Goal: Book appointment/travel/reservation

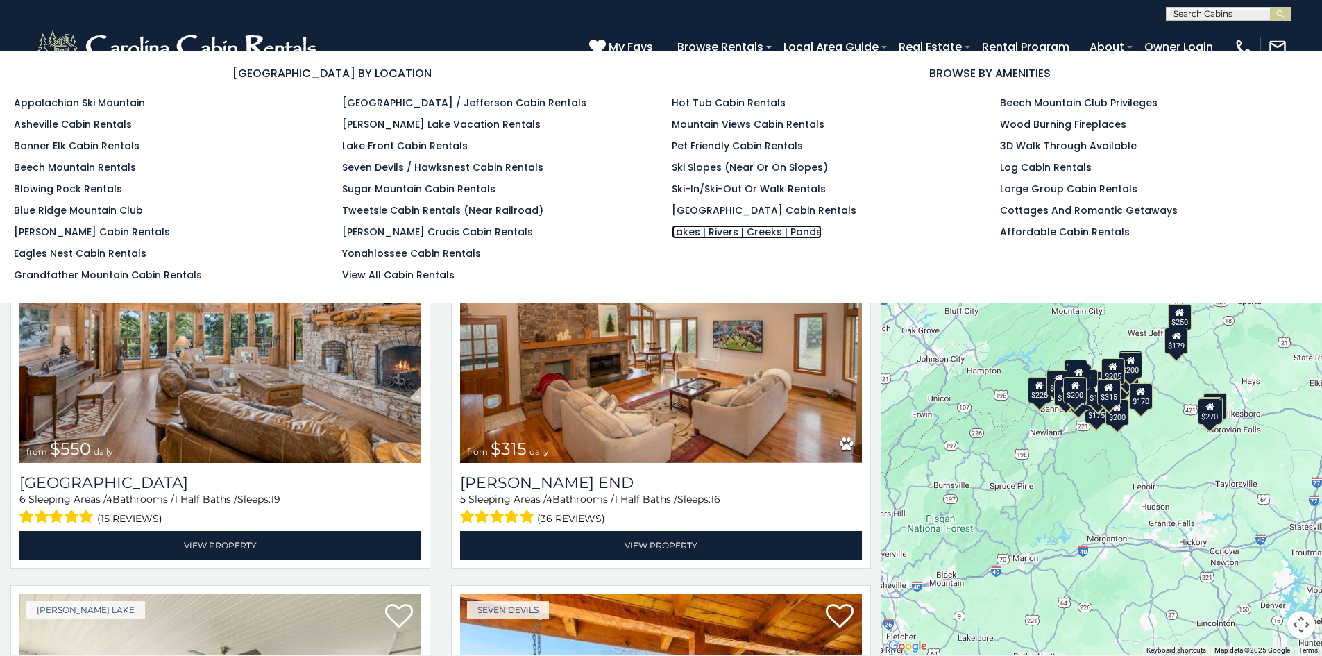
click at [727, 232] on link "Lakes | Rivers | Creeks | Ponds" at bounding box center [747, 232] width 150 height 14
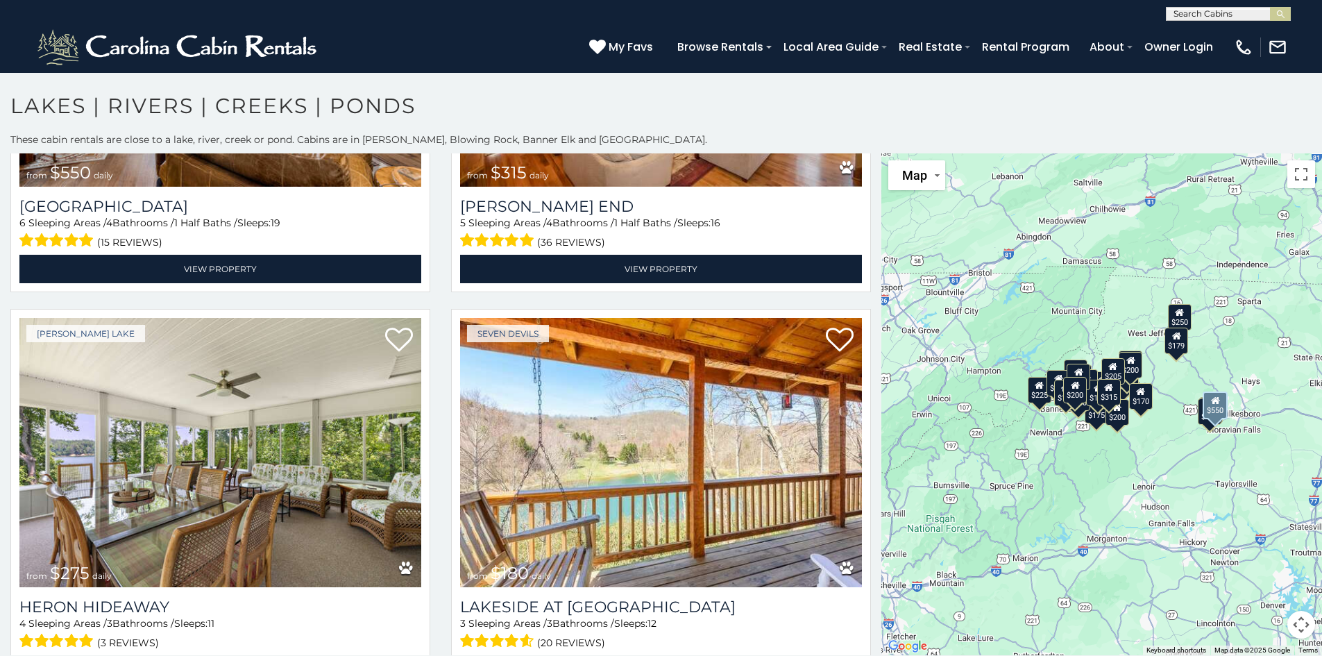
scroll to position [278, 0]
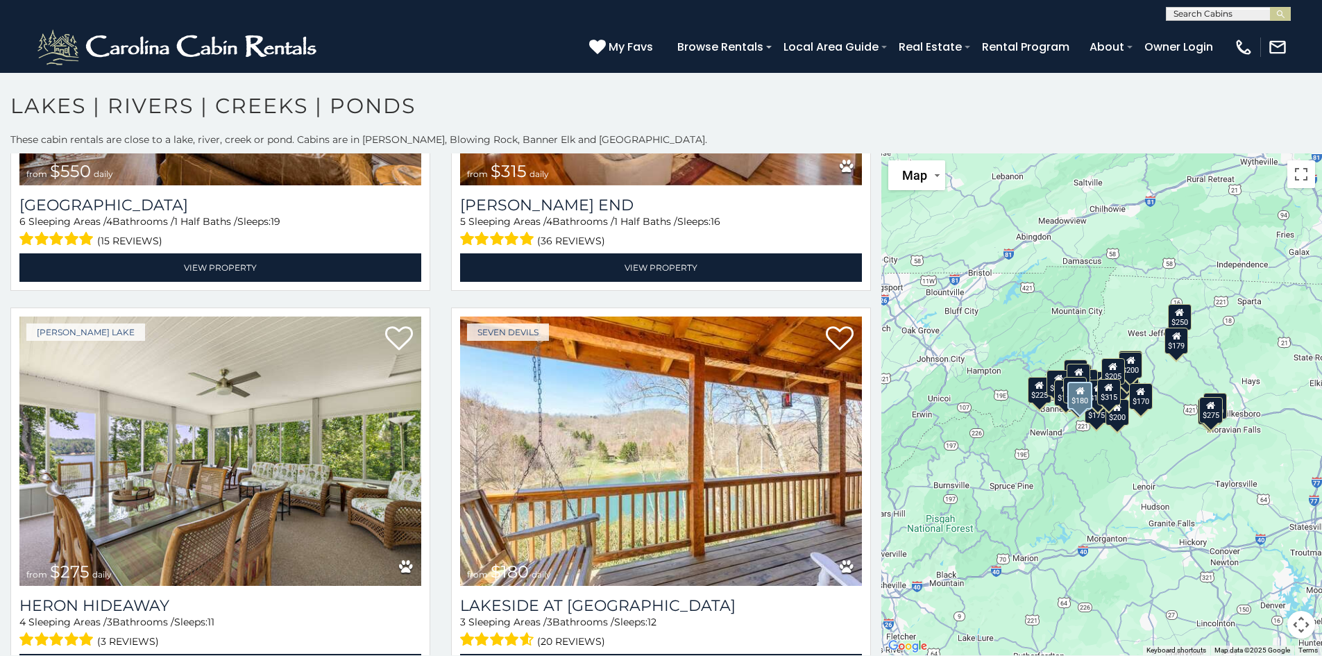
click at [593, 459] on img at bounding box center [661, 451] width 402 height 269
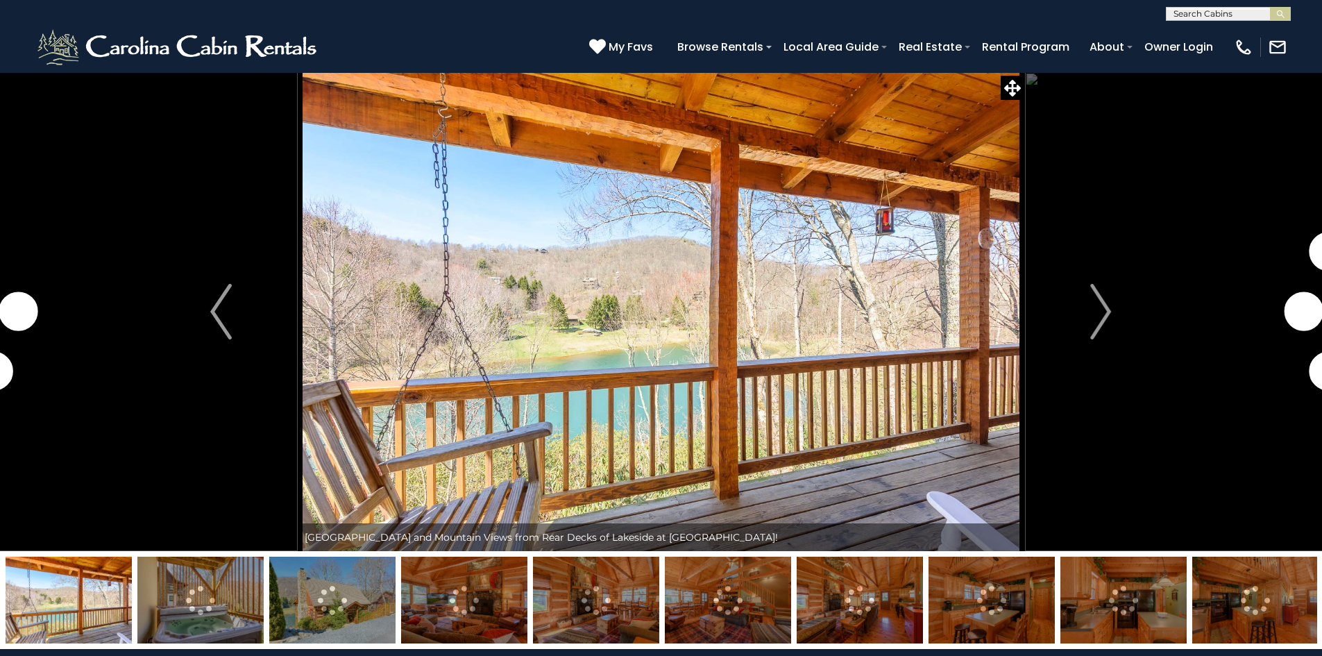
click at [1108, 303] on img "Next" at bounding box center [1100, 312] width 21 height 56
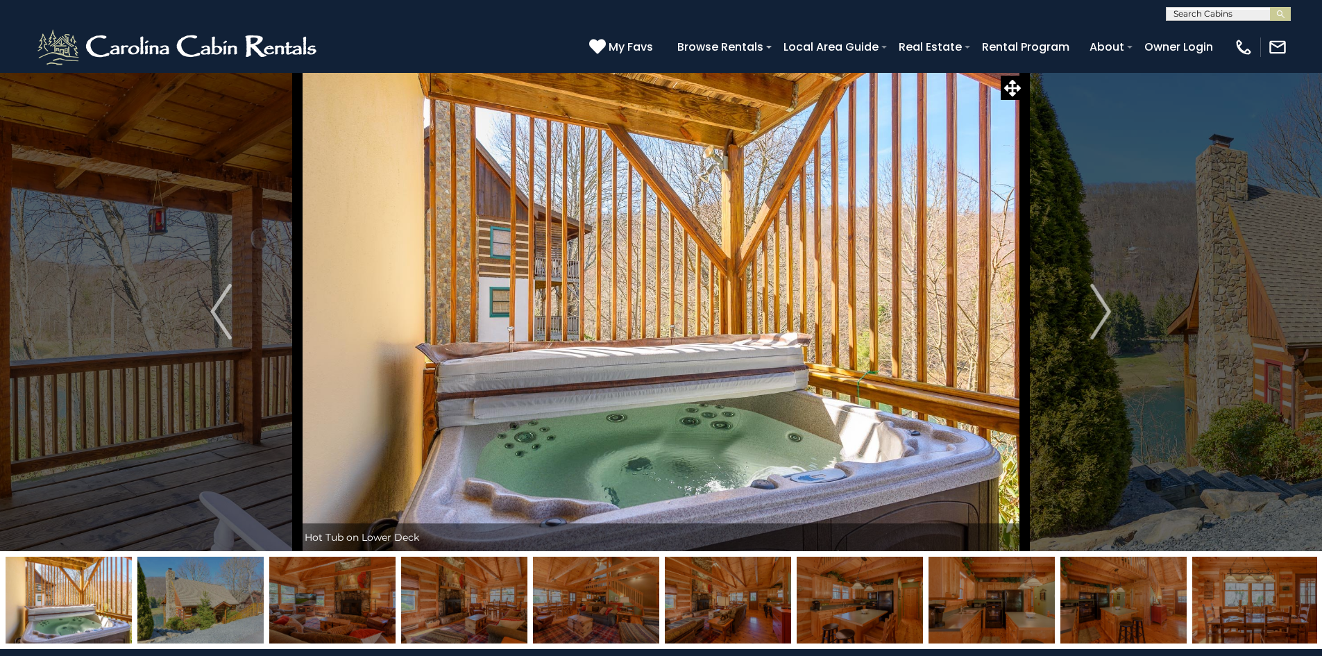
click at [1086, 320] on button "Next" at bounding box center [1100, 311] width 153 height 479
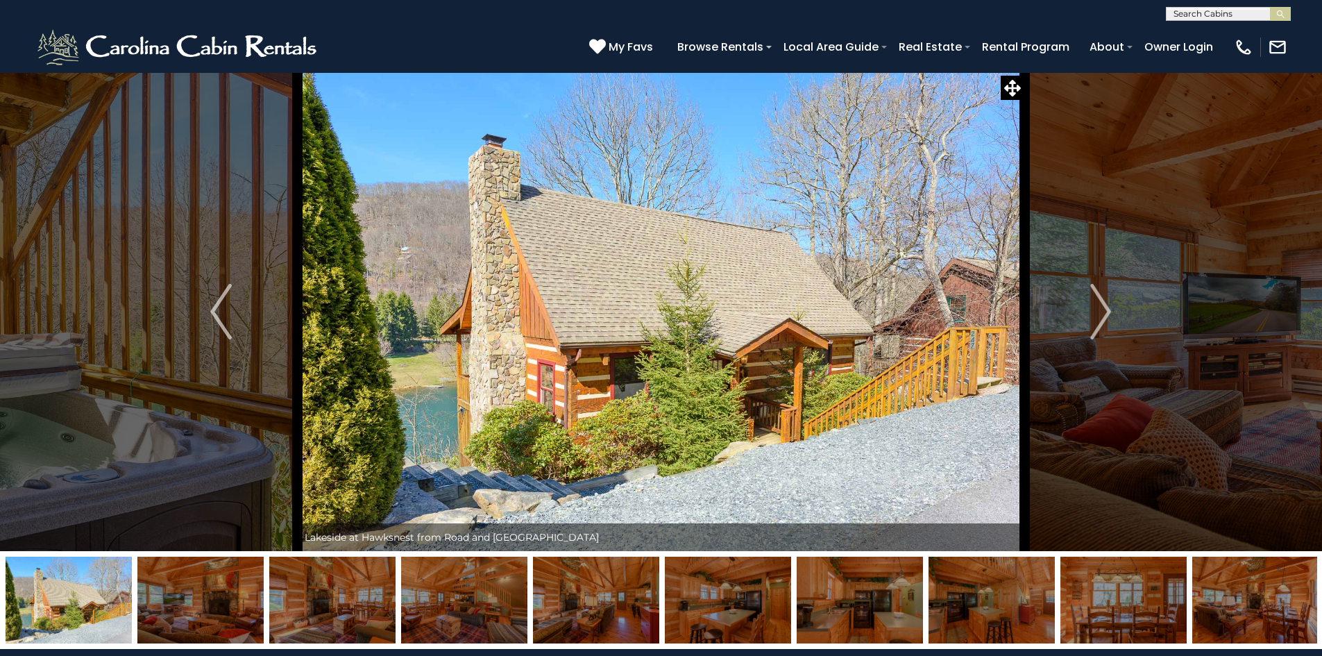
click at [1085, 317] on button "Next" at bounding box center [1100, 311] width 153 height 479
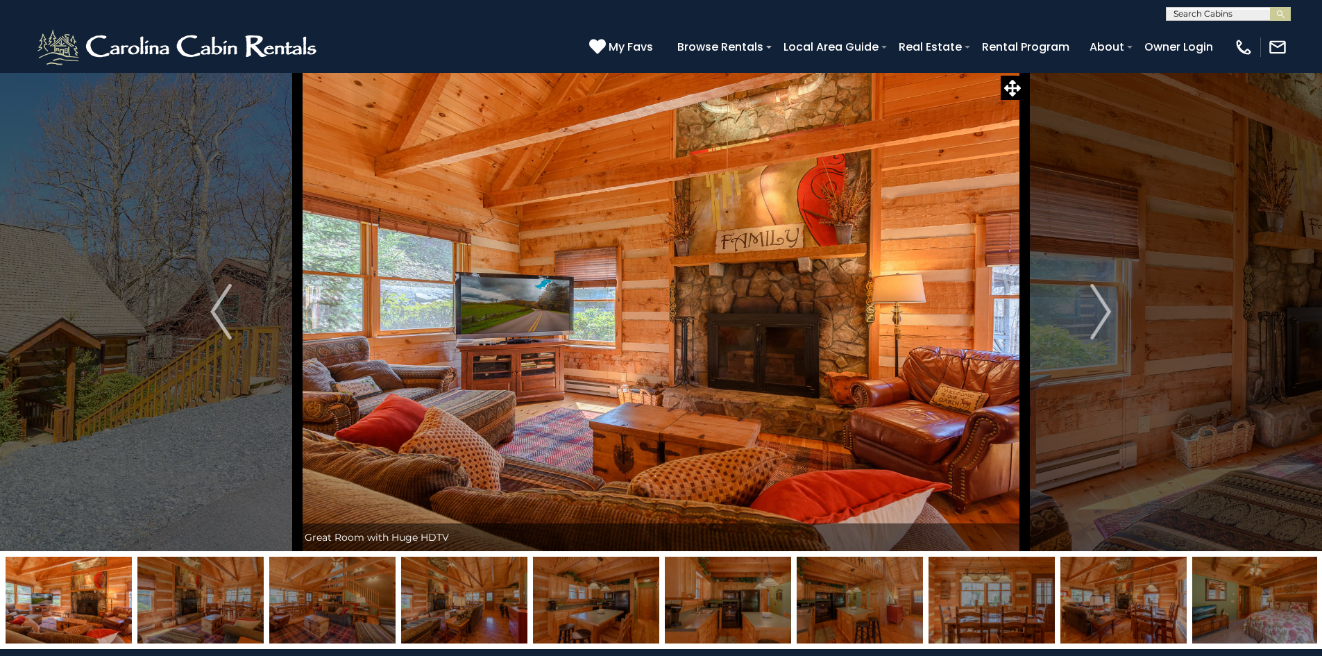
click at [1086, 314] on button "Next" at bounding box center [1100, 311] width 153 height 479
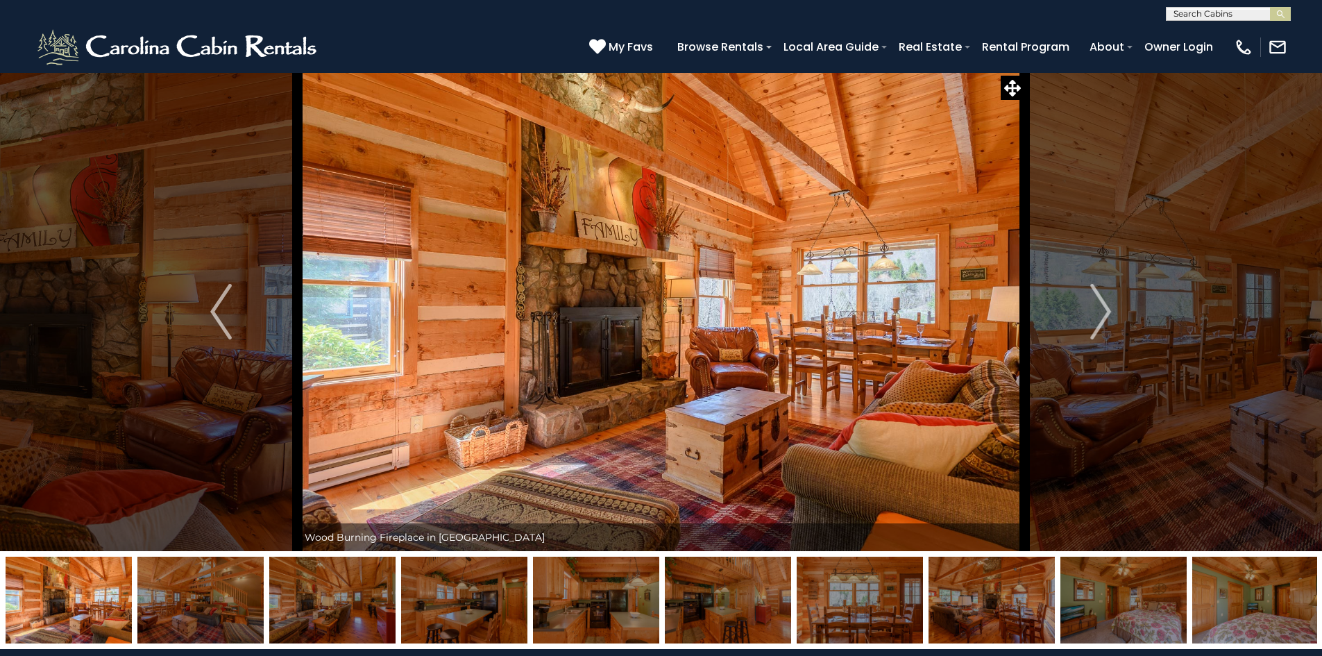
click at [1086, 314] on button "Next" at bounding box center [1100, 311] width 153 height 479
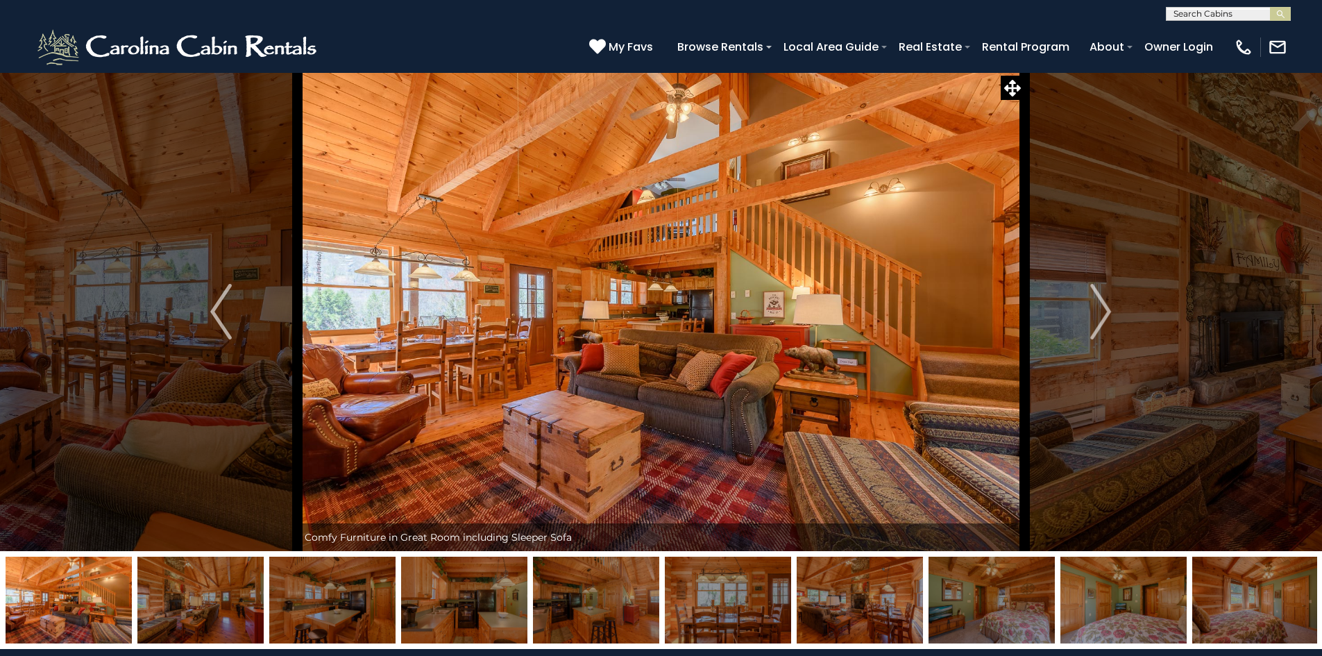
click at [1086, 314] on button "Next" at bounding box center [1100, 311] width 153 height 479
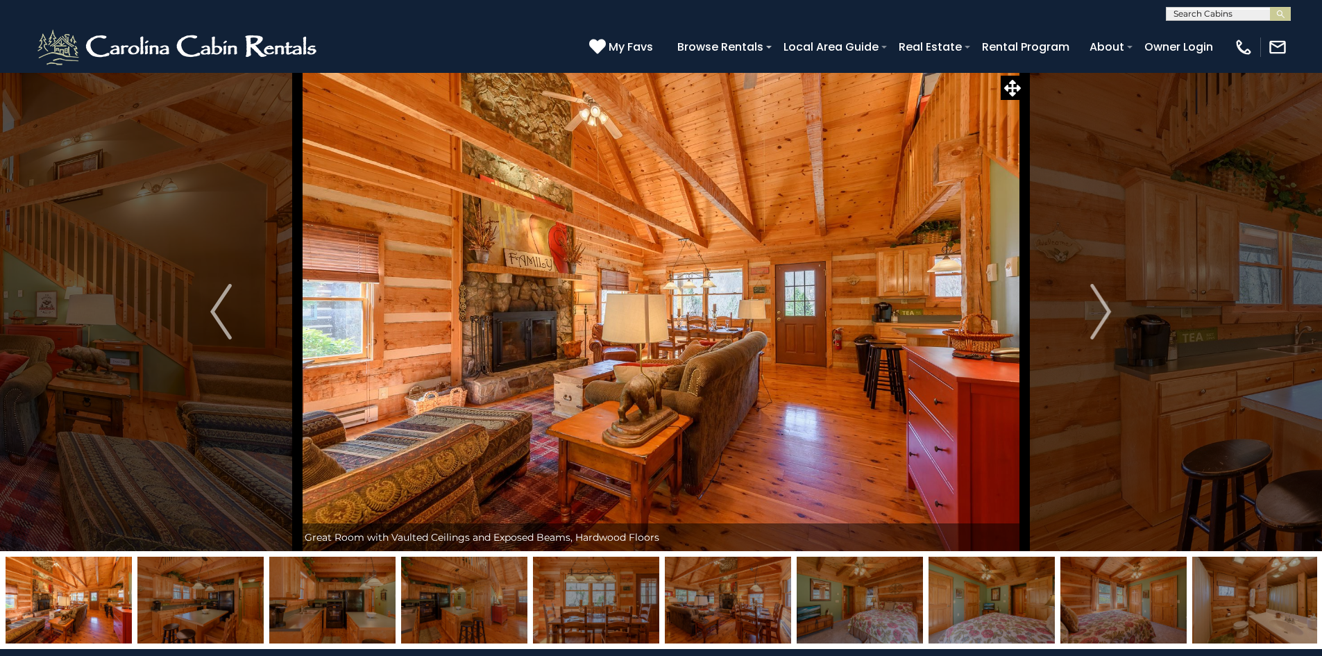
click at [1086, 314] on button "Next" at bounding box center [1100, 311] width 153 height 479
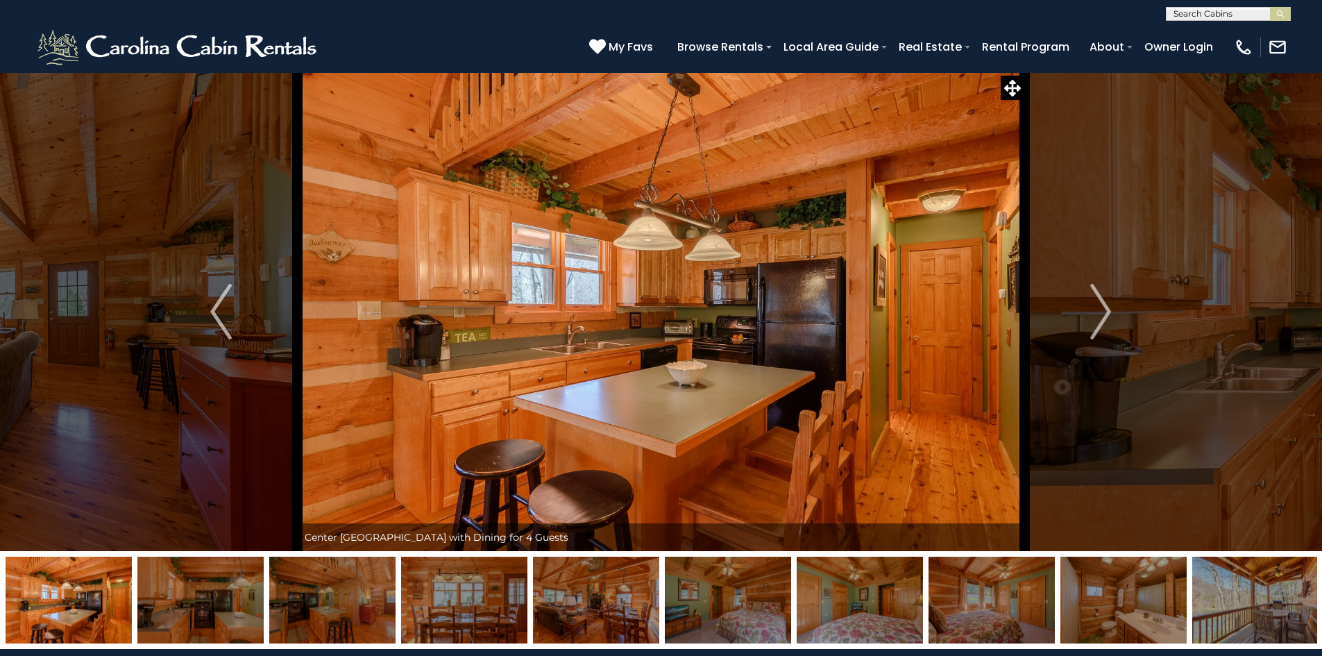
click at [1086, 314] on button "Next" at bounding box center [1100, 311] width 153 height 479
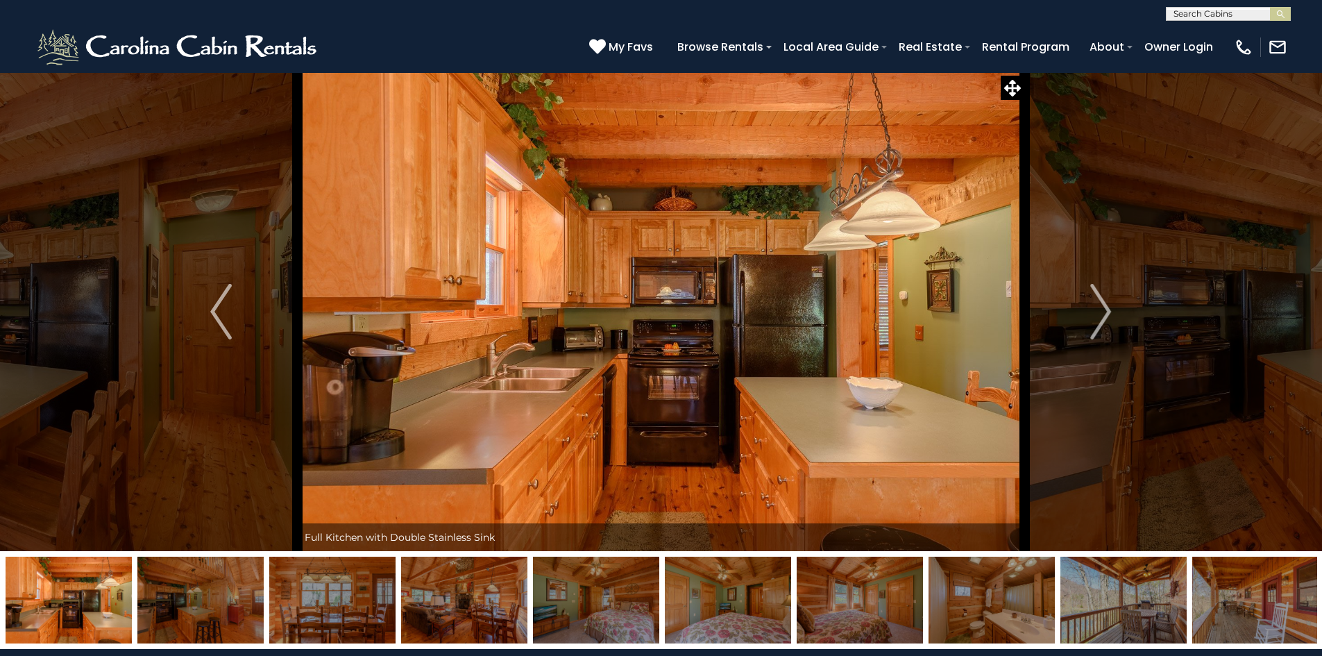
click at [1086, 314] on button "Next" at bounding box center [1100, 311] width 153 height 479
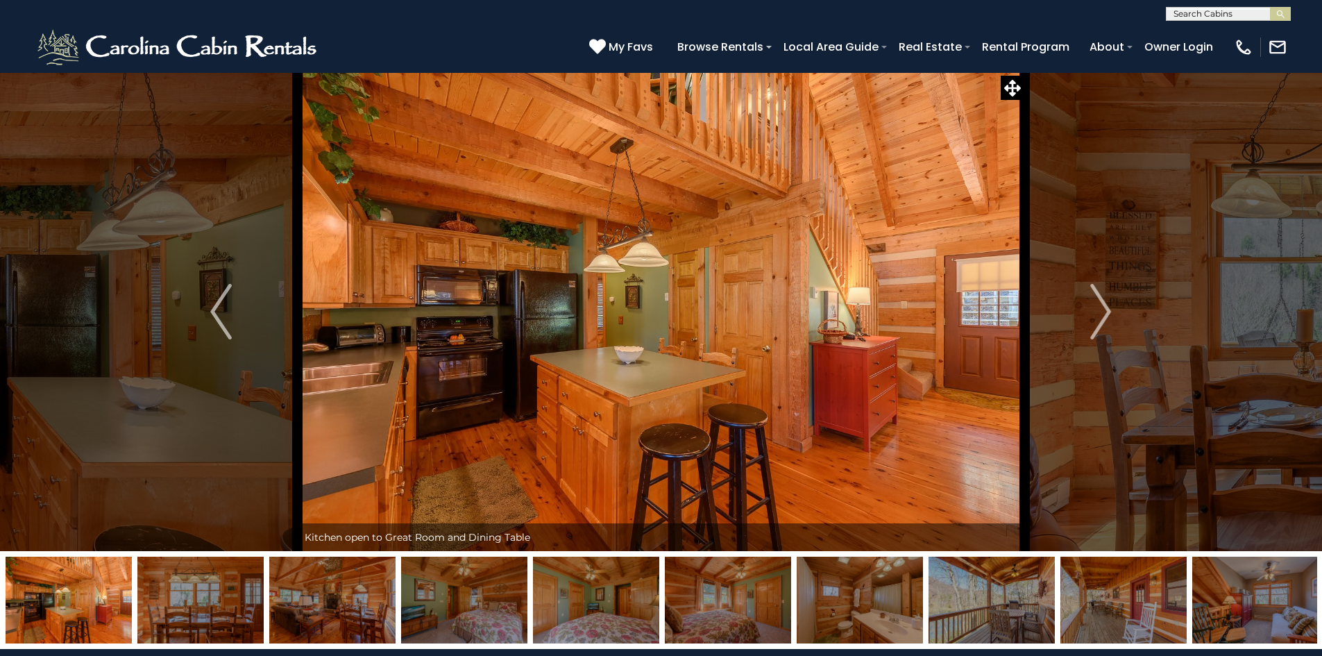
click at [1086, 314] on button "Next" at bounding box center [1100, 311] width 153 height 479
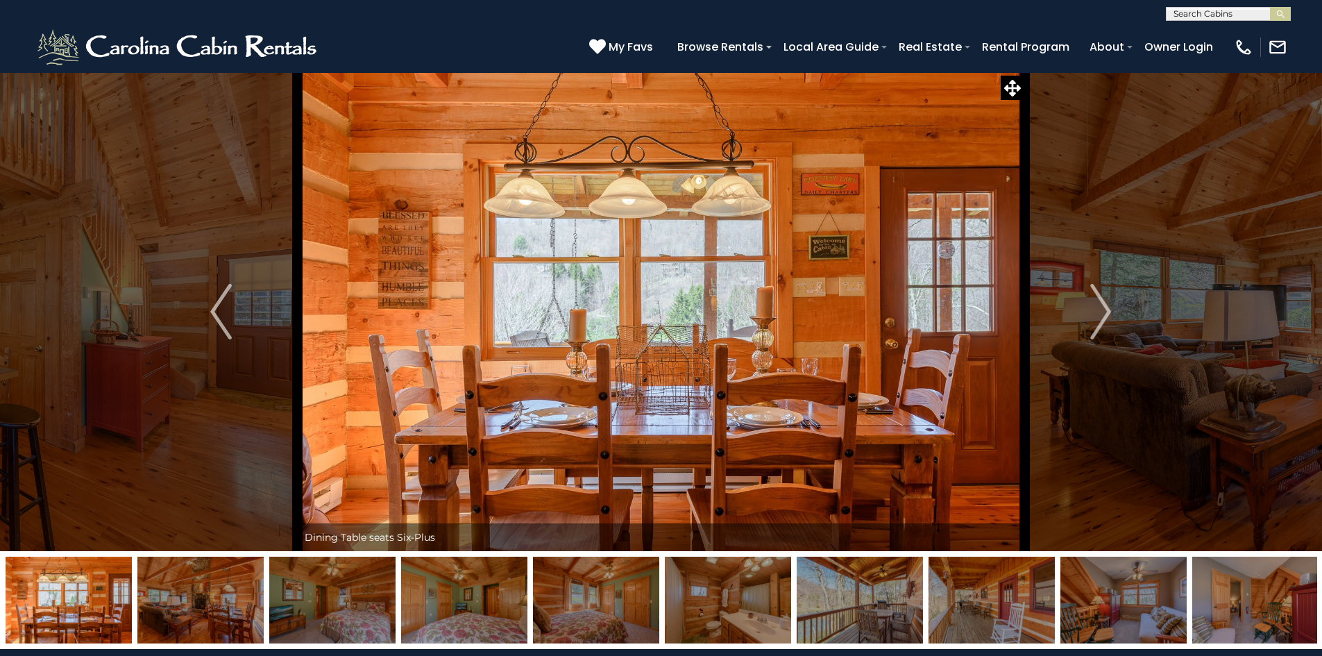
click at [1086, 314] on button "Next" at bounding box center [1100, 311] width 153 height 479
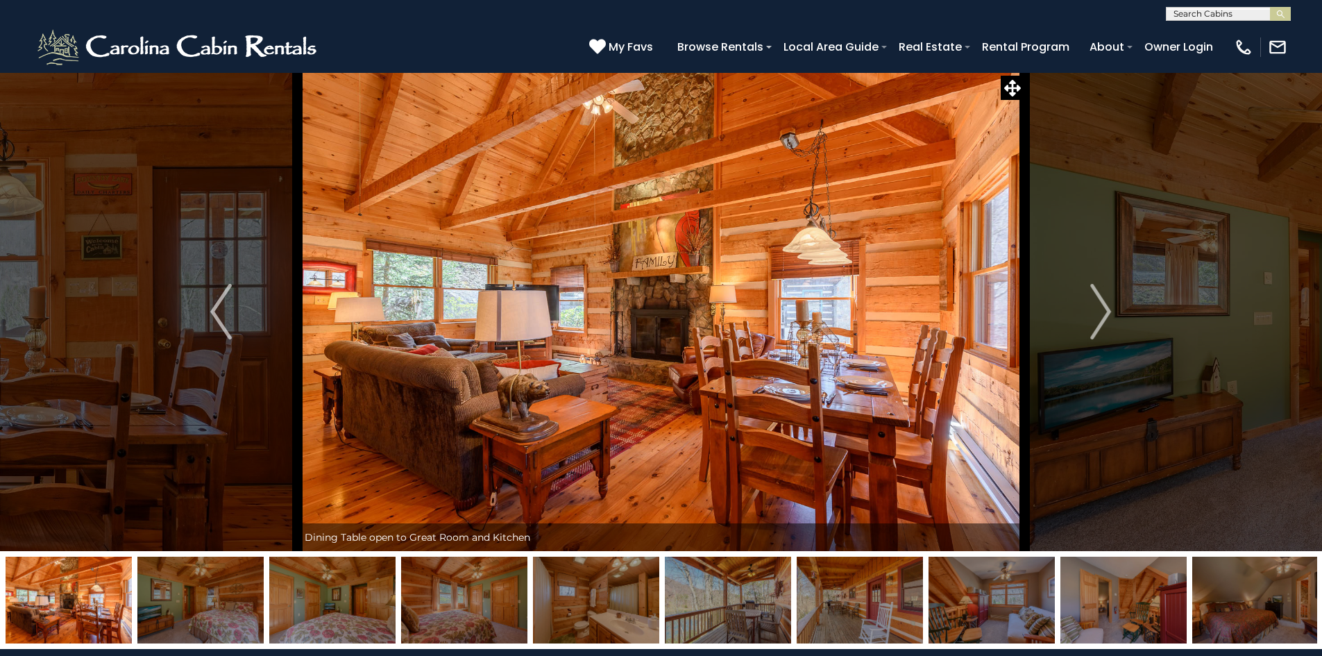
click at [1086, 314] on button "Next" at bounding box center [1100, 311] width 153 height 479
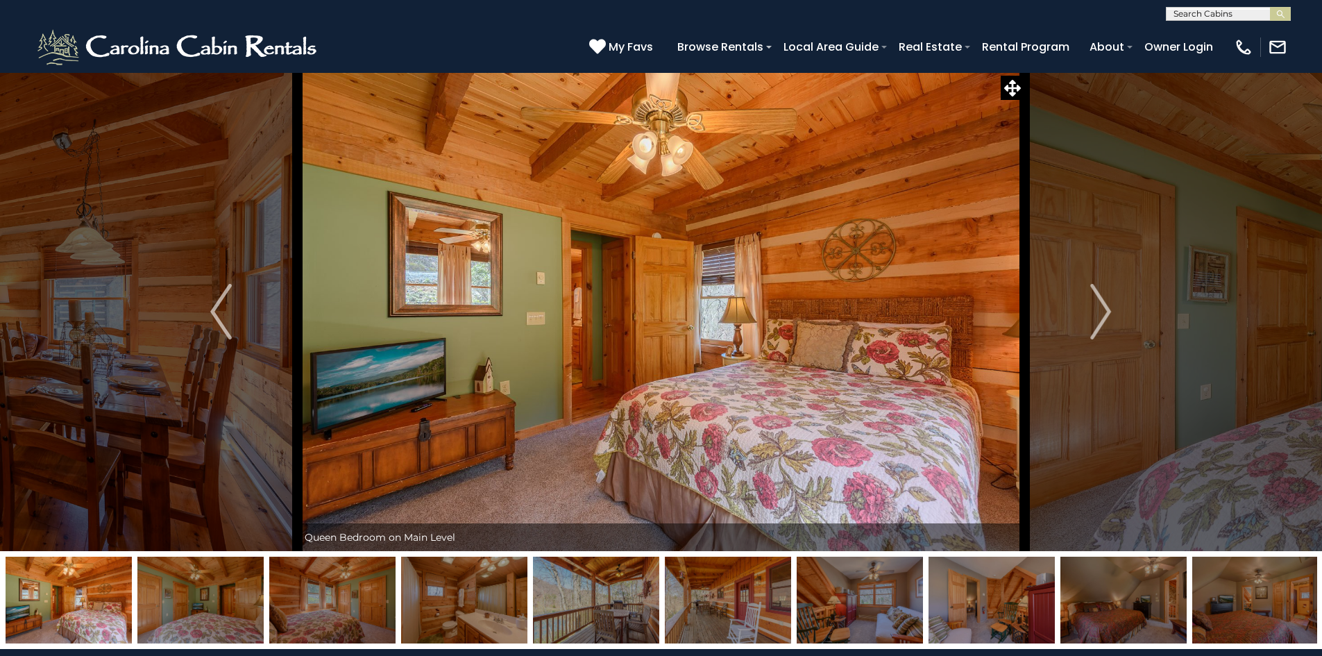
click at [1082, 312] on button "Next" at bounding box center [1100, 311] width 153 height 479
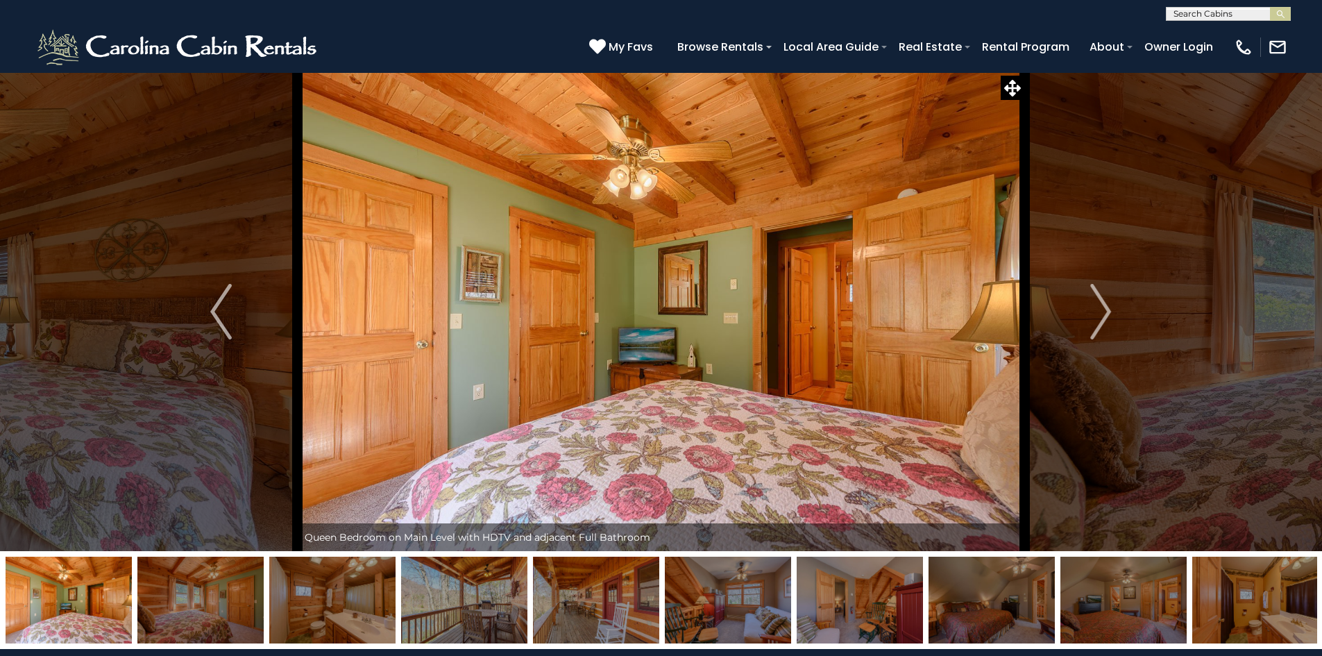
click at [1082, 312] on button "Next" at bounding box center [1100, 311] width 153 height 479
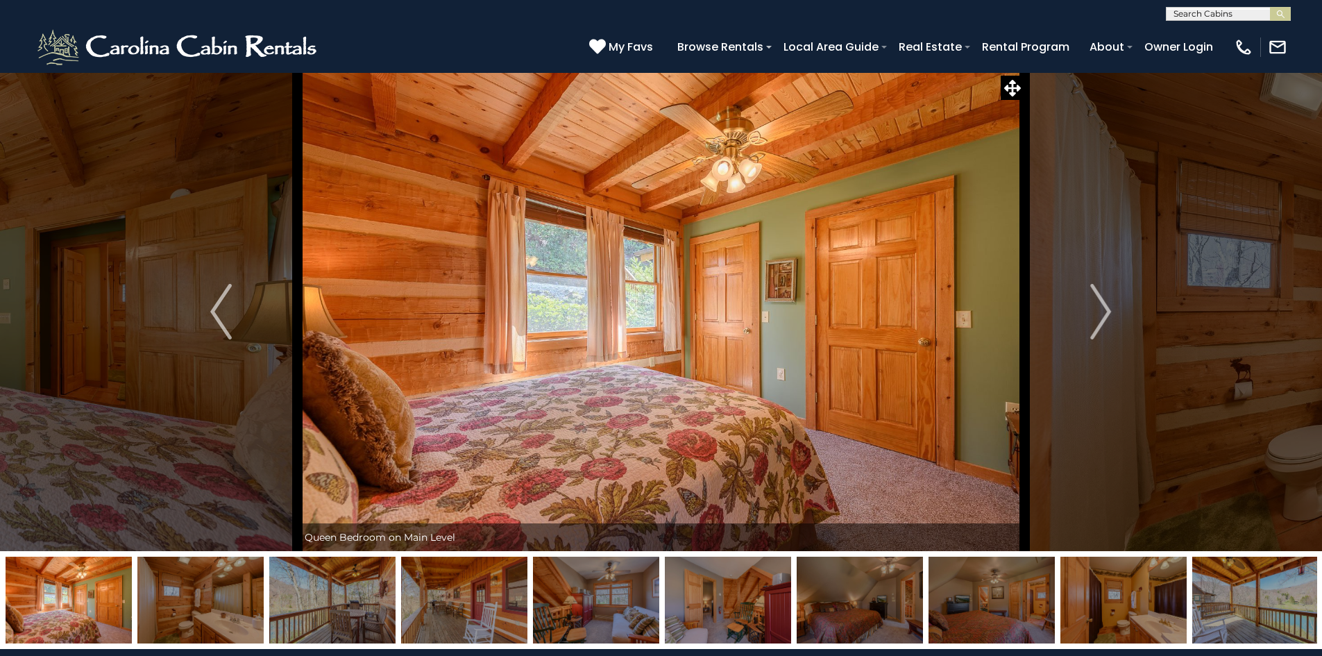
click at [1082, 312] on button "Next" at bounding box center [1100, 311] width 153 height 479
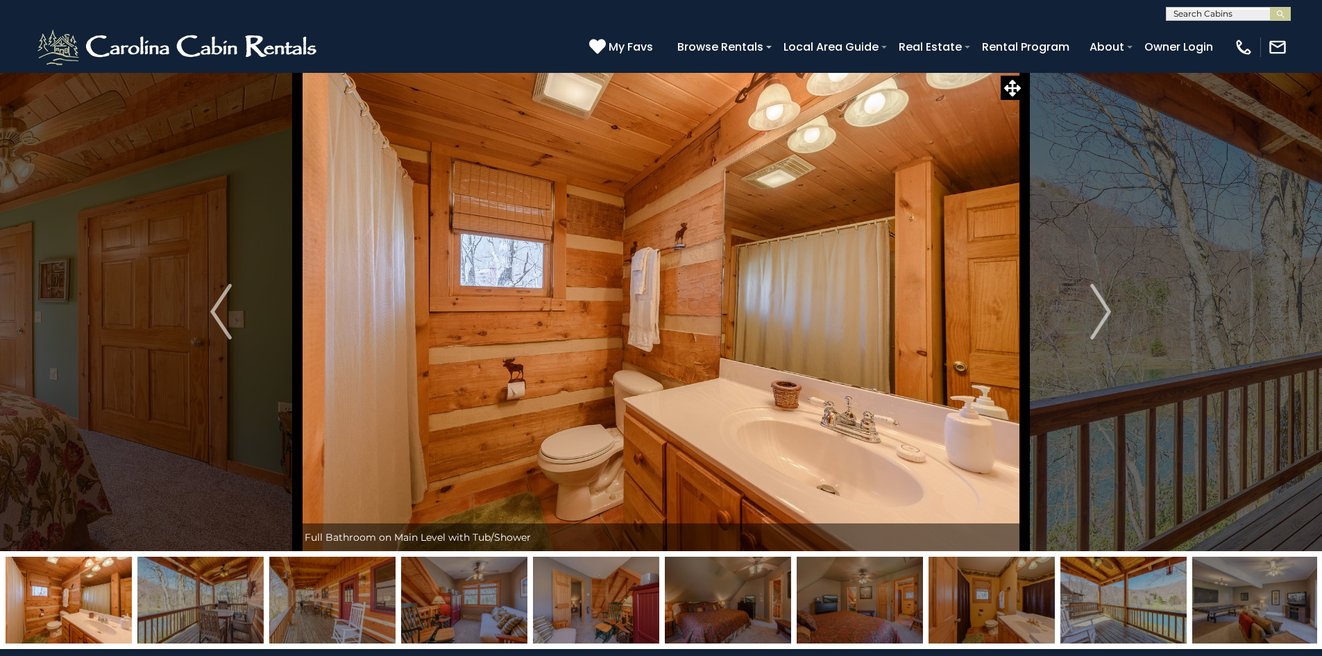
click at [1081, 310] on button "Next" at bounding box center [1100, 311] width 153 height 479
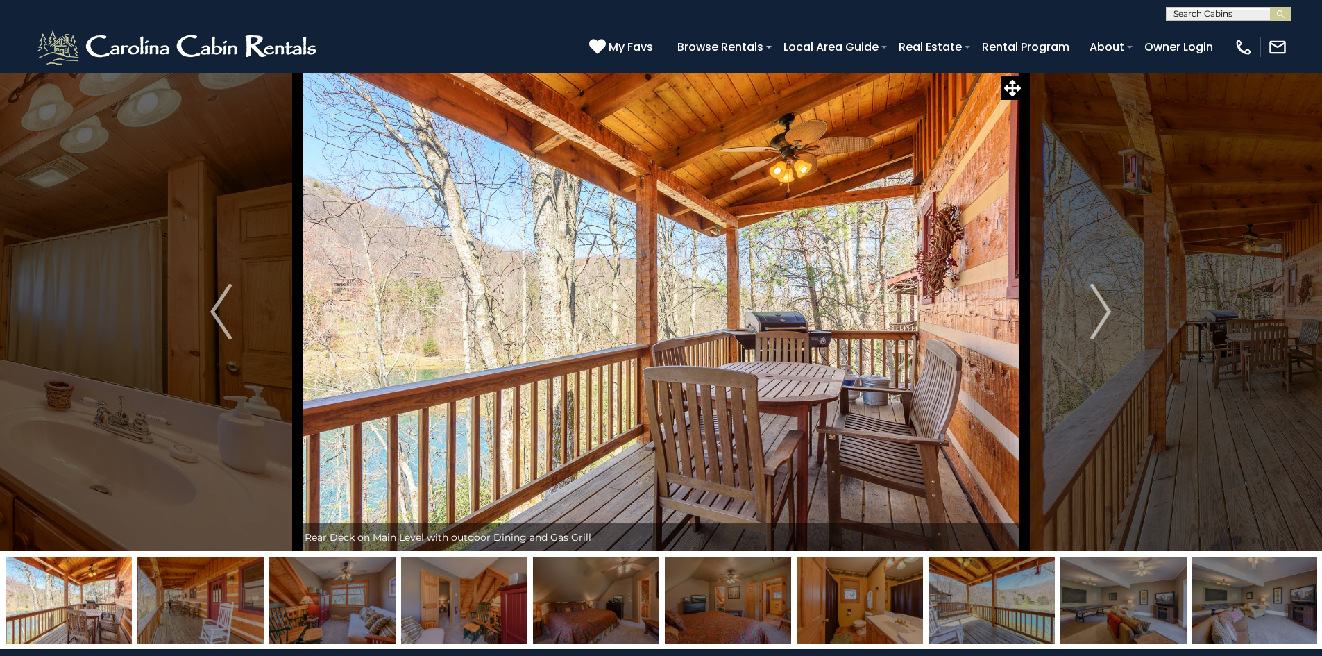
click at [1081, 310] on button "Next" at bounding box center [1100, 311] width 153 height 479
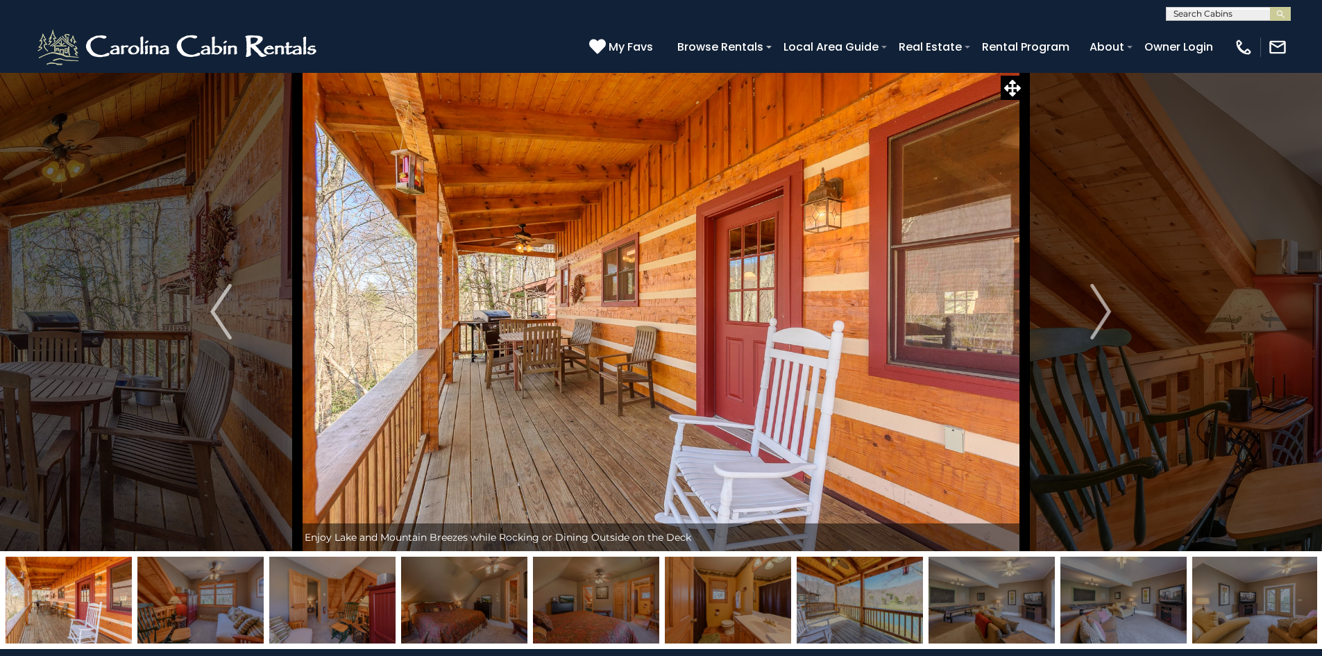
click at [1081, 310] on button "Next" at bounding box center [1100, 311] width 153 height 479
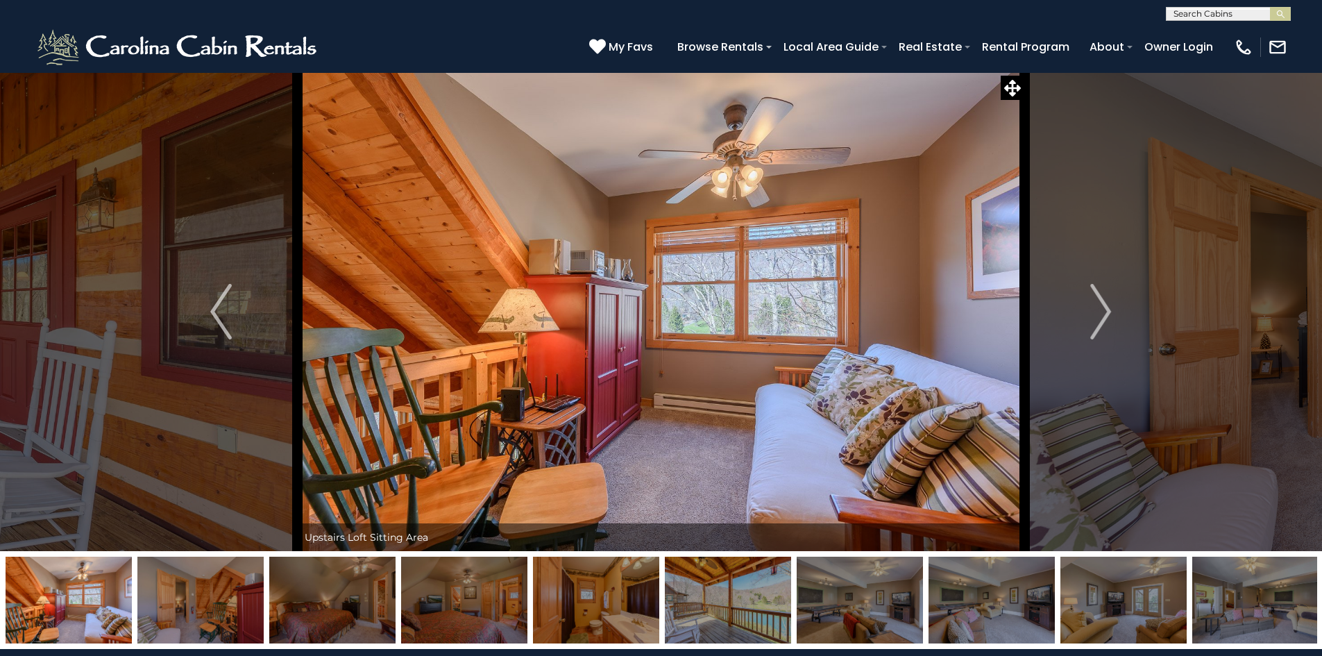
click at [1081, 310] on button "Next" at bounding box center [1100, 311] width 153 height 479
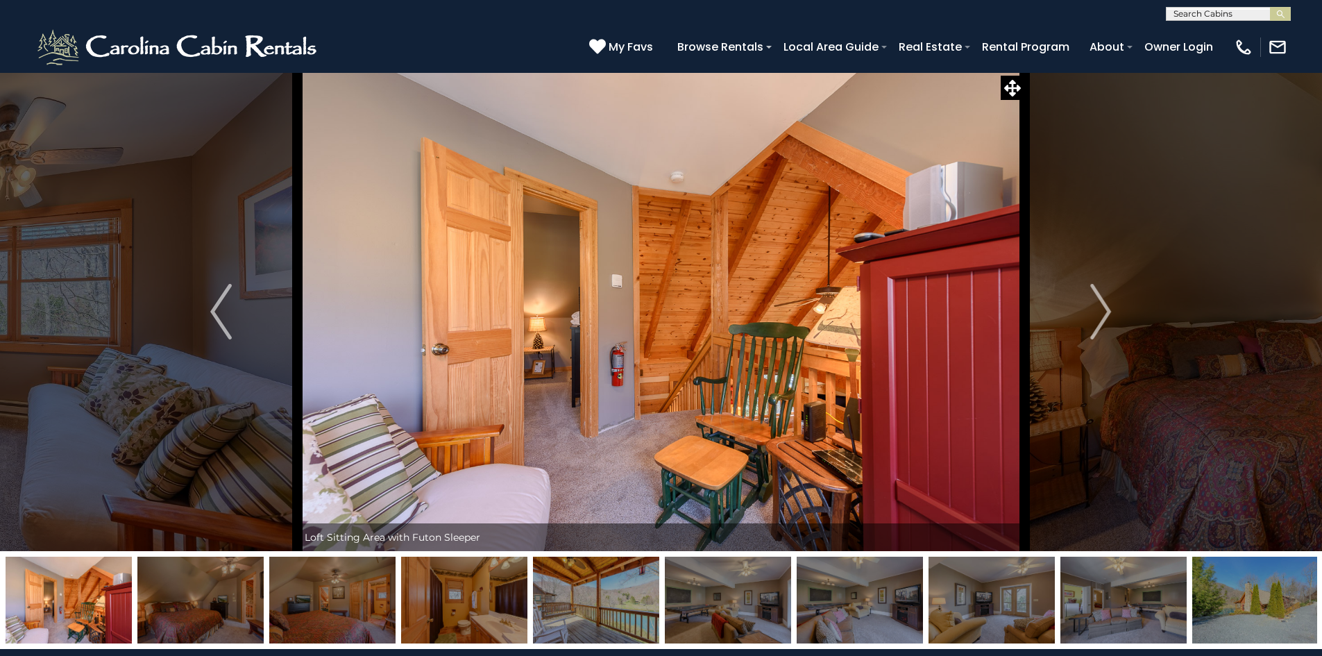
click at [1081, 310] on button "Next" at bounding box center [1100, 311] width 153 height 479
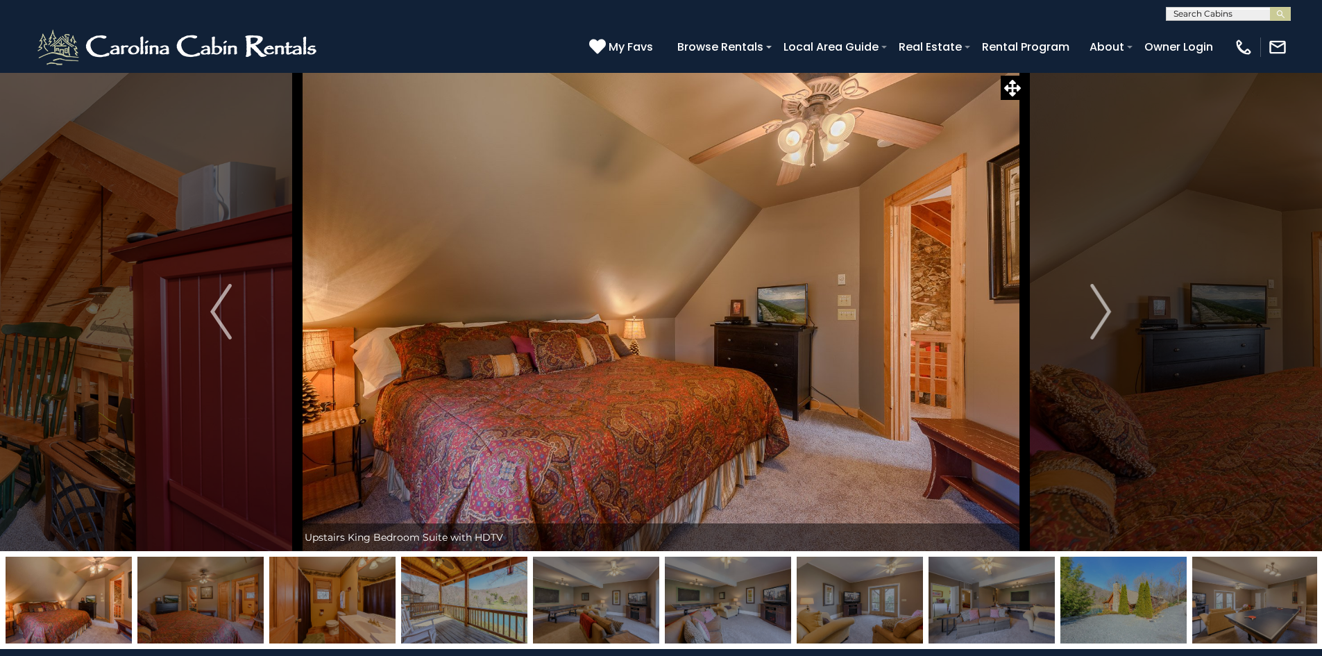
click at [1081, 310] on button "Next" at bounding box center [1100, 311] width 153 height 479
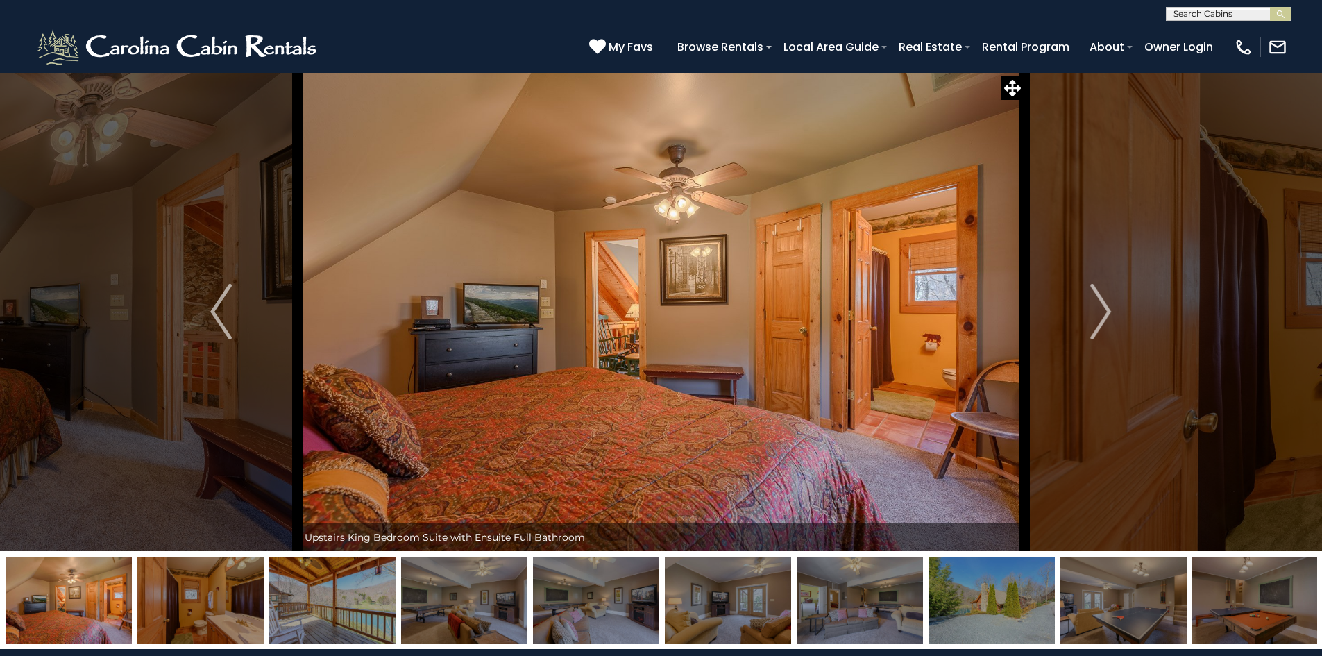
click at [1081, 310] on button "Next" at bounding box center [1100, 311] width 153 height 479
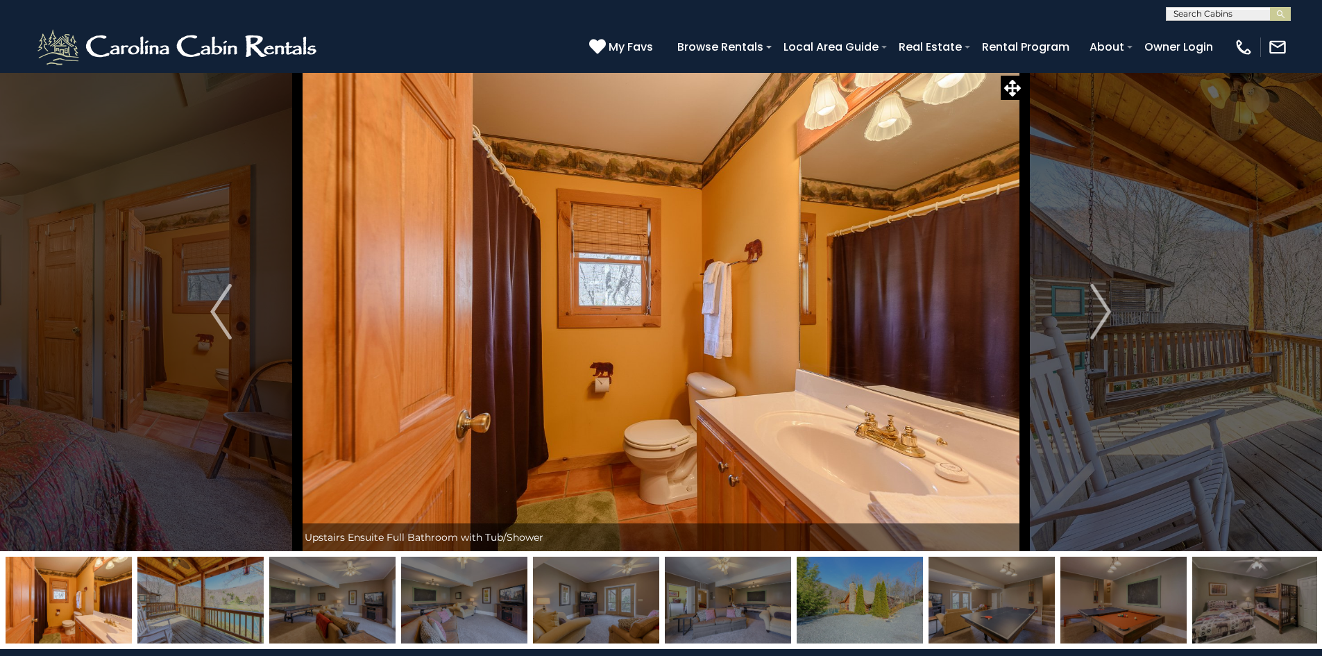
click at [1081, 310] on button "Next" at bounding box center [1100, 311] width 153 height 479
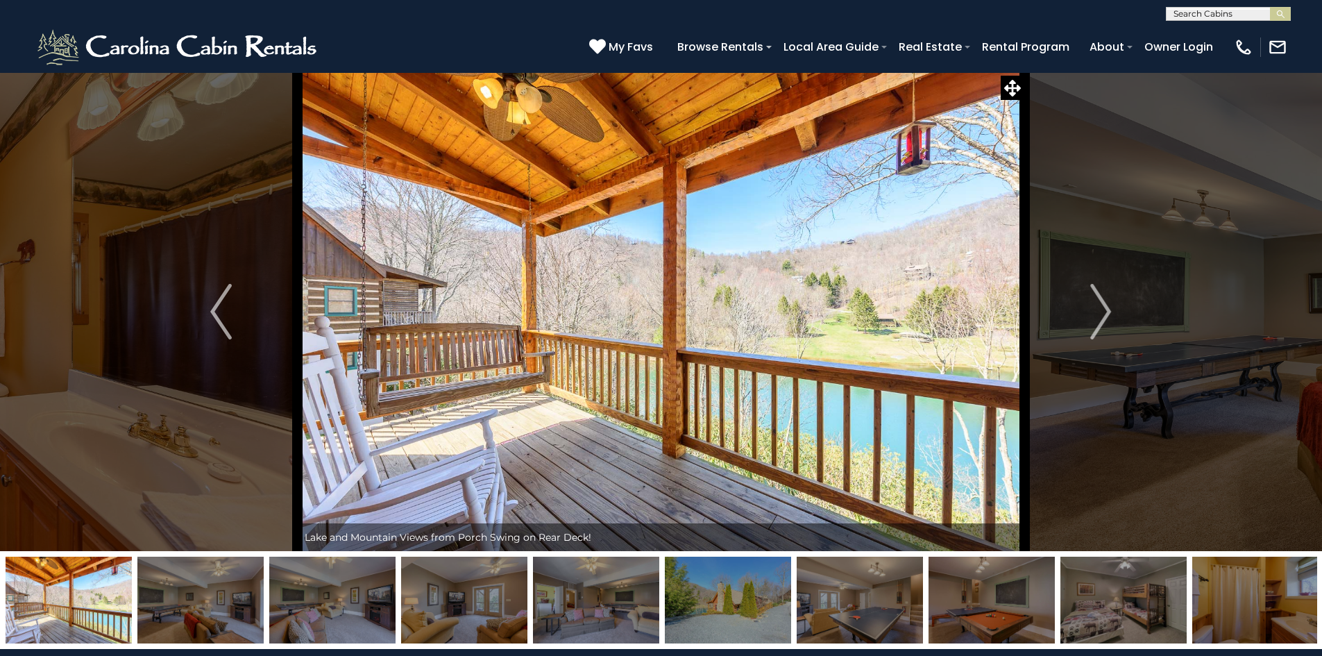
click at [1081, 310] on button "Next" at bounding box center [1100, 311] width 153 height 479
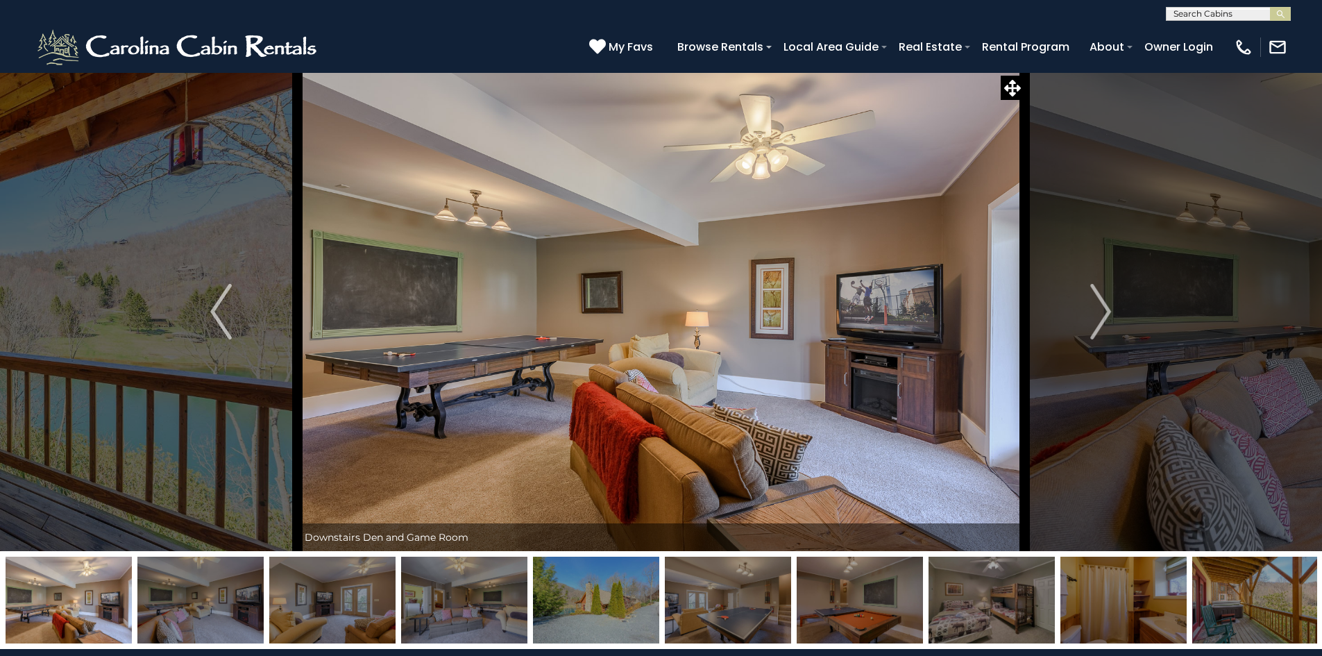
click at [1081, 310] on button "Next" at bounding box center [1100, 311] width 153 height 479
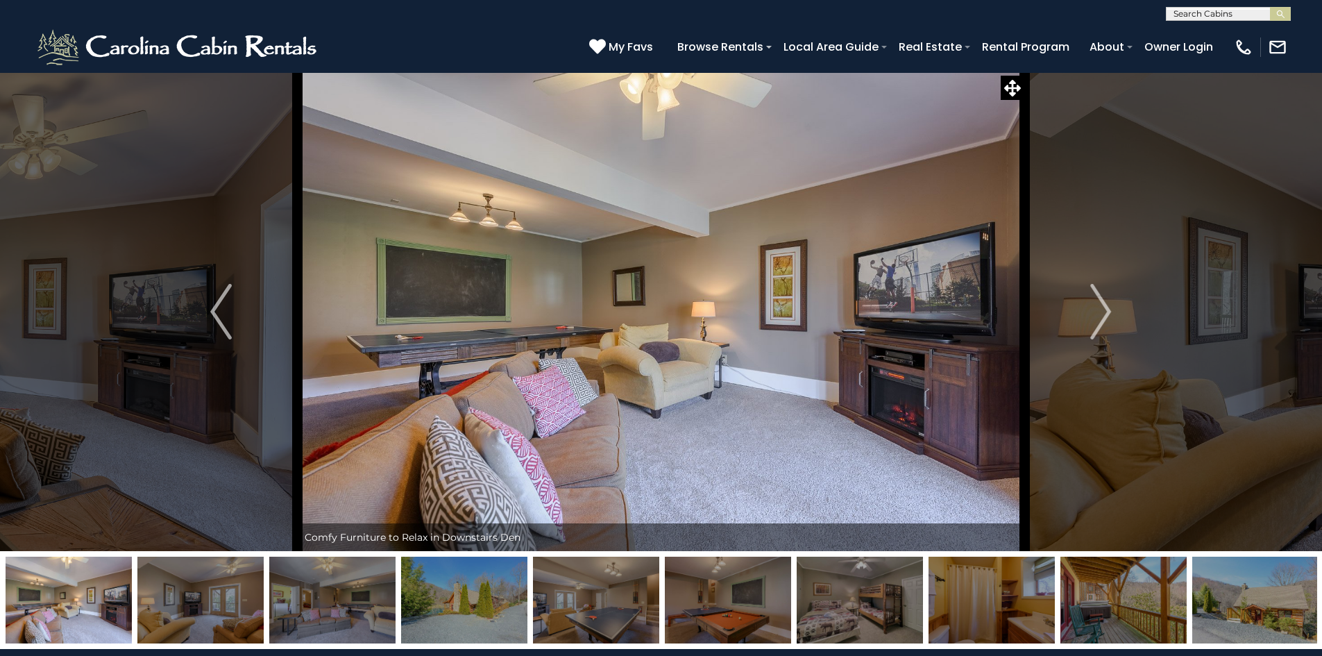
click at [1081, 310] on button "Next" at bounding box center [1100, 311] width 153 height 479
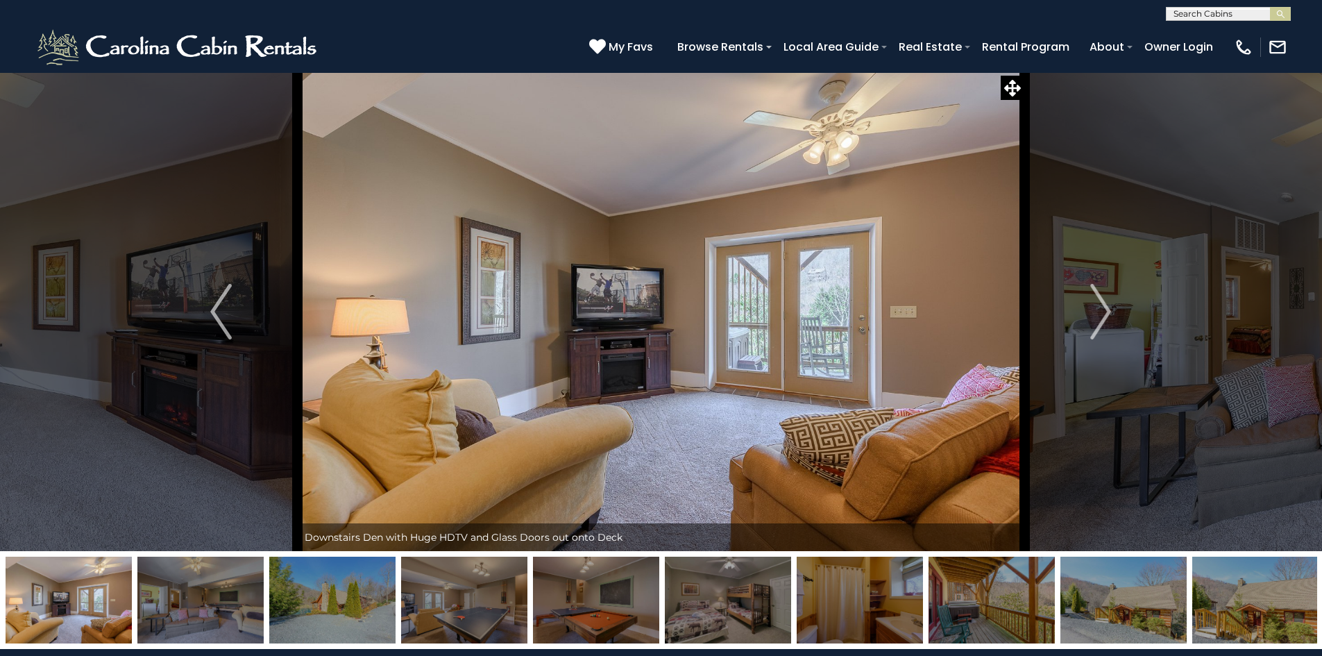
click at [1081, 310] on button "Next" at bounding box center [1100, 311] width 153 height 479
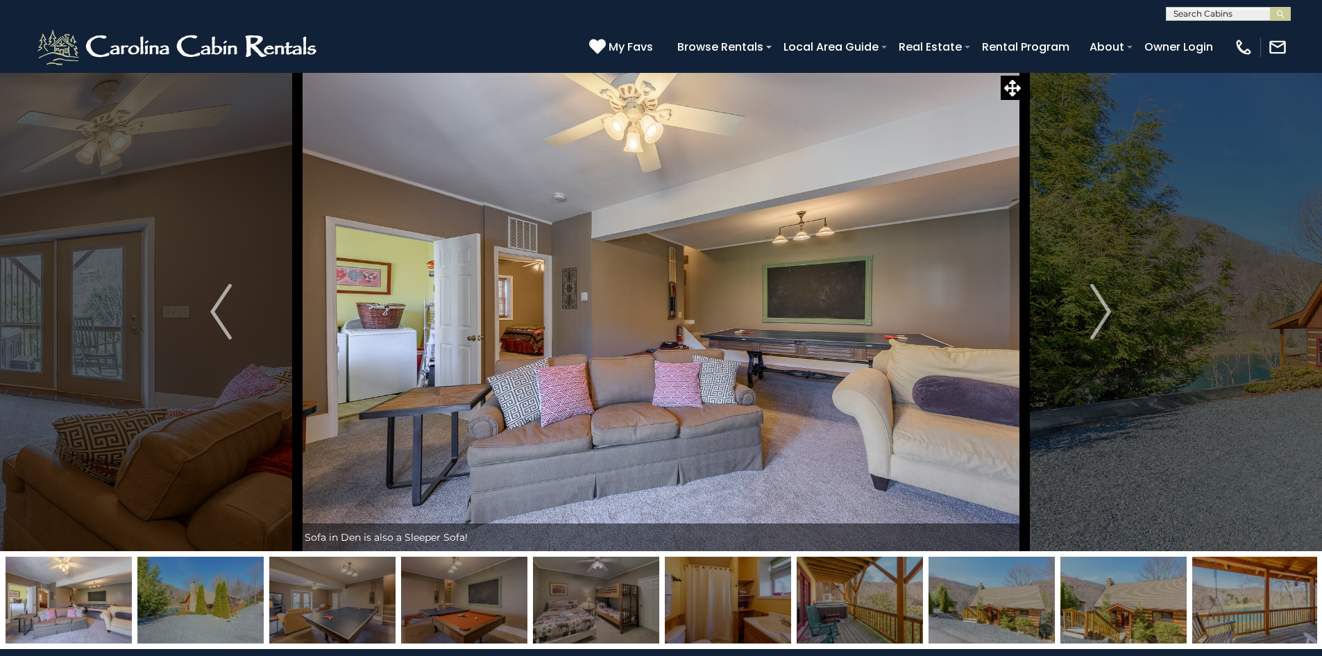
click at [1081, 310] on button "Next" at bounding box center [1100, 311] width 153 height 479
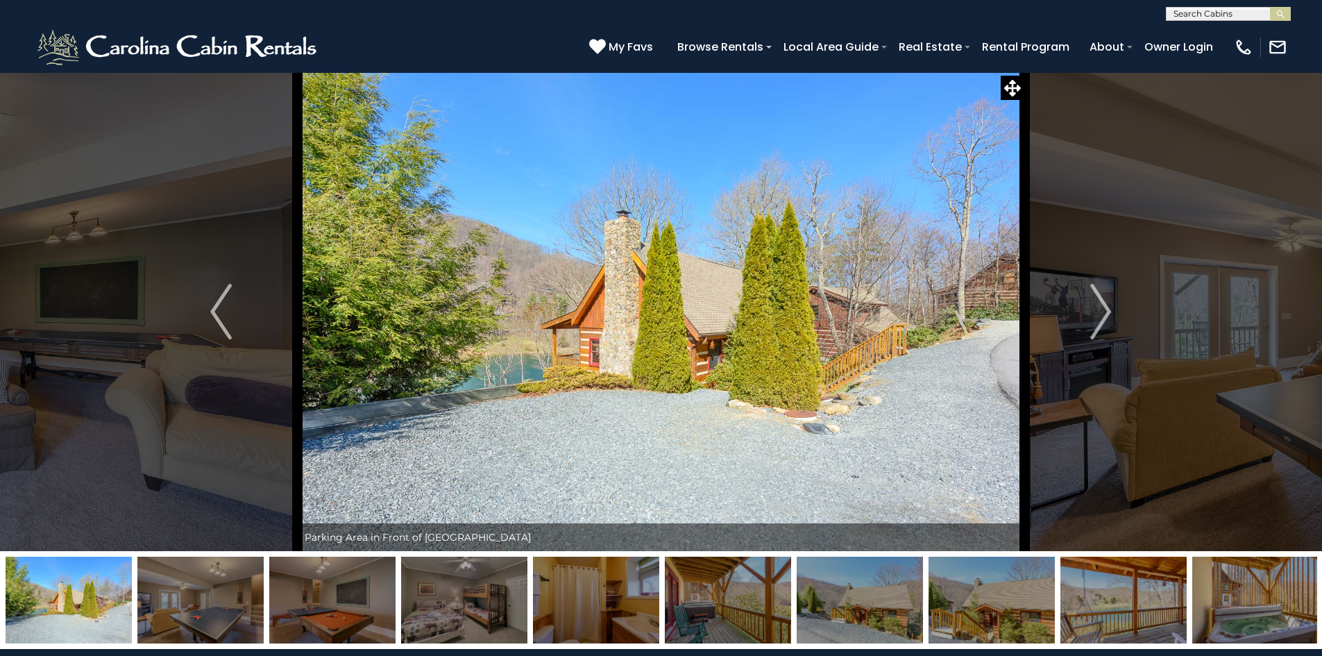
click at [1081, 310] on button "Next" at bounding box center [1100, 311] width 153 height 479
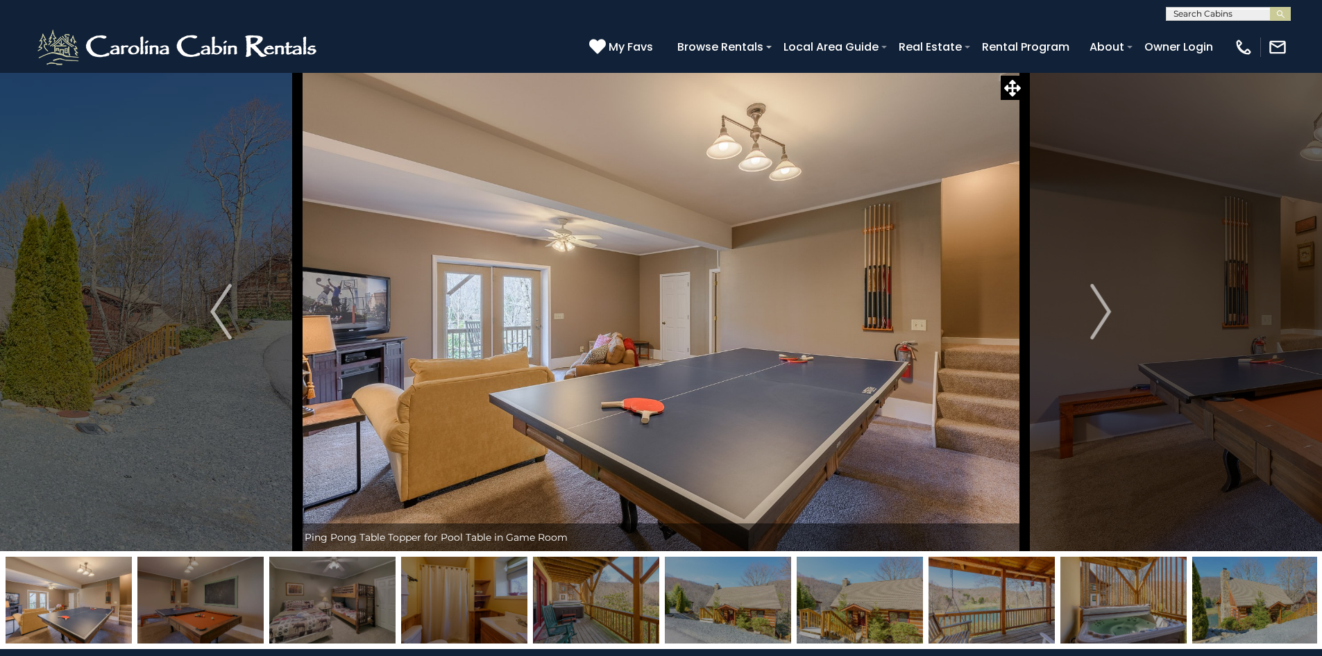
click at [1081, 310] on button "Next" at bounding box center [1100, 311] width 153 height 479
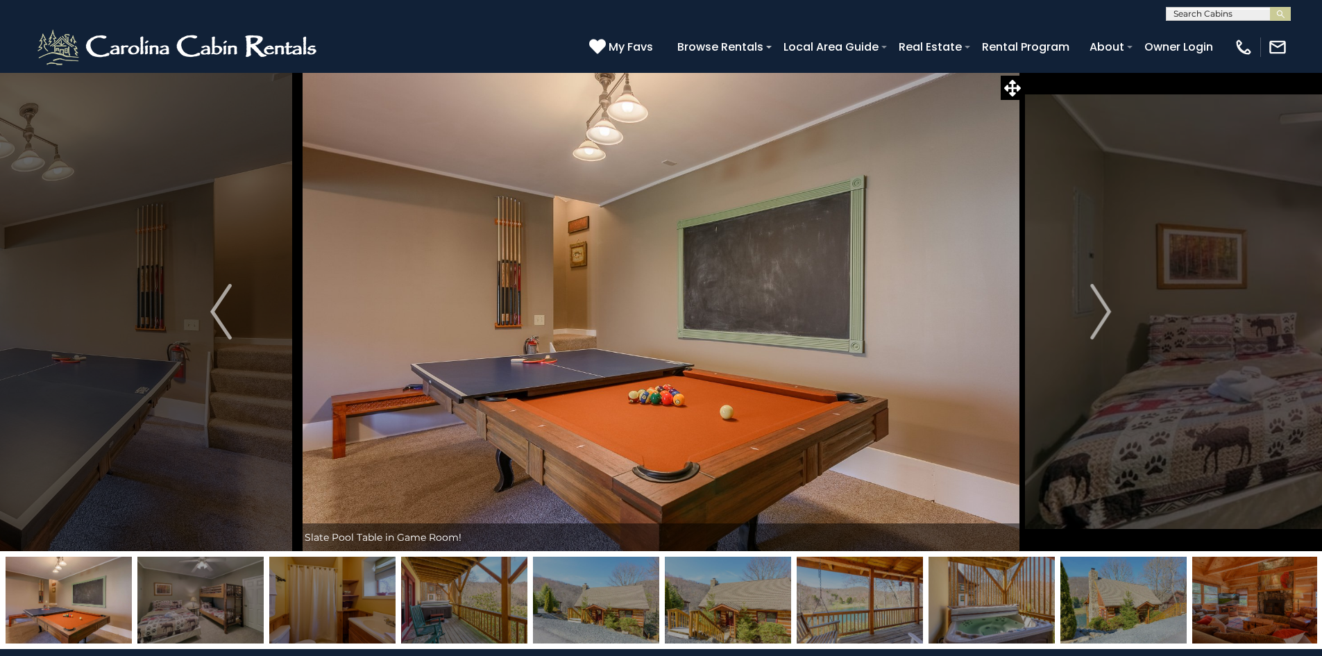
click at [1081, 310] on button "Next" at bounding box center [1100, 311] width 153 height 479
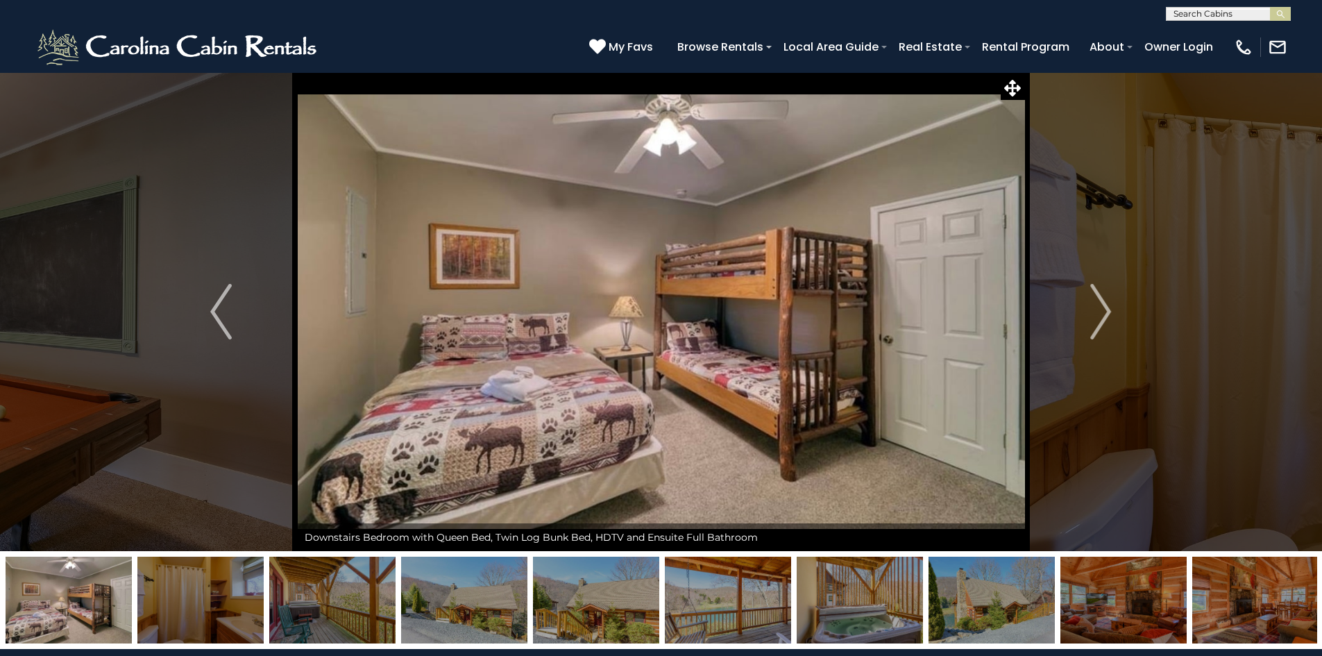
click at [1081, 310] on button "Next" at bounding box center [1100, 311] width 153 height 479
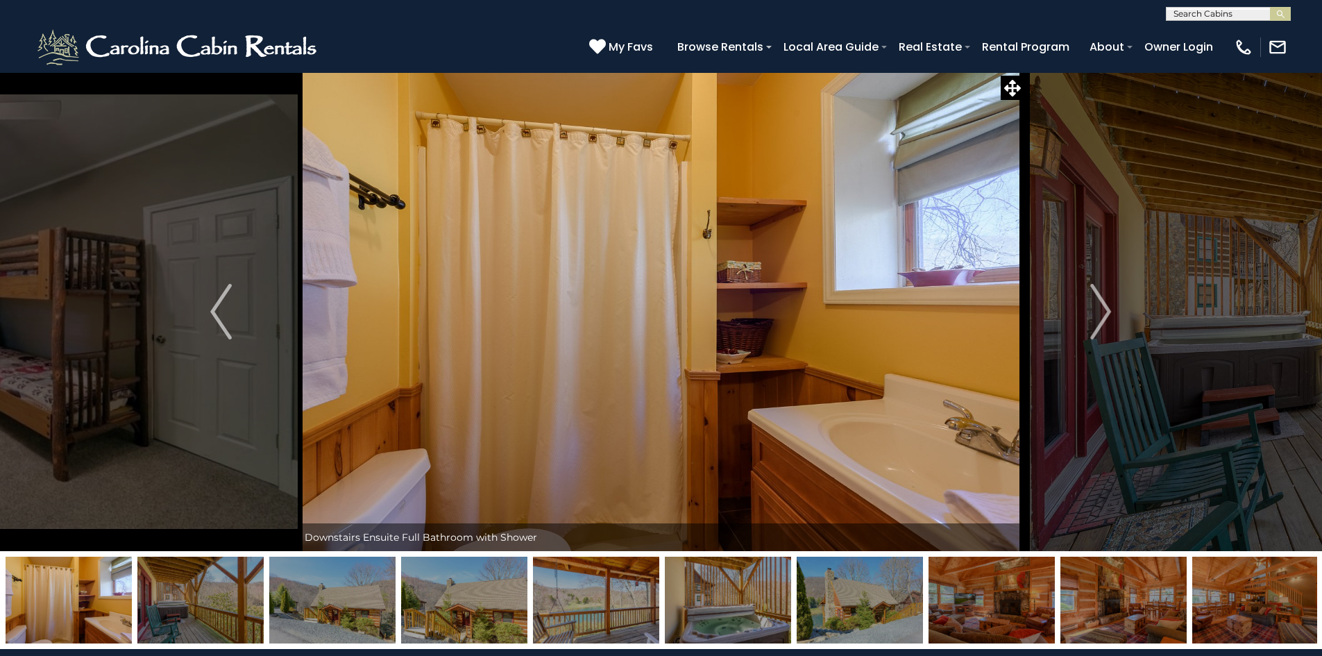
click at [1081, 310] on button "Next" at bounding box center [1100, 311] width 153 height 479
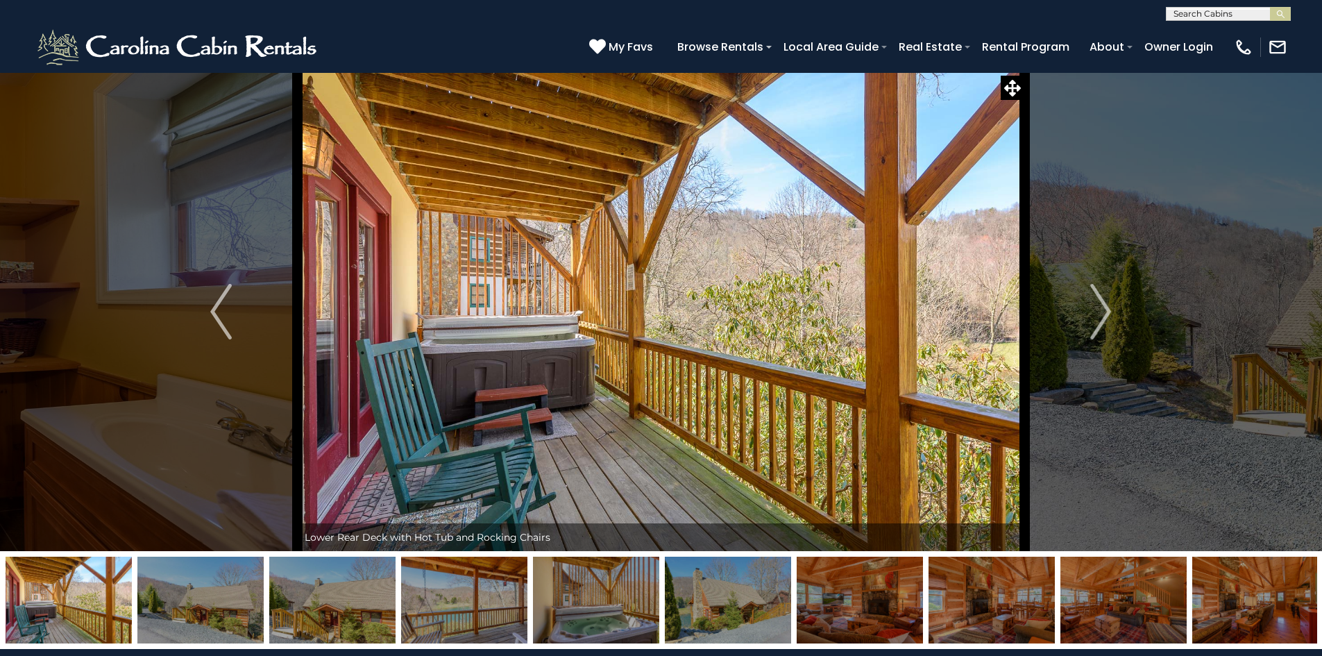
click at [1081, 310] on button "Next" at bounding box center [1100, 311] width 153 height 479
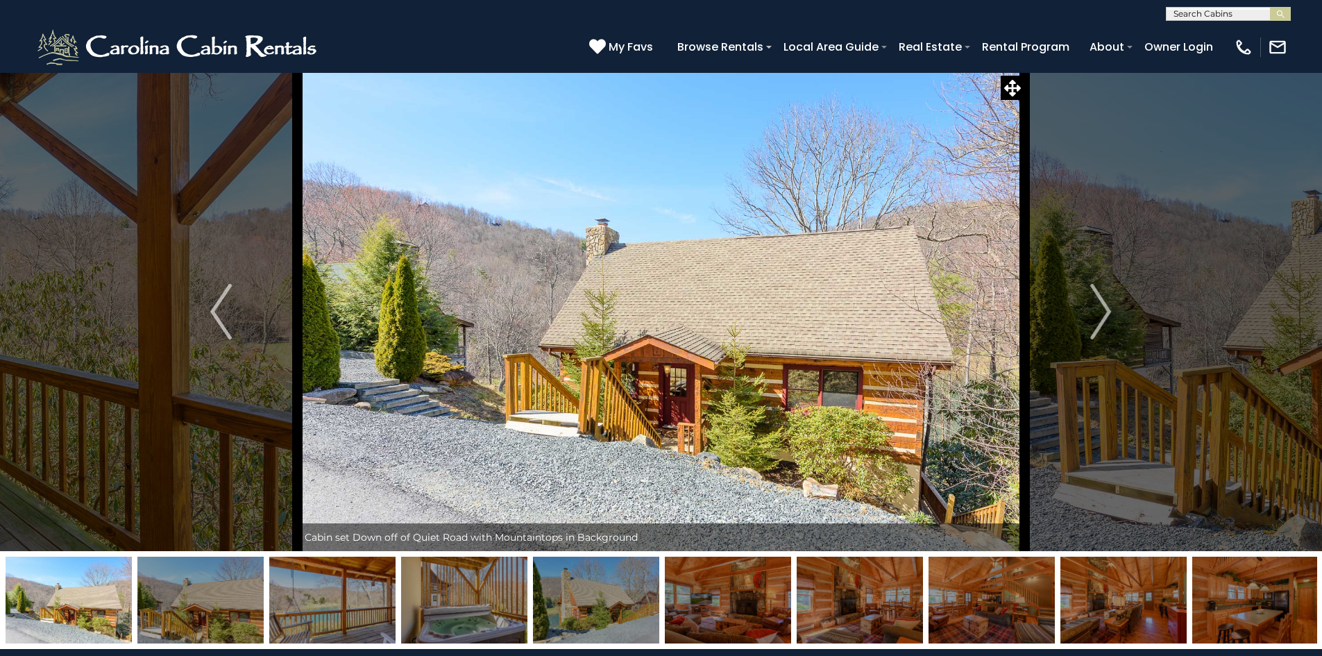
click at [1081, 310] on button "Next" at bounding box center [1100, 311] width 153 height 479
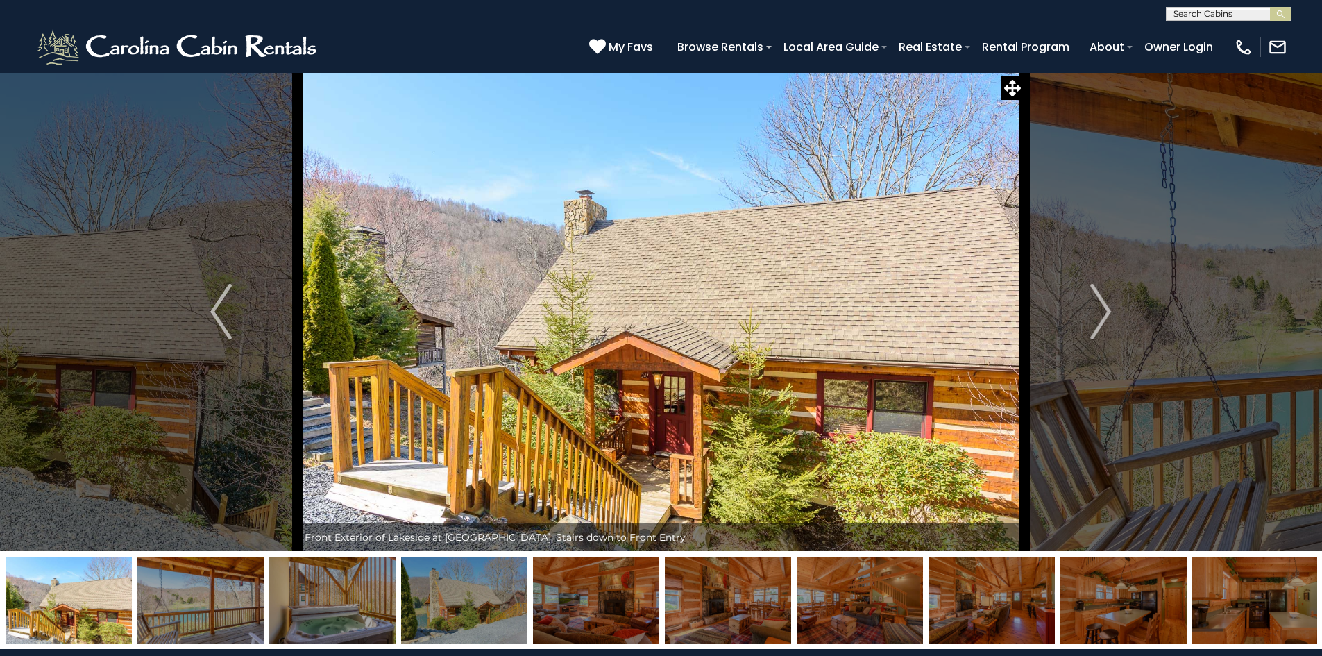
click at [1081, 310] on button "Next" at bounding box center [1100, 311] width 153 height 479
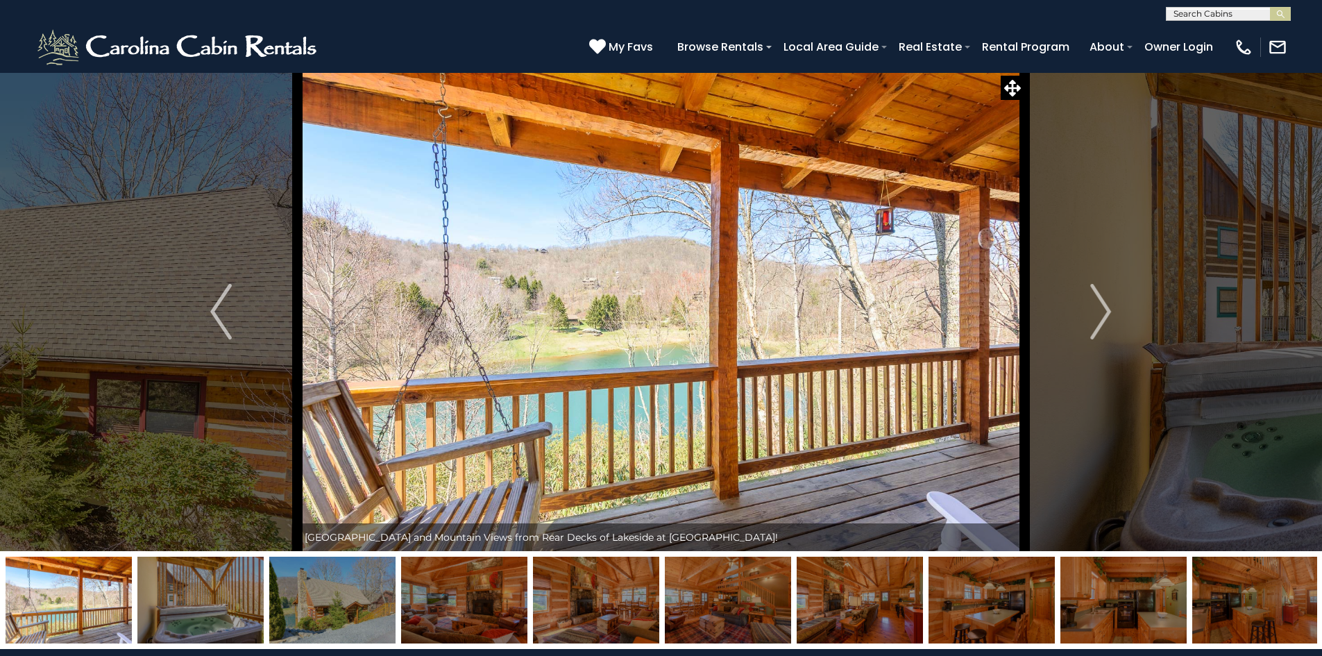
click at [1081, 310] on button "Next" at bounding box center [1100, 311] width 153 height 479
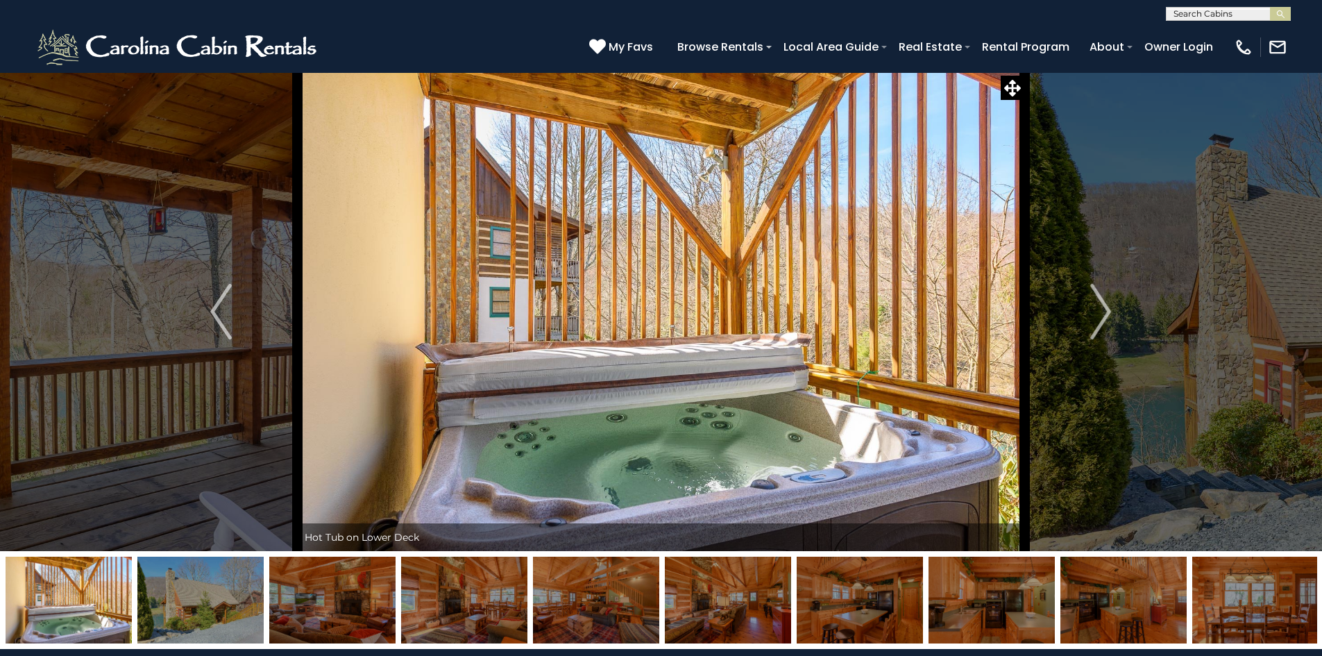
click at [1081, 310] on button "Next" at bounding box center [1100, 311] width 153 height 479
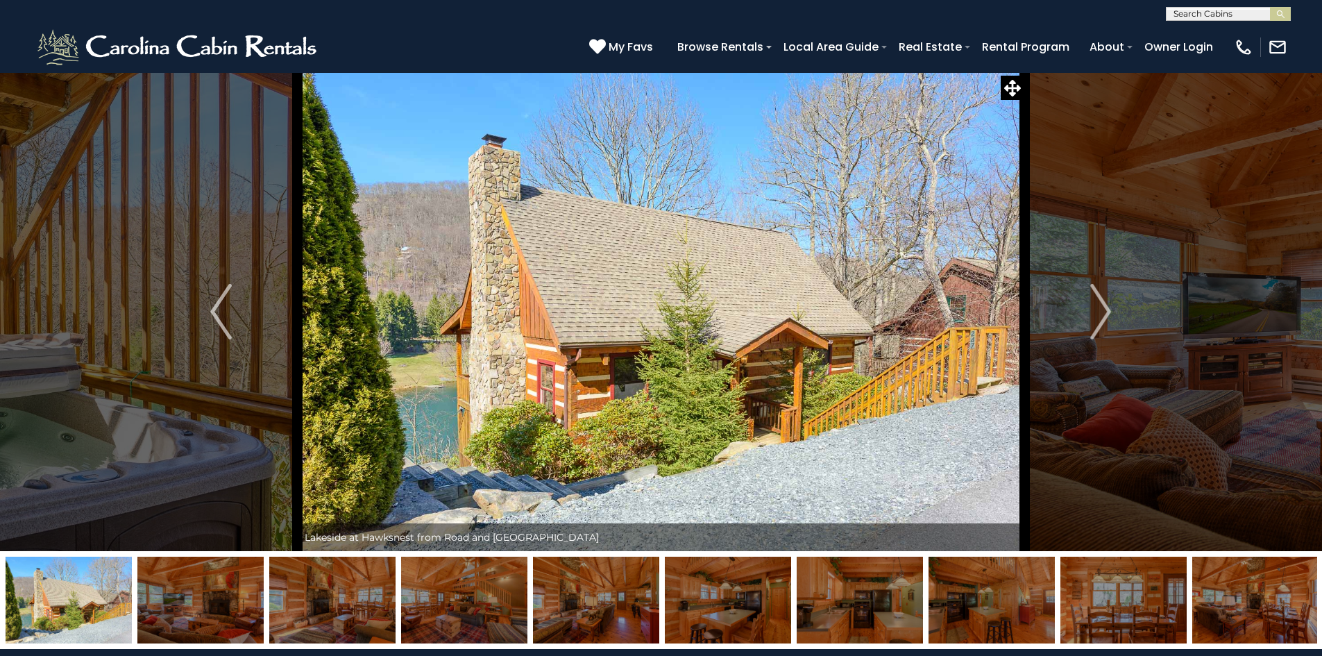
click at [1081, 310] on button "Next" at bounding box center [1100, 311] width 153 height 479
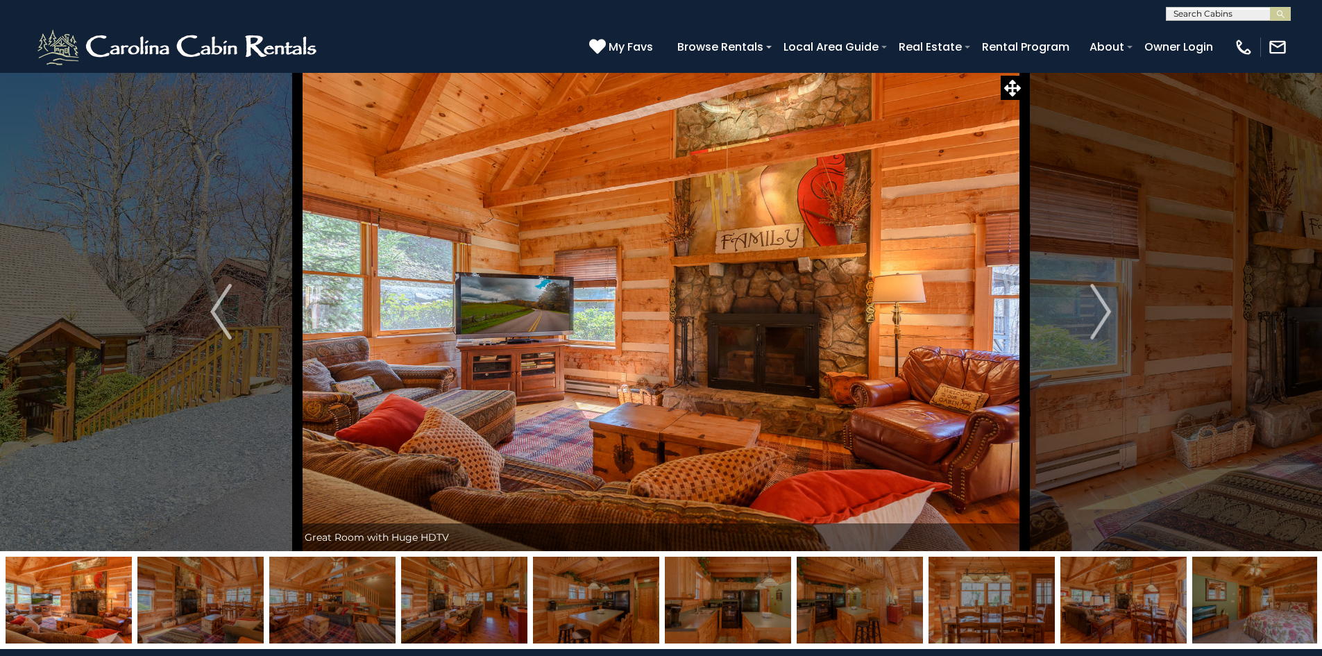
click at [1081, 310] on button "Next" at bounding box center [1100, 311] width 153 height 479
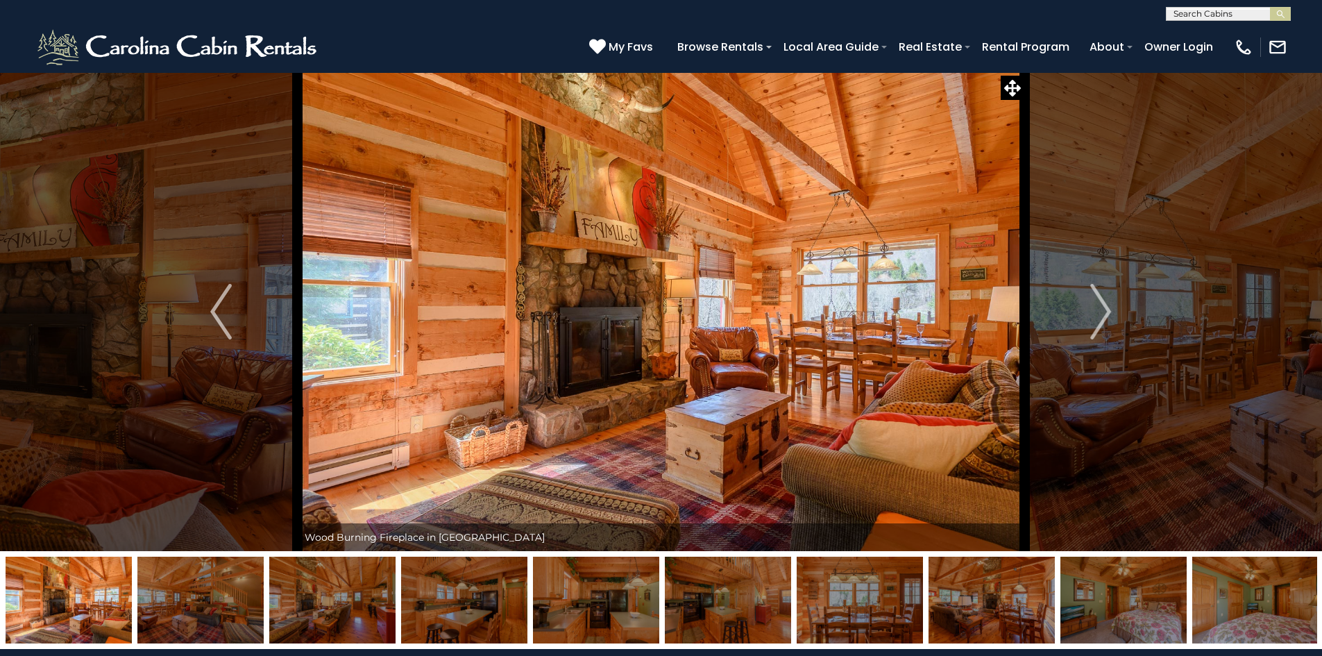
click at [1081, 310] on button "Next" at bounding box center [1100, 311] width 153 height 479
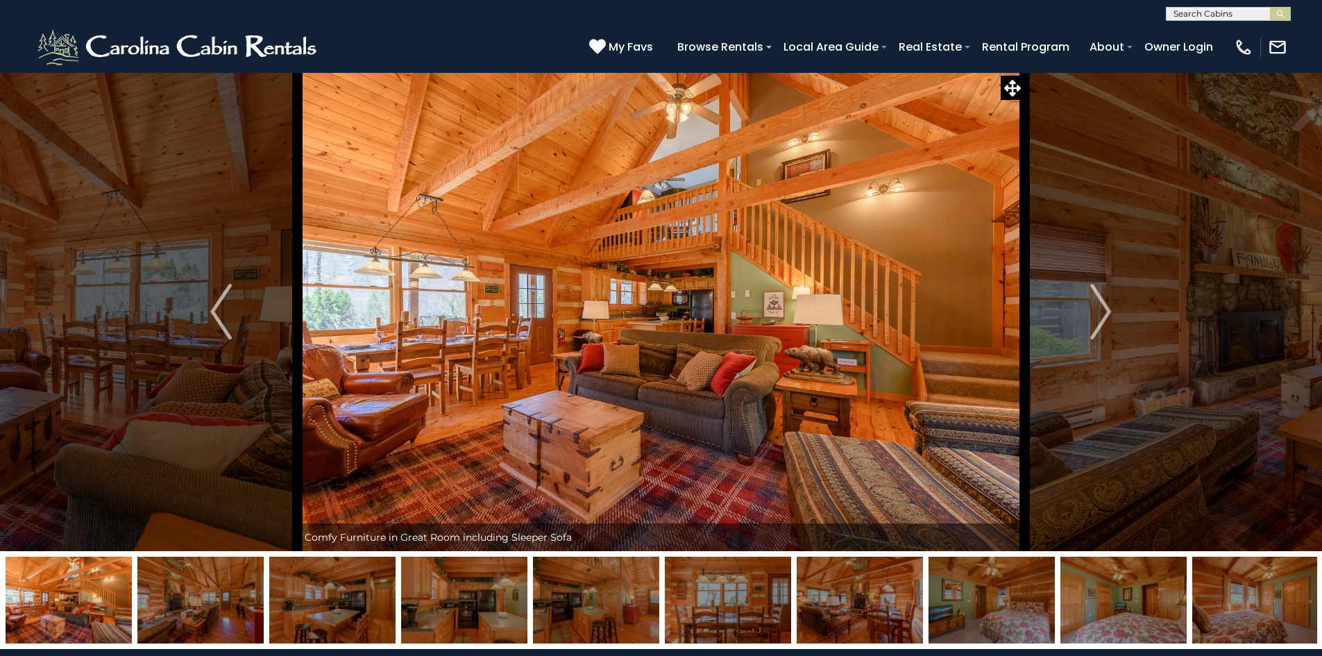
click at [1081, 310] on button "Next" at bounding box center [1100, 311] width 153 height 479
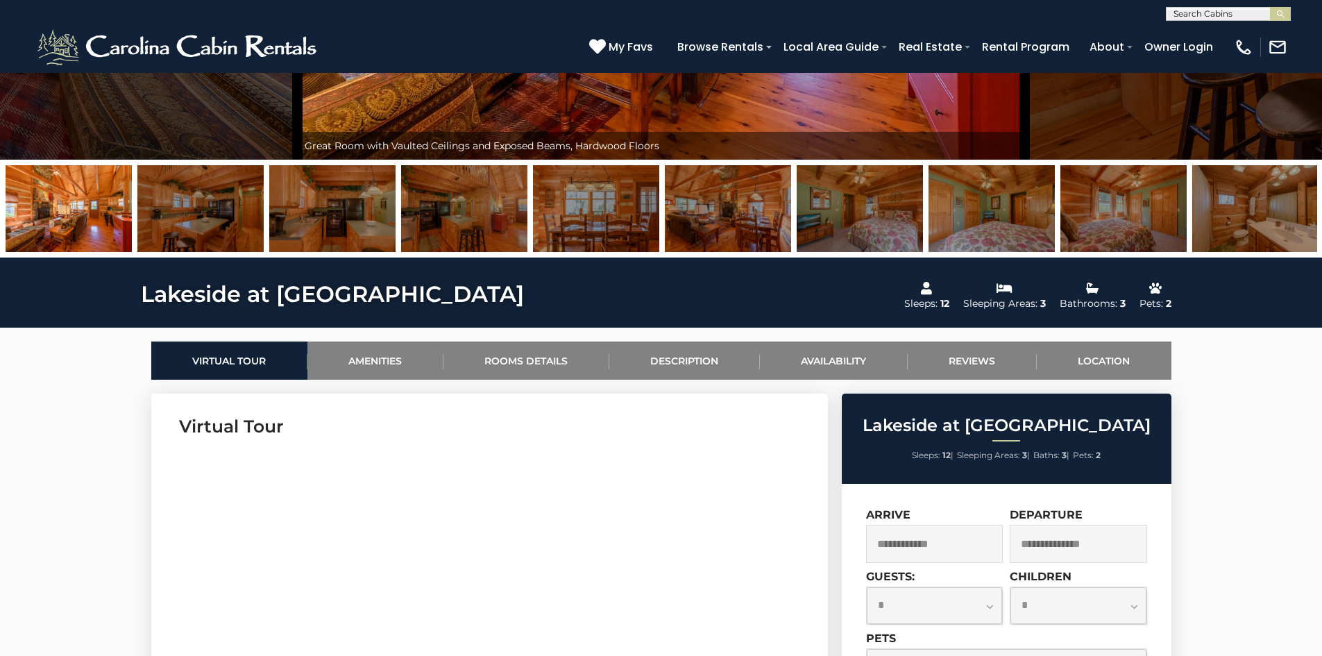
scroll to position [416, 0]
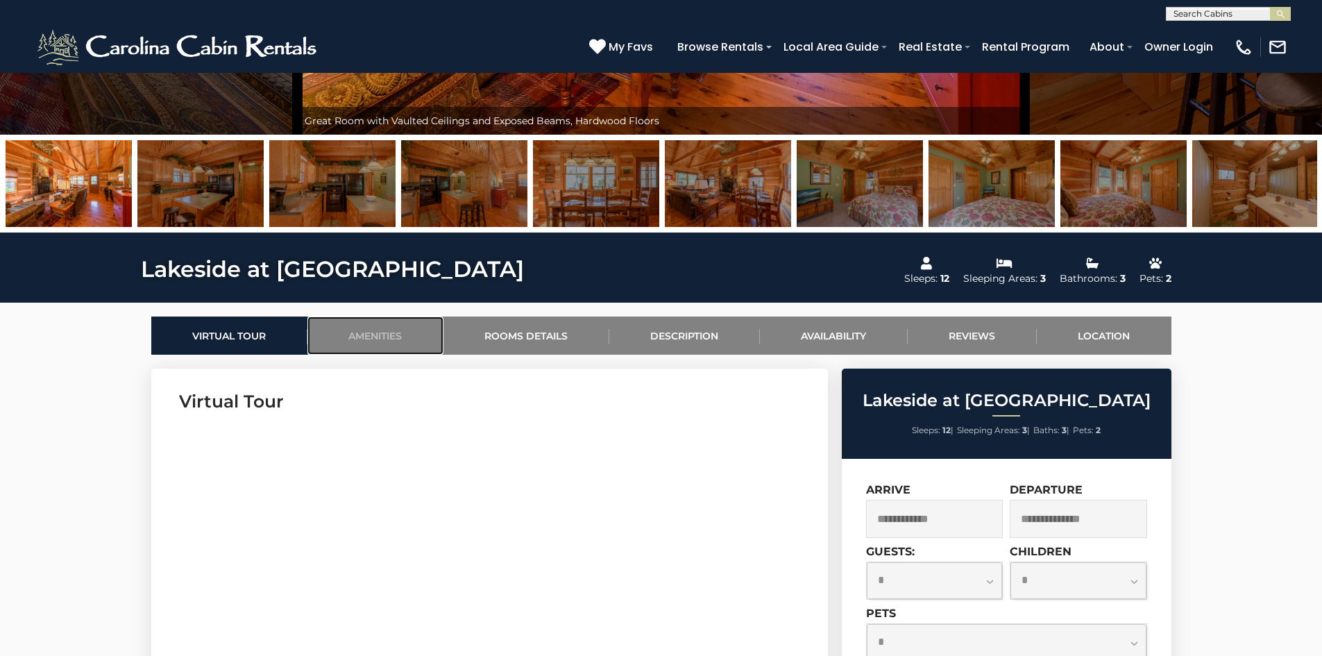
click at [380, 331] on link "Amenities" at bounding box center [375, 336] width 136 height 38
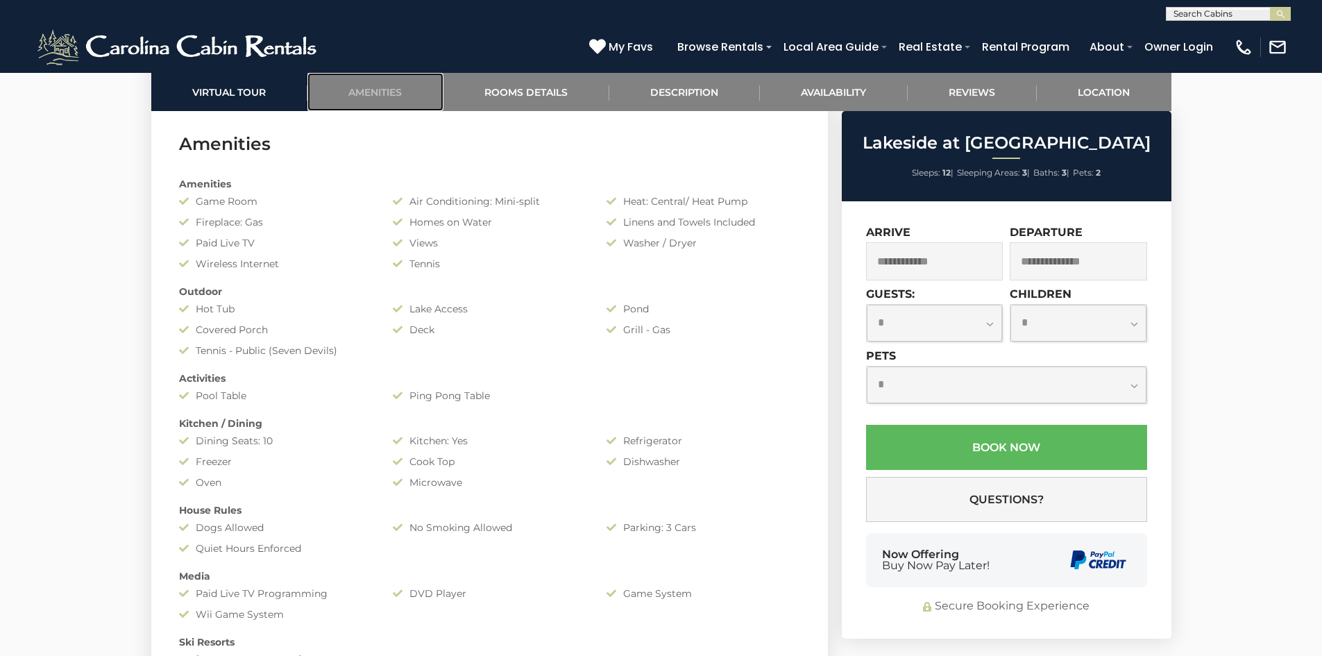
scroll to position [1104, 0]
click at [929, 266] on input "text" at bounding box center [934, 261] width 137 height 38
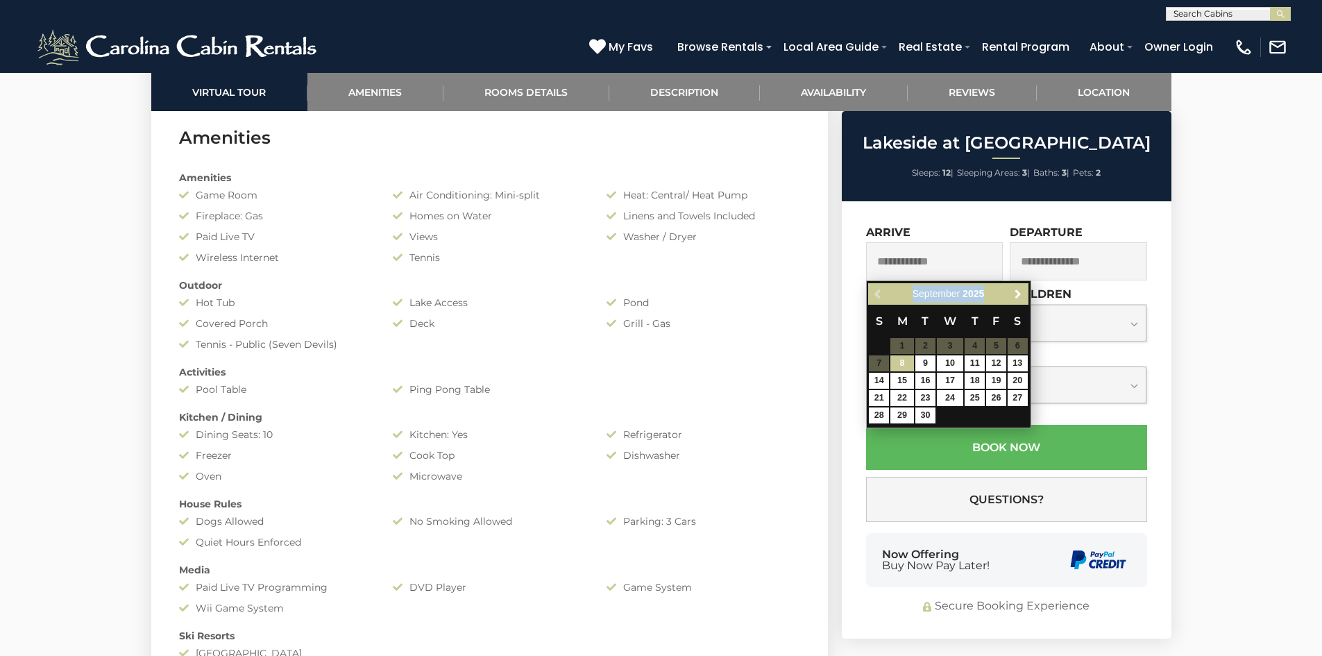
click at [1018, 303] on div "Previous Next September 2025" at bounding box center [948, 294] width 160 height 22
click at [1018, 301] on link "Next" at bounding box center [1018, 293] width 17 height 17
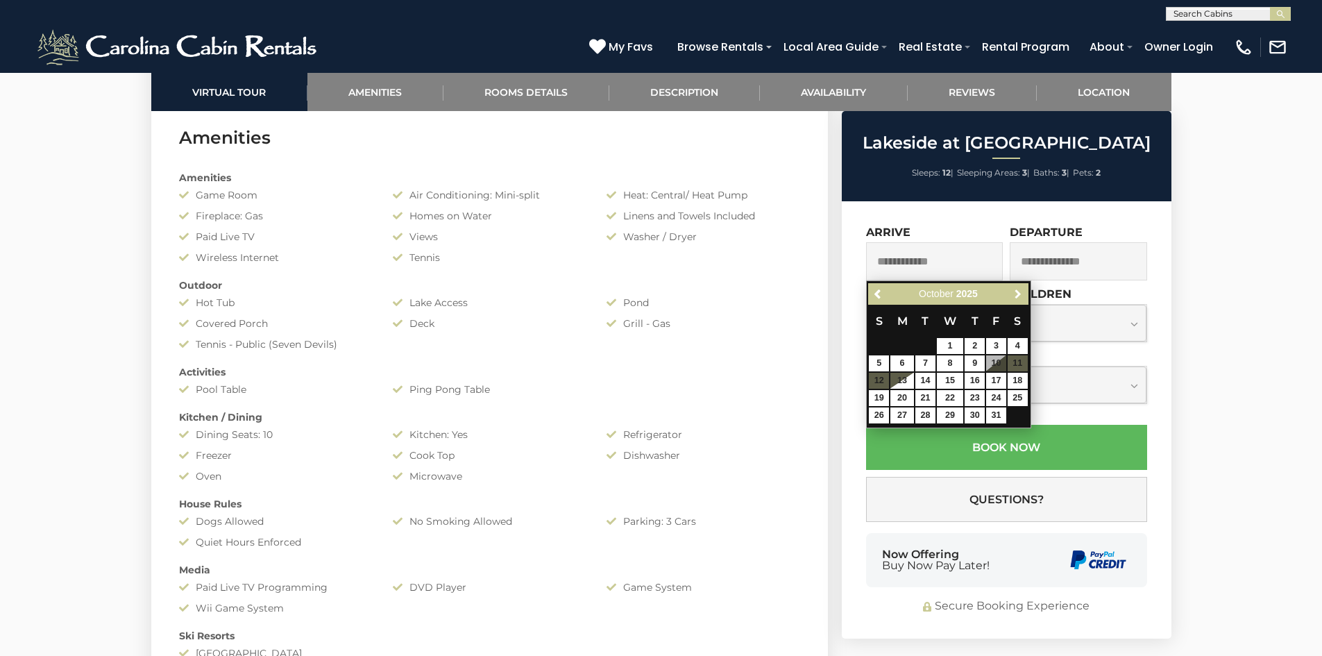
click at [1018, 294] on span "Next" at bounding box center [1018, 294] width 11 height 11
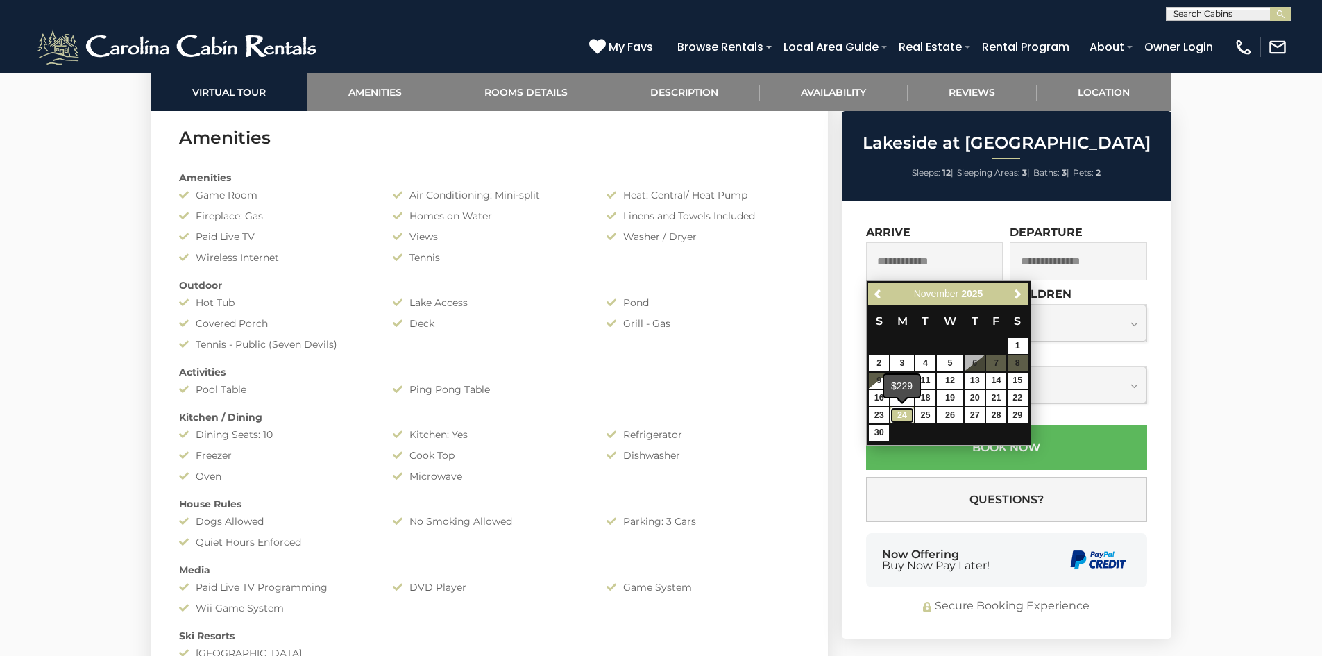
click at [906, 415] on link "24" at bounding box center [903, 415] width 24 height 16
type input "**********"
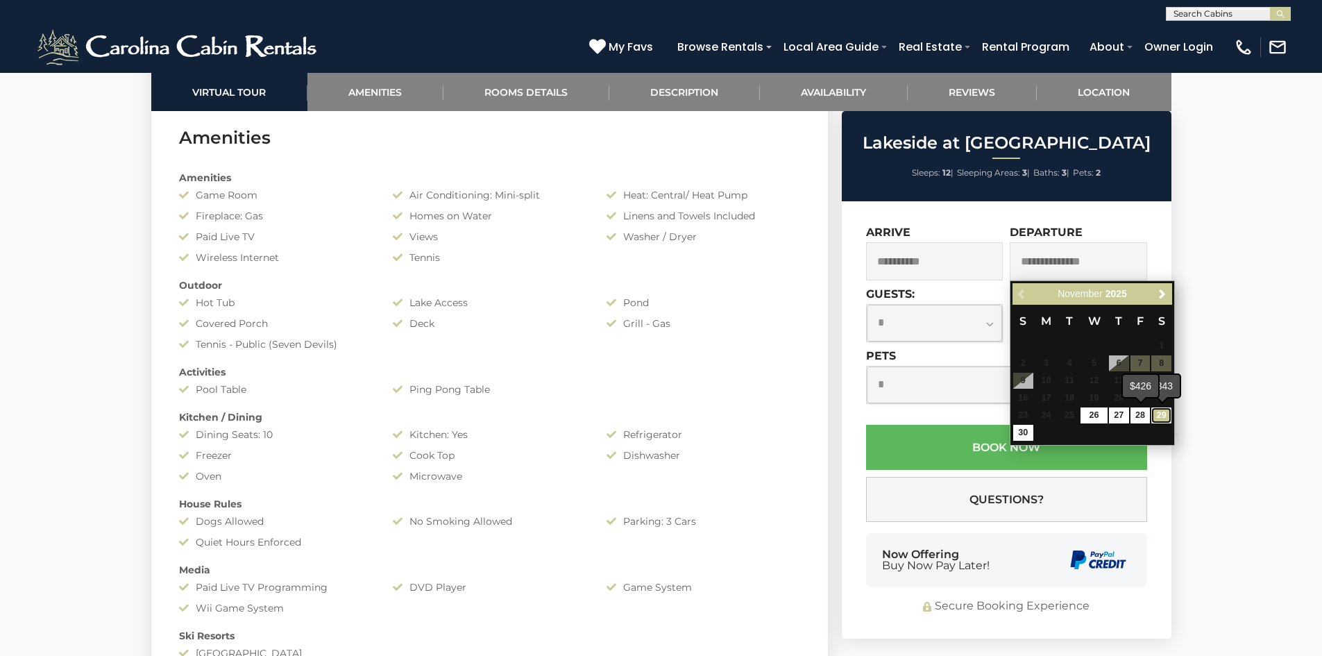
click at [1158, 416] on link "29" at bounding box center [1162, 415] width 20 height 16
type input "**********"
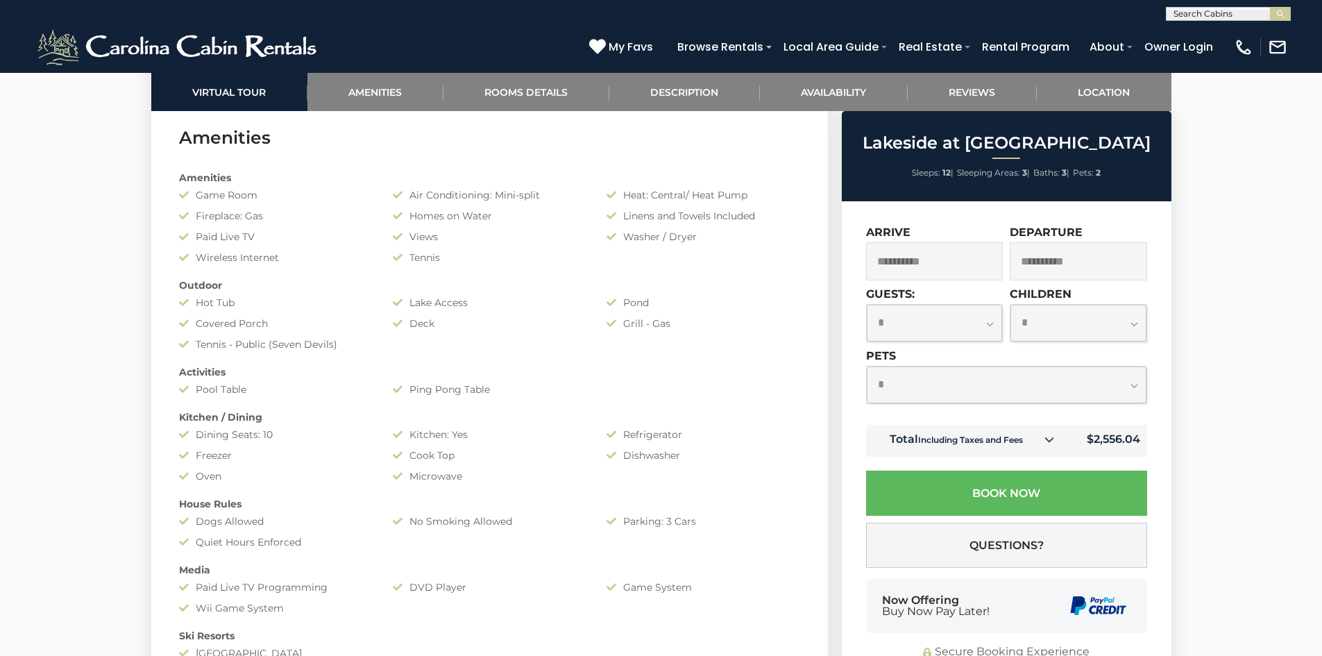
click at [940, 335] on select "**********" at bounding box center [935, 323] width 136 height 37
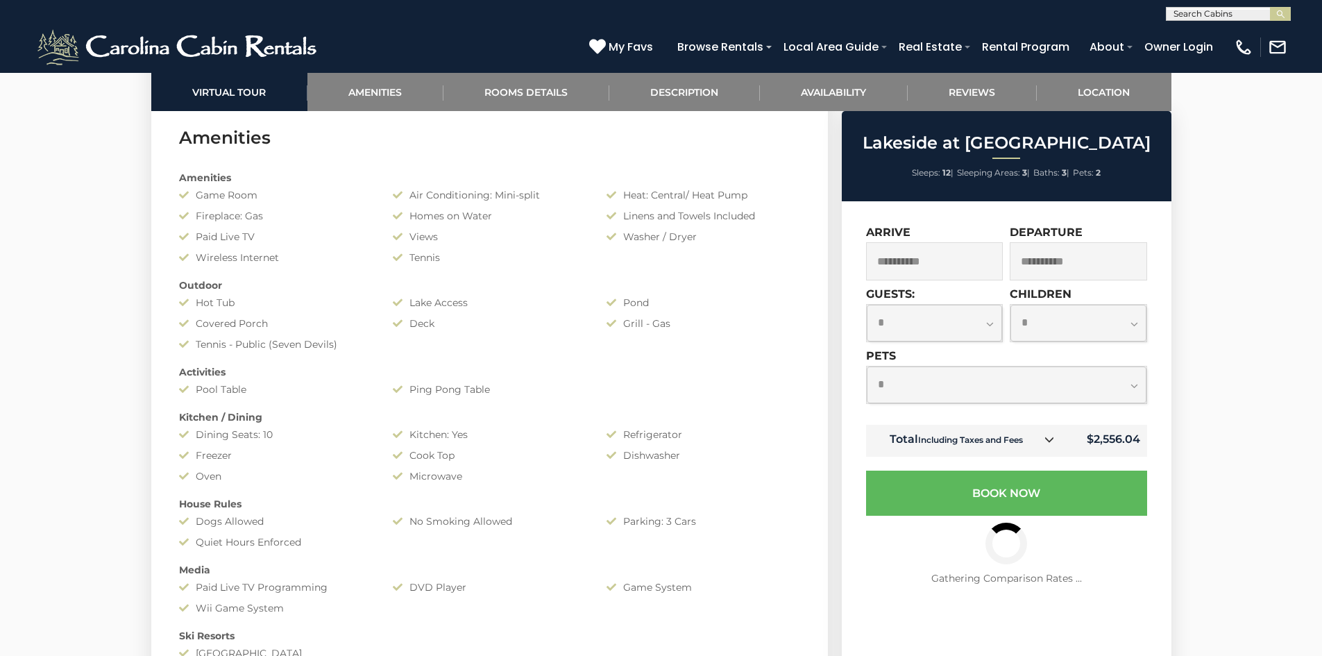
select select "*"
click at [867, 305] on select "**********" at bounding box center [935, 323] width 136 height 37
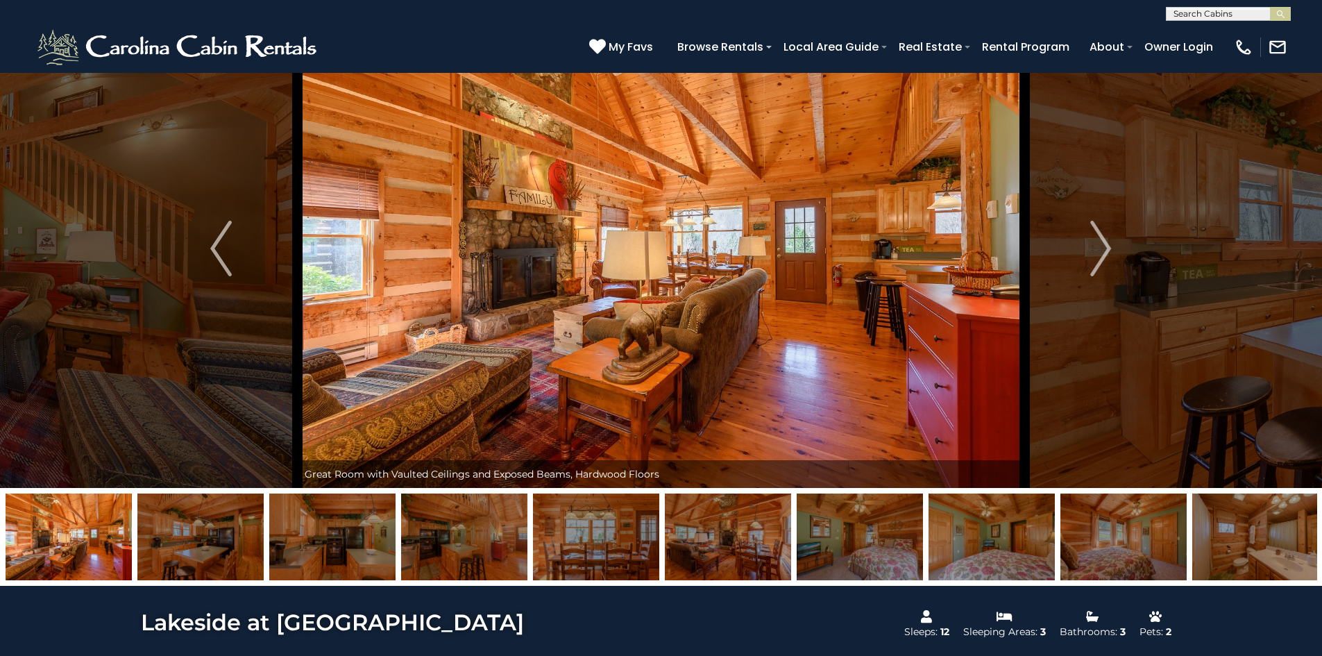
scroll to position [62, 0]
click at [1097, 253] on img "Next" at bounding box center [1100, 249] width 21 height 56
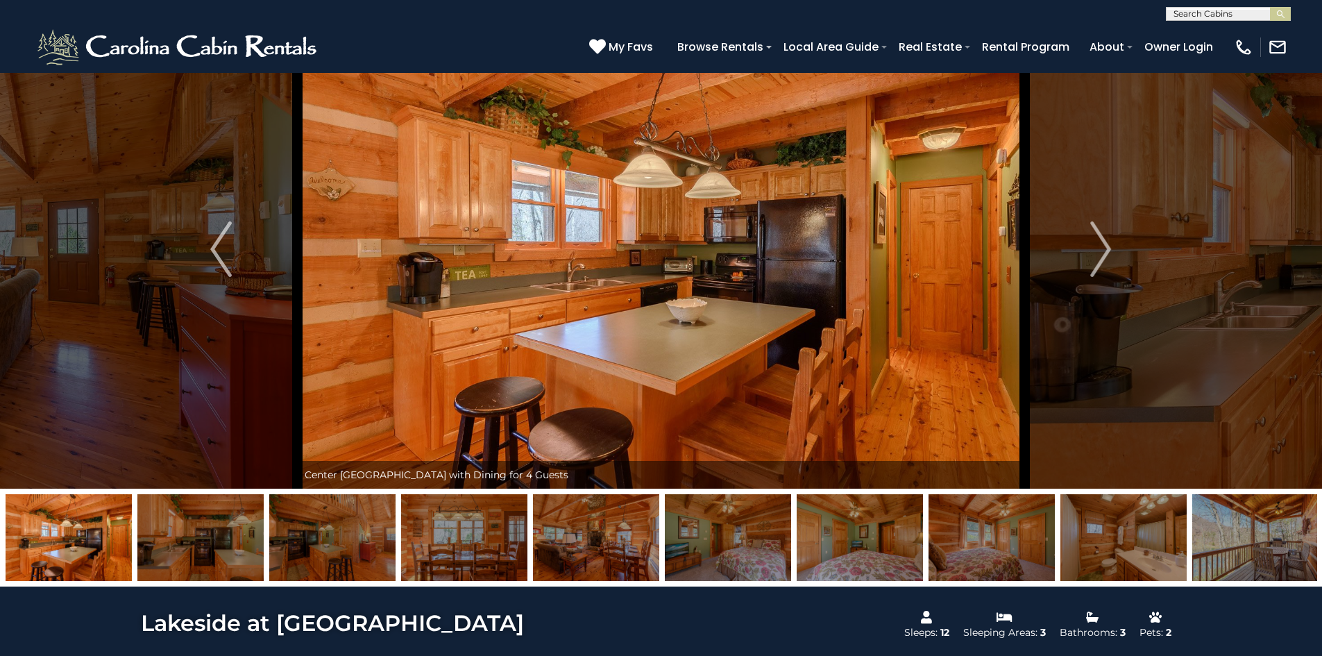
click at [1097, 253] on img "Next" at bounding box center [1100, 249] width 21 height 56
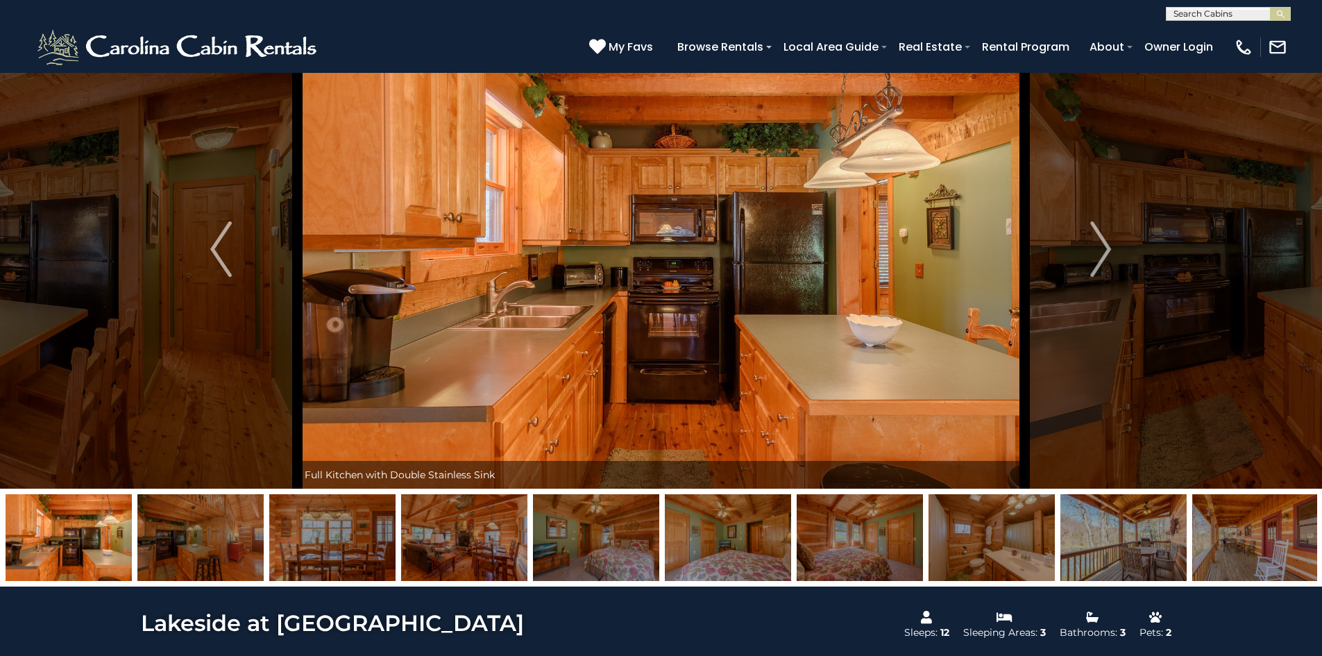
click at [1133, 532] on img at bounding box center [1124, 537] width 126 height 87
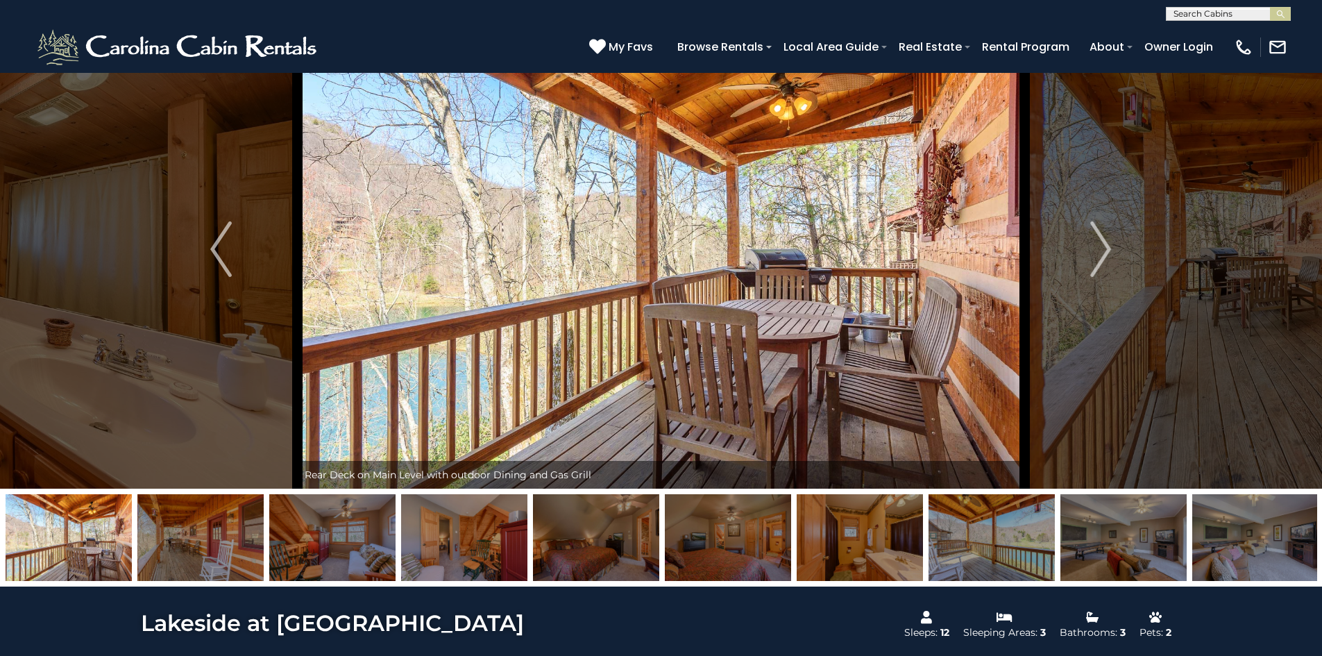
click at [1022, 538] on img at bounding box center [992, 537] width 126 height 87
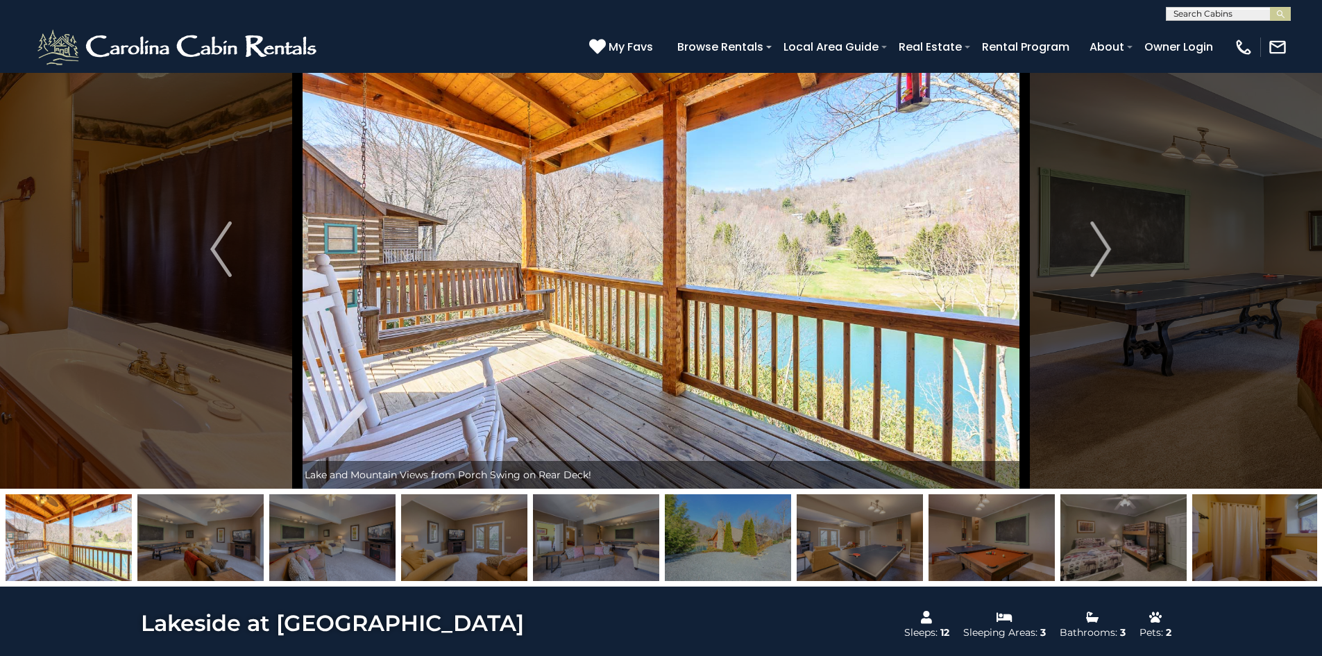
click at [745, 541] on img at bounding box center [728, 537] width 126 height 87
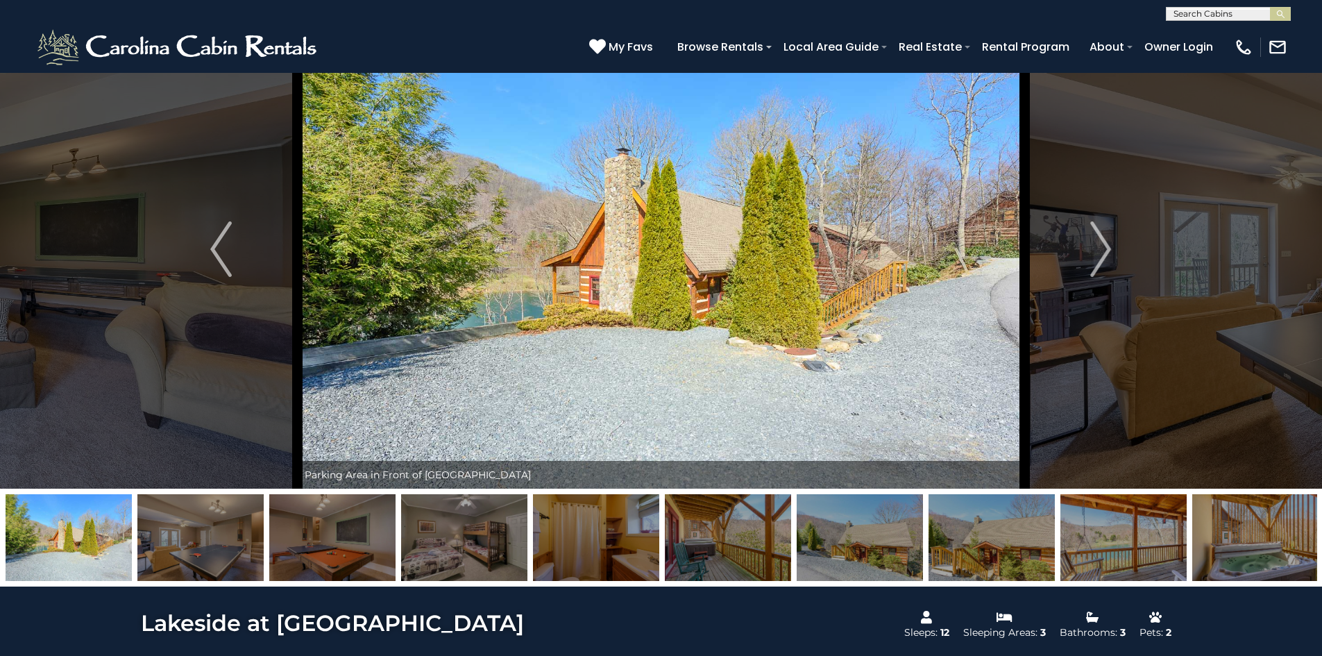
click at [863, 539] on img at bounding box center [860, 537] width 126 height 87
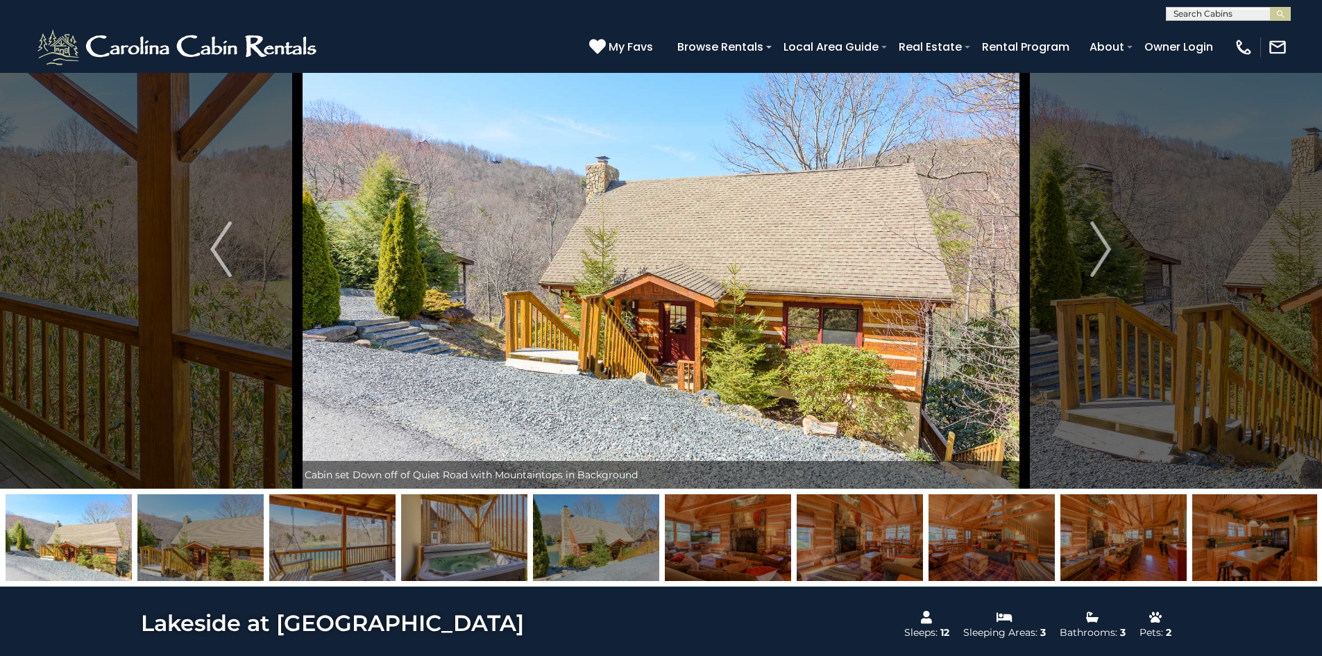
click at [613, 543] on img at bounding box center [596, 537] width 126 height 87
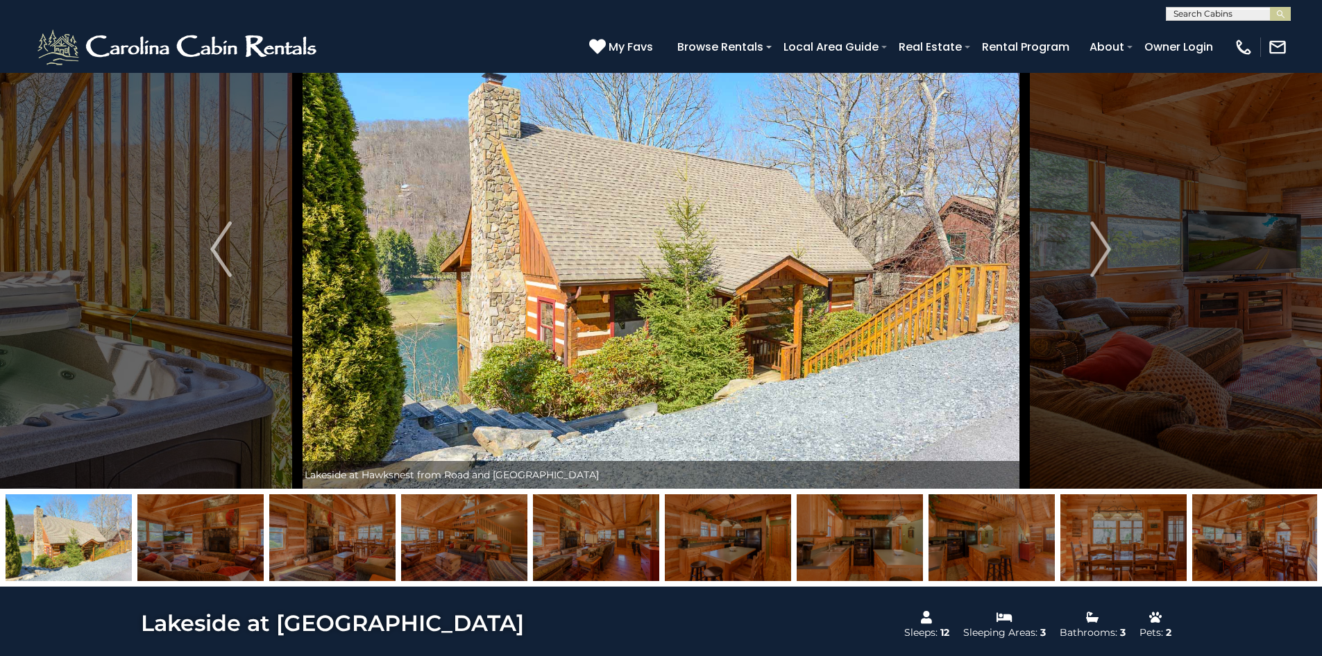
click at [1092, 241] on img "Next" at bounding box center [1100, 249] width 21 height 56
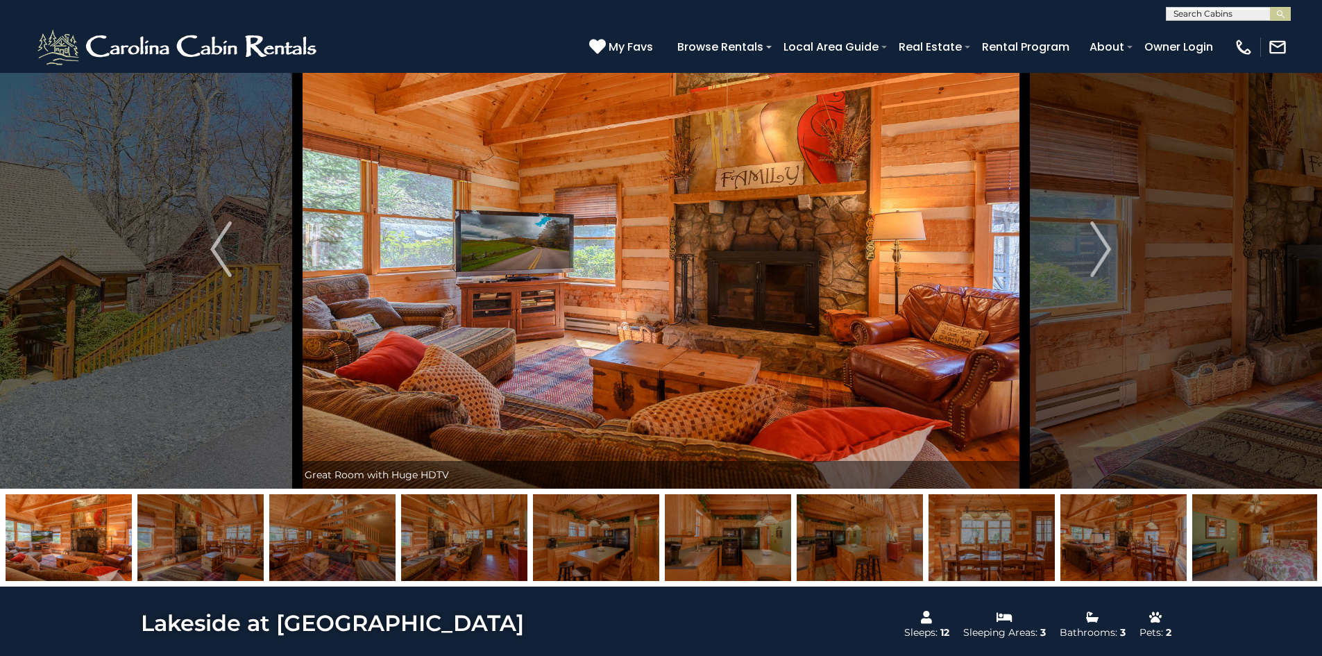
click at [1092, 242] on img "Next" at bounding box center [1100, 249] width 21 height 56
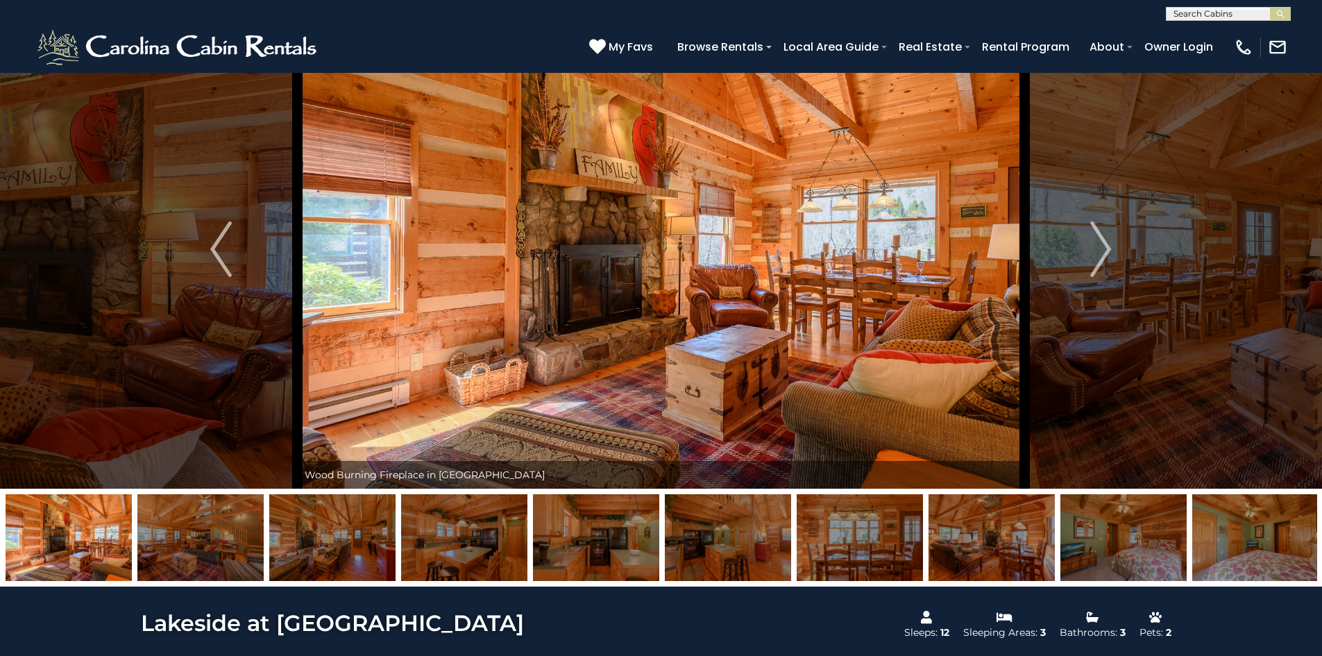
click at [1092, 242] on img "Next" at bounding box center [1100, 249] width 21 height 56
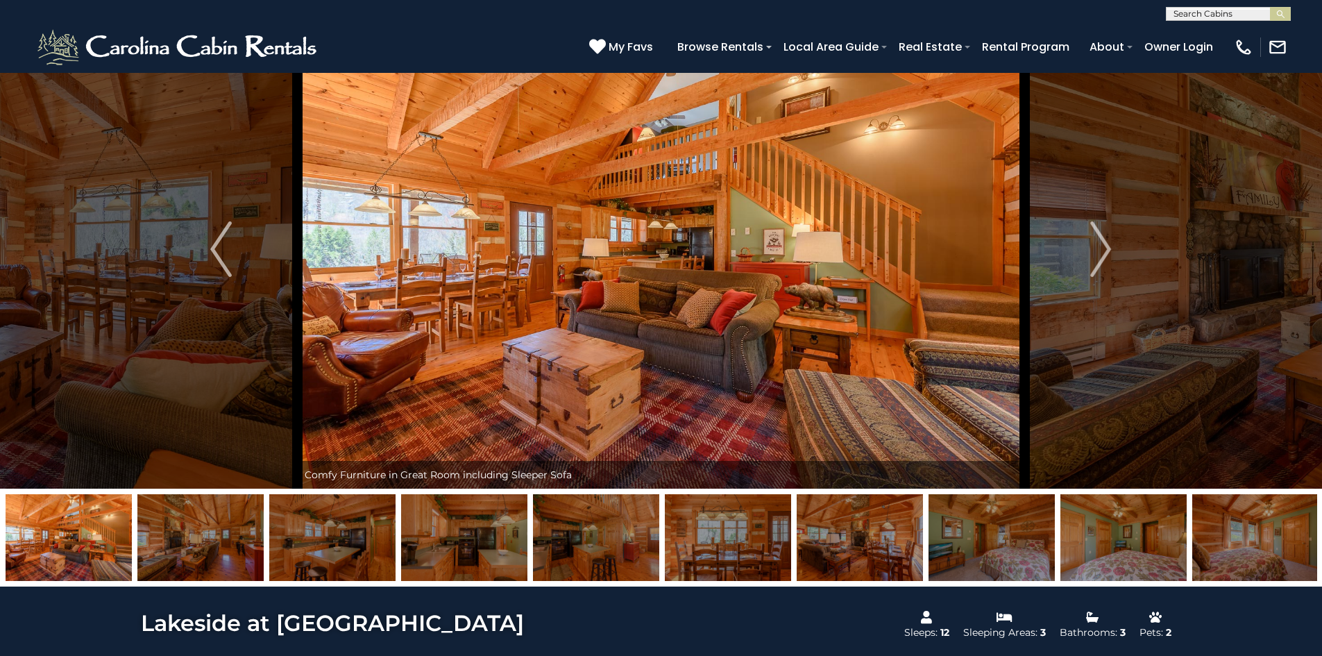
click at [1092, 242] on img "Next" at bounding box center [1100, 249] width 21 height 56
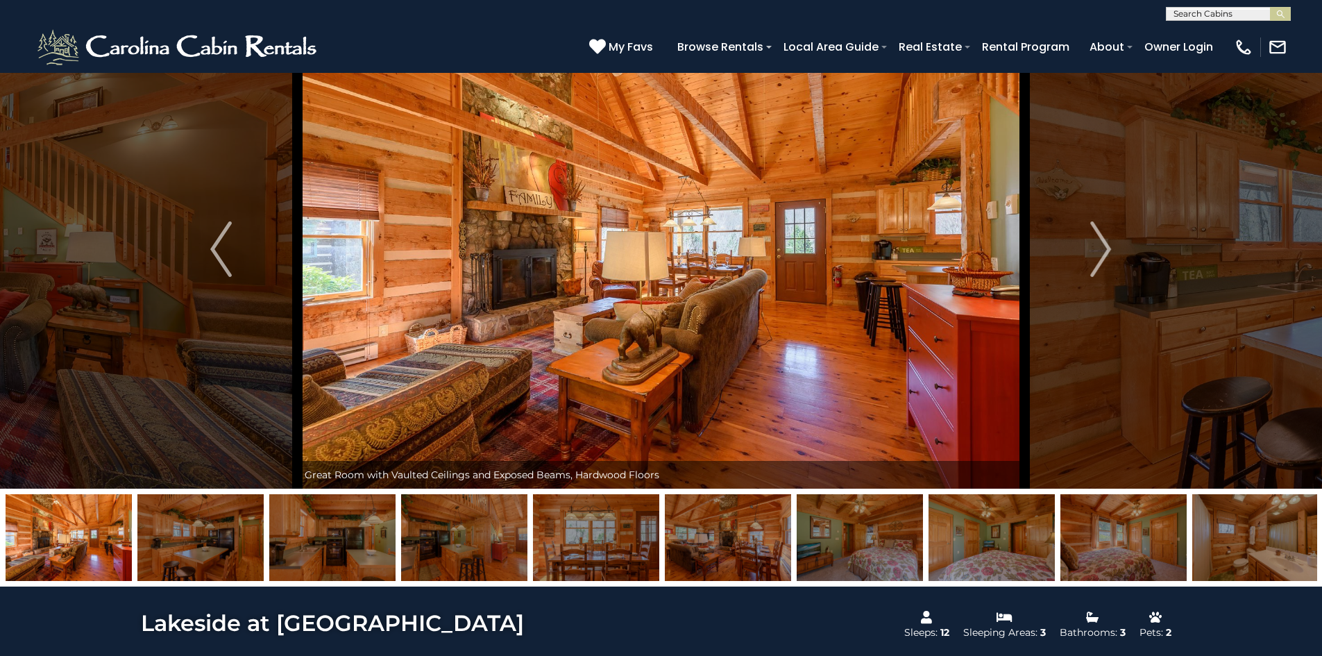
click at [1092, 242] on img "Next" at bounding box center [1100, 249] width 21 height 56
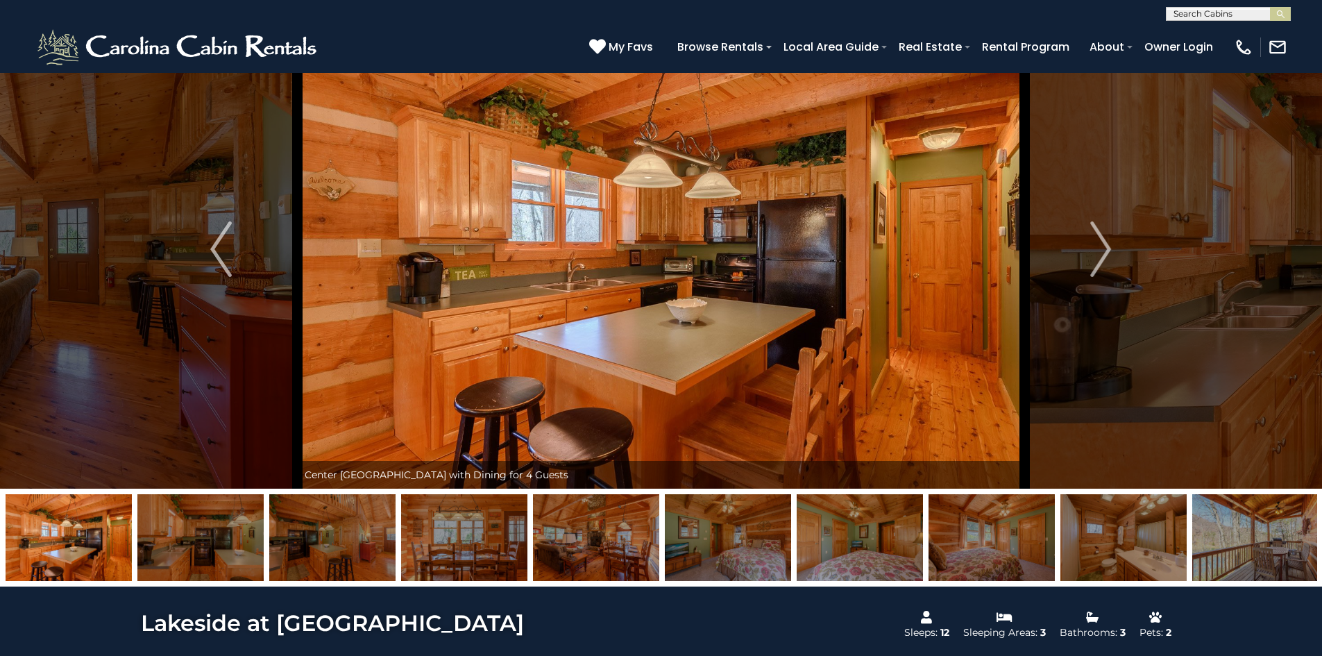
click at [1092, 242] on img "Next" at bounding box center [1100, 249] width 21 height 56
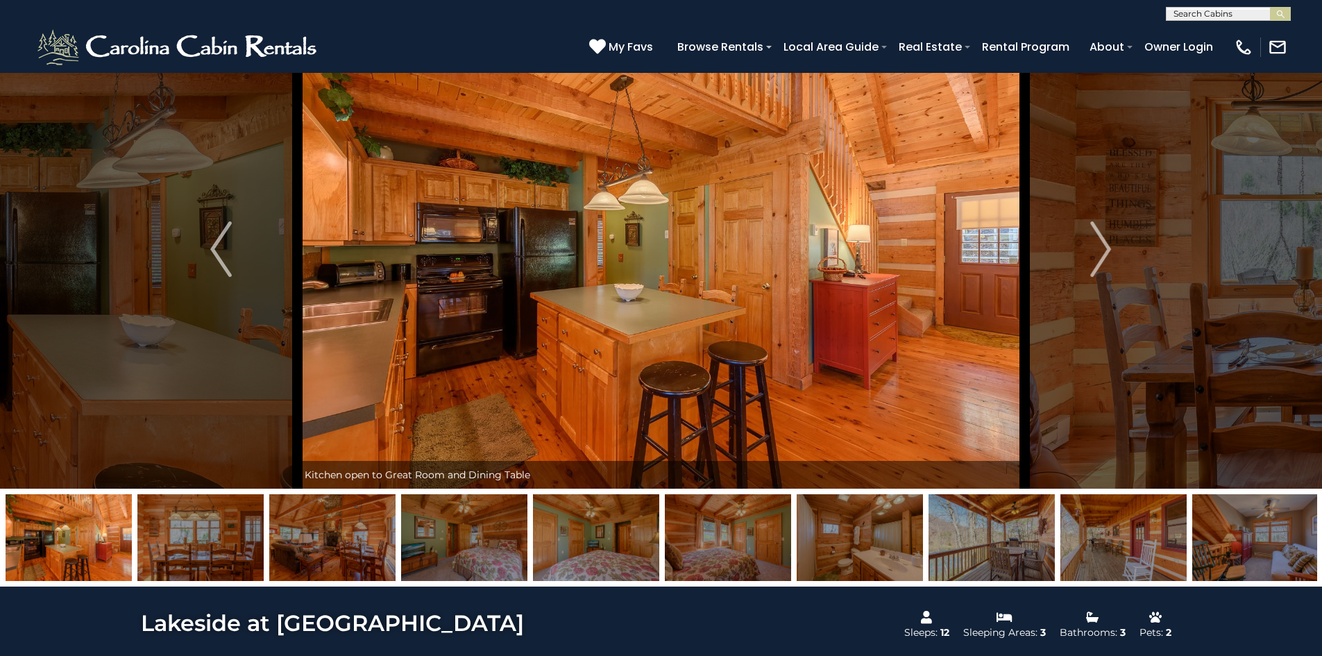
click at [1092, 242] on img "Next" at bounding box center [1100, 249] width 21 height 56
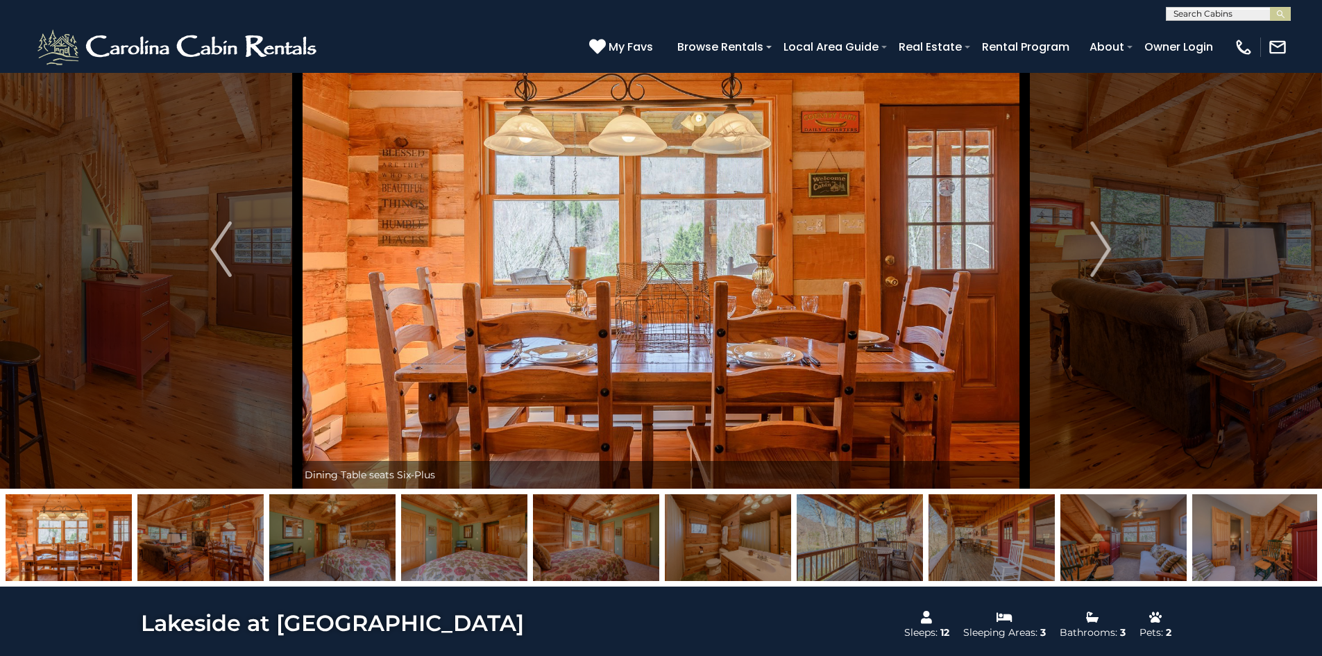
click at [867, 569] on img at bounding box center [860, 537] width 126 height 87
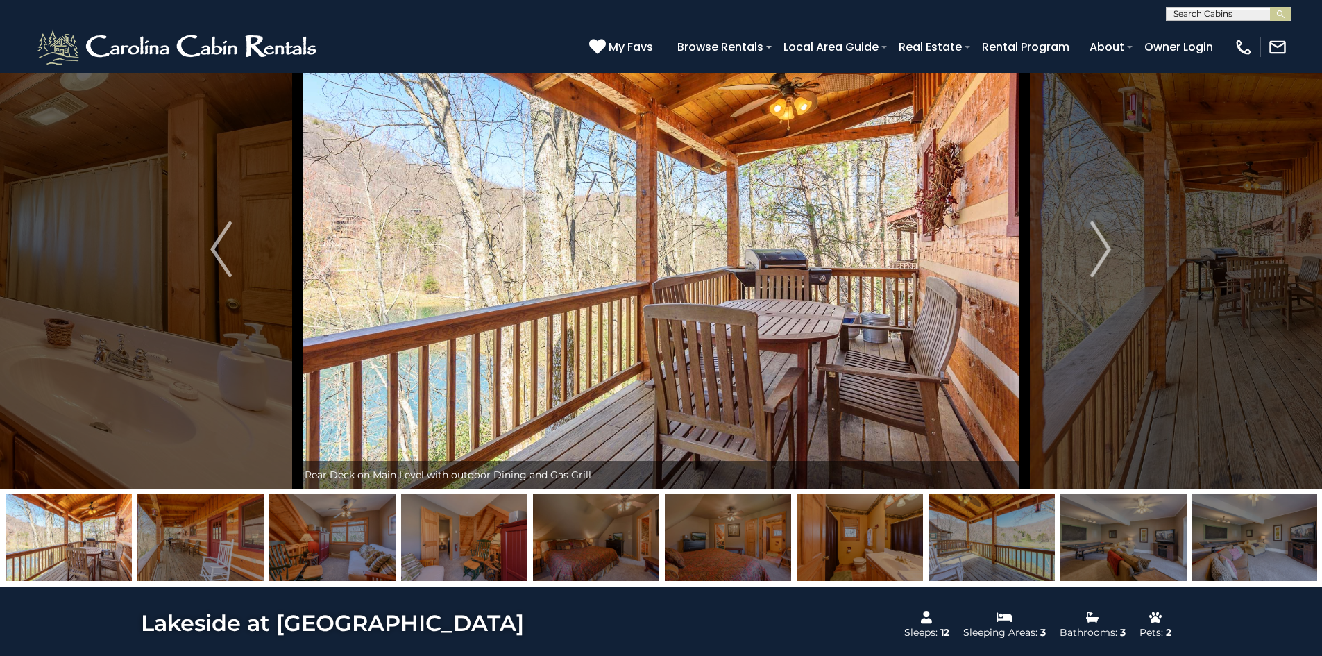
click at [171, 533] on img at bounding box center [200, 537] width 126 height 87
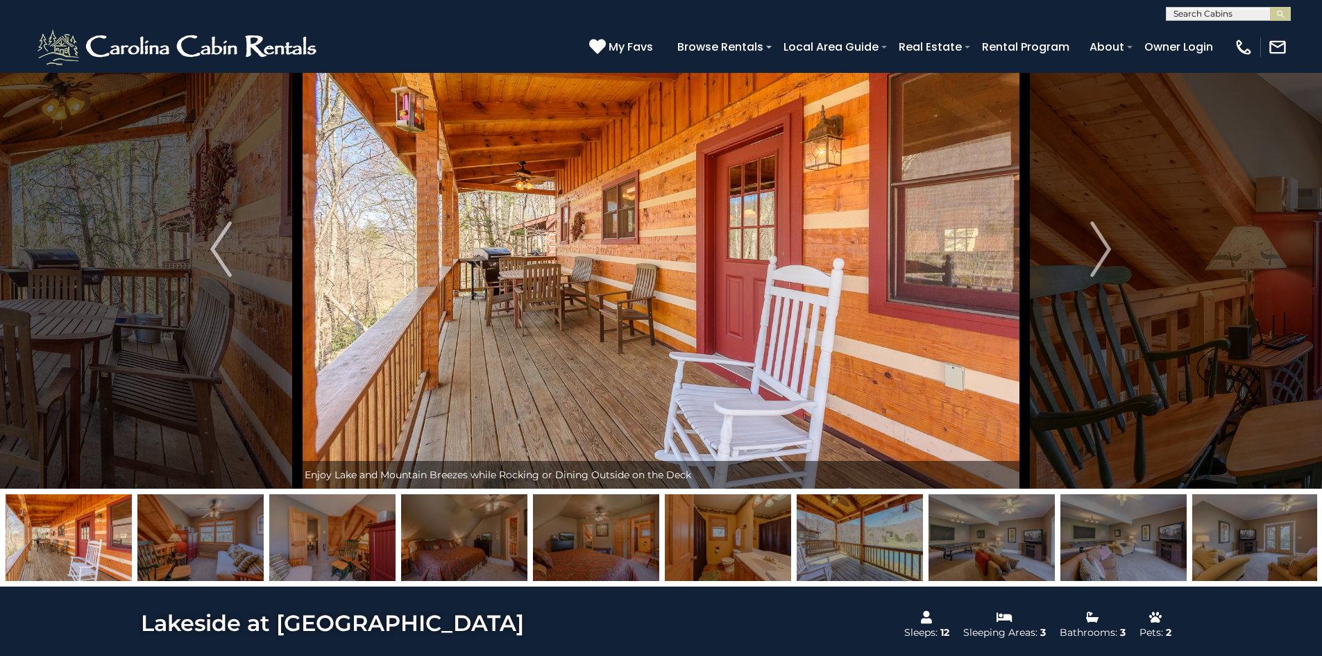
click at [850, 549] on img at bounding box center [860, 537] width 126 height 87
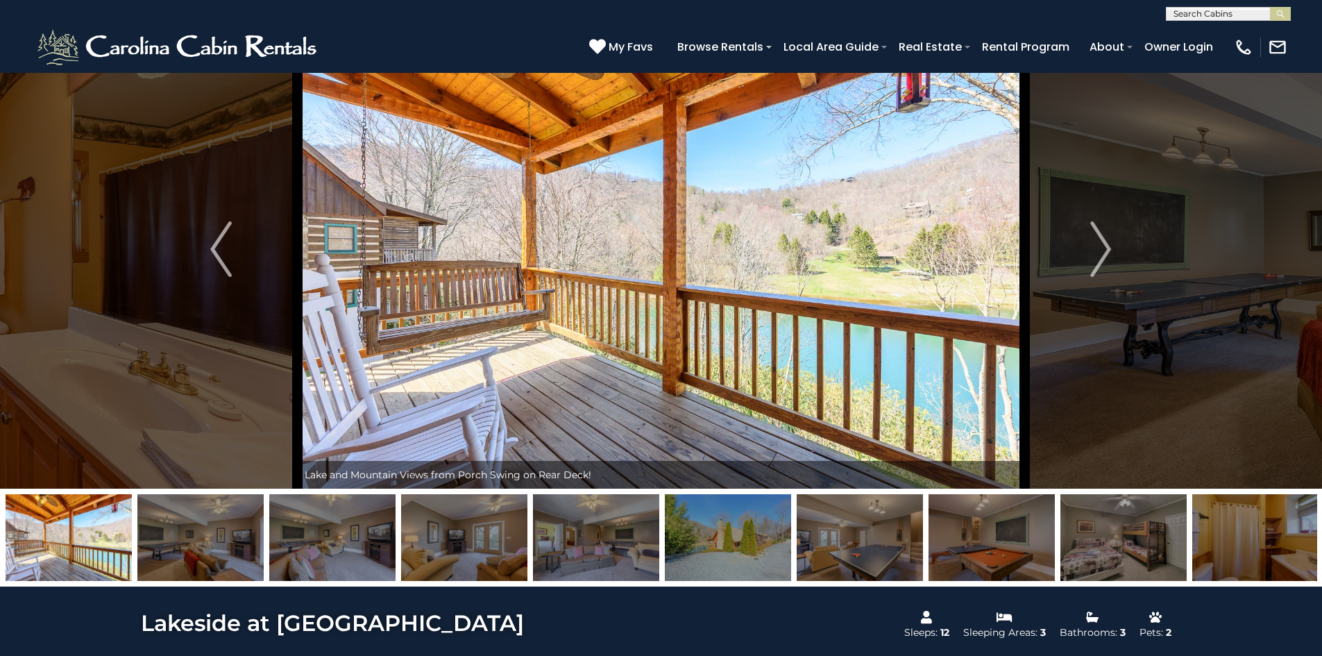
click at [1102, 250] on img "Next" at bounding box center [1100, 249] width 21 height 56
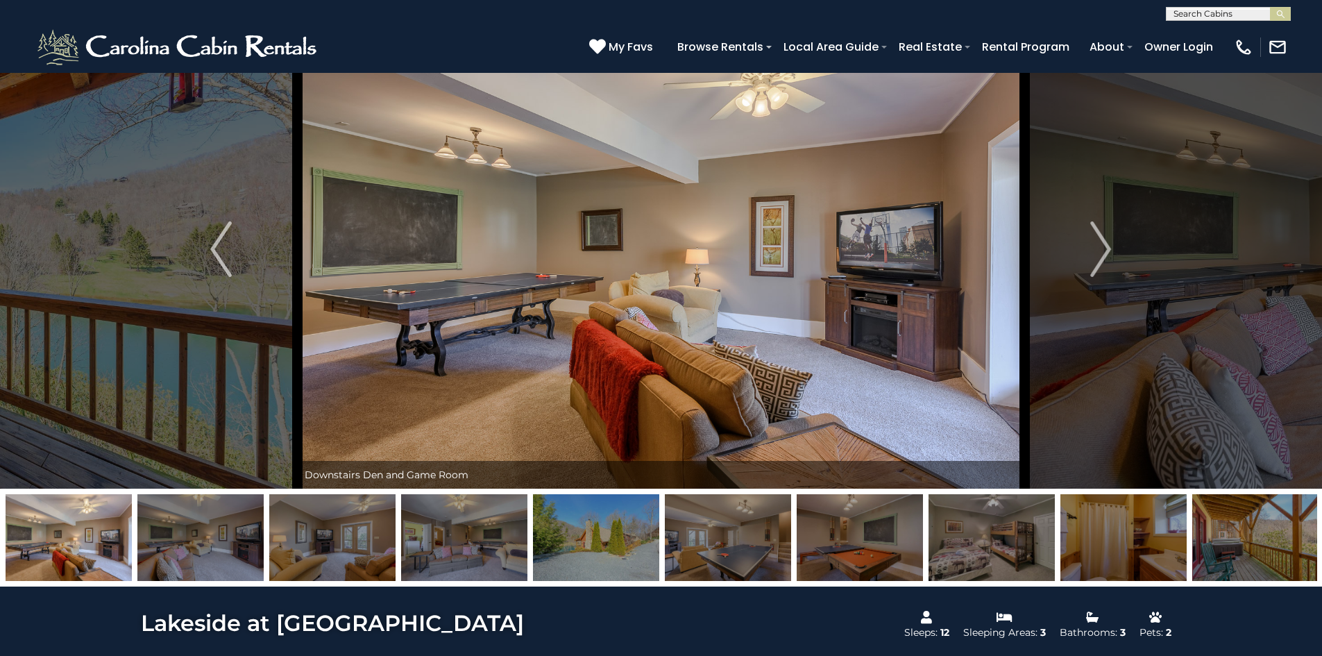
click at [1102, 250] on img "Next" at bounding box center [1100, 249] width 21 height 56
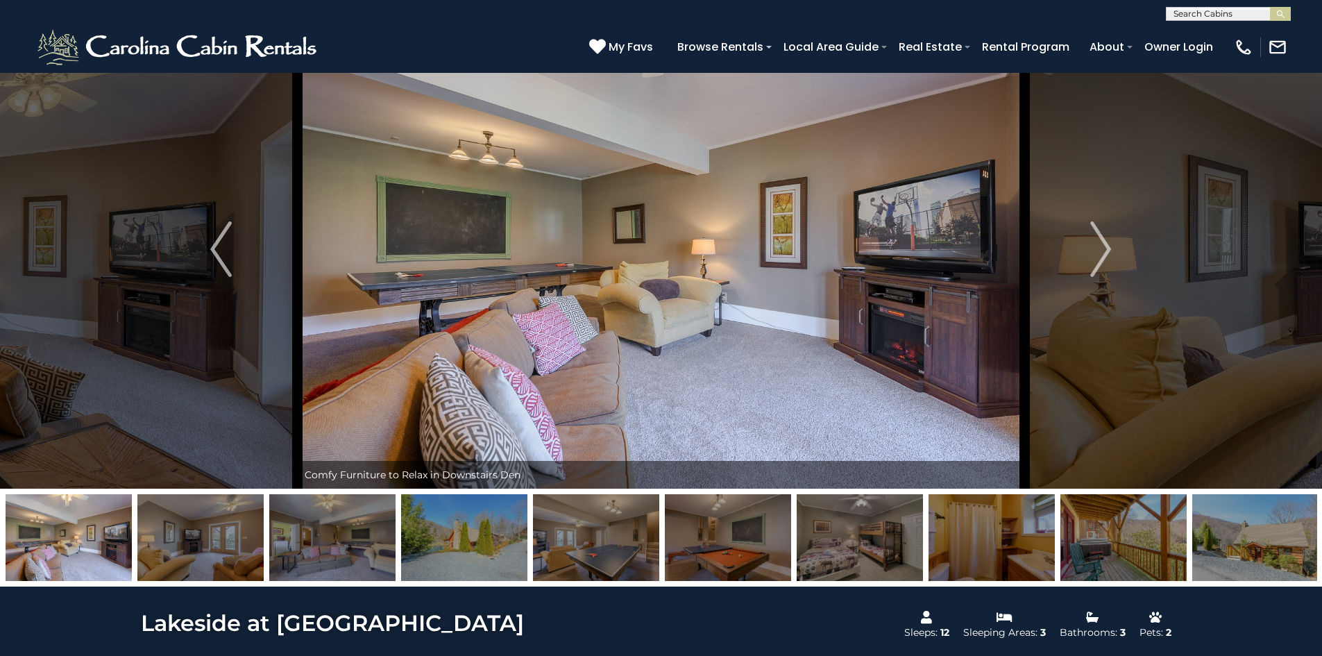
click at [1102, 250] on img "Next" at bounding box center [1100, 249] width 21 height 56
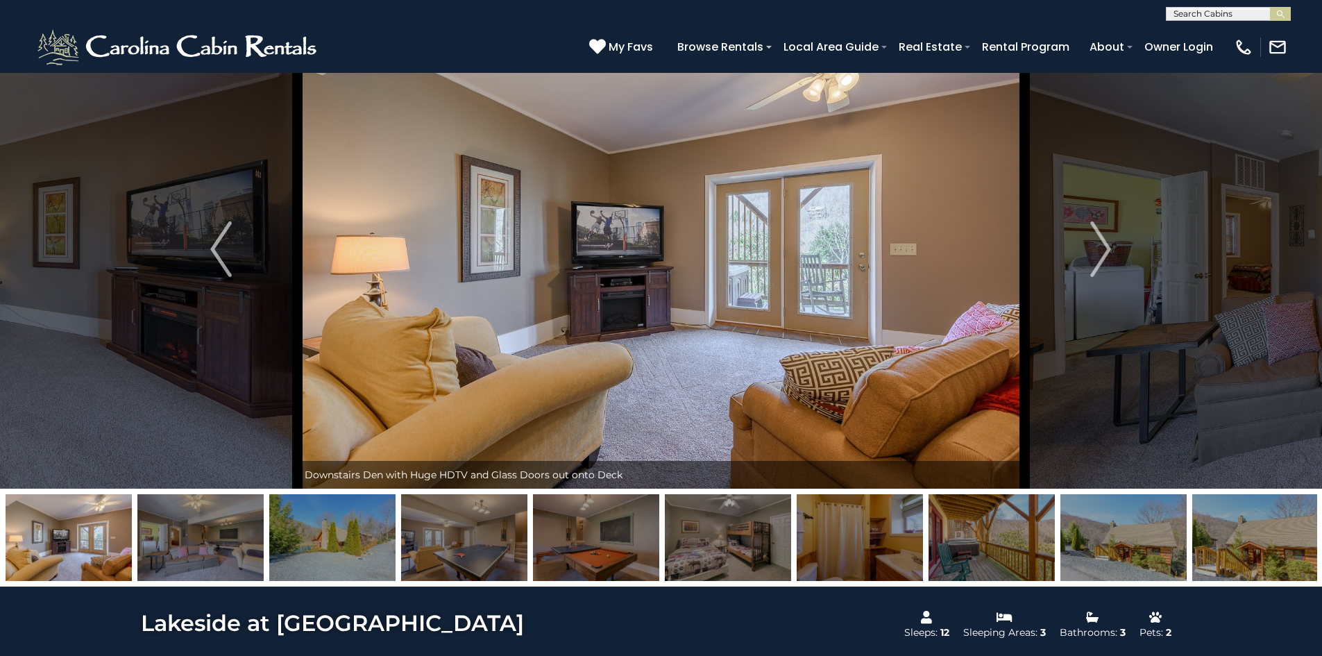
click at [1102, 251] on img "Next" at bounding box center [1100, 249] width 21 height 56
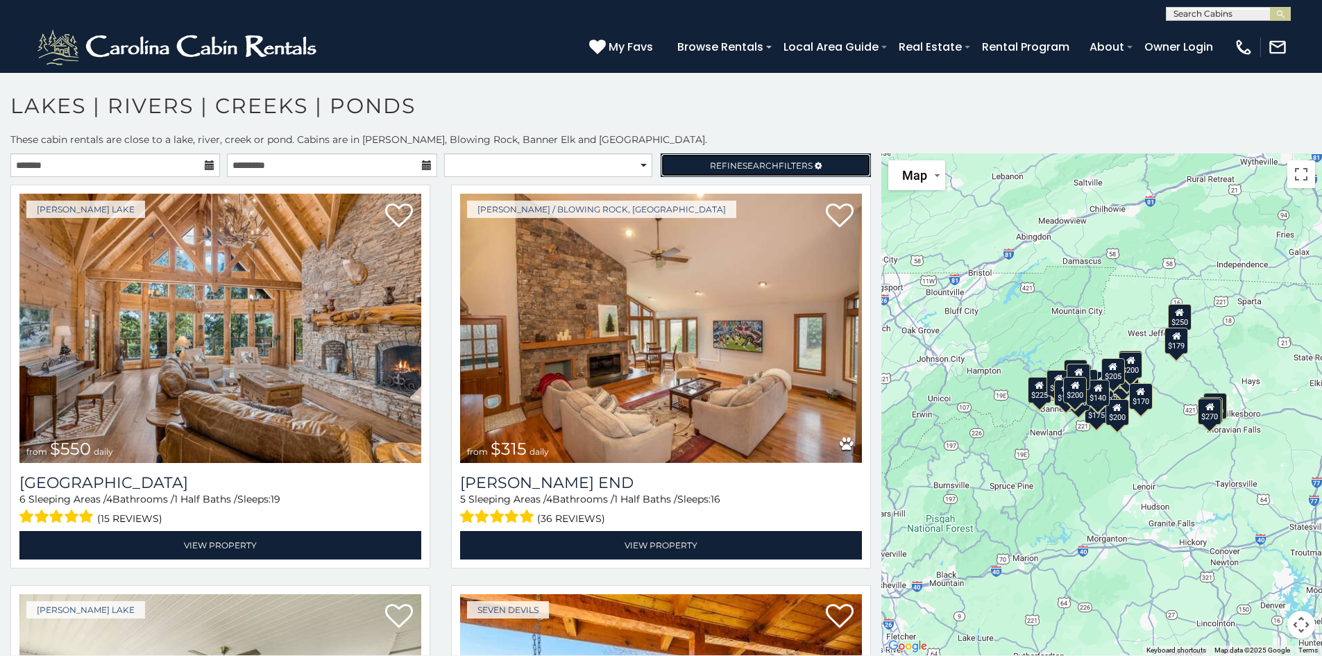
click at [743, 166] on span "Search" at bounding box center [761, 165] width 36 height 10
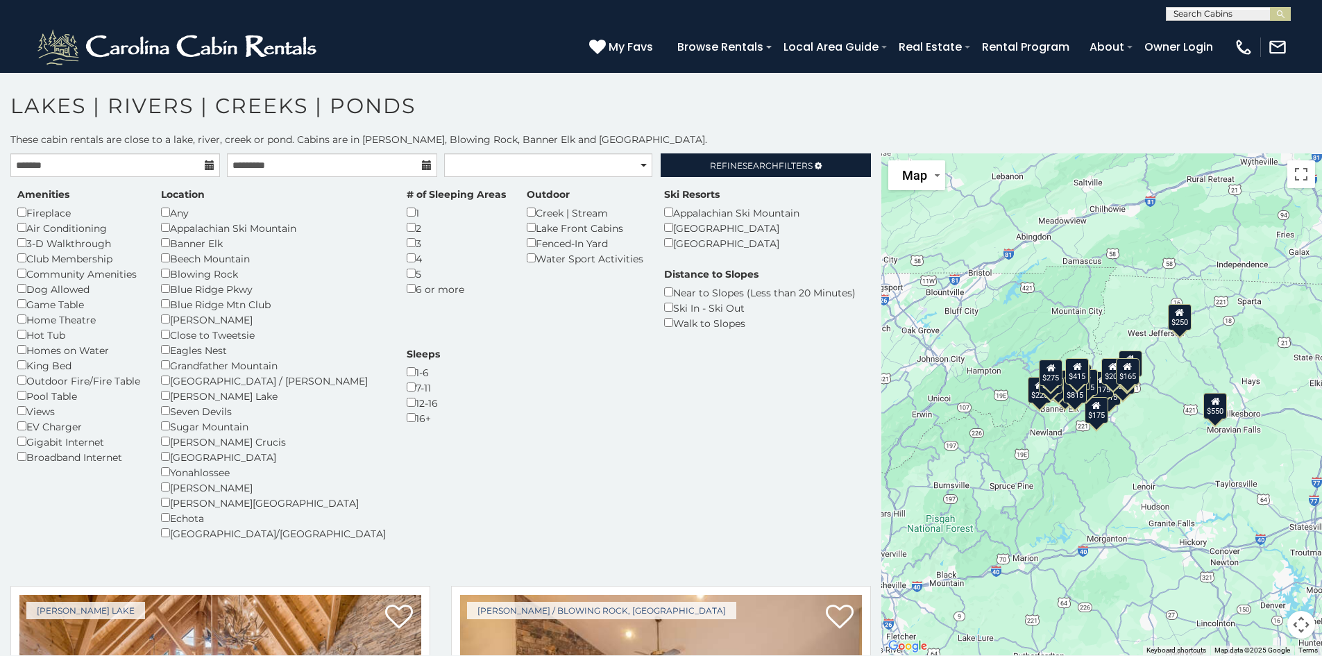
click at [794, 119] on h1 "Lakes | Rivers | Creeks | Ponds" at bounding box center [661, 113] width 1322 height 40
click at [796, 122] on h1 "Lakes | Rivers | Creeks | Ponds" at bounding box center [661, 113] width 1322 height 40
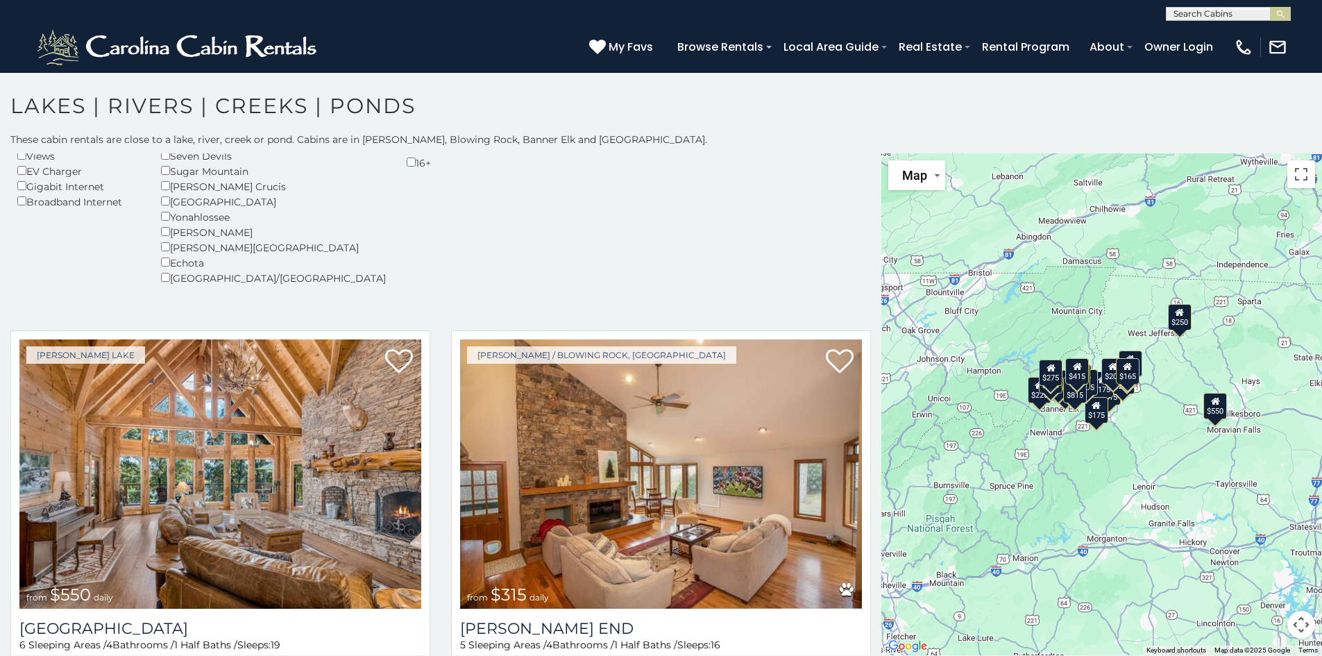
scroll to position [278, 0]
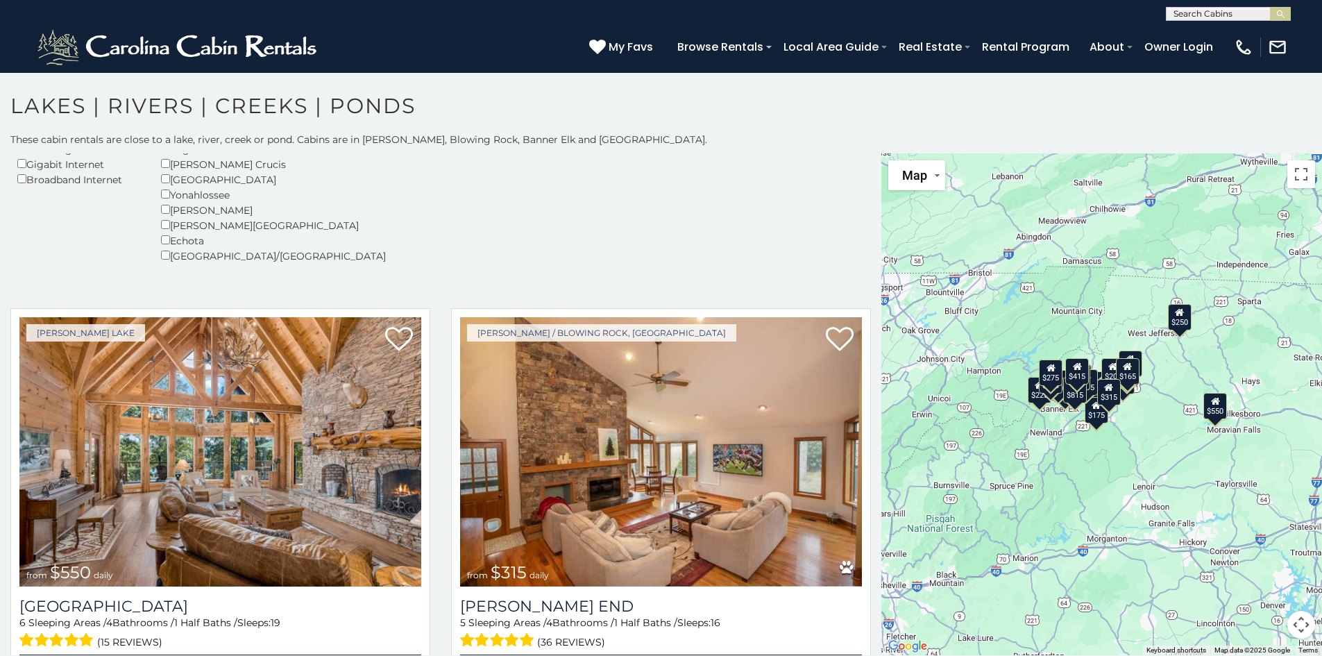
click at [944, 455] on div "$550 $315 $615 $260 $235 $175 $200 $235 $229 $250 $225 $205 $225 $175 $200 $195…" at bounding box center [1102, 404] width 441 height 502
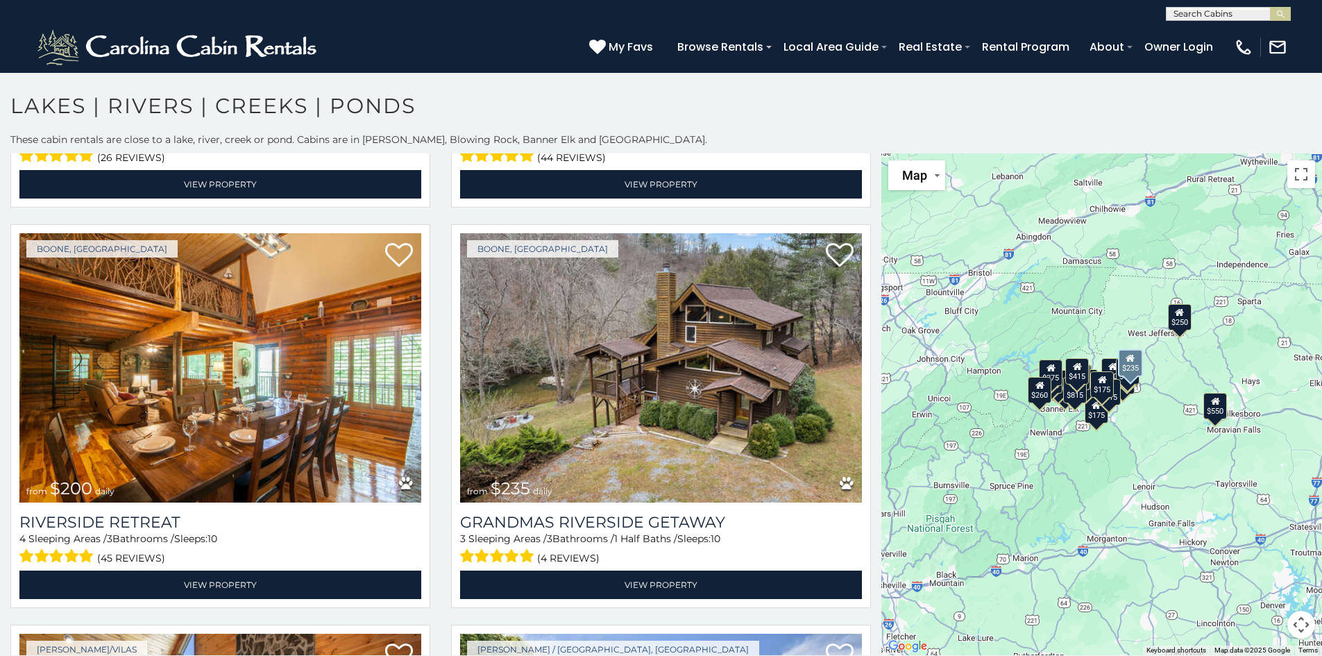
scroll to position [1596, 0]
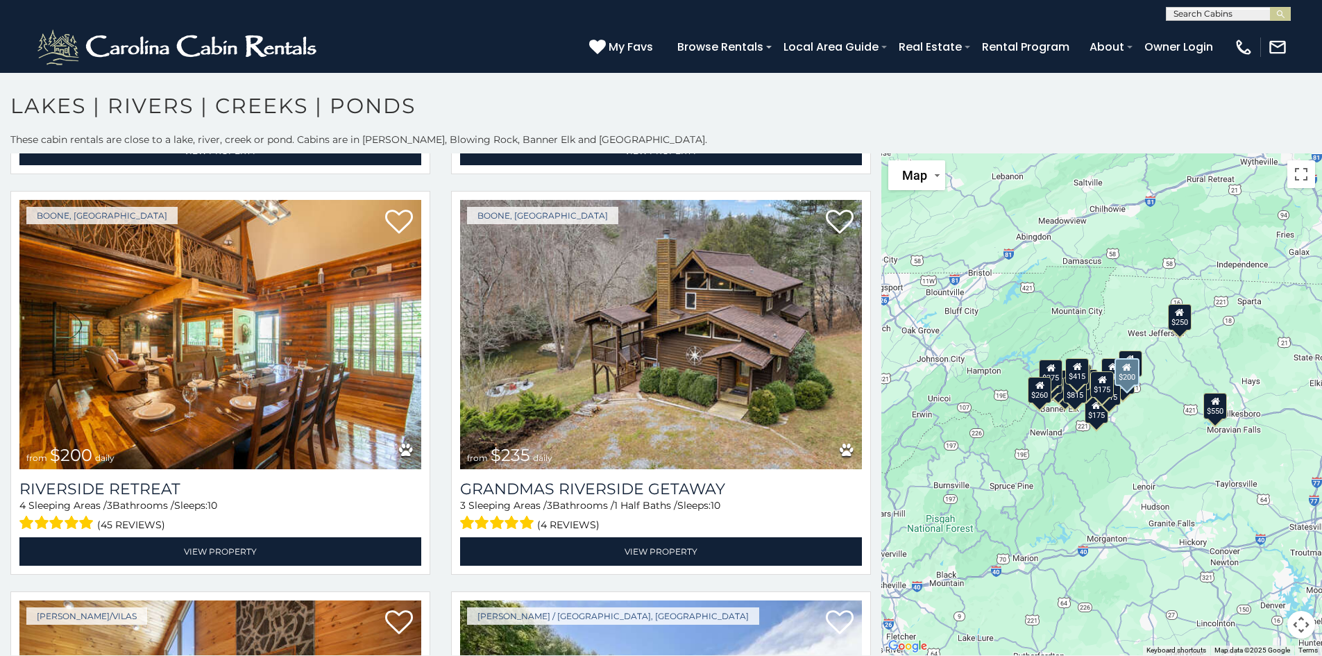
click at [396, 340] on img at bounding box center [220, 334] width 402 height 269
click at [348, 355] on img at bounding box center [220, 334] width 402 height 269
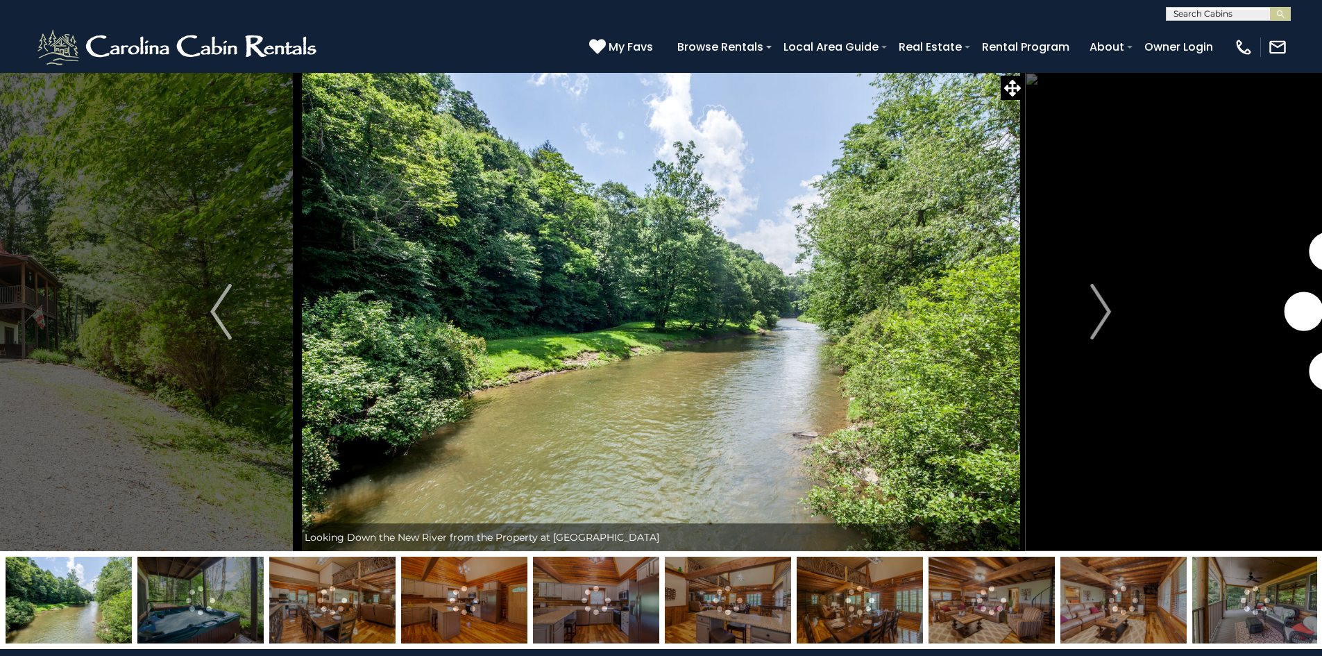
click at [1094, 299] on img "Next" at bounding box center [1100, 312] width 21 height 56
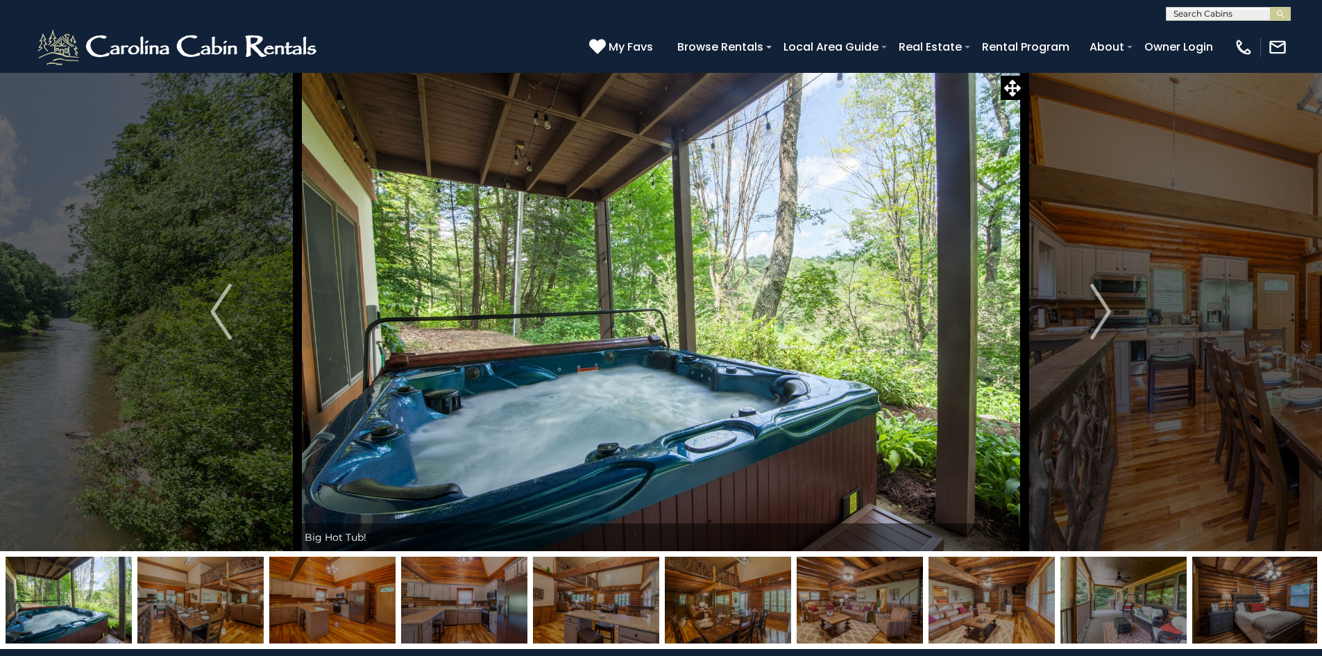
click at [1094, 299] on img "Next" at bounding box center [1100, 312] width 21 height 56
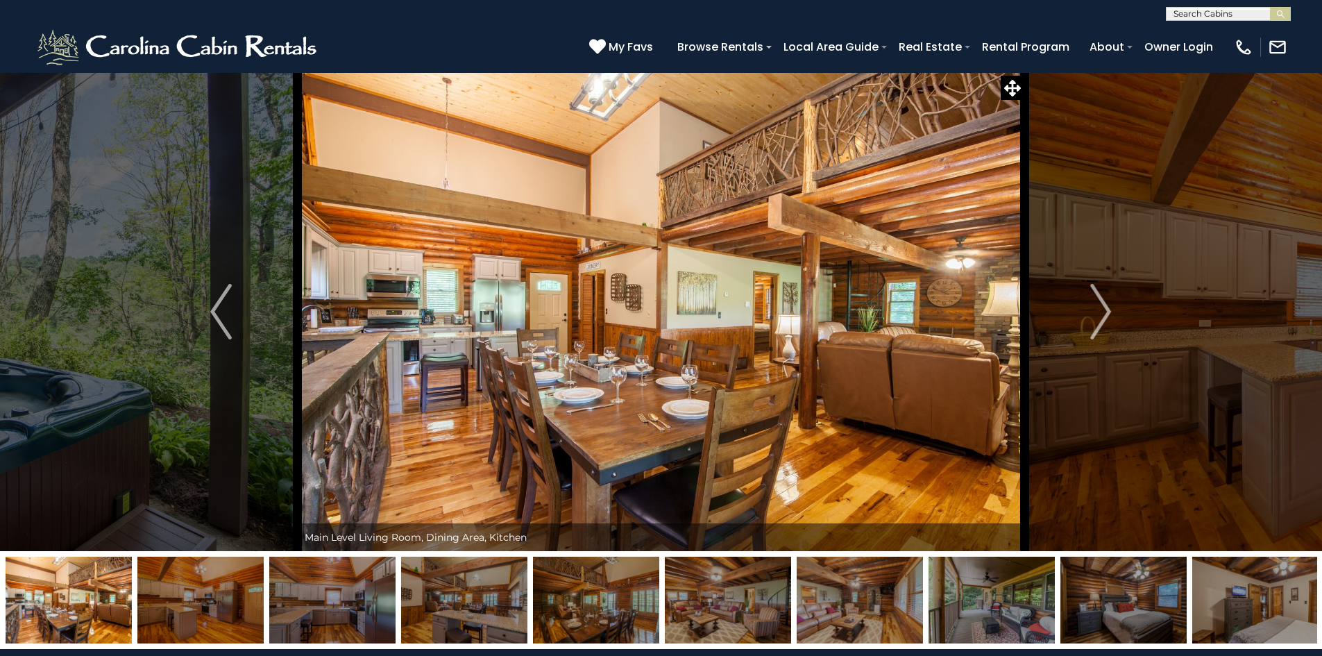
click at [1094, 299] on img "Next" at bounding box center [1100, 312] width 21 height 56
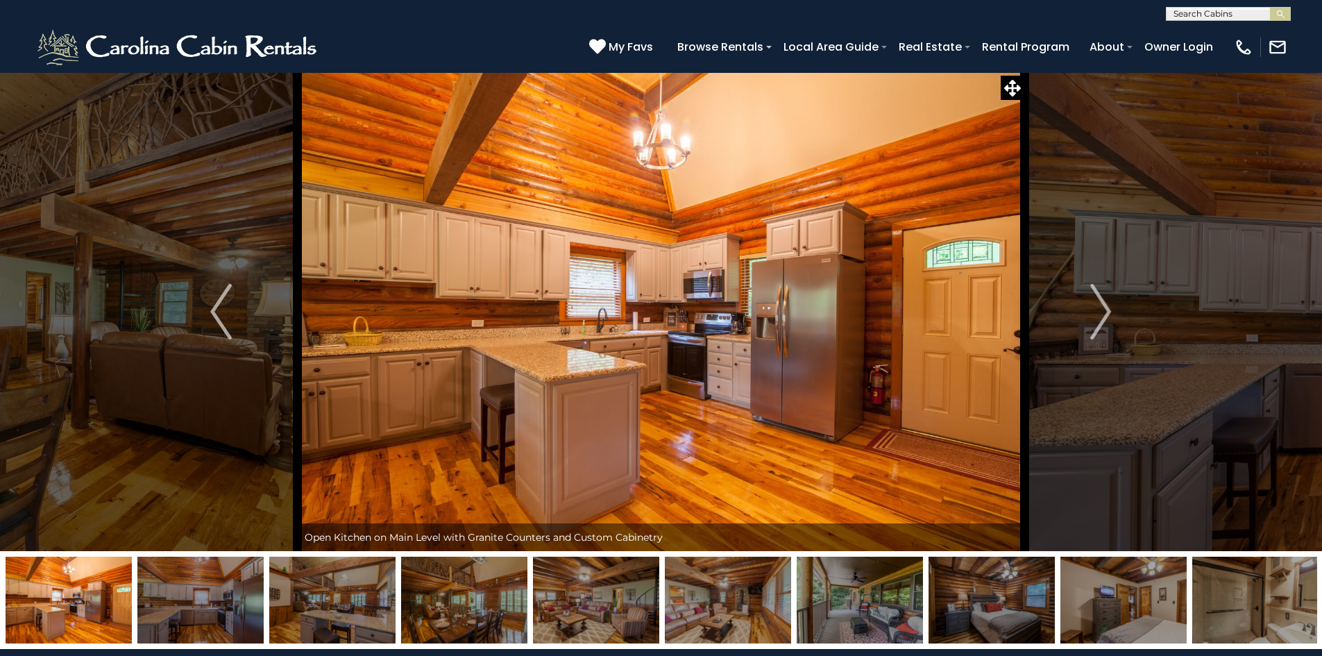
click at [1094, 300] on img "Next" at bounding box center [1100, 312] width 21 height 56
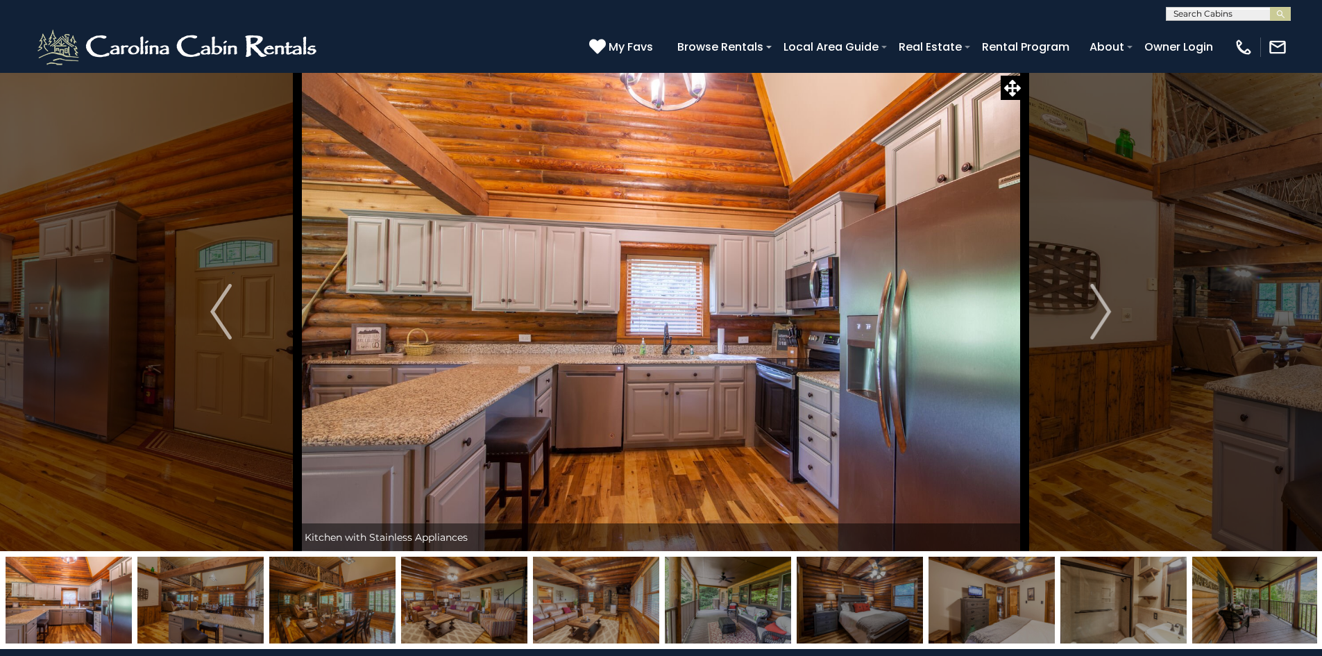
click at [1094, 301] on img "Next" at bounding box center [1100, 312] width 21 height 56
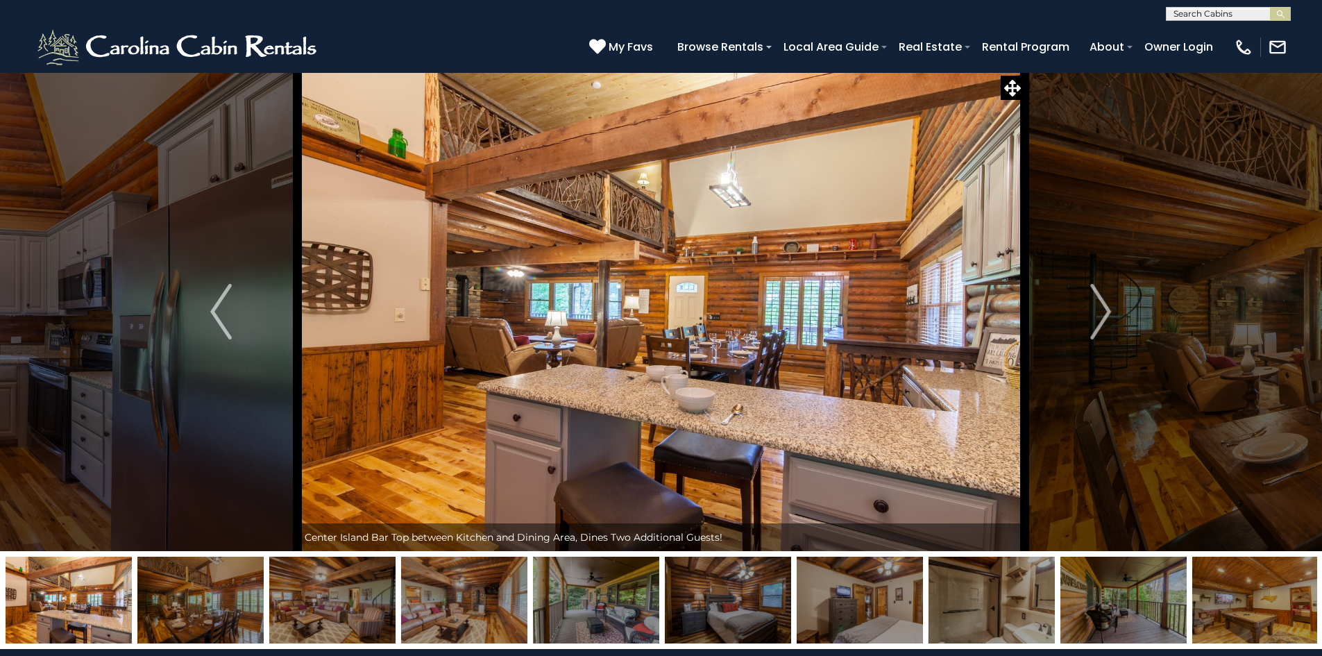
click at [1094, 301] on img "Next" at bounding box center [1100, 312] width 21 height 56
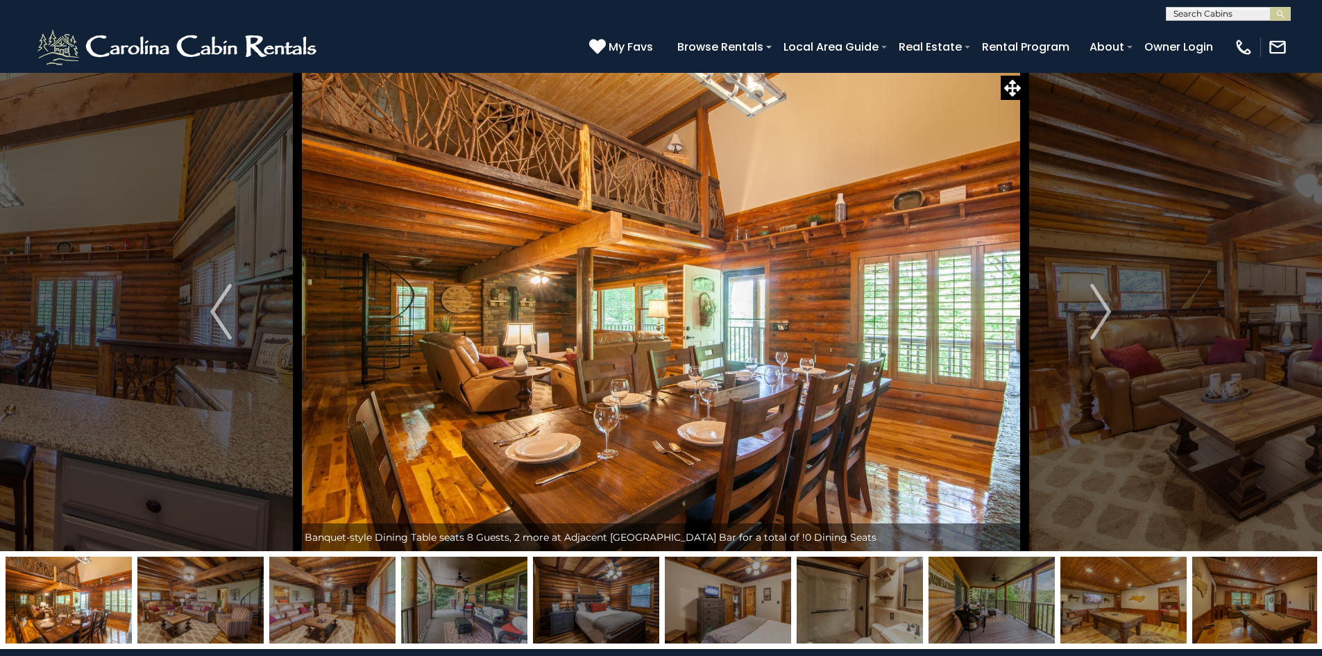
click at [1094, 303] on img "Next" at bounding box center [1100, 312] width 21 height 56
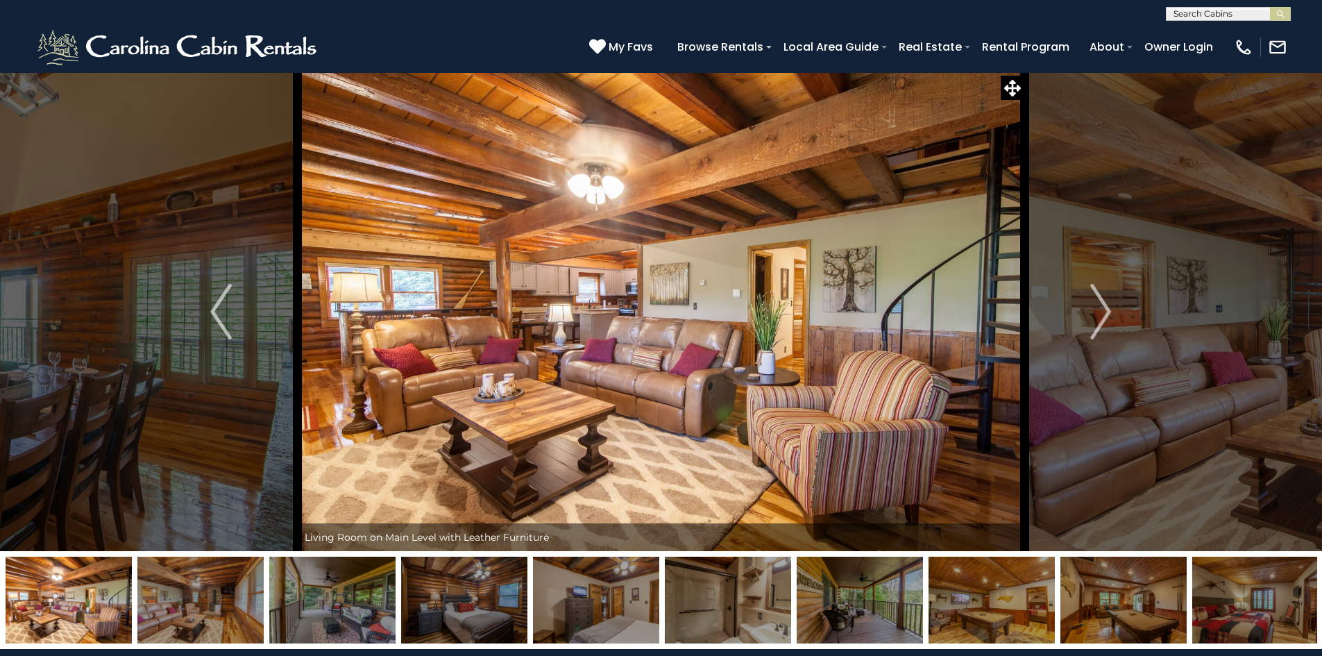
click at [1094, 303] on img "Next" at bounding box center [1100, 312] width 21 height 56
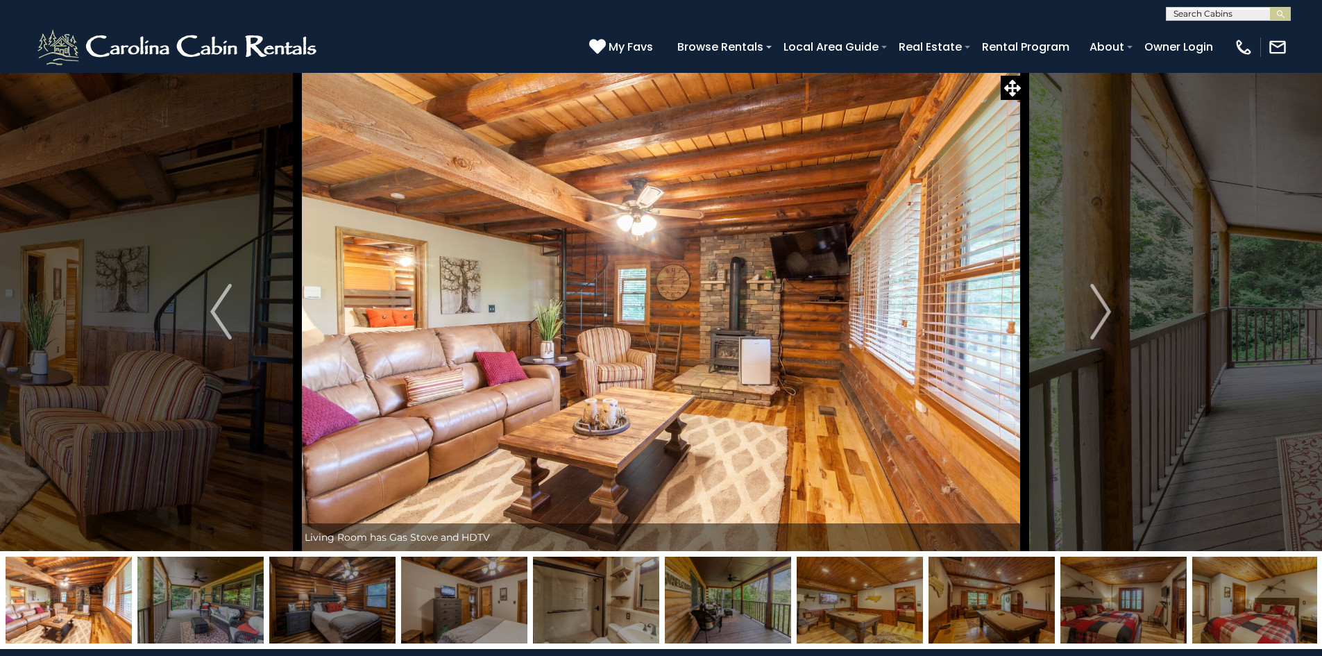
click at [1094, 303] on img "Next" at bounding box center [1100, 312] width 21 height 56
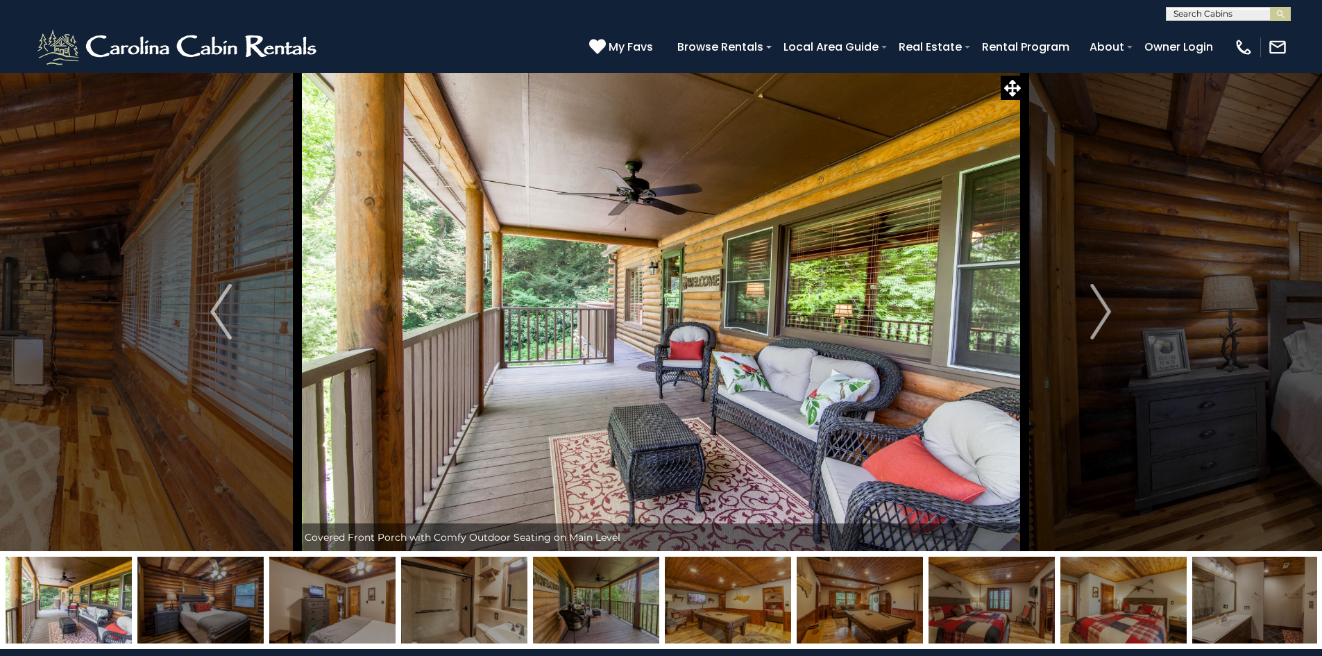
click at [1094, 303] on img "Next" at bounding box center [1100, 312] width 21 height 56
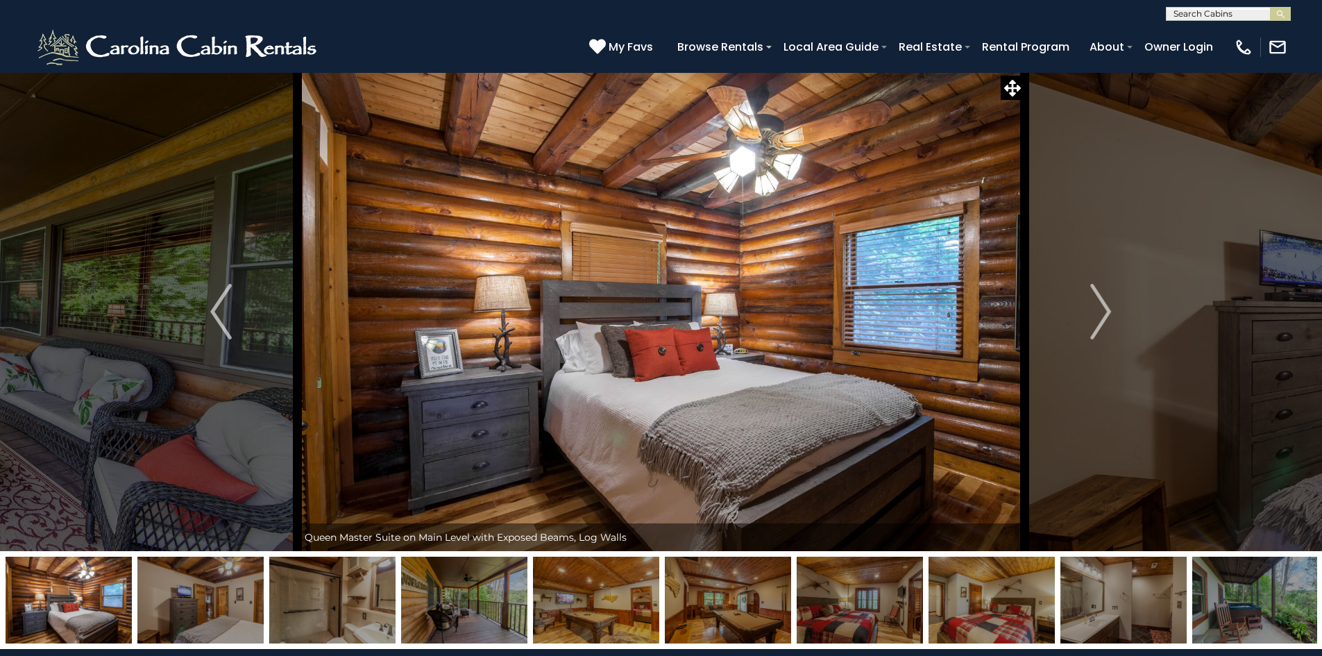
click at [1094, 304] on img "Next" at bounding box center [1100, 312] width 21 height 56
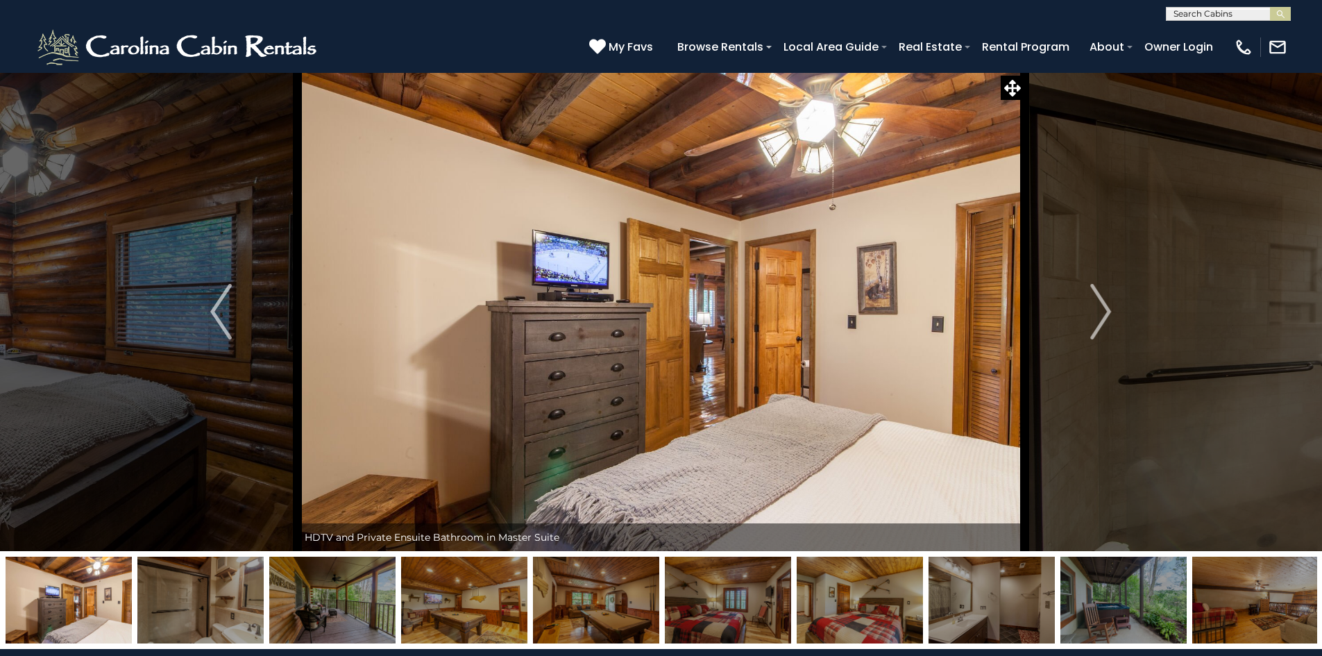
click at [1094, 304] on img "Next" at bounding box center [1100, 312] width 21 height 56
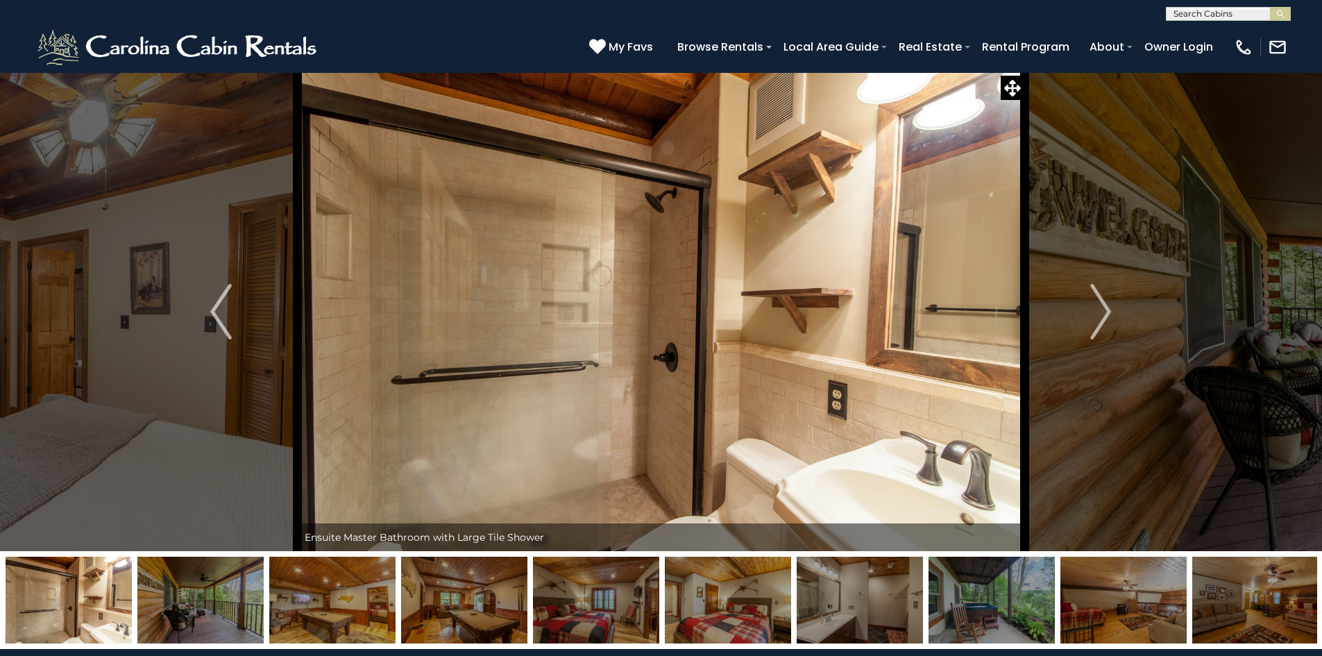
click at [1094, 304] on img "Next" at bounding box center [1100, 312] width 21 height 56
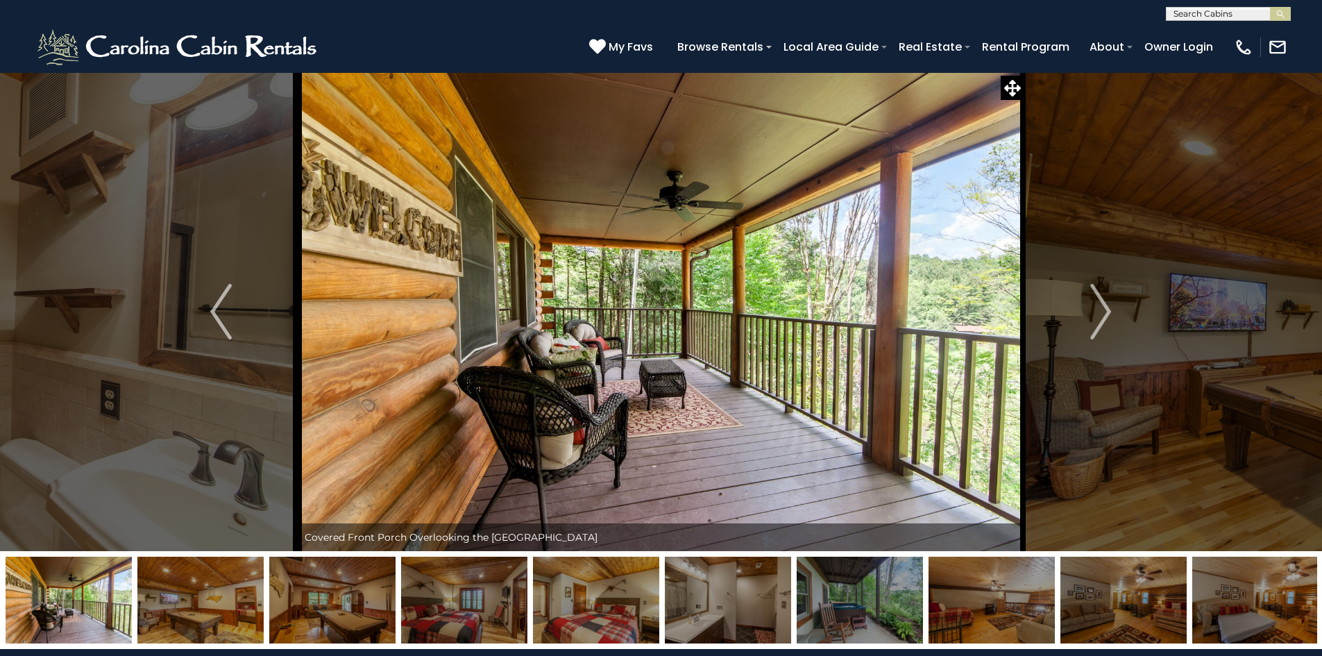
click at [866, 585] on img at bounding box center [860, 600] width 126 height 87
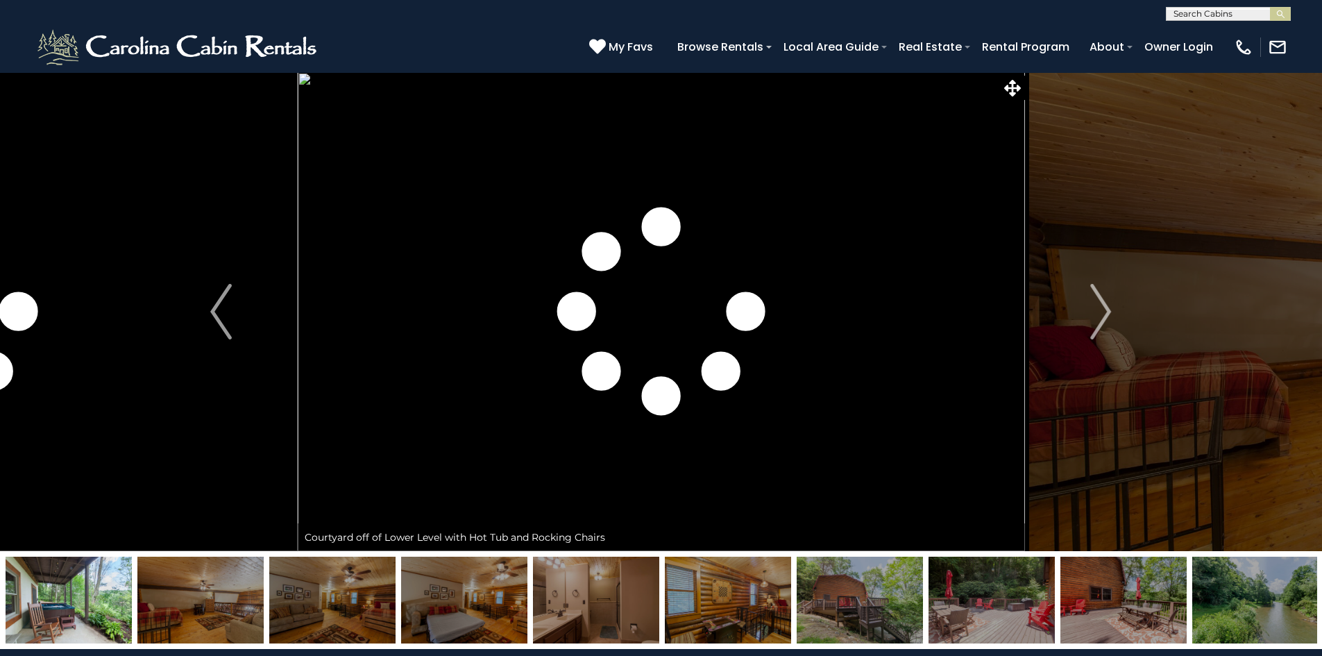
click at [480, 593] on img at bounding box center [464, 600] width 126 height 87
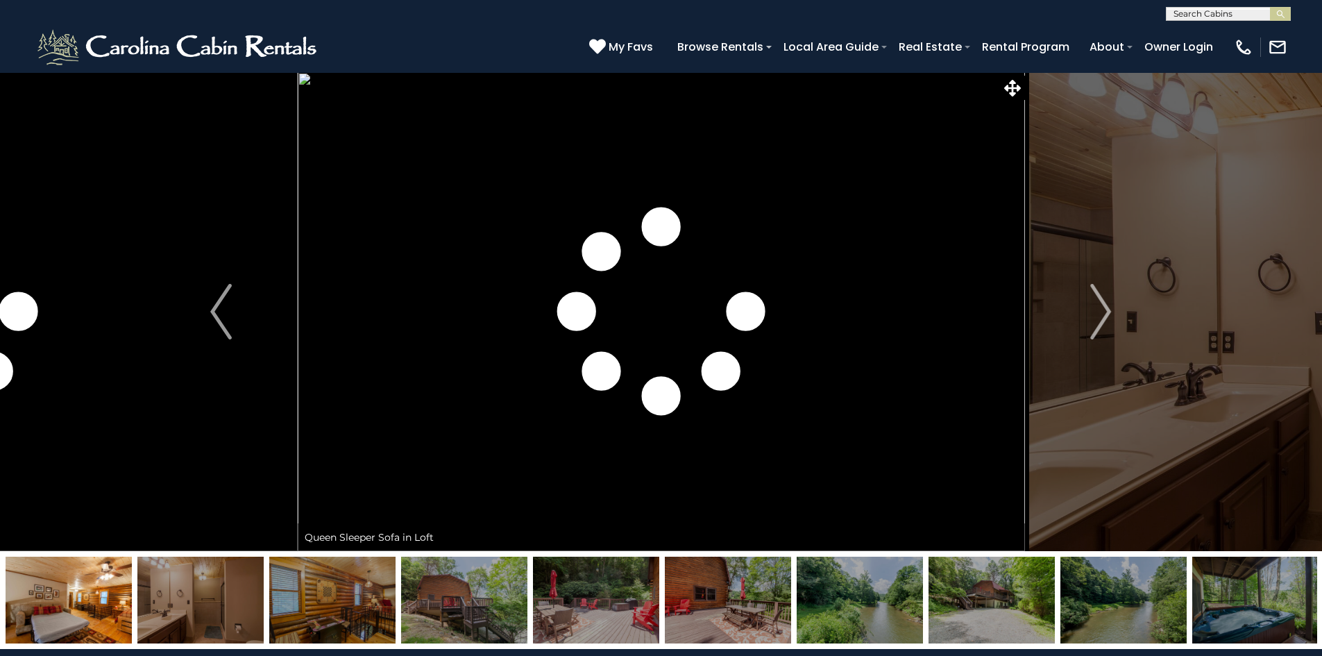
click at [1086, 305] on button "Next" at bounding box center [1100, 311] width 153 height 479
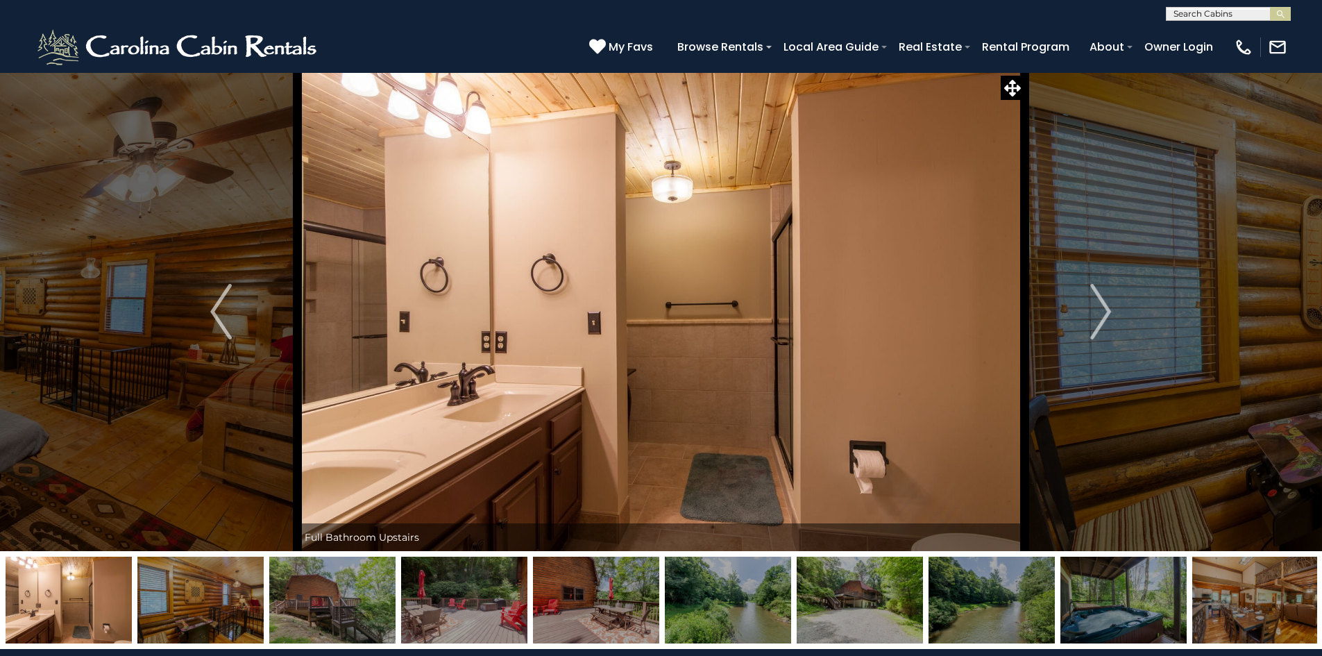
click at [1087, 301] on button "Next" at bounding box center [1100, 311] width 153 height 479
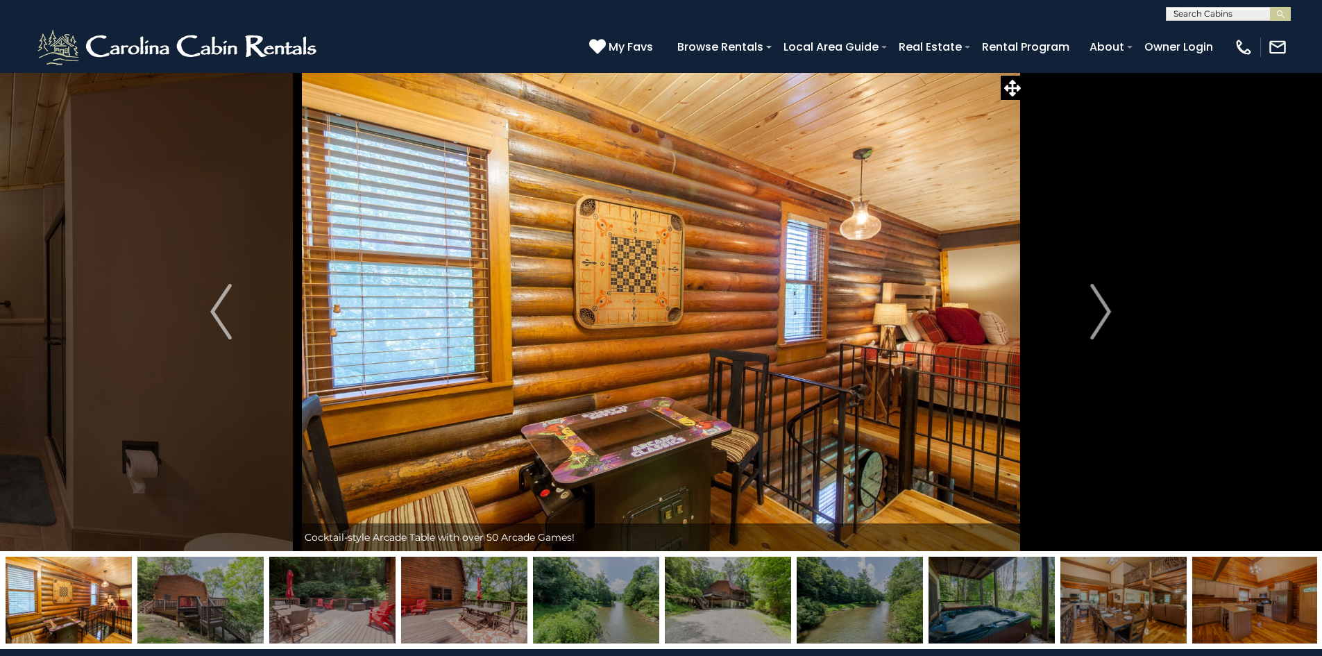
click at [1088, 301] on button "Next" at bounding box center [1100, 311] width 153 height 479
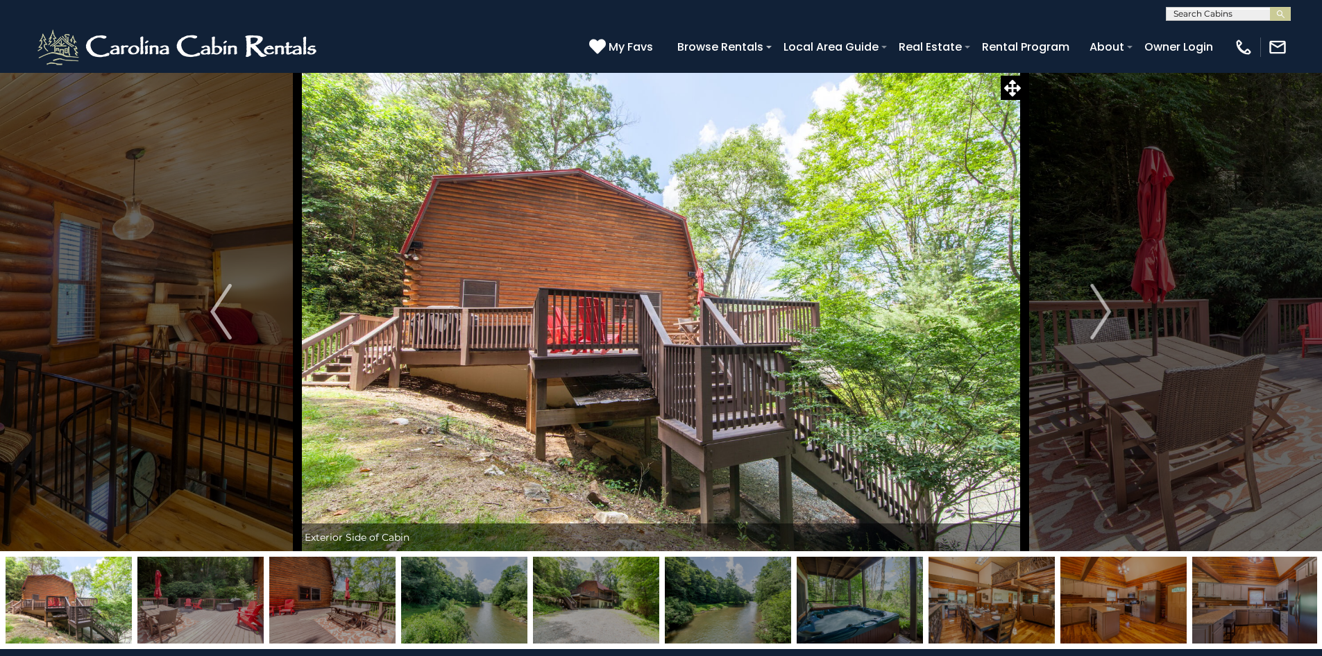
click at [1088, 301] on button "Next" at bounding box center [1100, 311] width 153 height 479
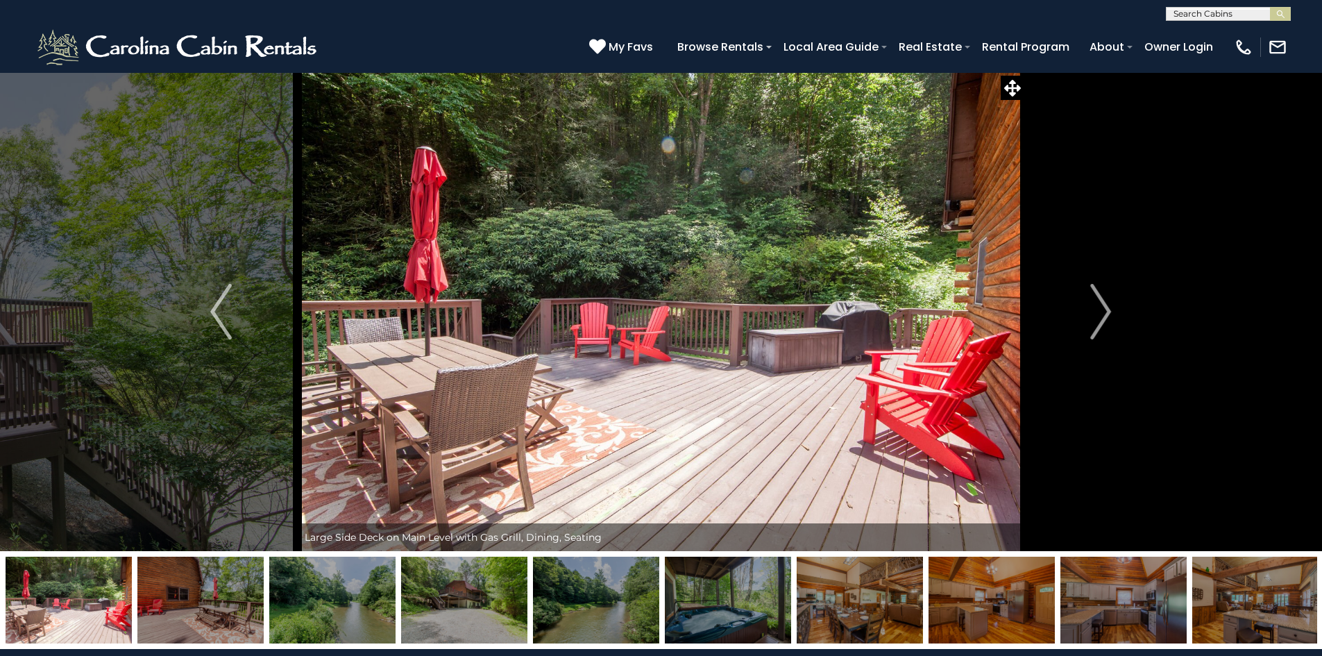
click at [1088, 301] on button "Next" at bounding box center [1100, 311] width 153 height 479
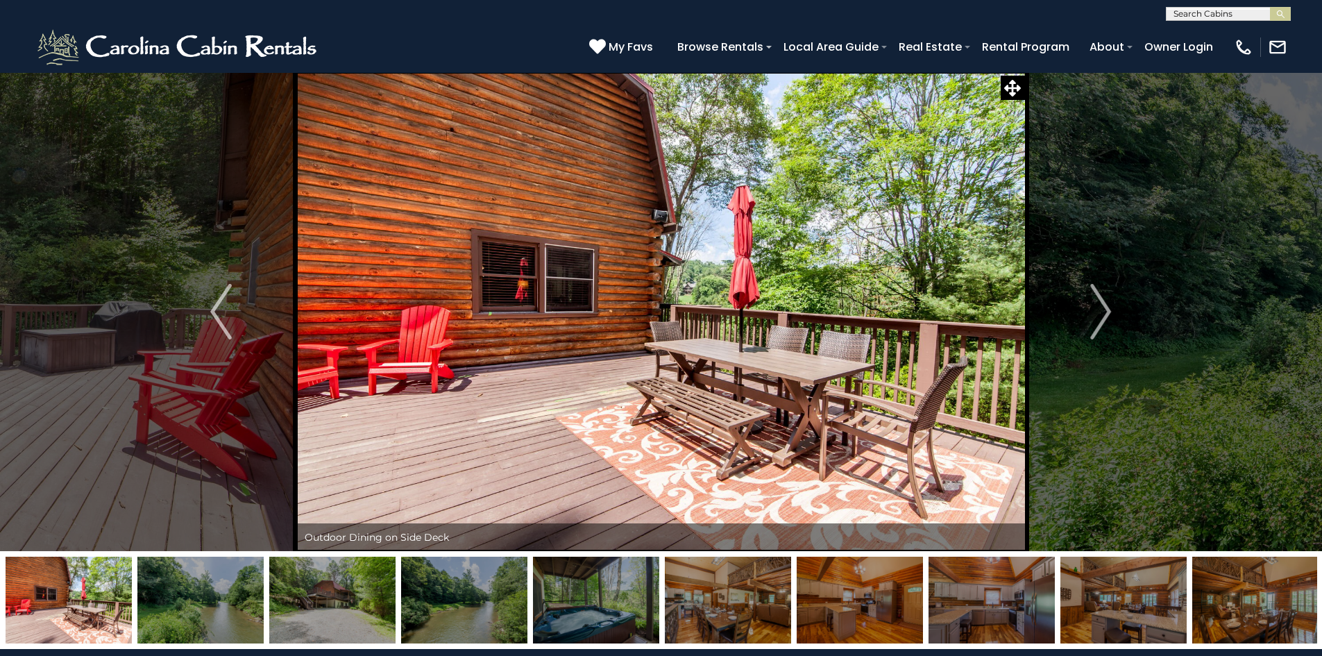
click at [1088, 301] on button "Next" at bounding box center [1100, 311] width 153 height 479
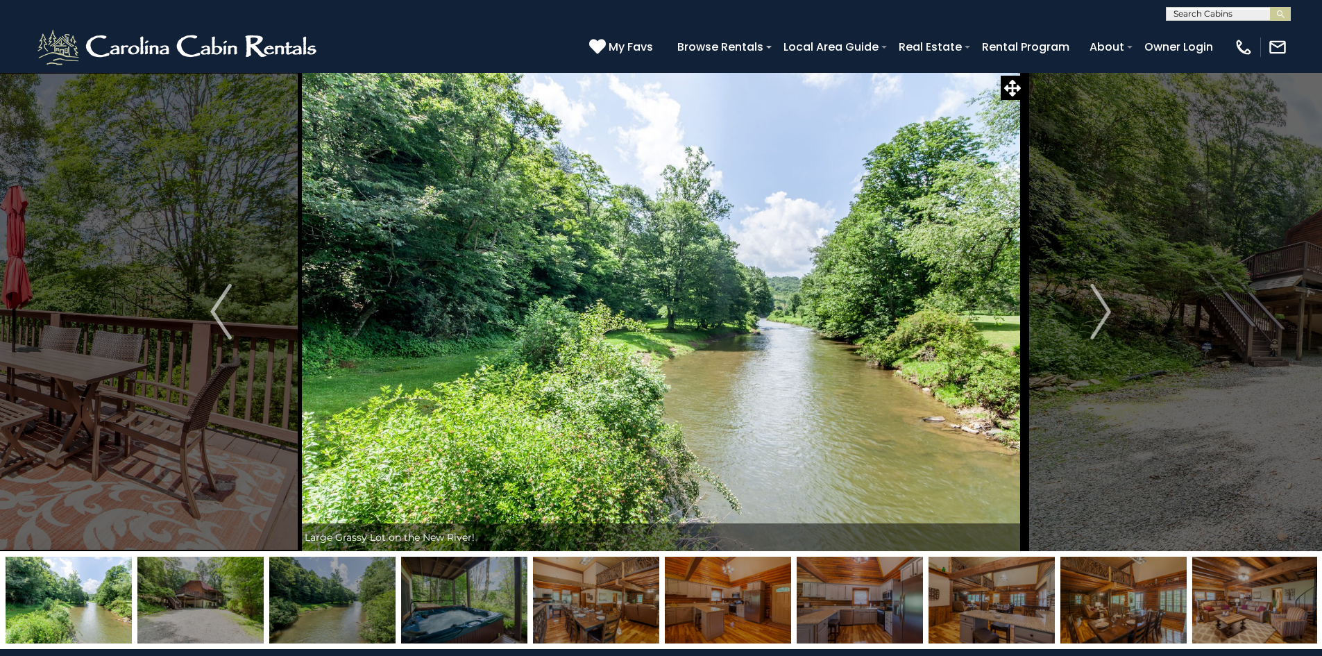
click at [1088, 301] on button "Next" at bounding box center [1100, 311] width 153 height 479
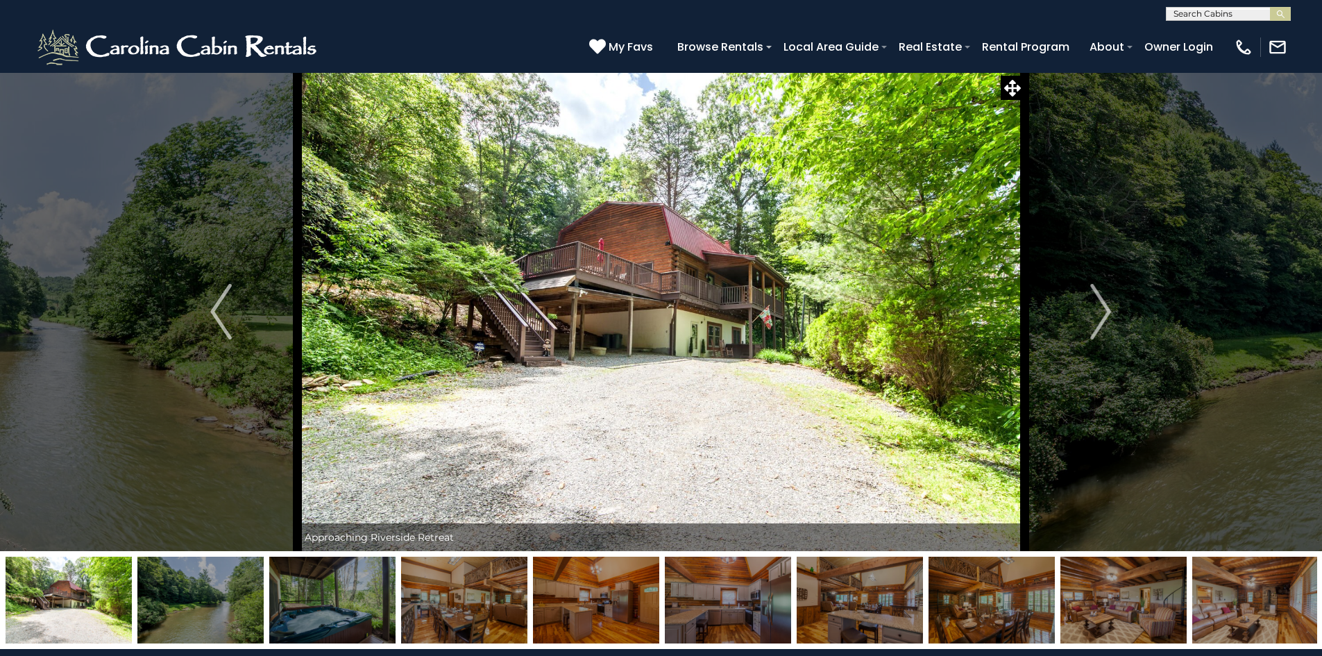
click at [1088, 301] on button "Next" at bounding box center [1100, 311] width 153 height 479
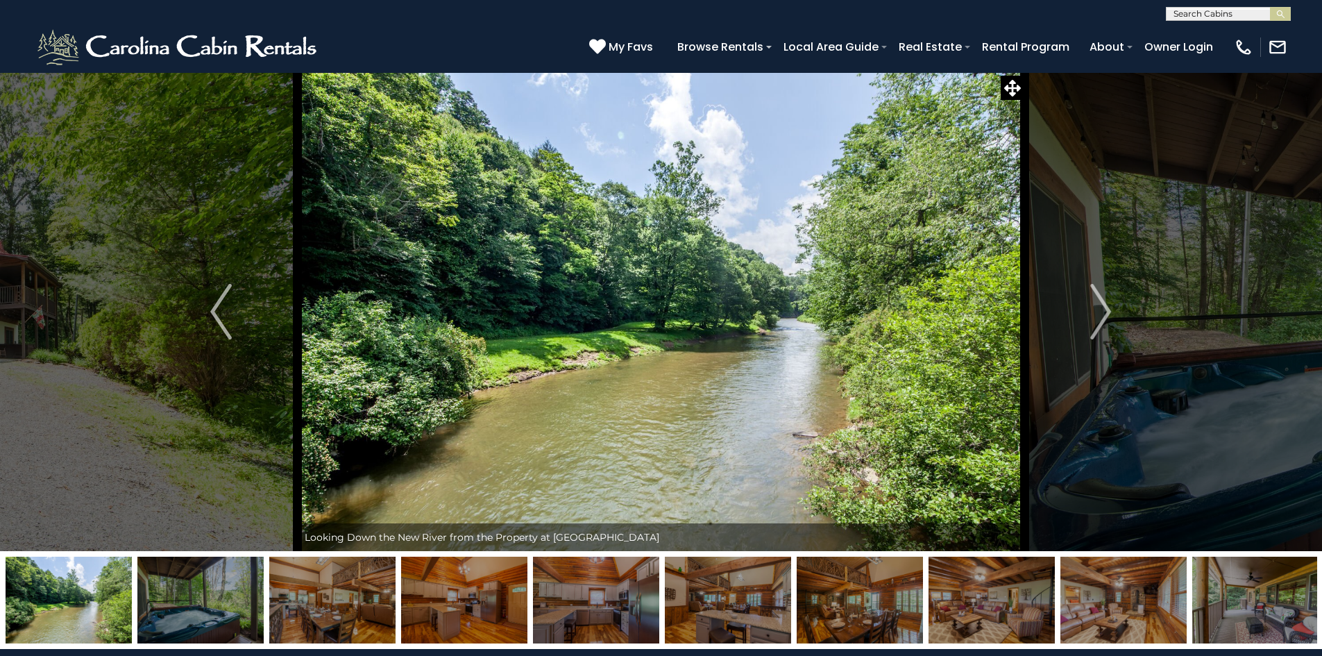
click at [1088, 301] on button "Next" at bounding box center [1100, 311] width 153 height 479
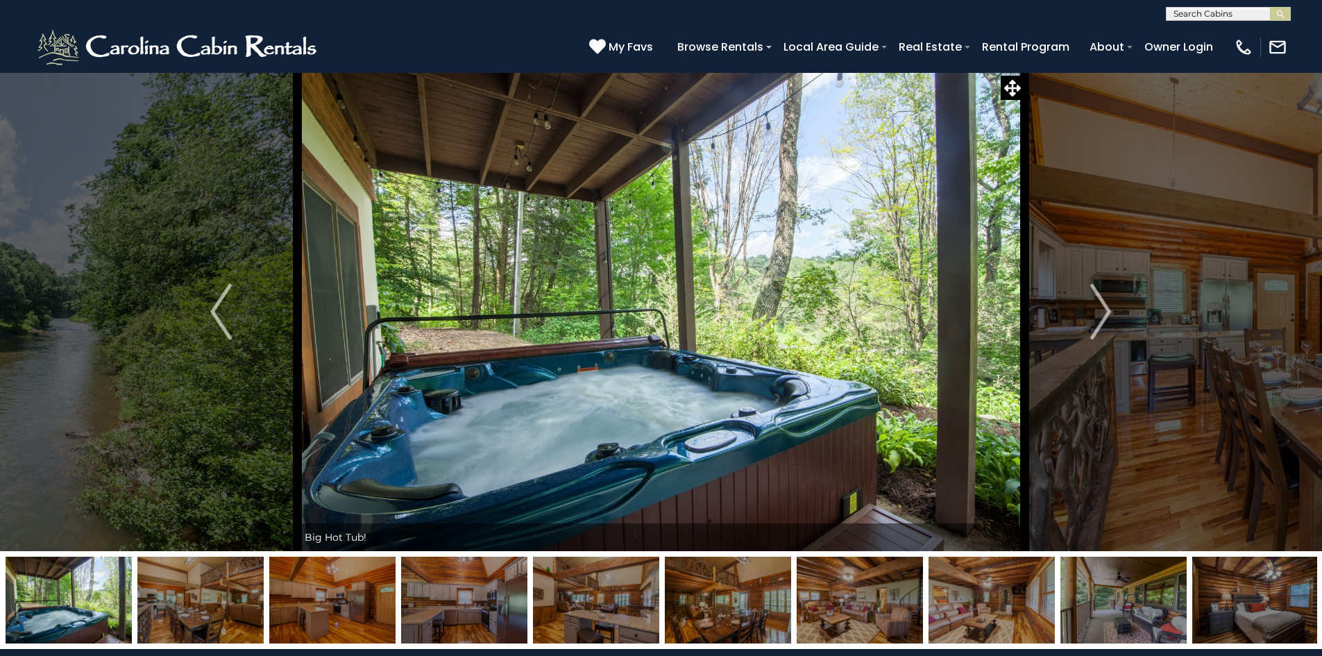
click at [1088, 301] on button "Next" at bounding box center [1100, 311] width 153 height 479
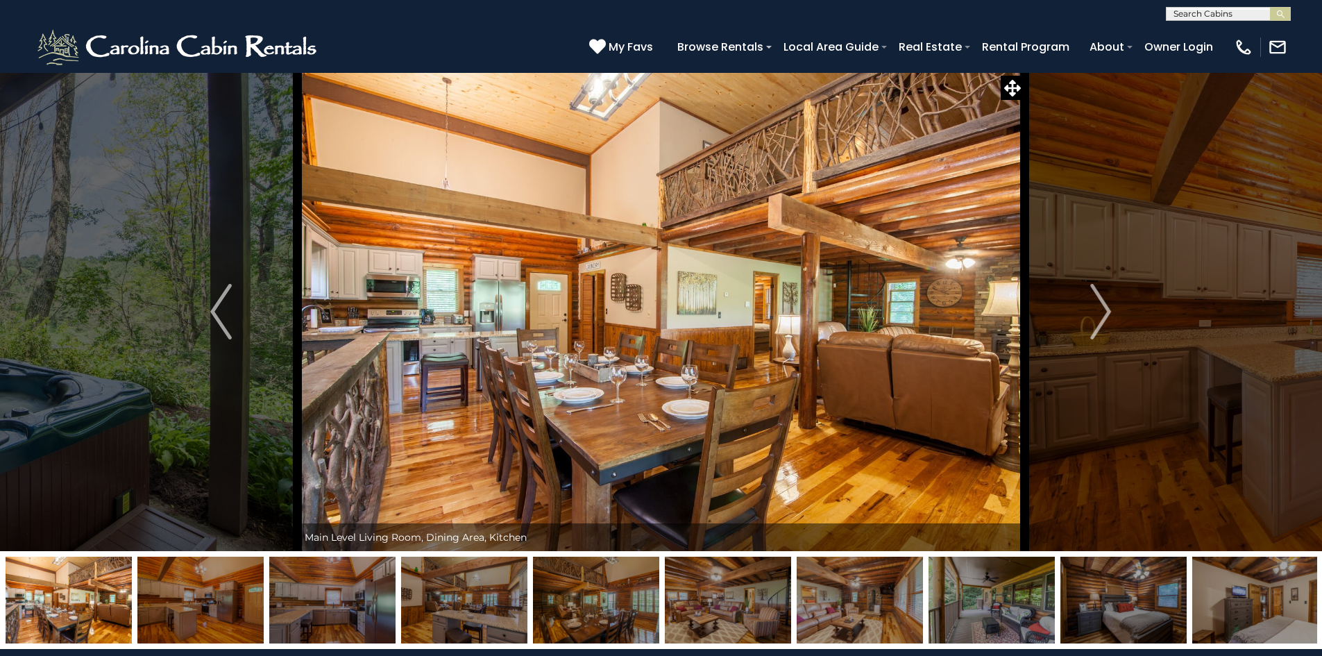
click at [1088, 301] on button "Next" at bounding box center [1100, 311] width 153 height 479
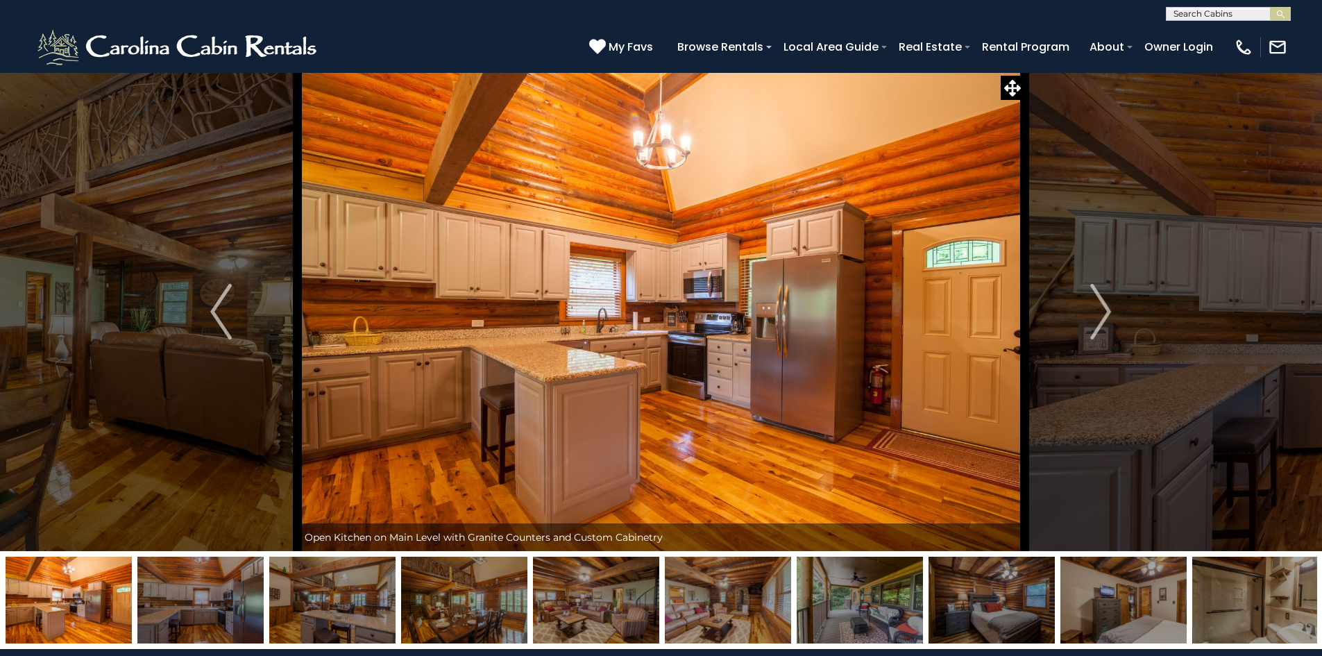
click at [1088, 301] on button "Next" at bounding box center [1100, 311] width 153 height 479
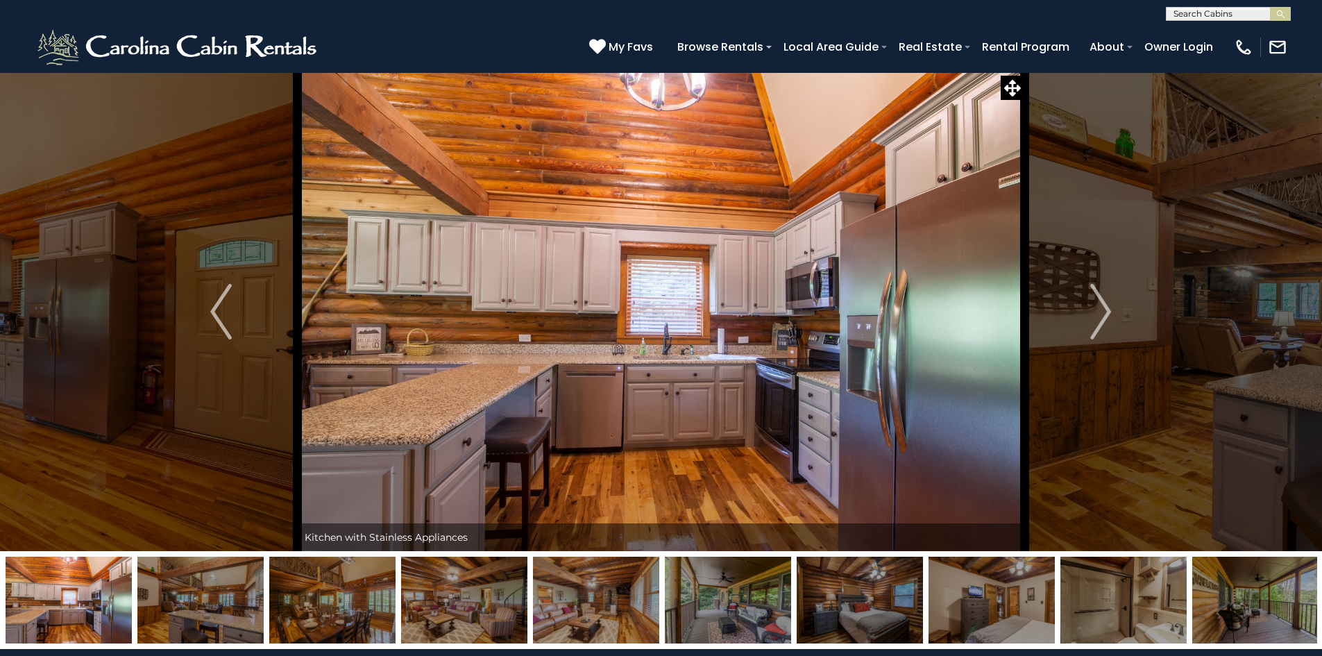
click at [1088, 301] on button "Next" at bounding box center [1100, 311] width 153 height 479
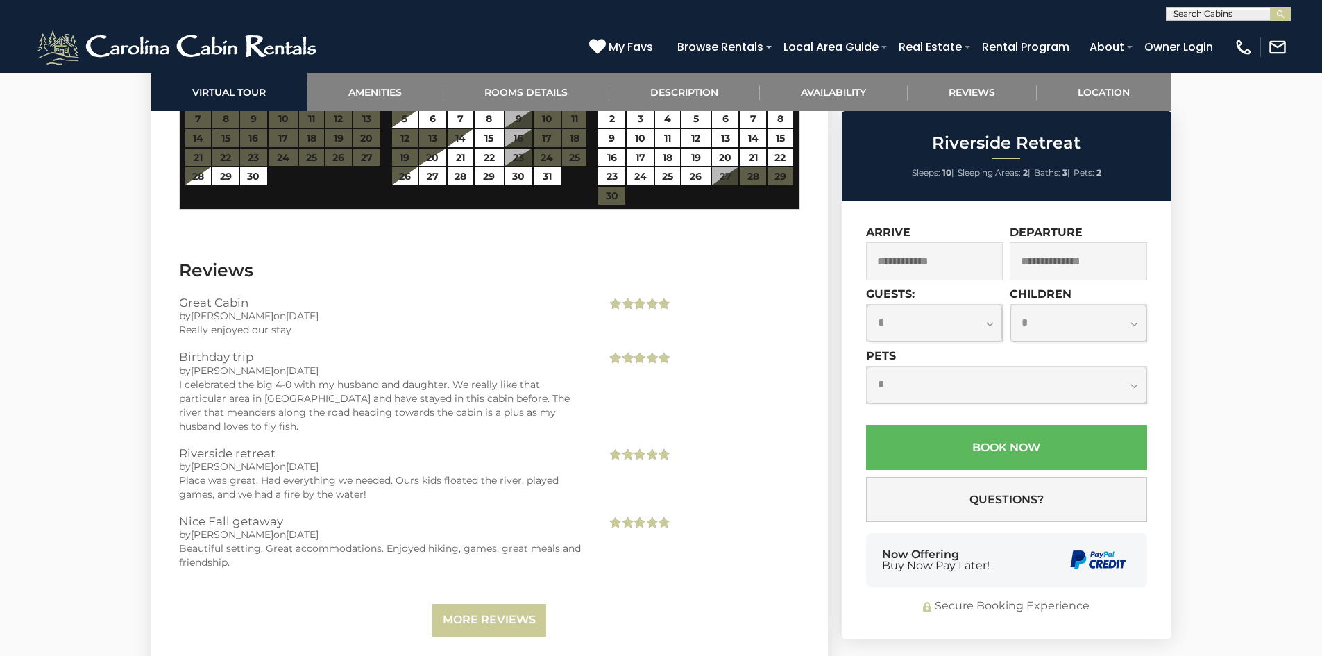
scroll to position [3470, 0]
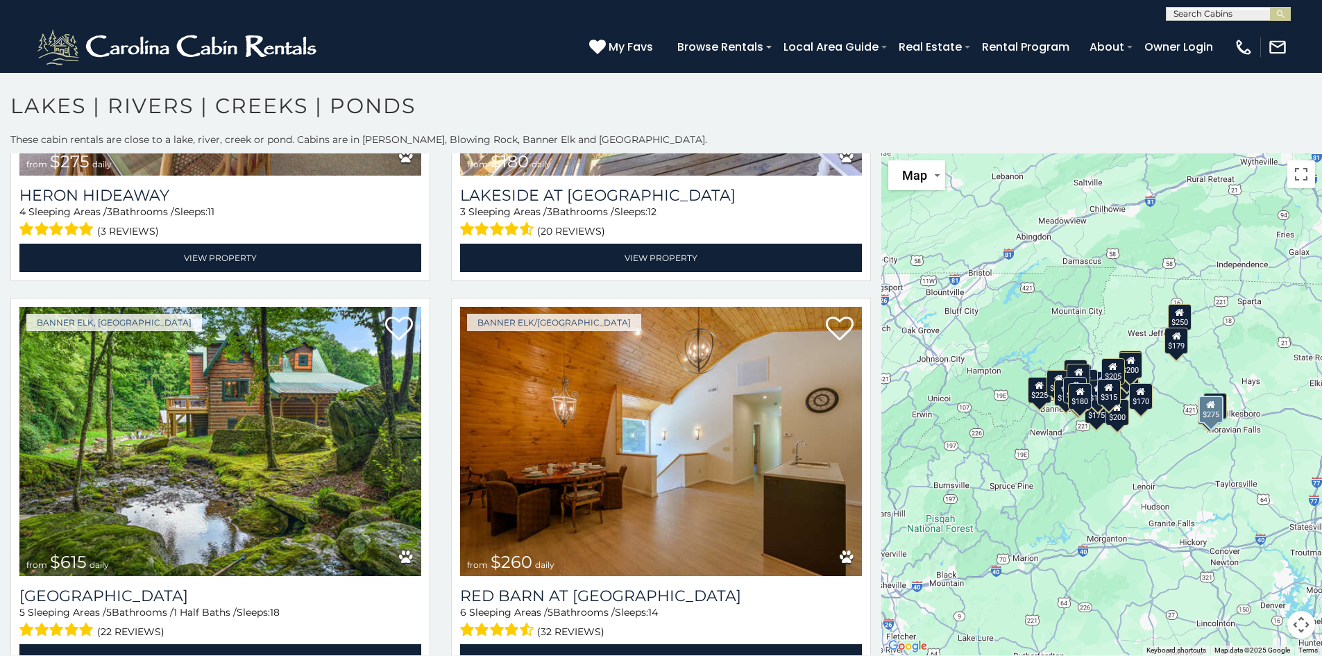
scroll to position [694, 0]
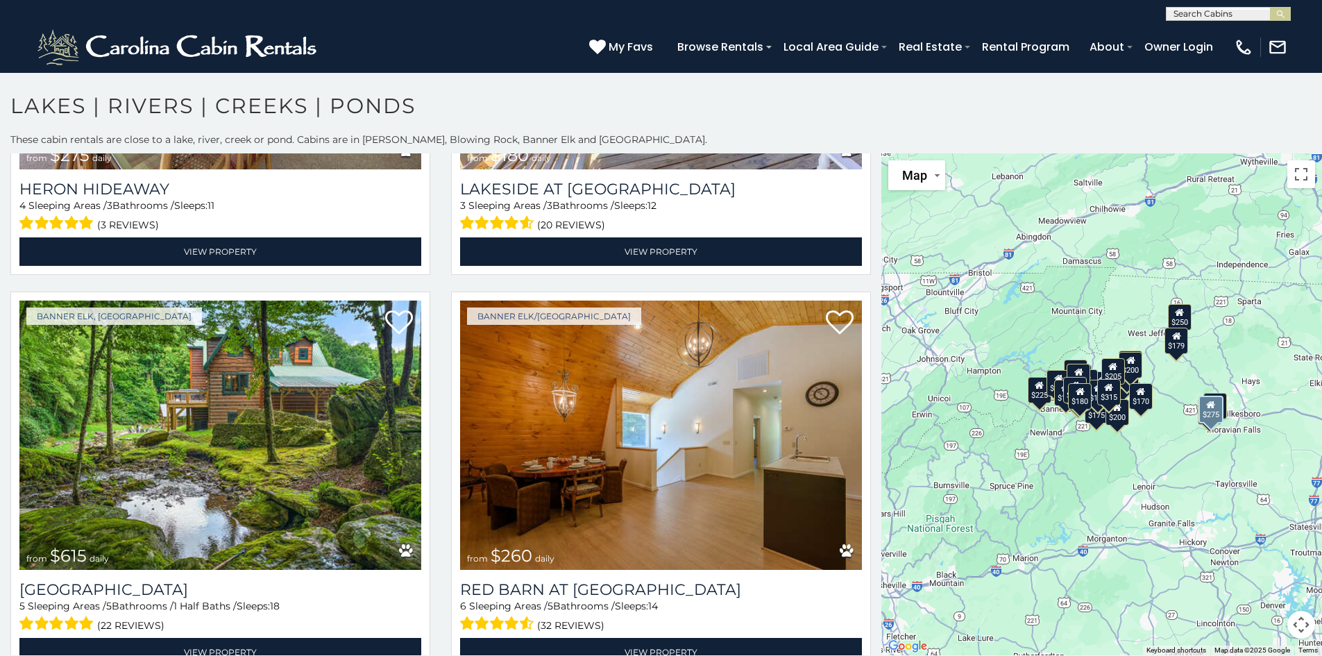
click at [301, 473] on img at bounding box center [220, 435] width 402 height 269
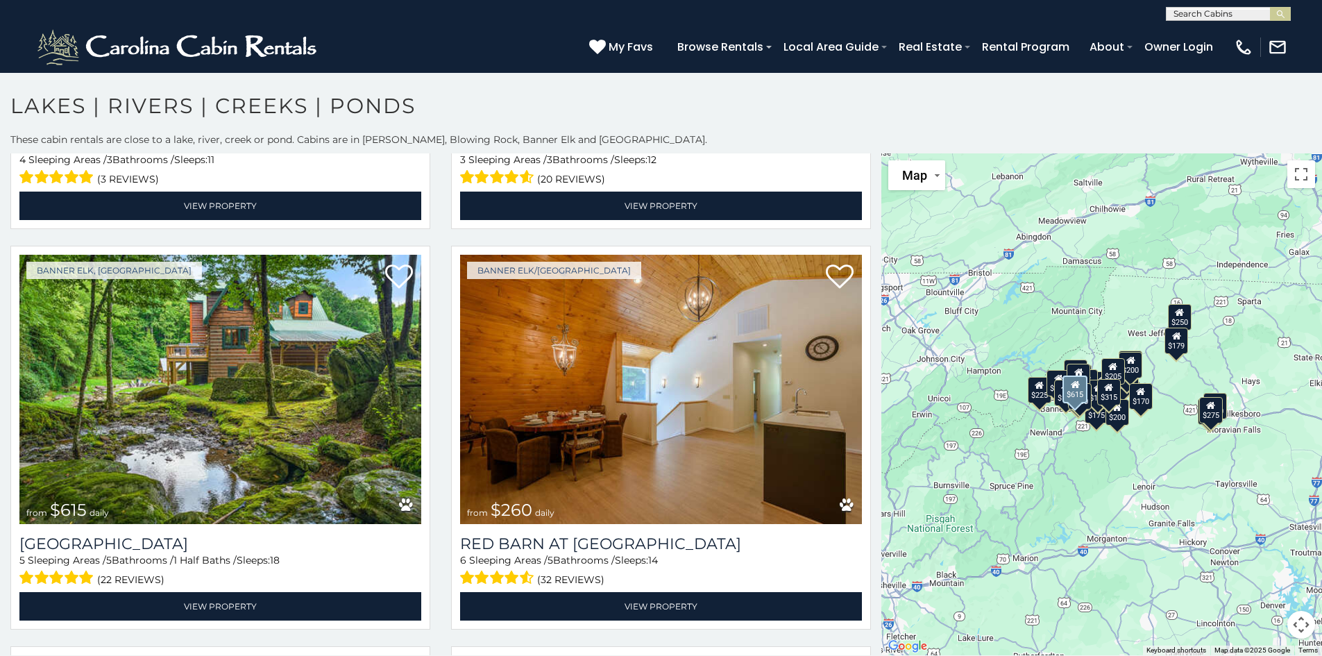
scroll to position [812, 0]
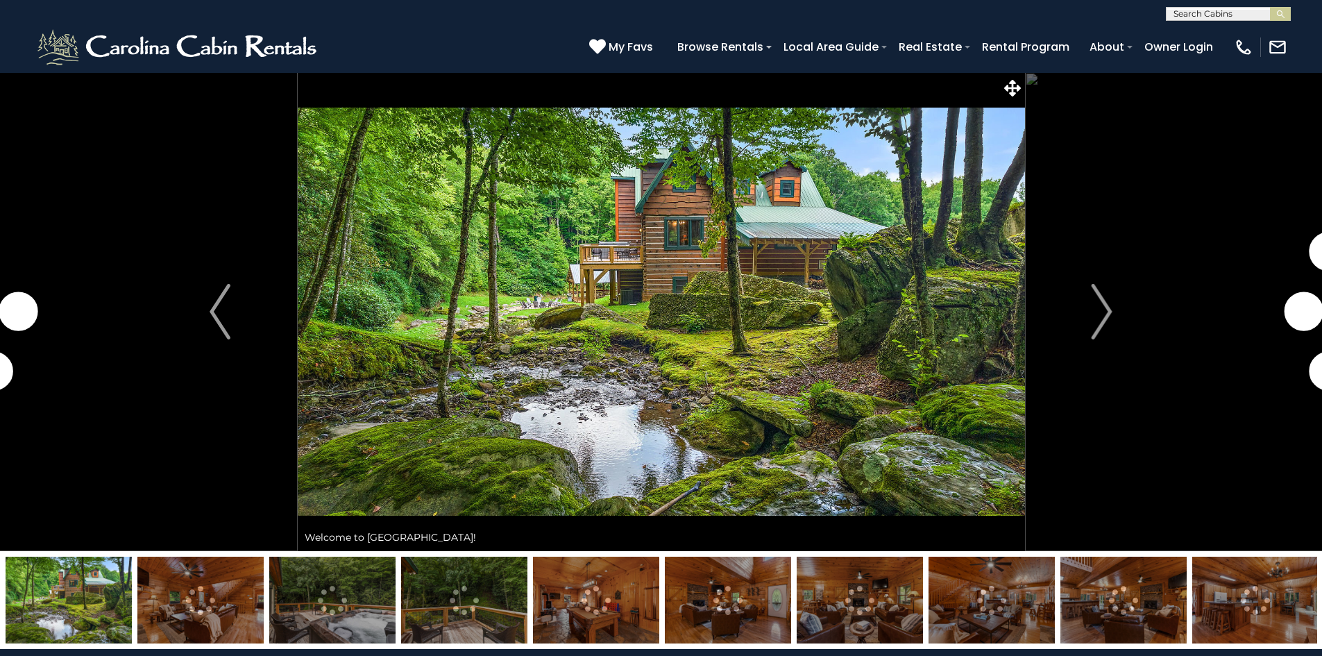
click at [1086, 305] on button "Next" at bounding box center [1101, 311] width 155 height 479
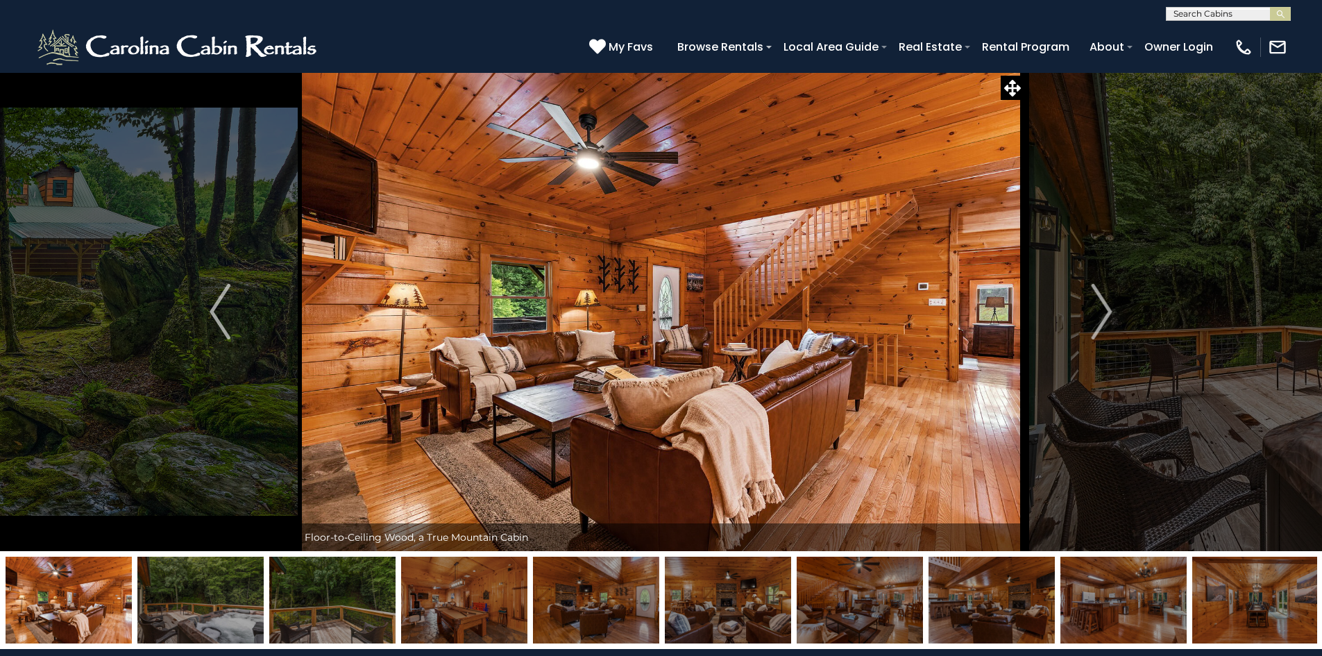
click at [1115, 305] on button "Next" at bounding box center [1101, 311] width 155 height 479
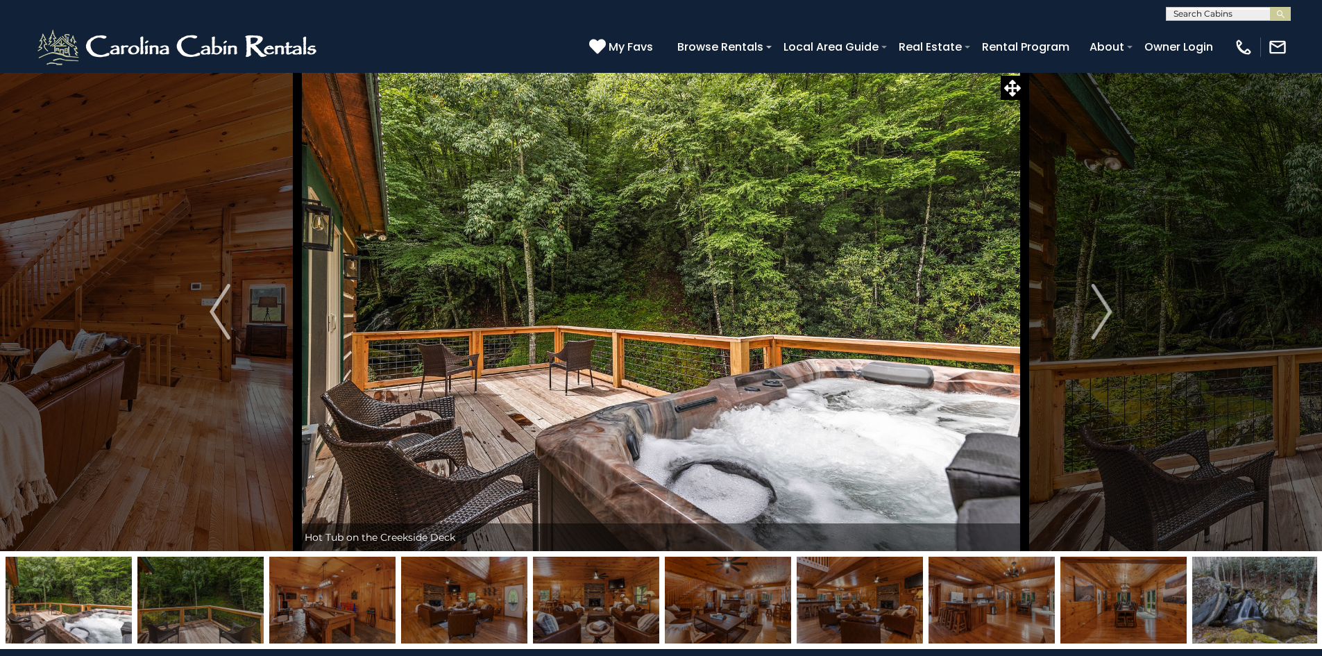
click at [1098, 308] on img "Next" at bounding box center [1102, 312] width 21 height 56
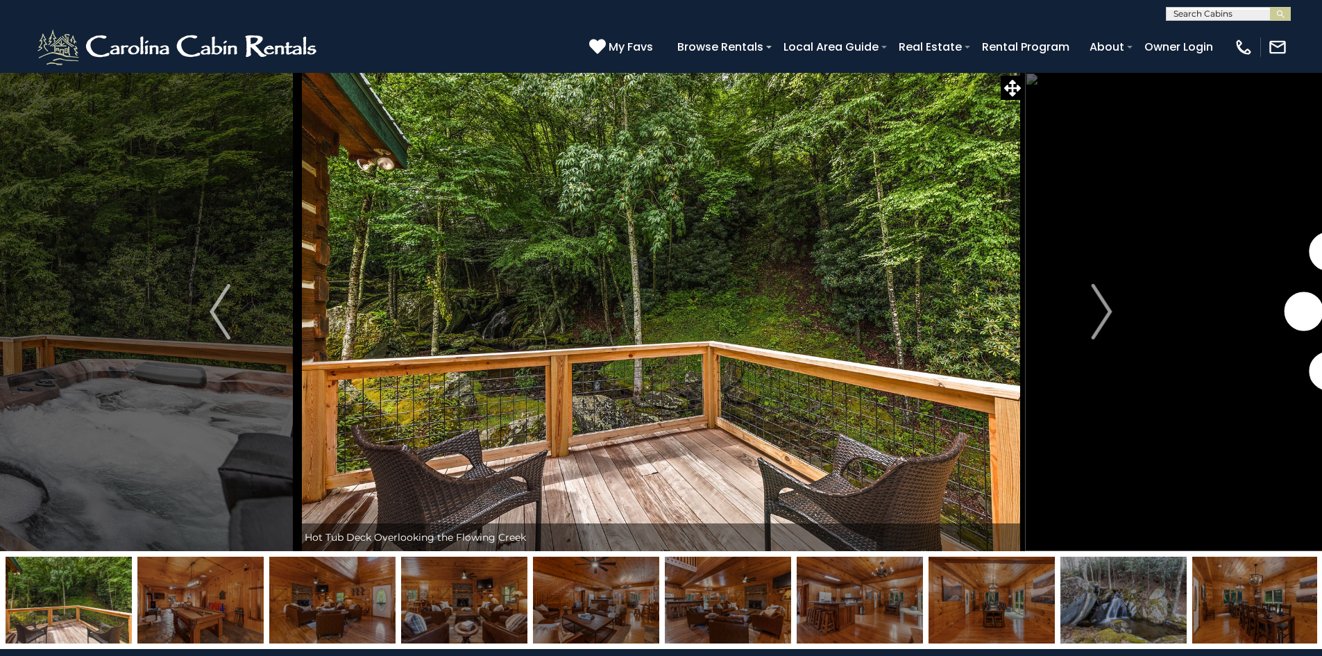
click at [1097, 308] on img "Next" at bounding box center [1102, 312] width 21 height 56
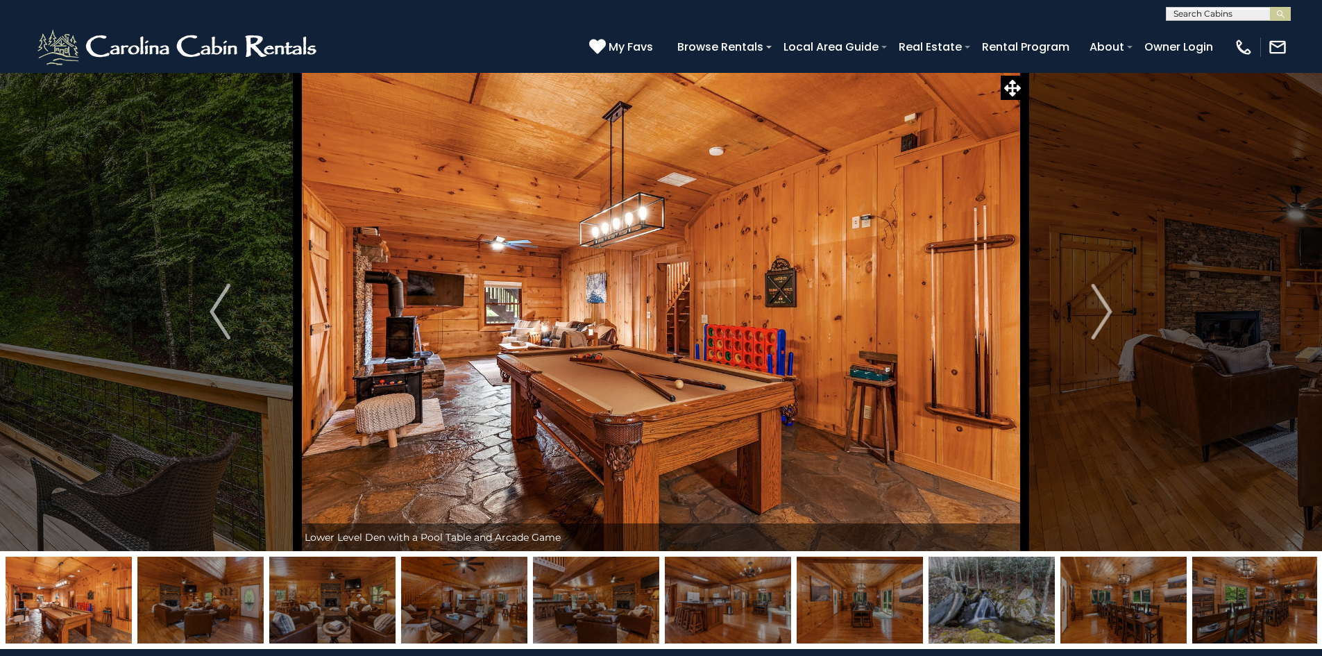
click at [1097, 308] on img "Next" at bounding box center [1102, 312] width 21 height 56
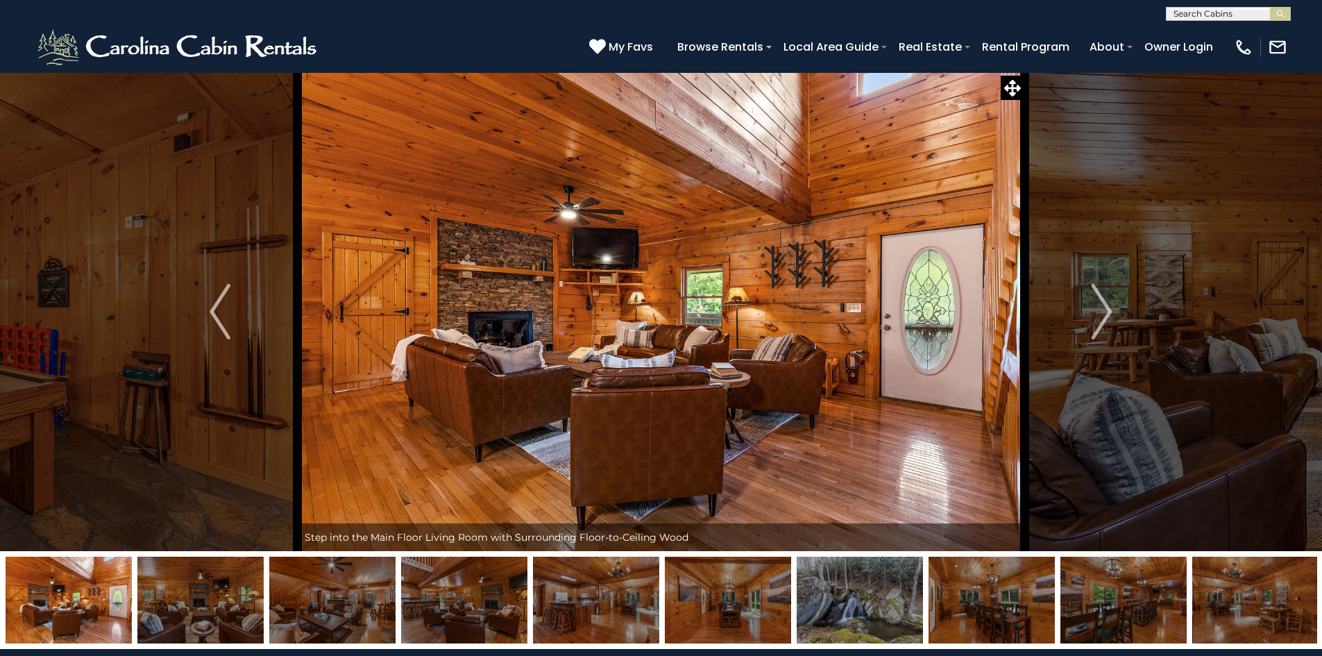
click at [1097, 308] on img "Next" at bounding box center [1102, 312] width 21 height 56
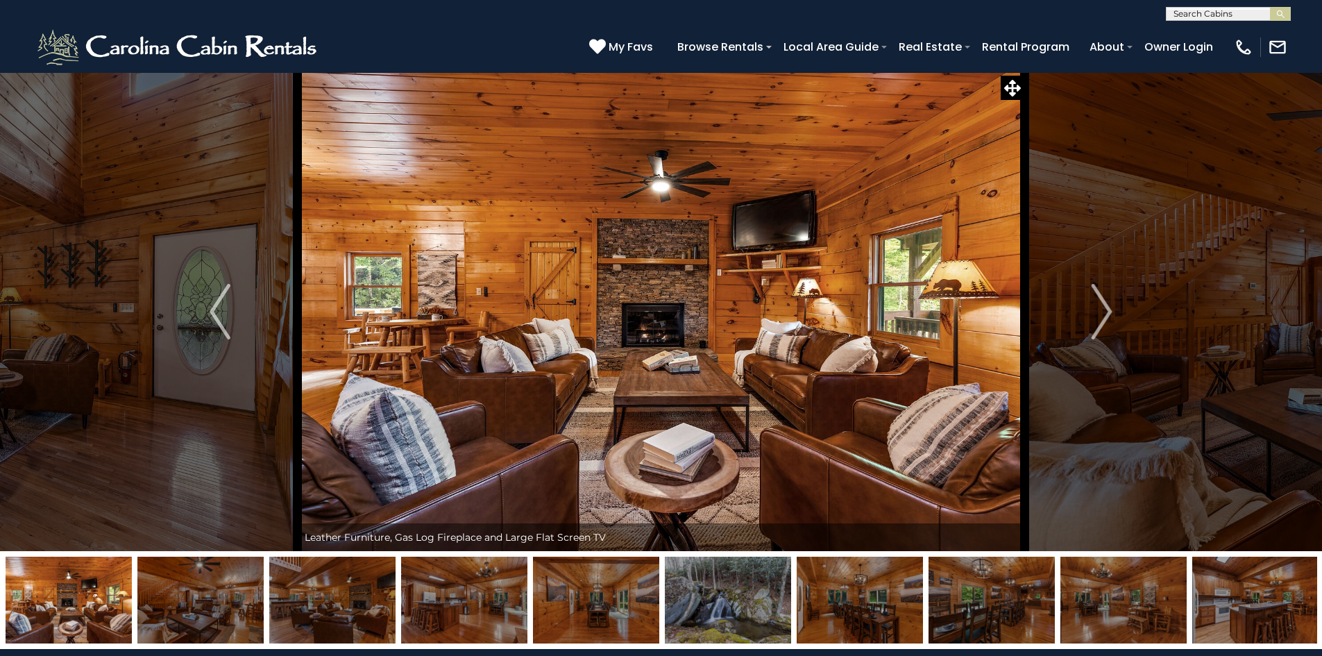
click at [1097, 309] on img "Next" at bounding box center [1102, 312] width 21 height 56
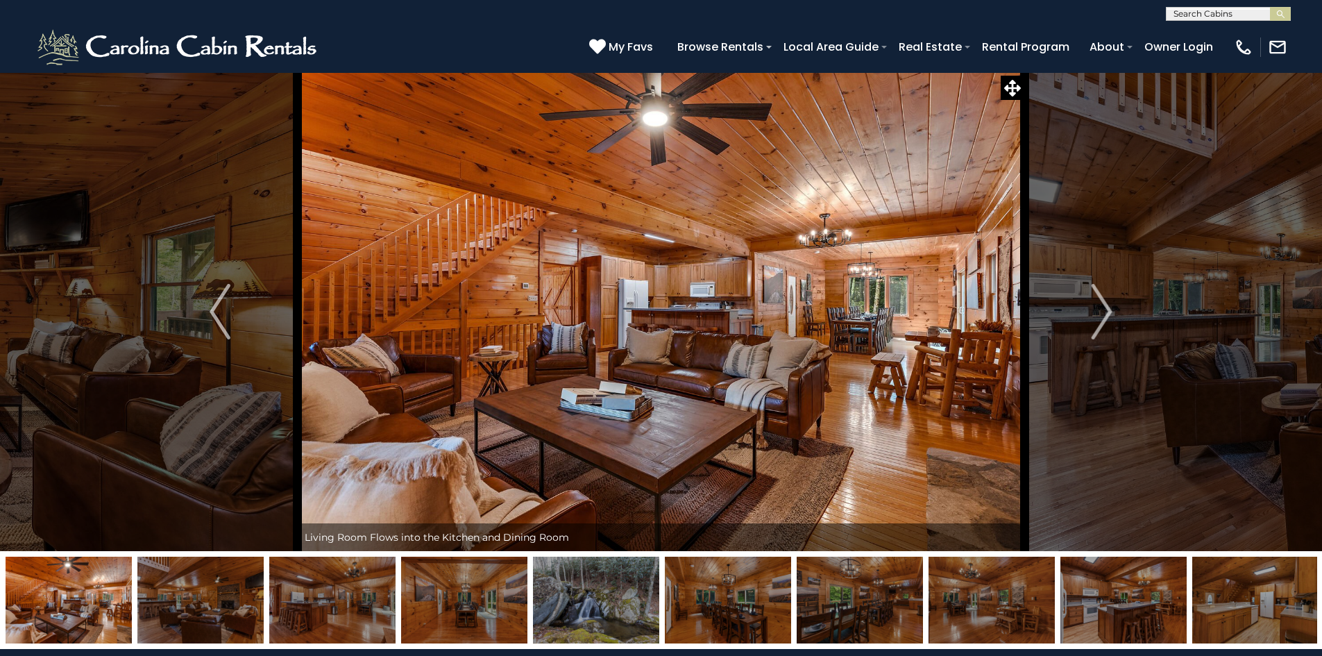
click at [1097, 309] on img "Next" at bounding box center [1102, 312] width 21 height 56
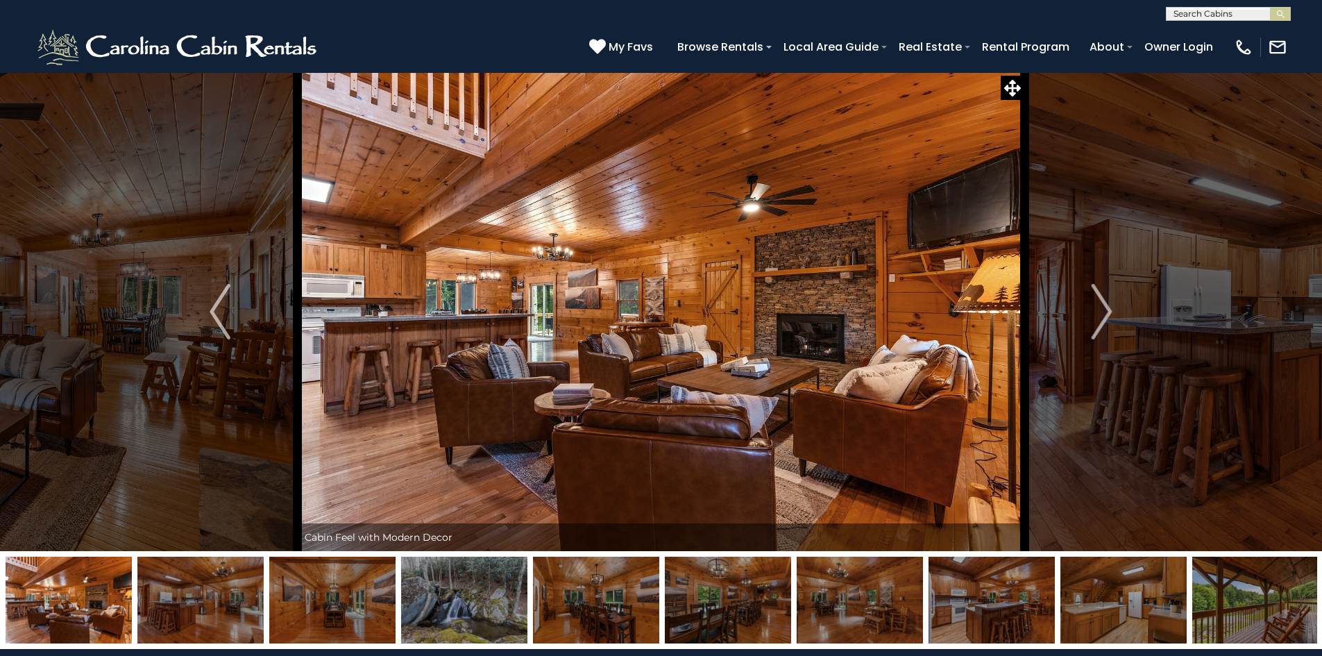
click at [1097, 309] on img "Next" at bounding box center [1102, 312] width 21 height 56
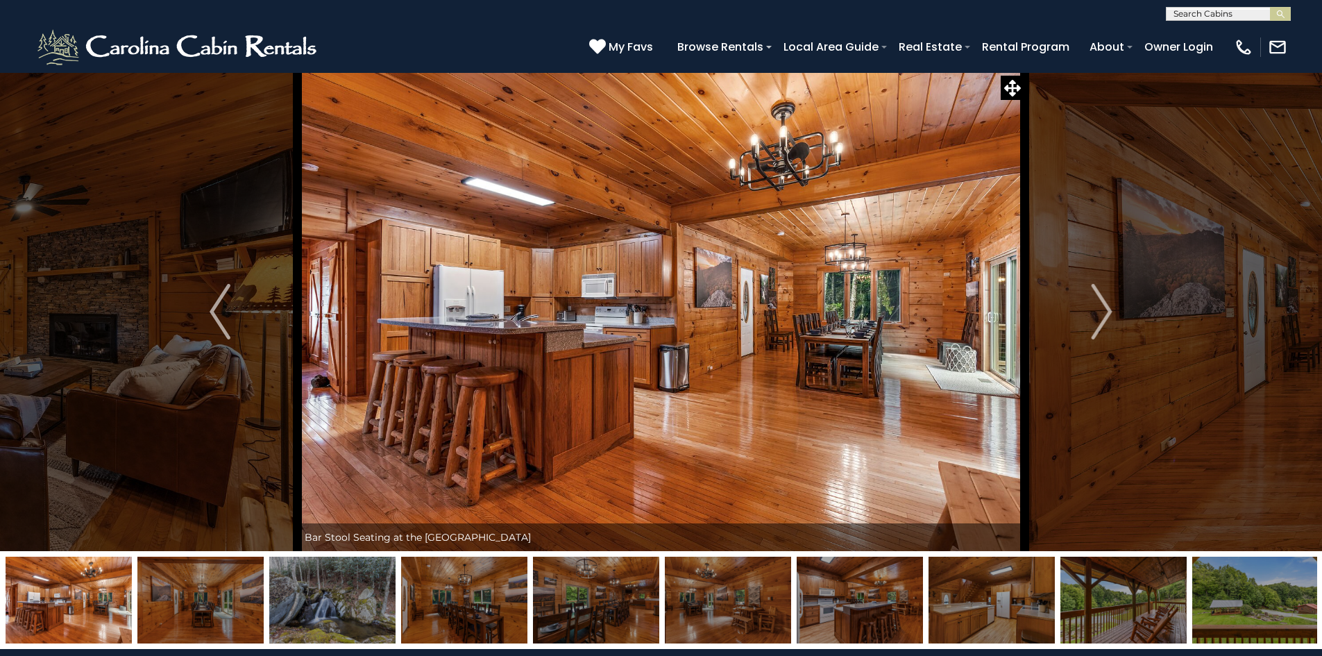
click at [934, 619] on img at bounding box center [992, 600] width 126 height 87
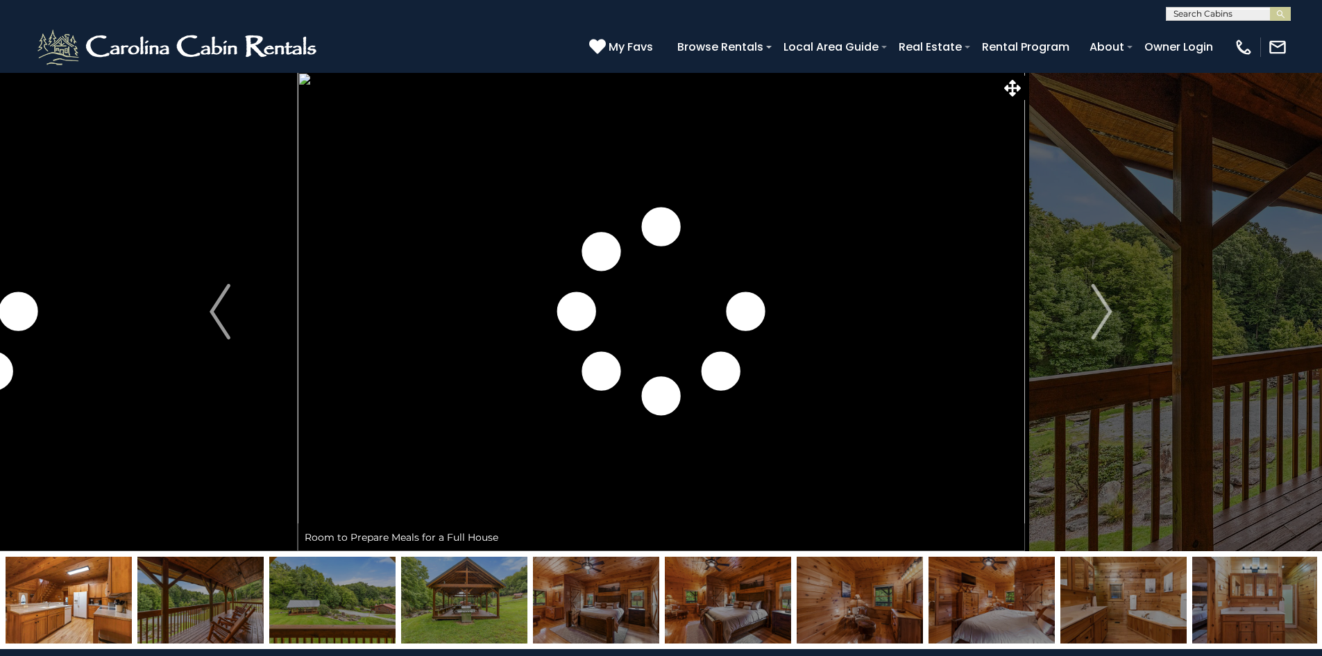
click at [1091, 299] on button "Next" at bounding box center [1101, 311] width 155 height 479
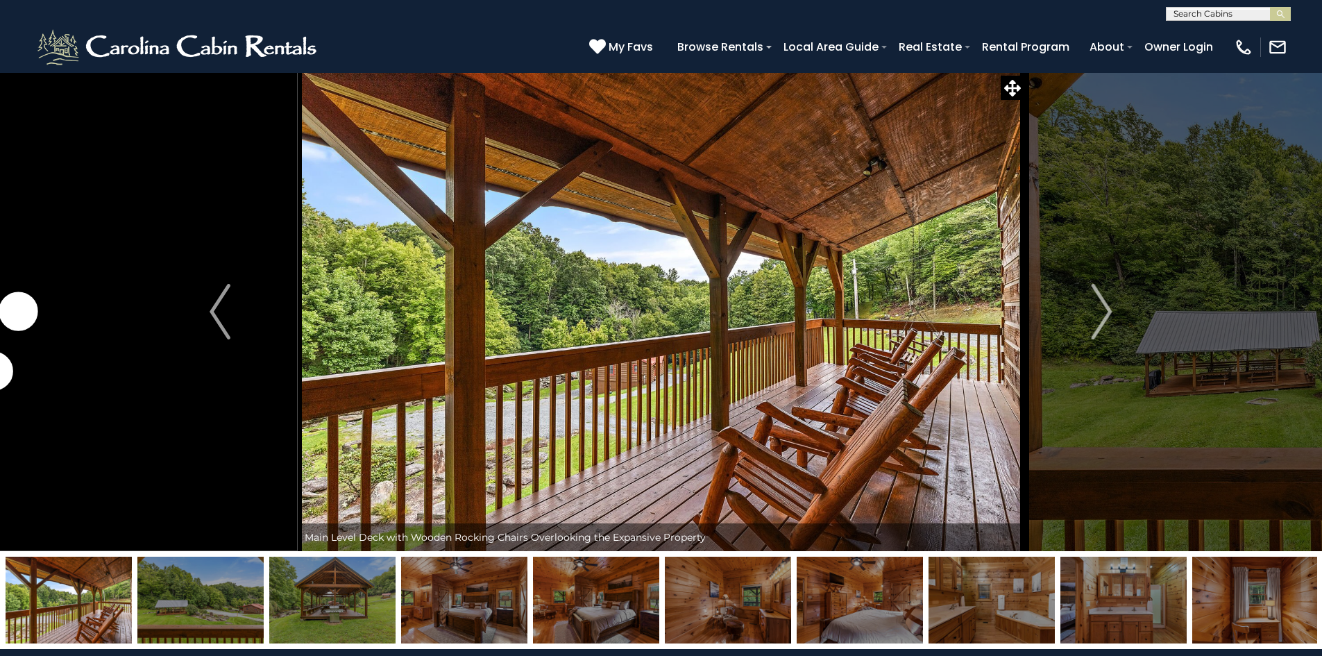
click at [1092, 299] on img "Next" at bounding box center [1102, 312] width 21 height 56
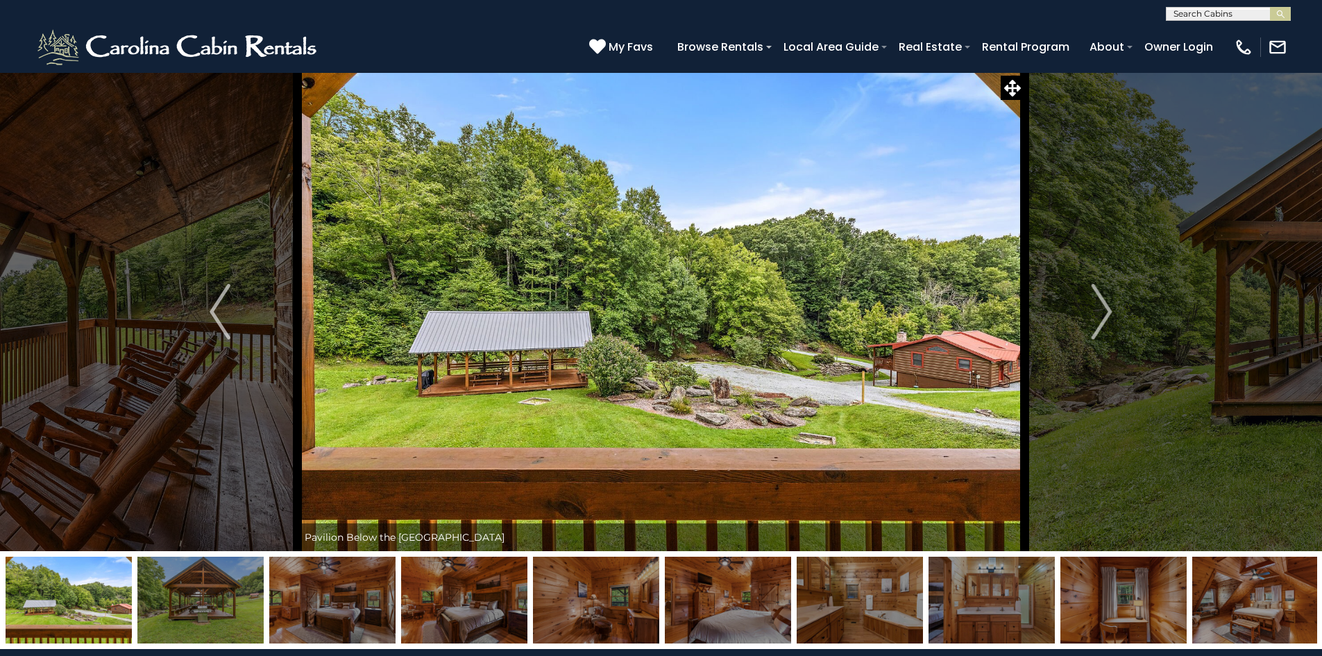
click at [1092, 299] on img "Next" at bounding box center [1102, 312] width 21 height 56
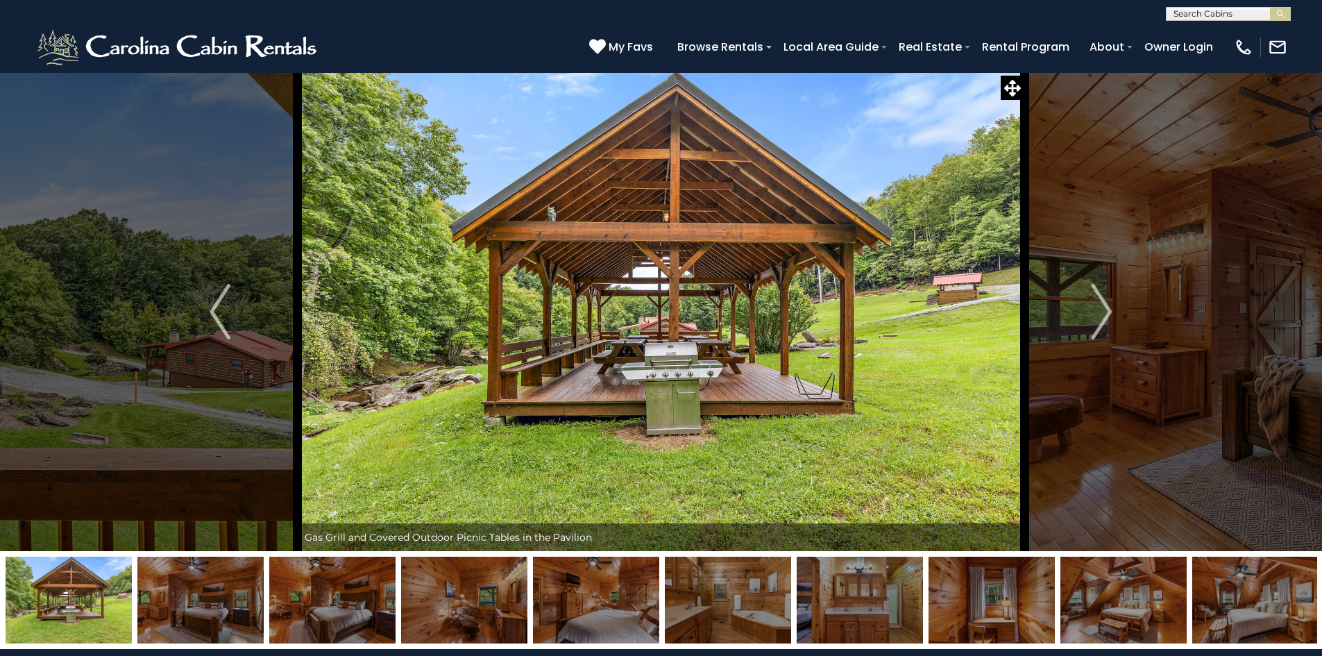
click at [1092, 299] on img "Next" at bounding box center [1102, 312] width 21 height 56
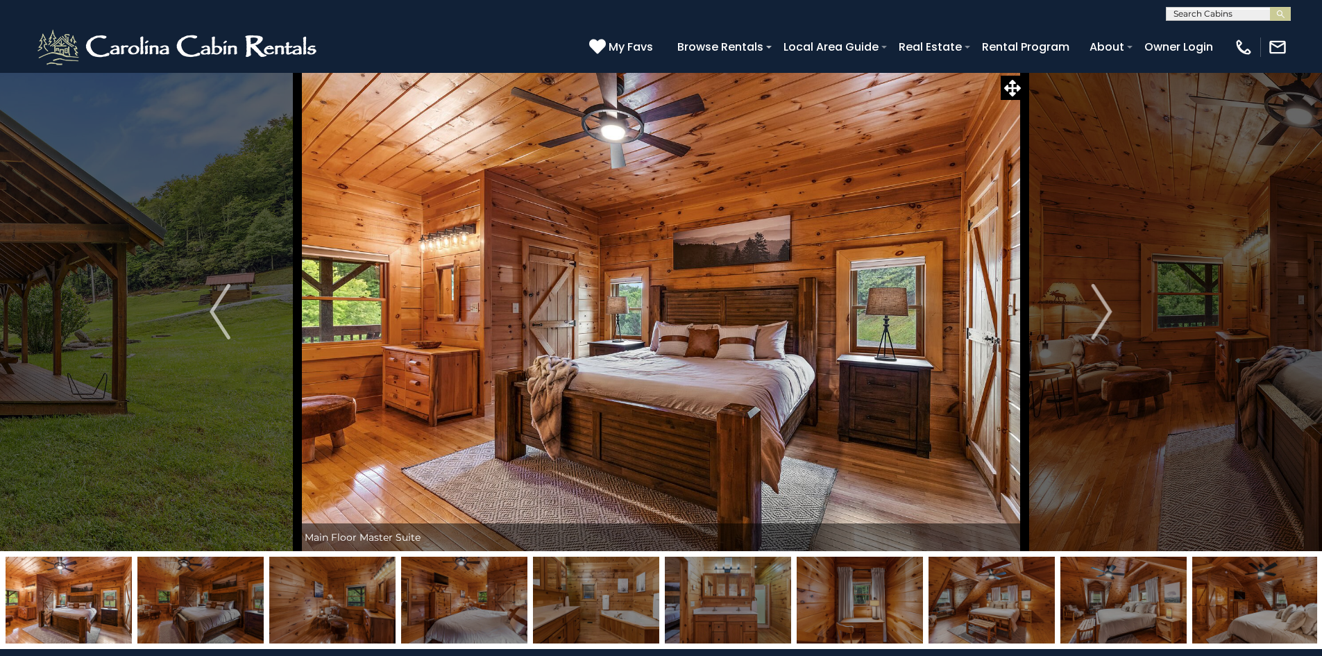
click at [1092, 299] on img "Next" at bounding box center [1102, 312] width 21 height 56
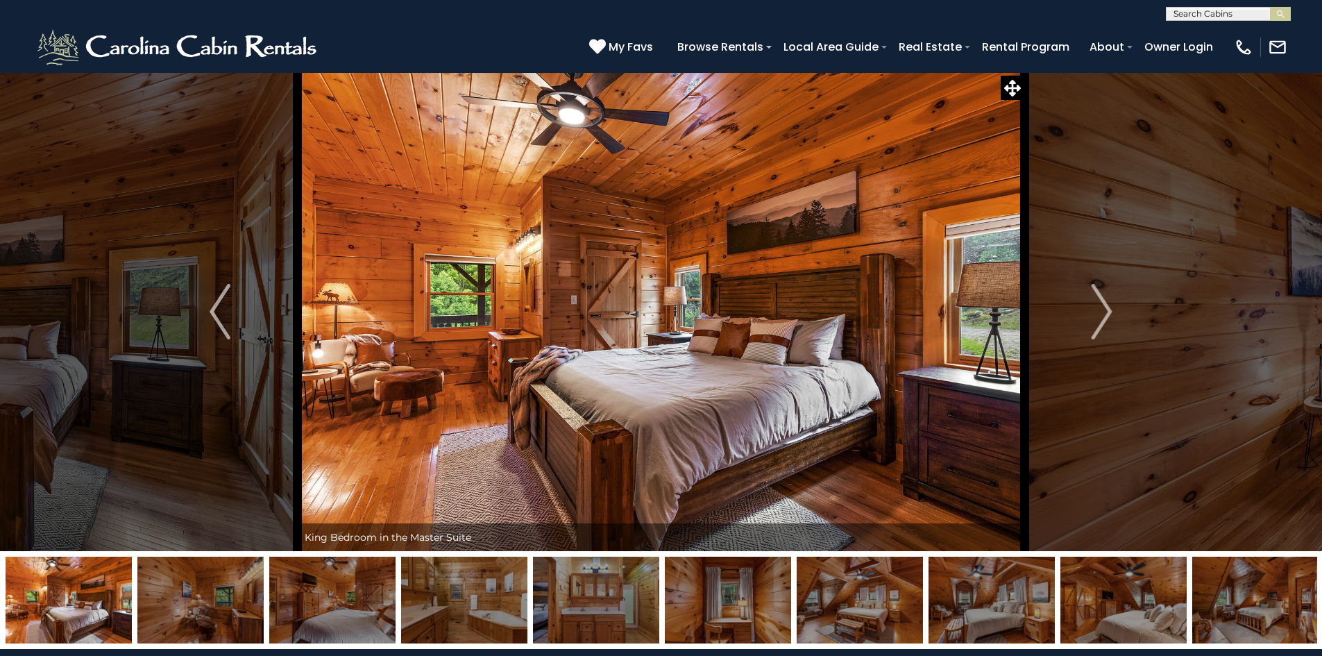
click at [1092, 299] on img "Next" at bounding box center [1102, 312] width 21 height 56
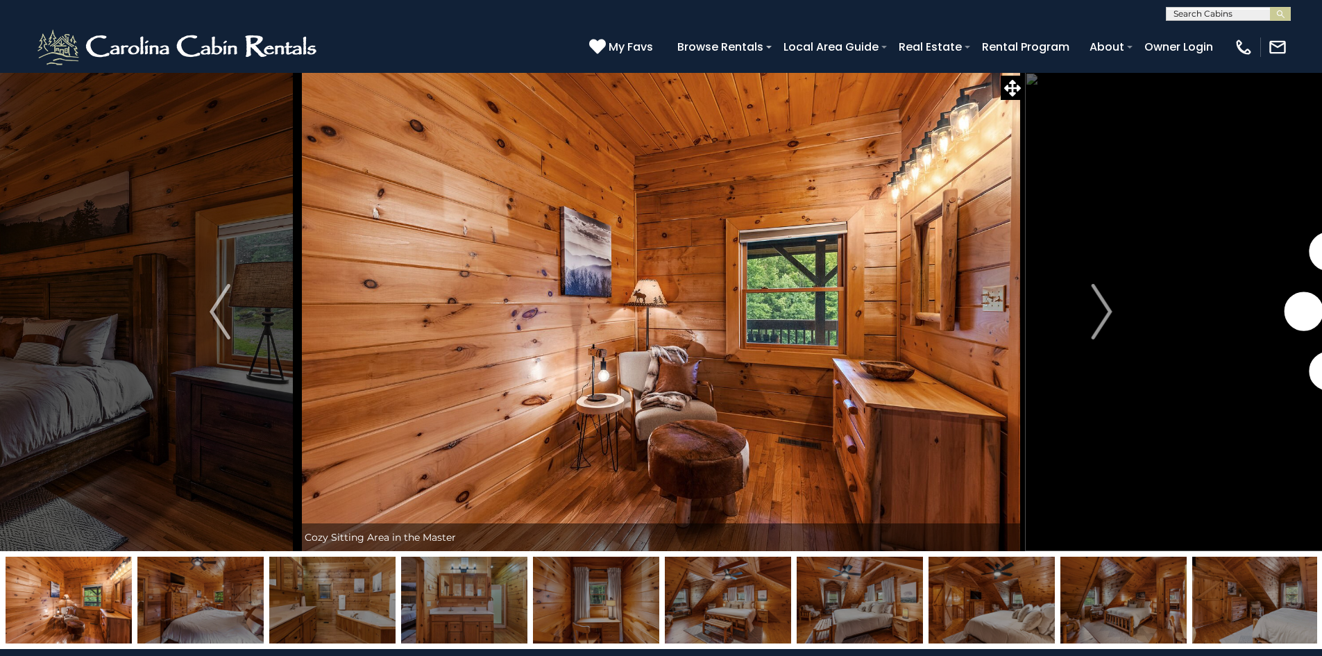
click at [1092, 299] on img "Next" at bounding box center [1102, 312] width 21 height 56
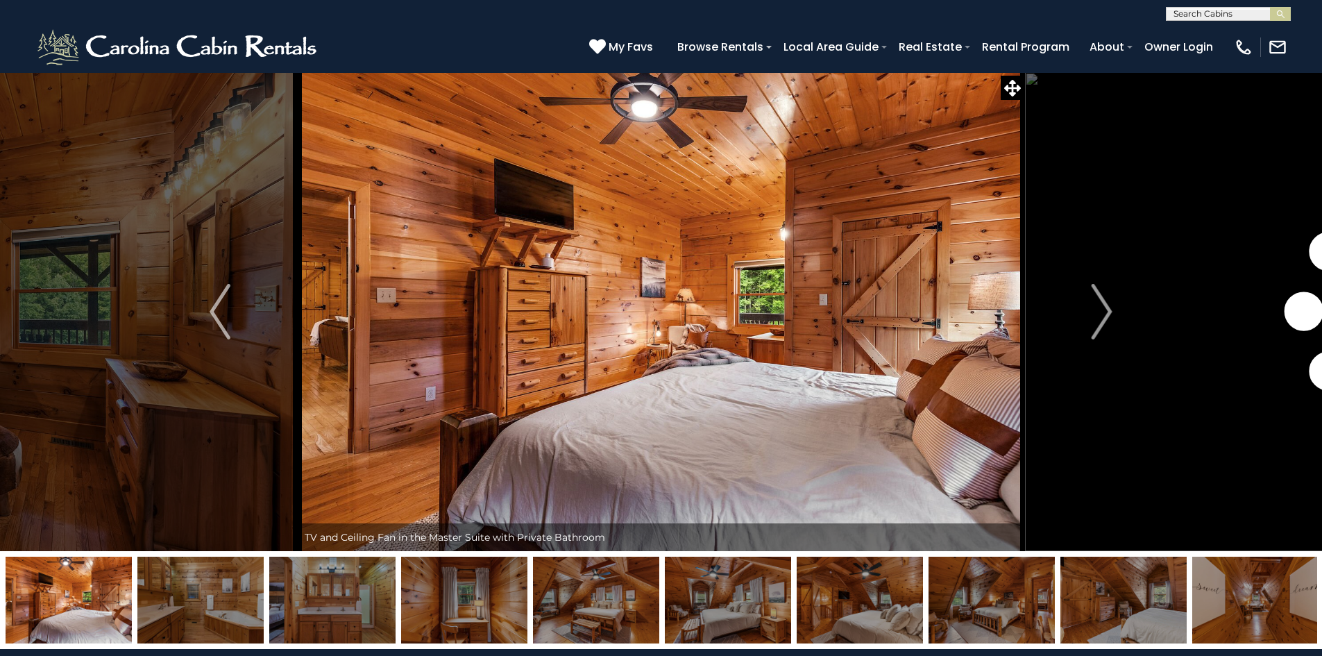
click at [1092, 299] on img "Next" at bounding box center [1102, 312] width 21 height 56
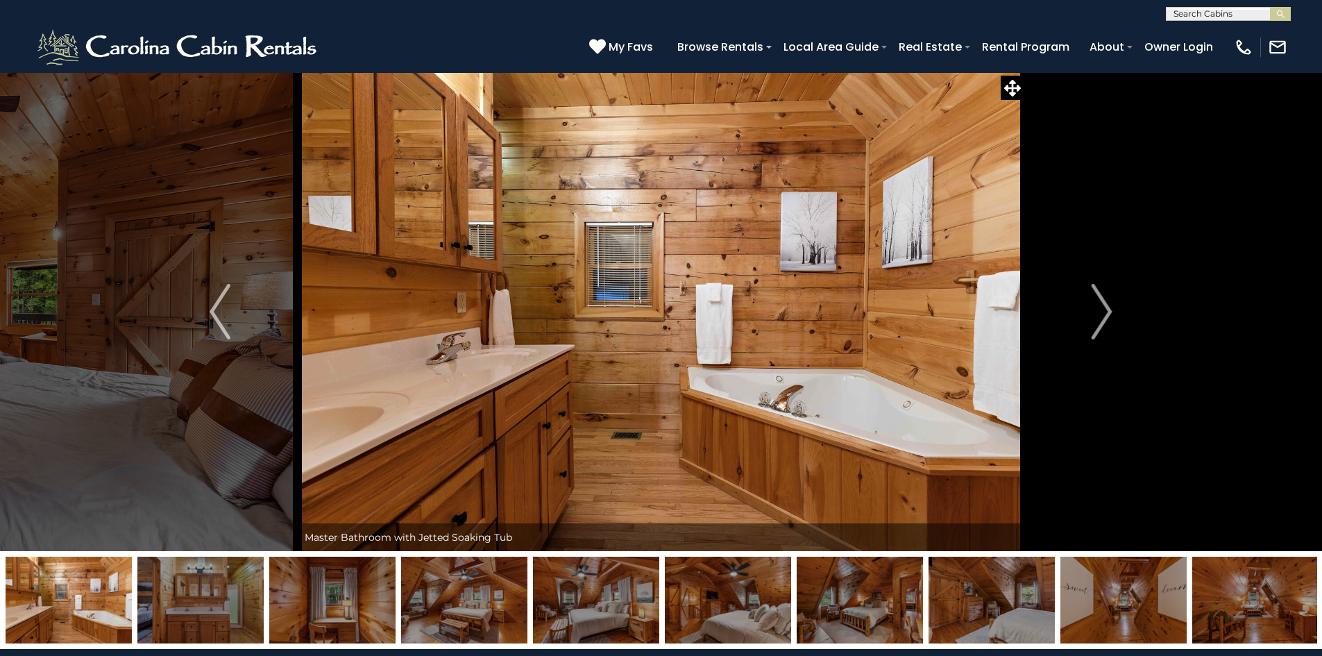
click at [1092, 299] on img "Next" at bounding box center [1102, 312] width 21 height 56
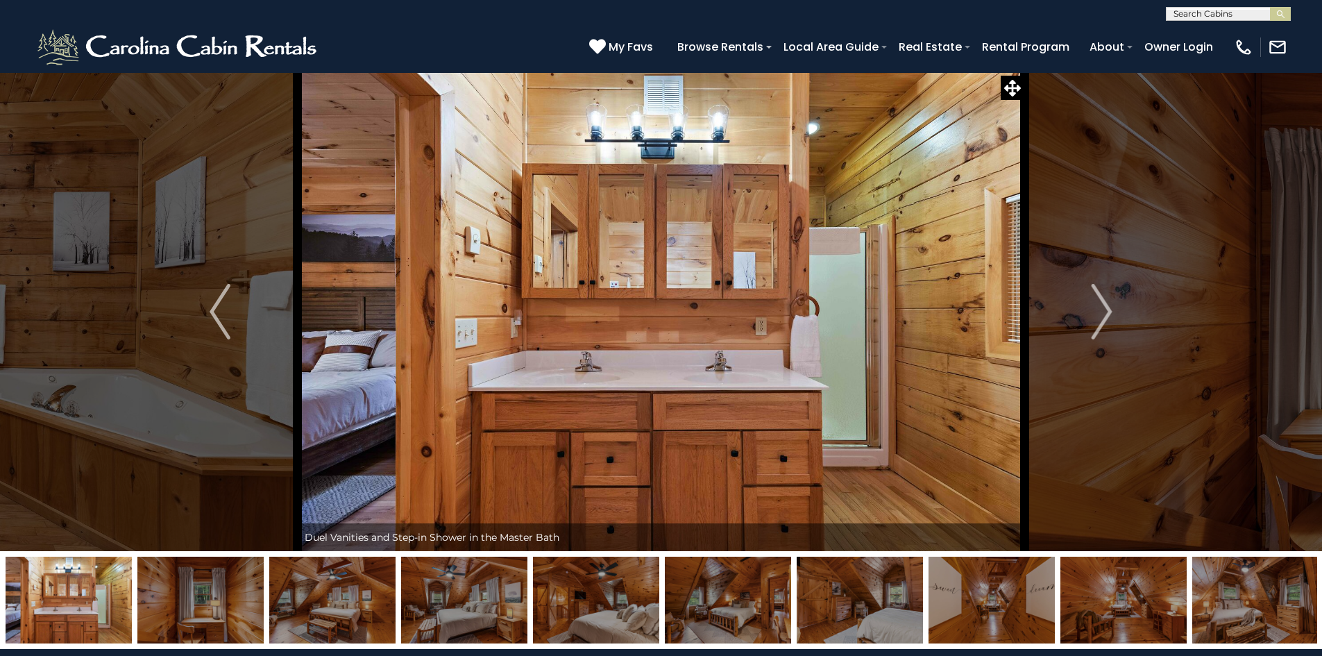
click at [991, 591] on img at bounding box center [992, 600] width 126 height 87
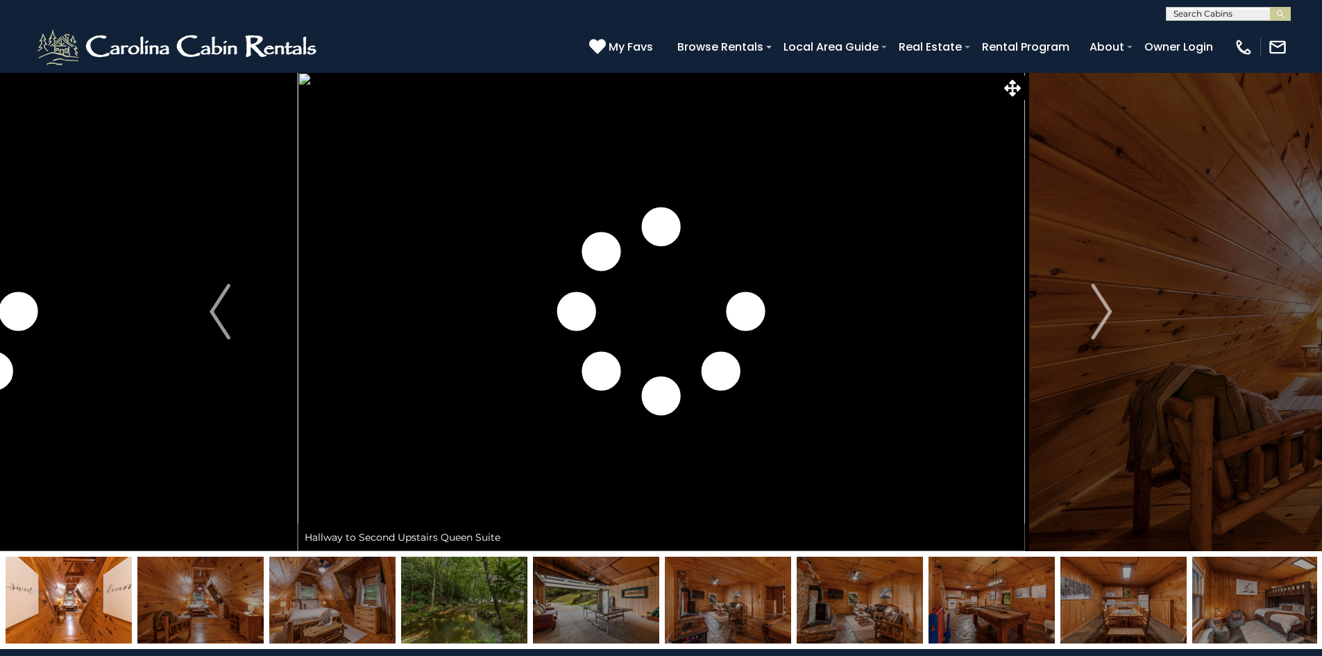
click at [1101, 309] on img "Next" at bounding box center [1102, 312] width 21 height 56
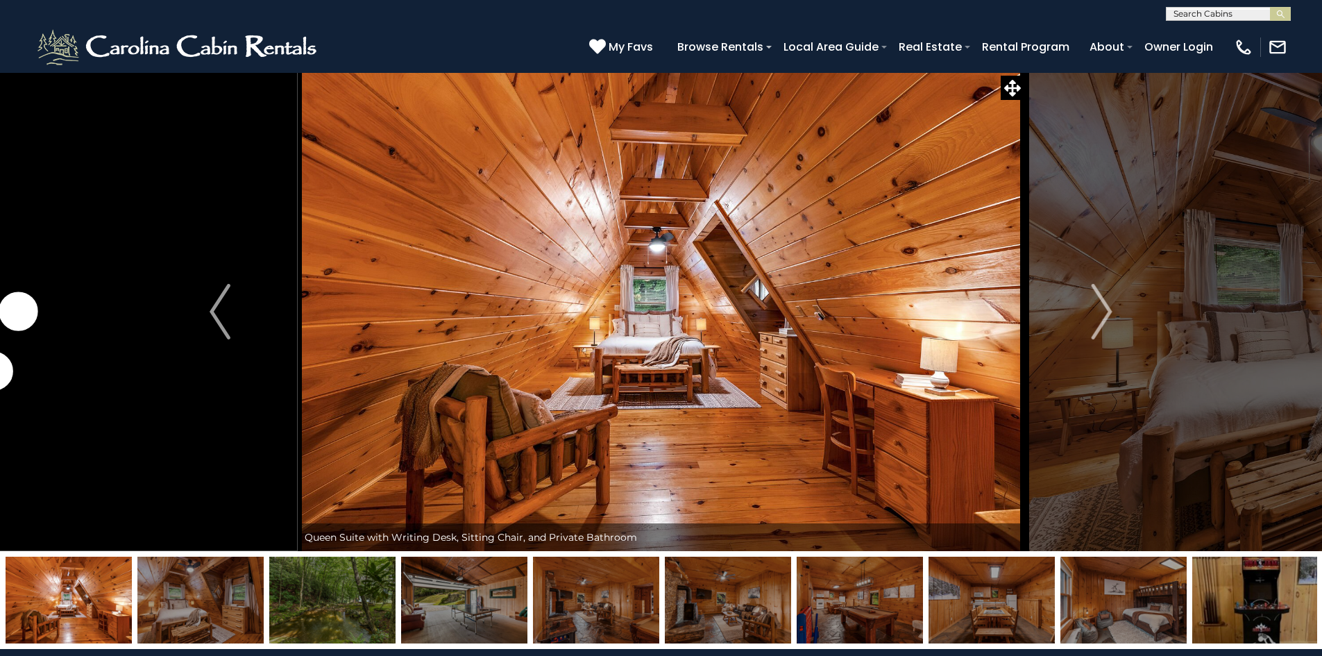
click at [1101, 309] on img "Next" at bounding box center [1102, 312] width 21 height 56
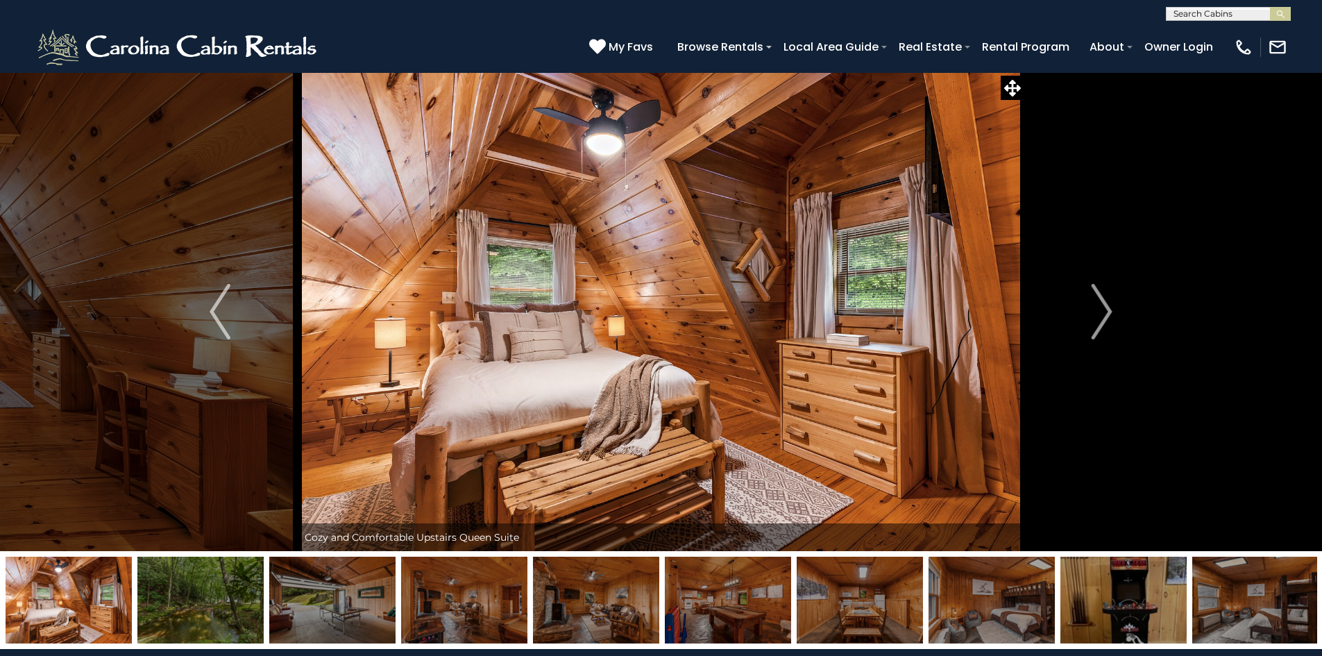
click at [1101, 309] on img "Next" at bounding box center [1102, 312] width 21 height 56
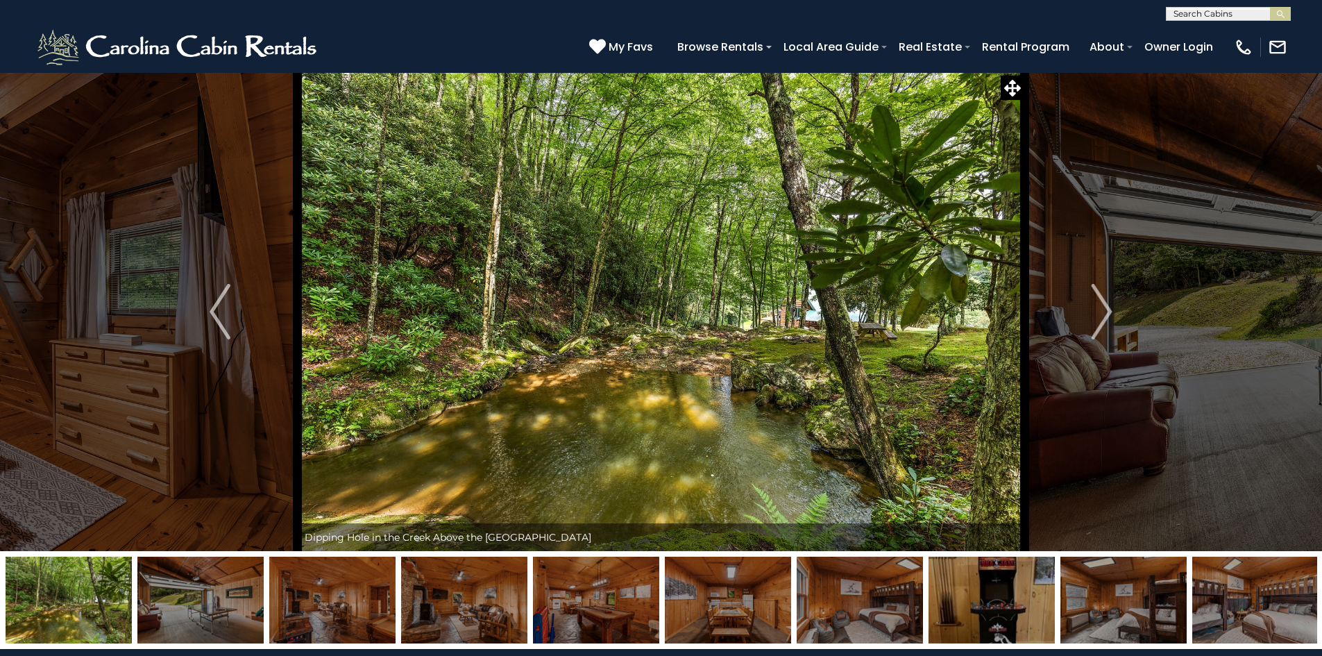
click at [1101, 309] on img "Next" at bounding box center [1102, 312] width 21 height 56
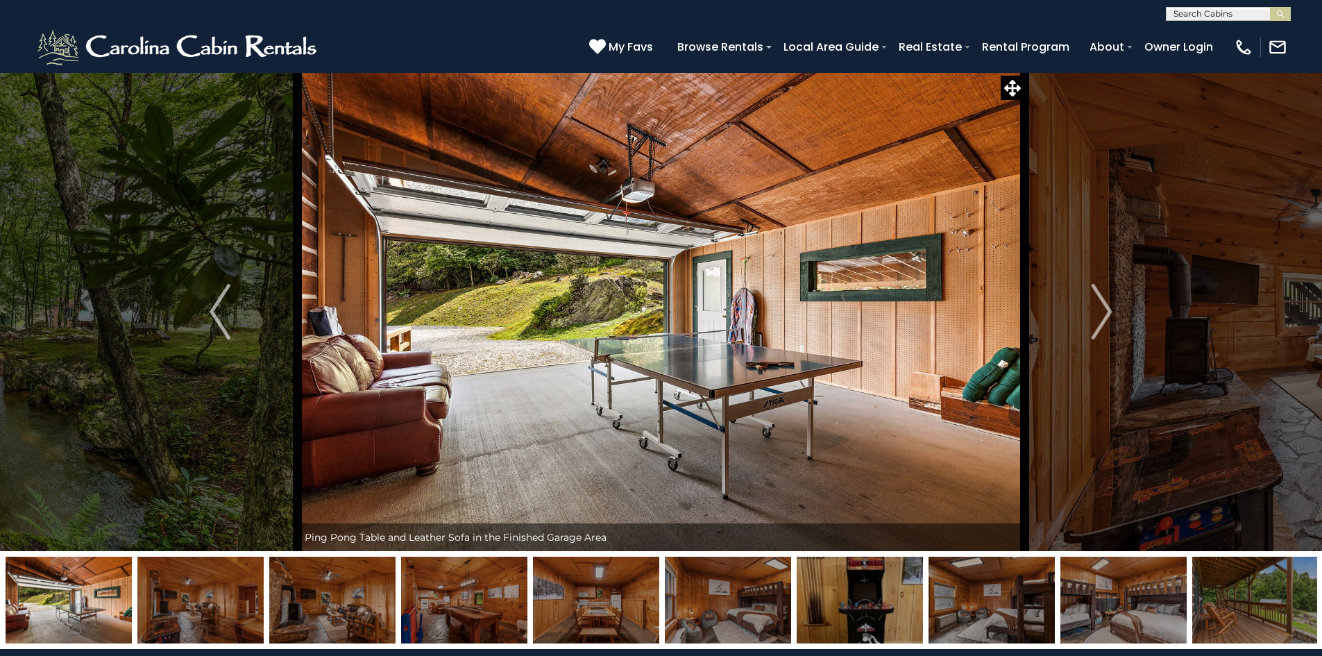
click at [1101, 309] on img "Next" at bounding box center [1102, 312] width 21 height 56
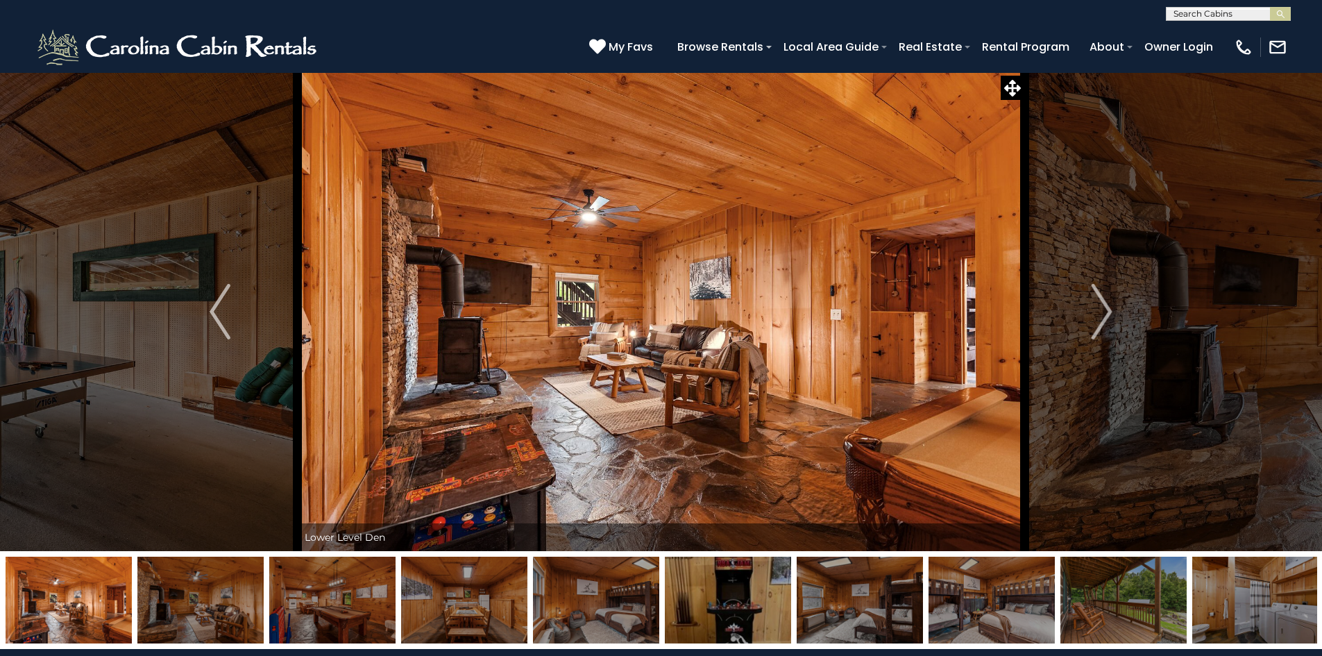
click at [1101, 309] on img "Next" at bounding box center [1102, 312] width 21 height 56
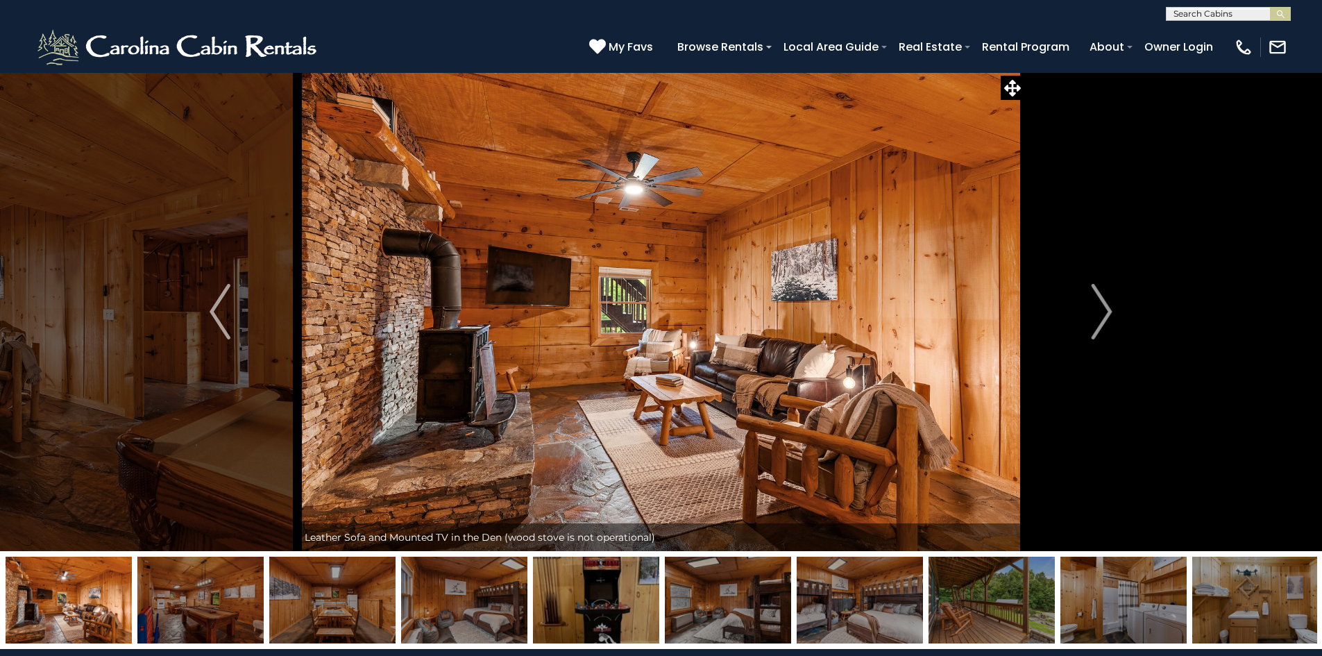
click at [1101, 309] on img "Next" at bounding box center [1102, 312] width 21 height 56
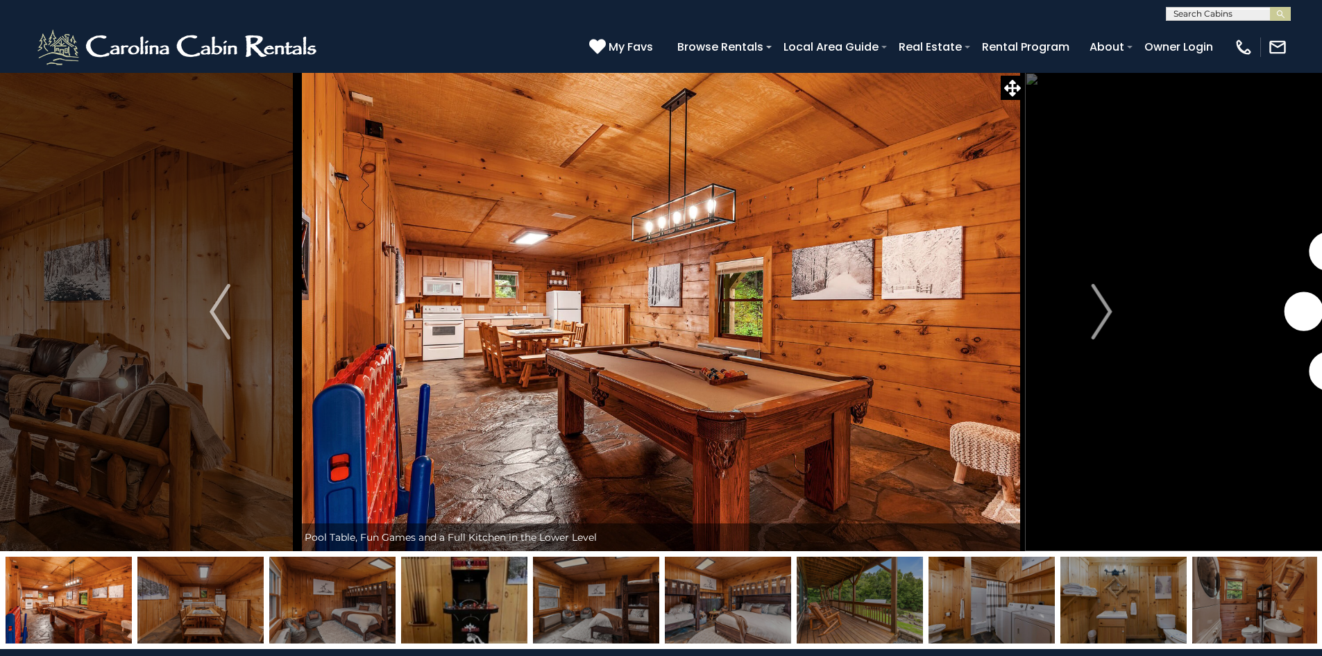
click at [1101, 309] on img "Next" at bounding box center [1102, 312] width 21 height 56
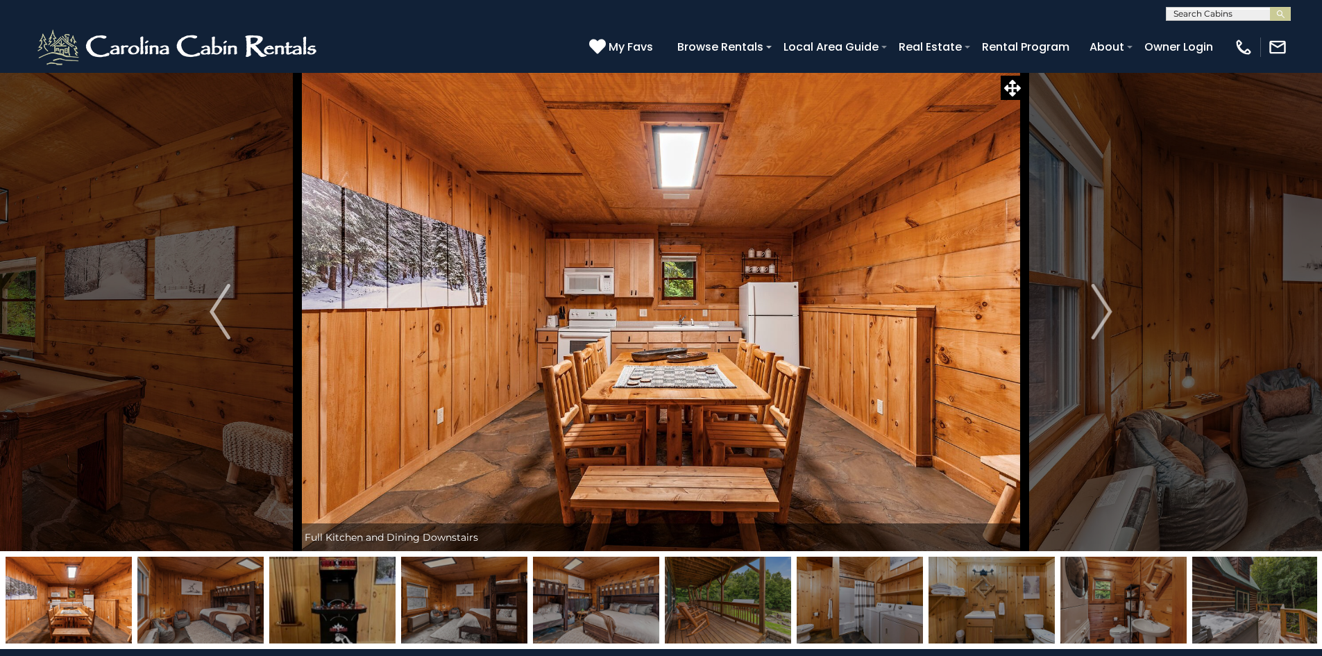
click at [1101, 309] on img "Next" at bounding box center [1102, 312] width 21 height 56
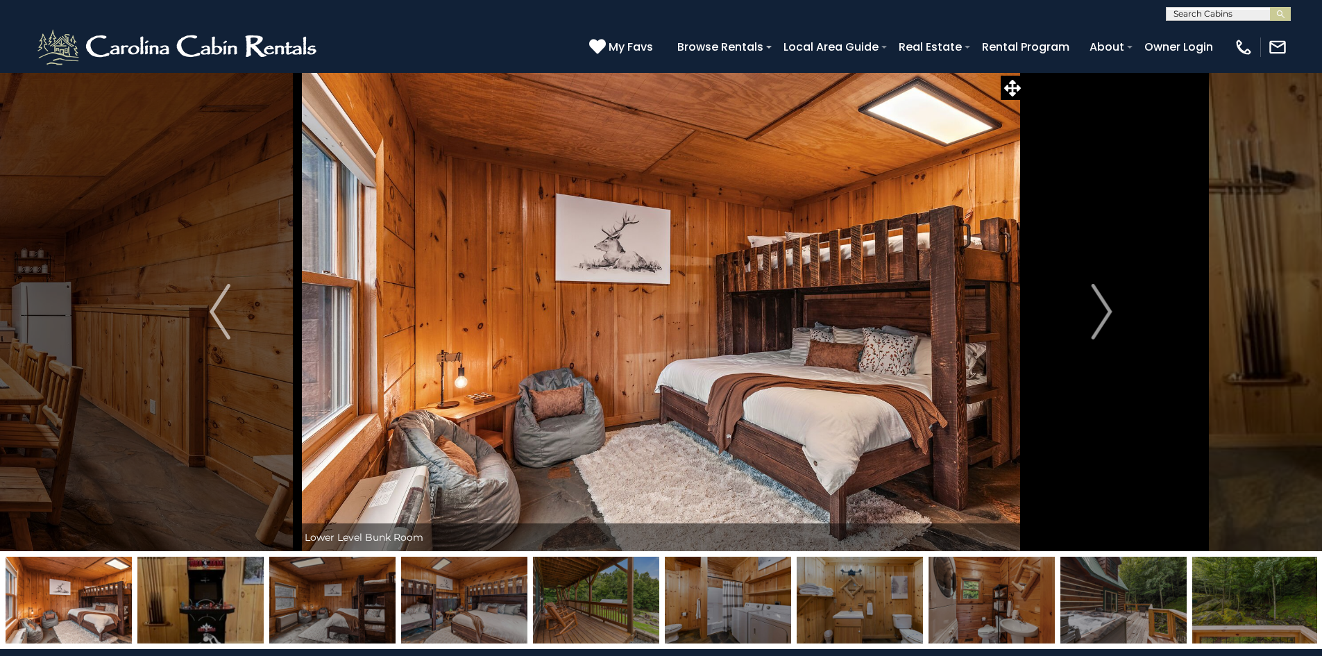
click at [221, 323] on img "Previous" at bounding box center [220, 312] width 21 height 56
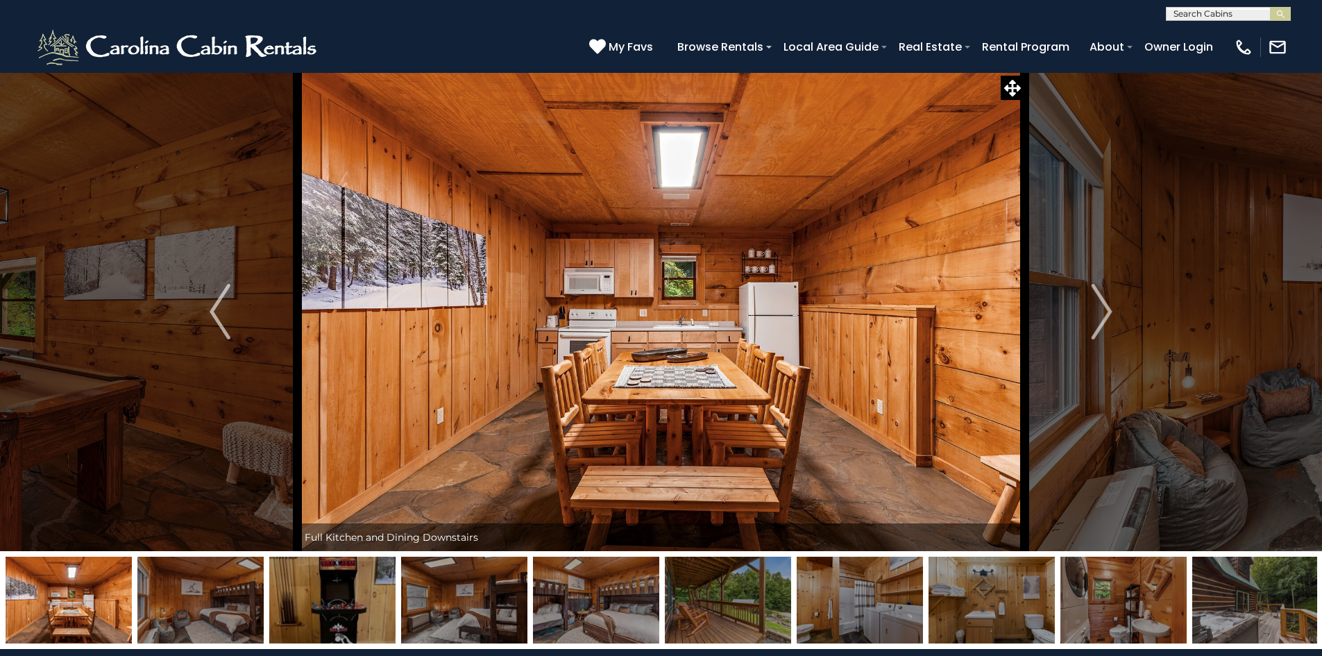
click at [1083, 321] on button "Next" at bounding box center [1101, 311] width 155 height 479
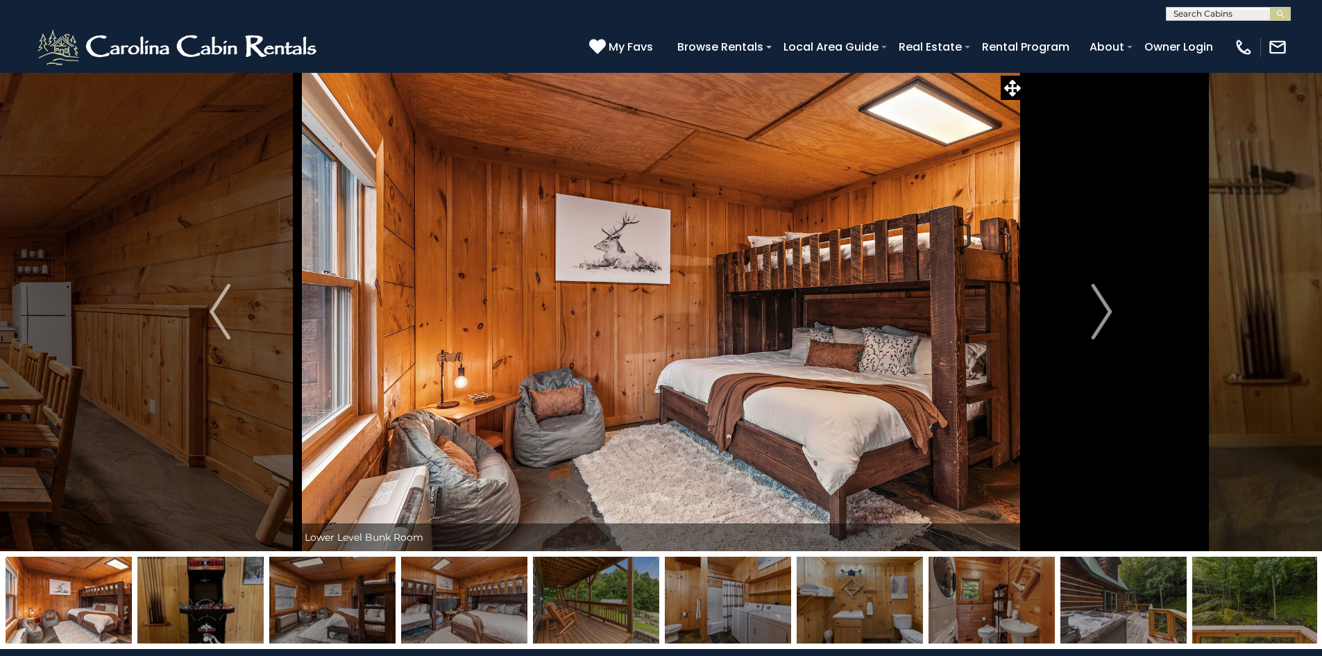
click at [1086, 311] on button "Next" at bounding box center [1101, 311] width 155 height 479
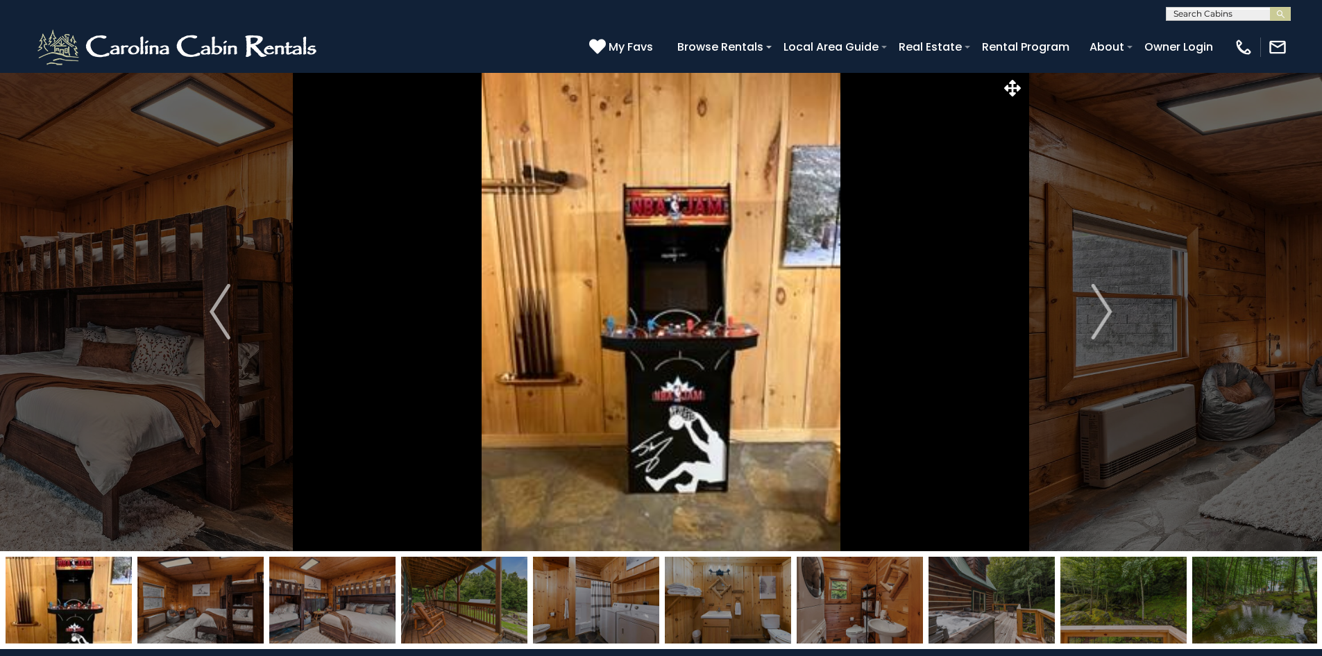
click at [880, 607] on img at bounding box center [860, 600] width 126 height 87
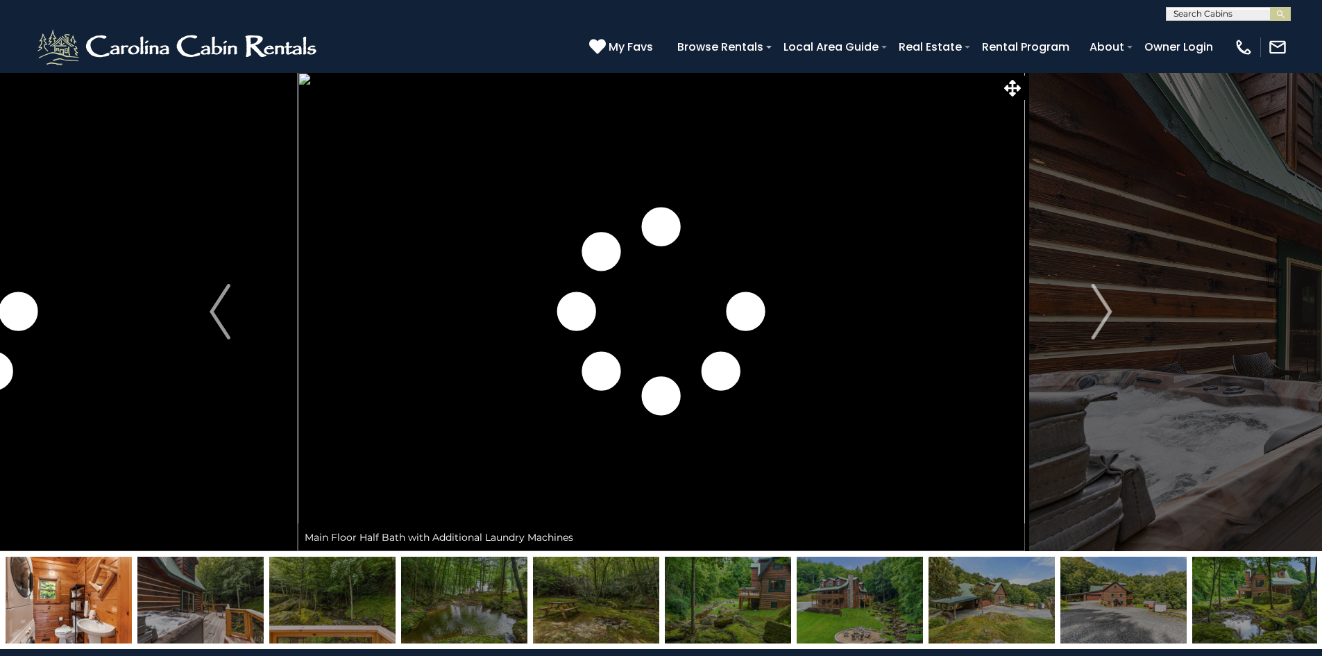
click at [1072, 301] on button "Next" at bounding box center [1101, 311] width 155 height 479
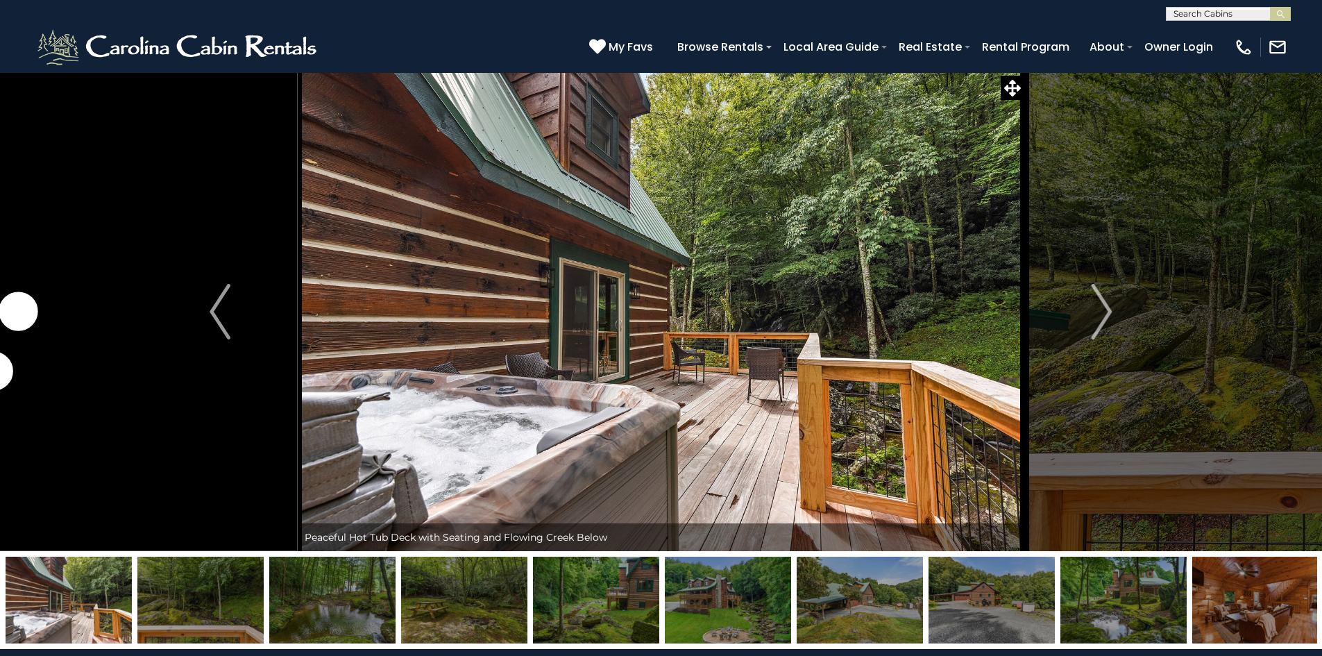
click at [1072, 301] on button "Next" at bounding box center [1101, 311] width 155 height 479
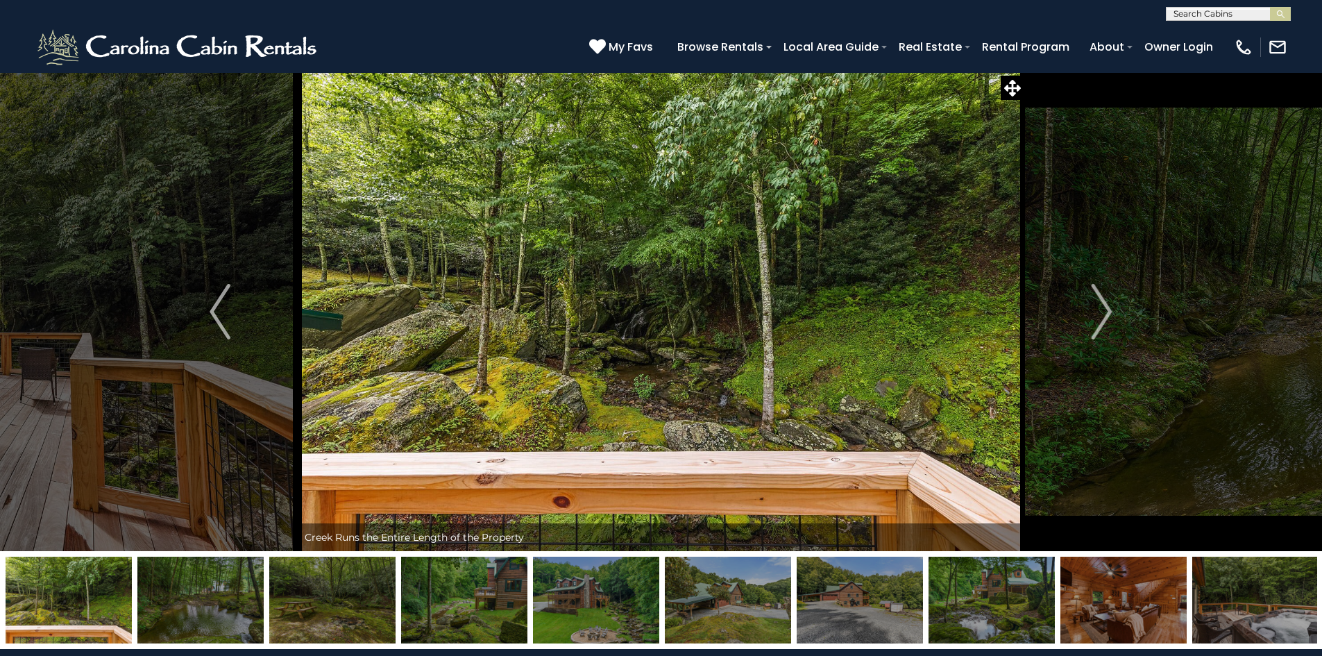
click at [1072, 301] on button "Next" at bounding box center [1101, 311] width 155 height 479
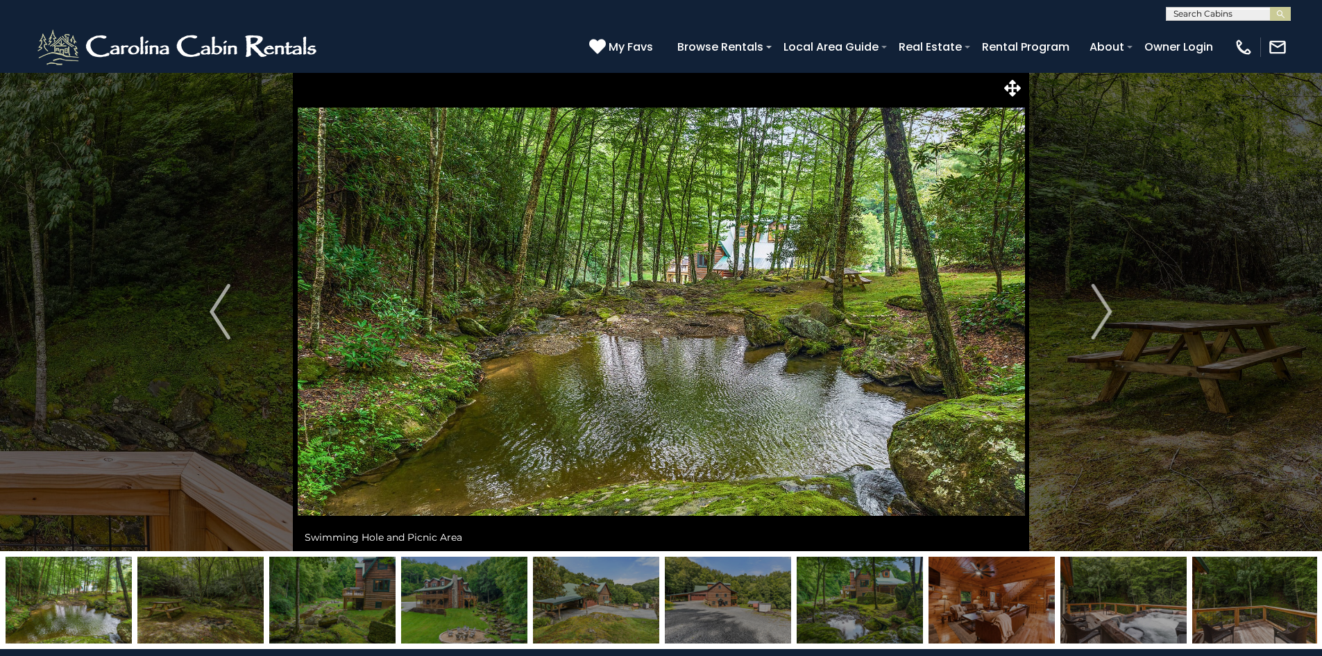
click at [1072, 301] on button "Next" at bounding box center [1101, 311] width 155 height 479
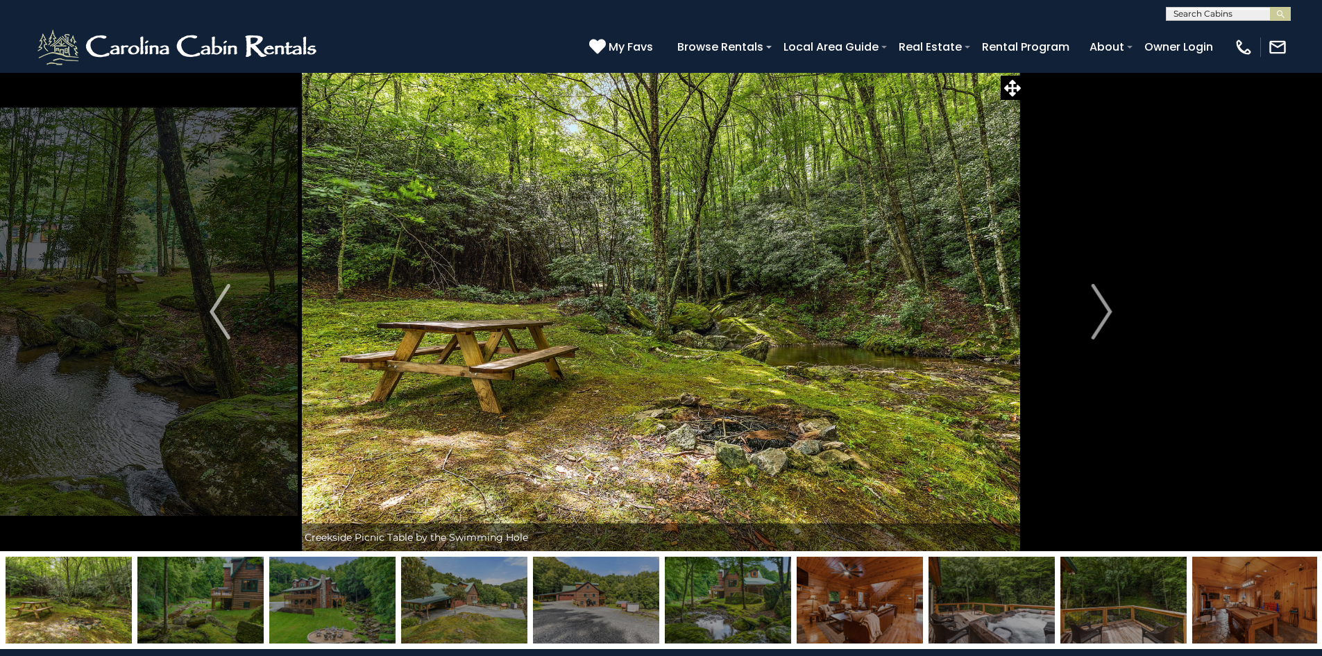
click at [1072, 301] on button "Next" at bounding box center [1101, 311] width 155 height 479
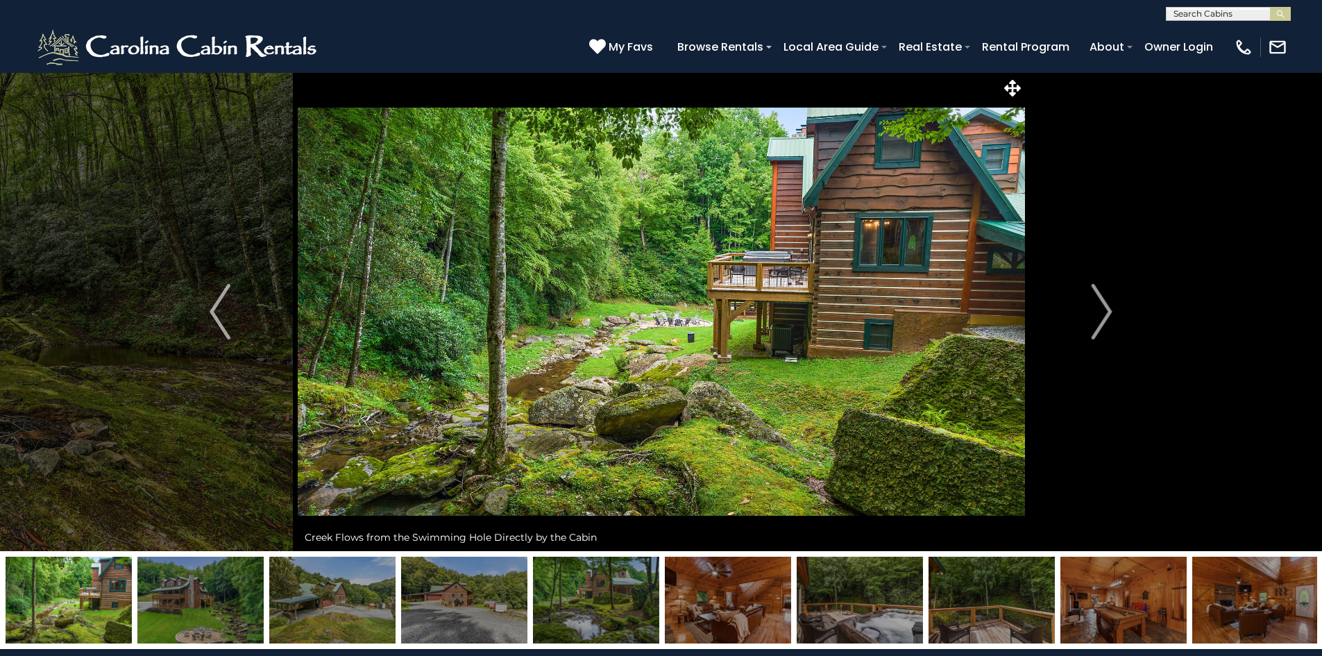
click at [1072, 301] on button "Next" at bounding box center [1101, 311] width 155 height 479
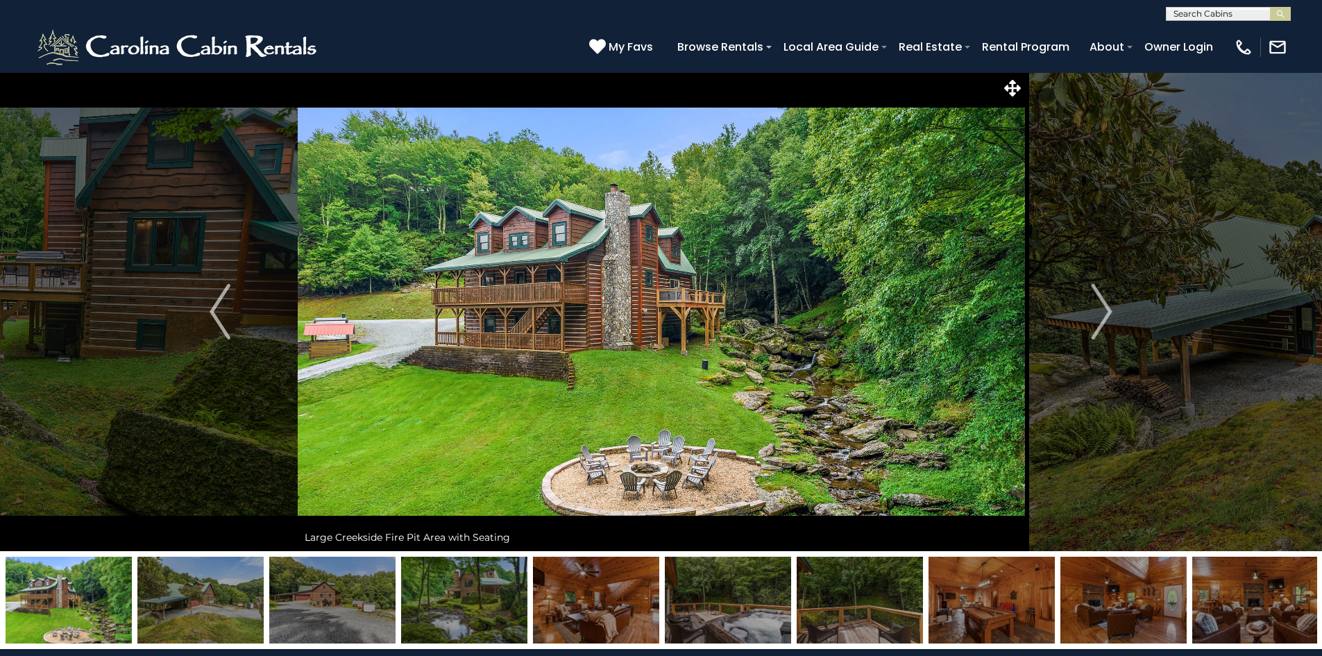
click at [1072, 301] on button "Next" at bounding box center [1101, 311] width 155 height 479
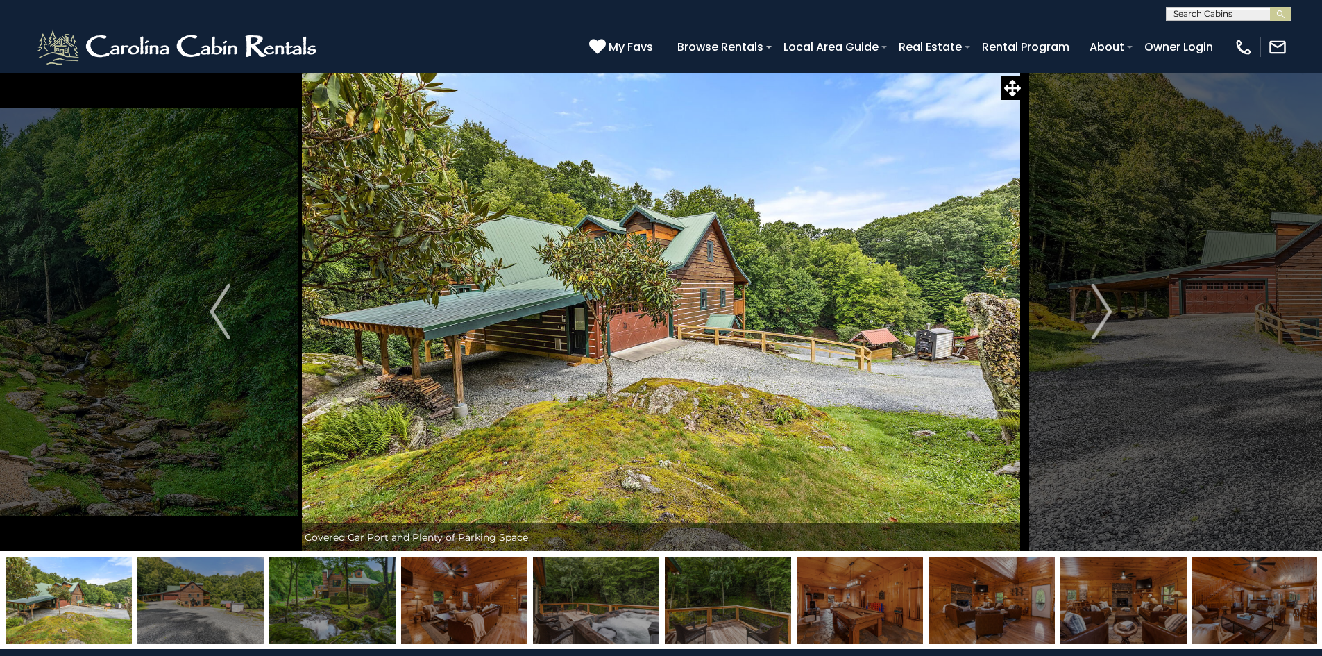
click at [1072, 301] on button "Next" at bounding box center [1101, 311] width 155 height 479
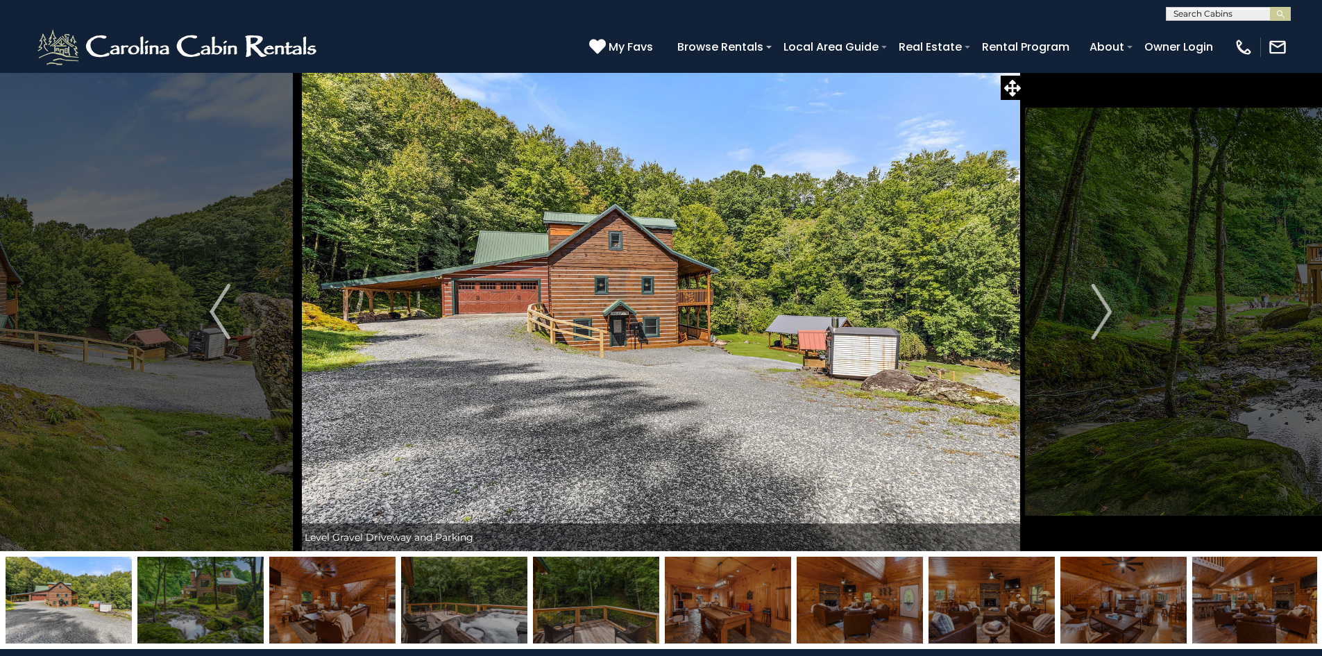
click at [1072, 301] on button "Next" at bounding box center [1101, 311] width 155 height 479
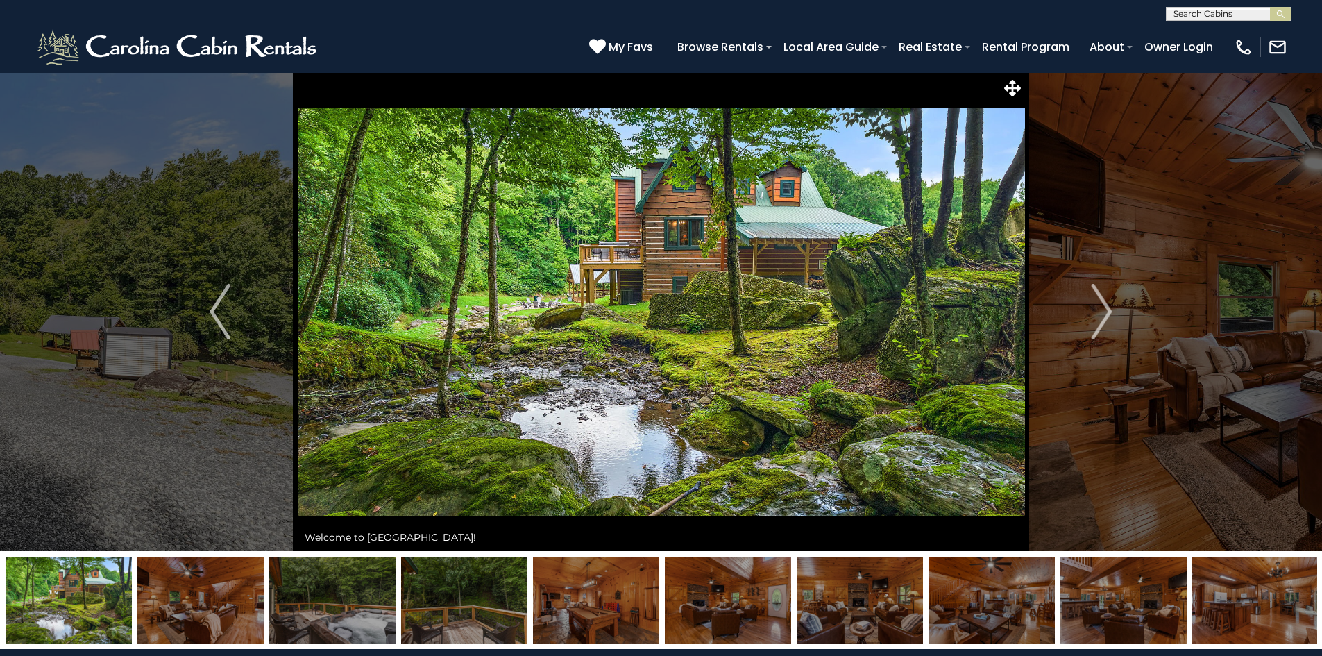
click at [1072, 301] on button "Next" at bounding box center [1101, 311] width 155 height 479
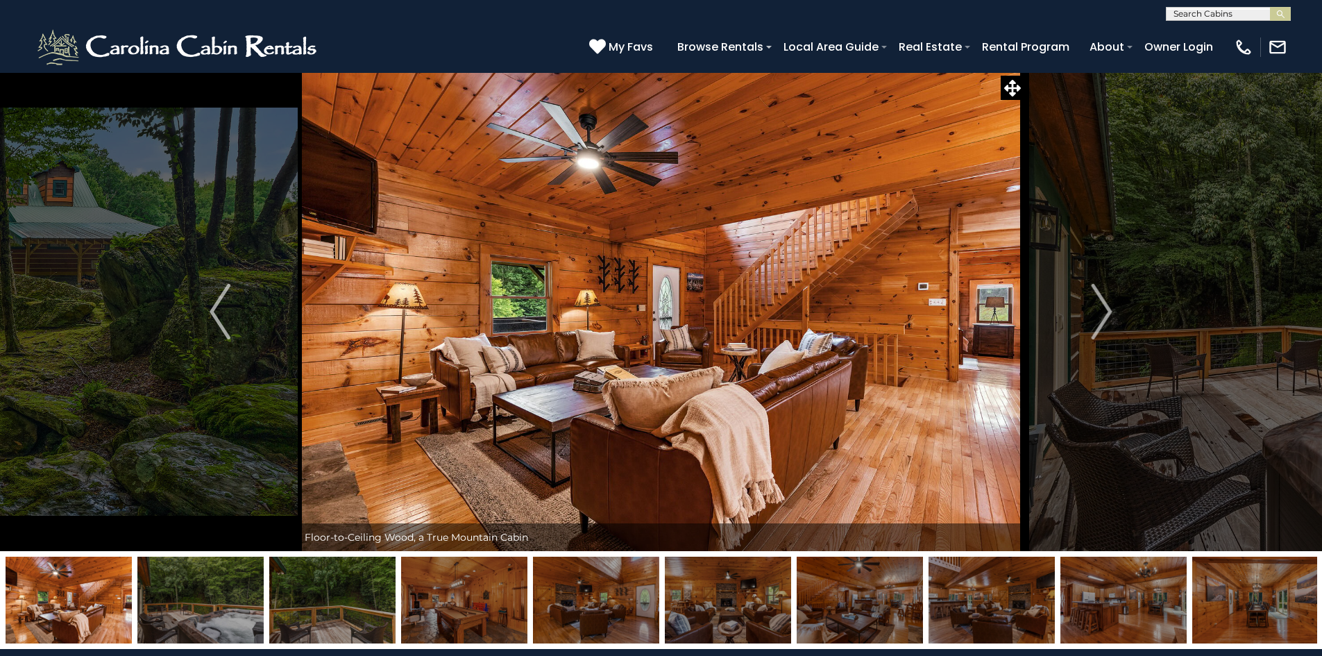
click at [1072, 301] on button "Next" at bounding box center [1101, 311] width 155 height 479
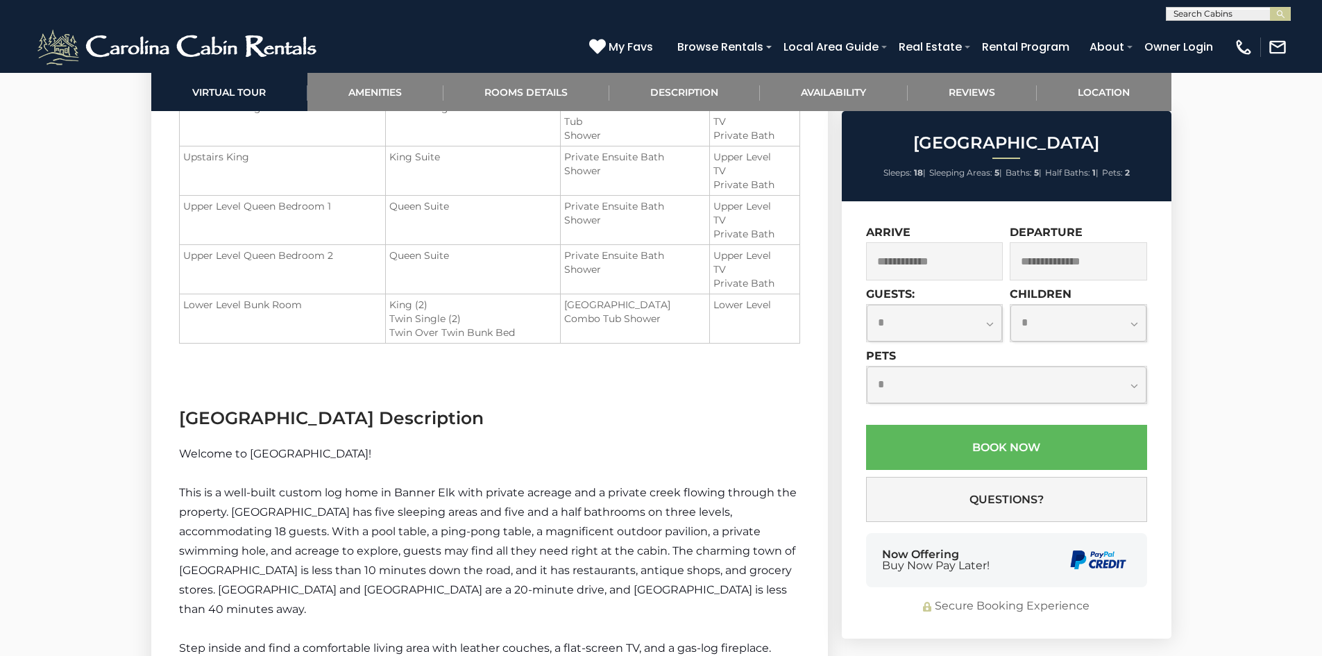
scroll to position [1874, 0]
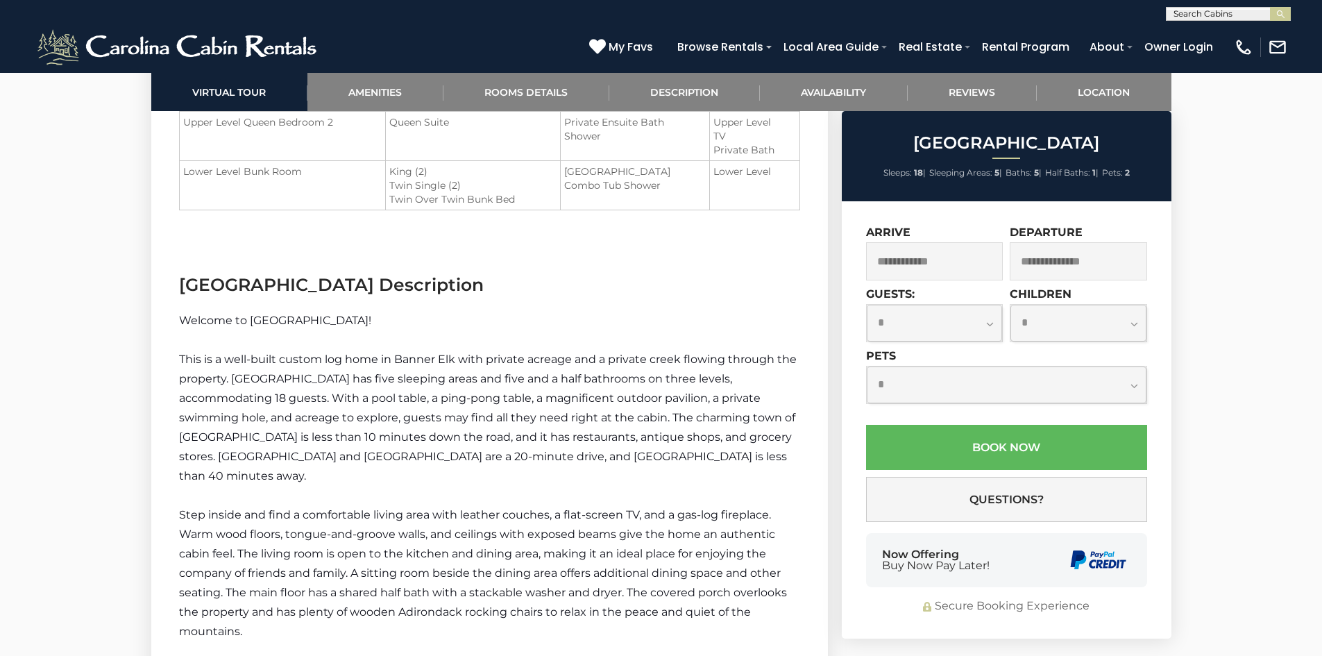
click at [947, 264] on input "text" at bounding box center [934, 261] width 137 height 38
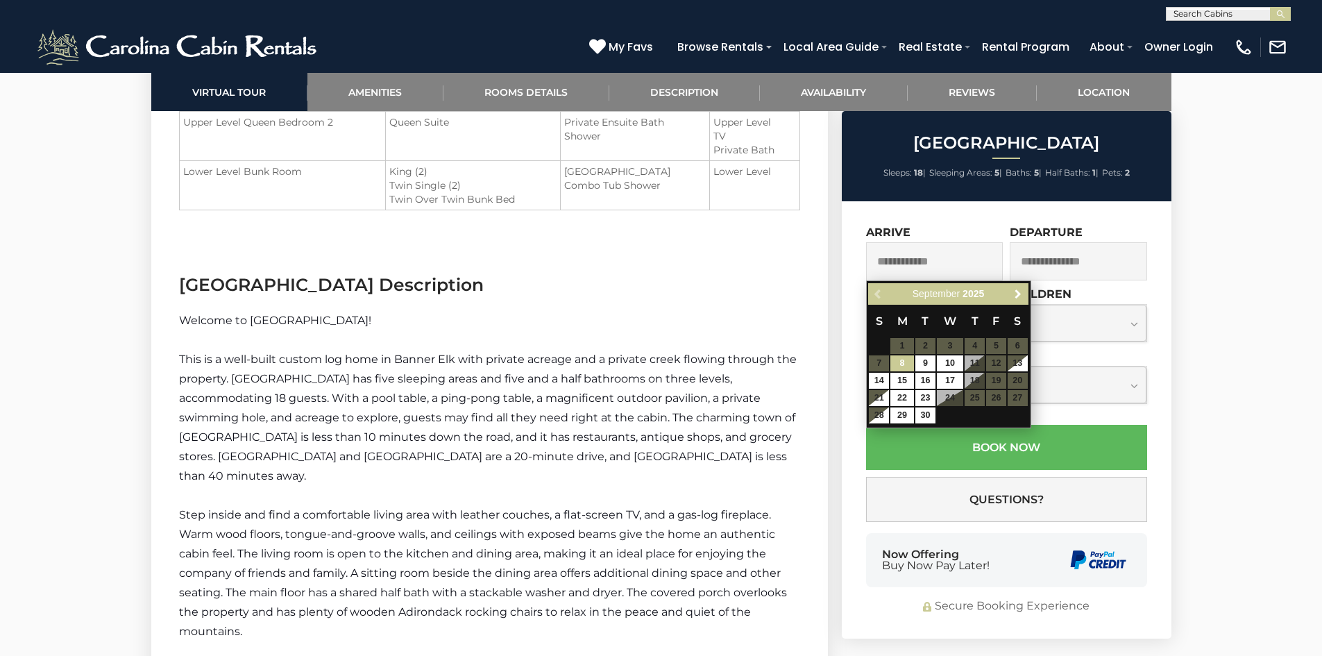
click at [1014, 295] on span "Next" at bounding box center [1018, 294] width 11 height 11
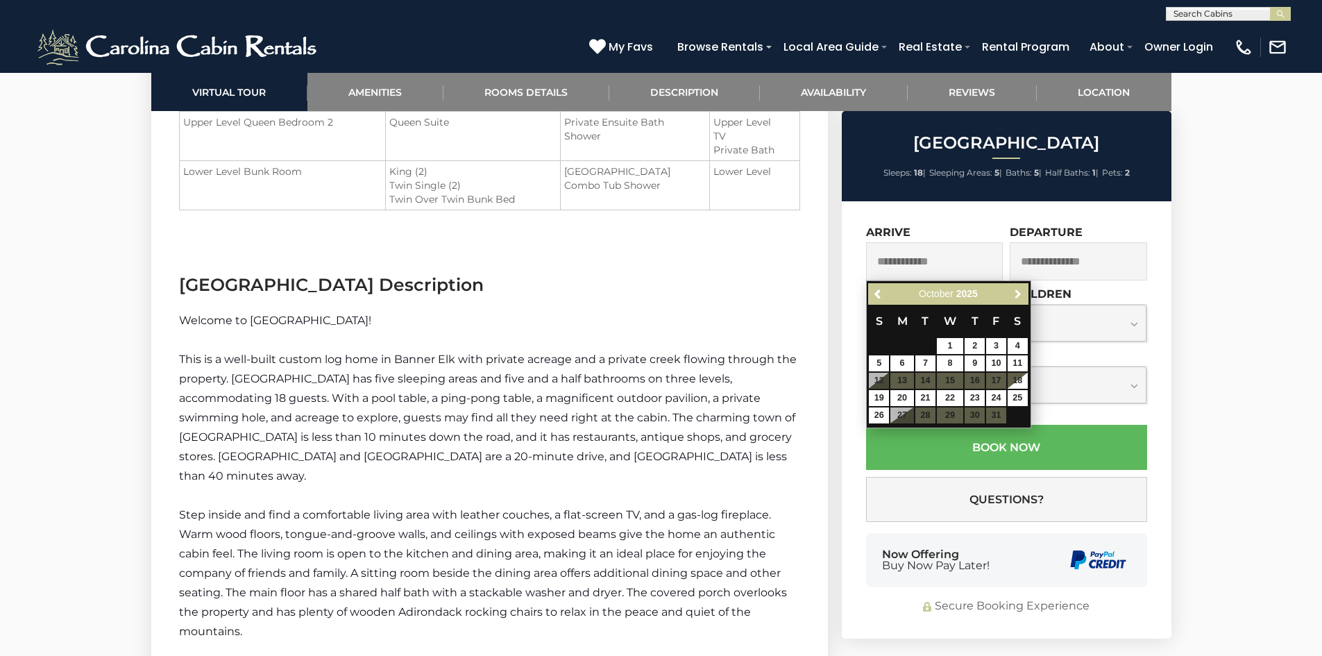
click at [1014, 295] on span "Next" at bounding box center [1018, 294] width 11 height 11
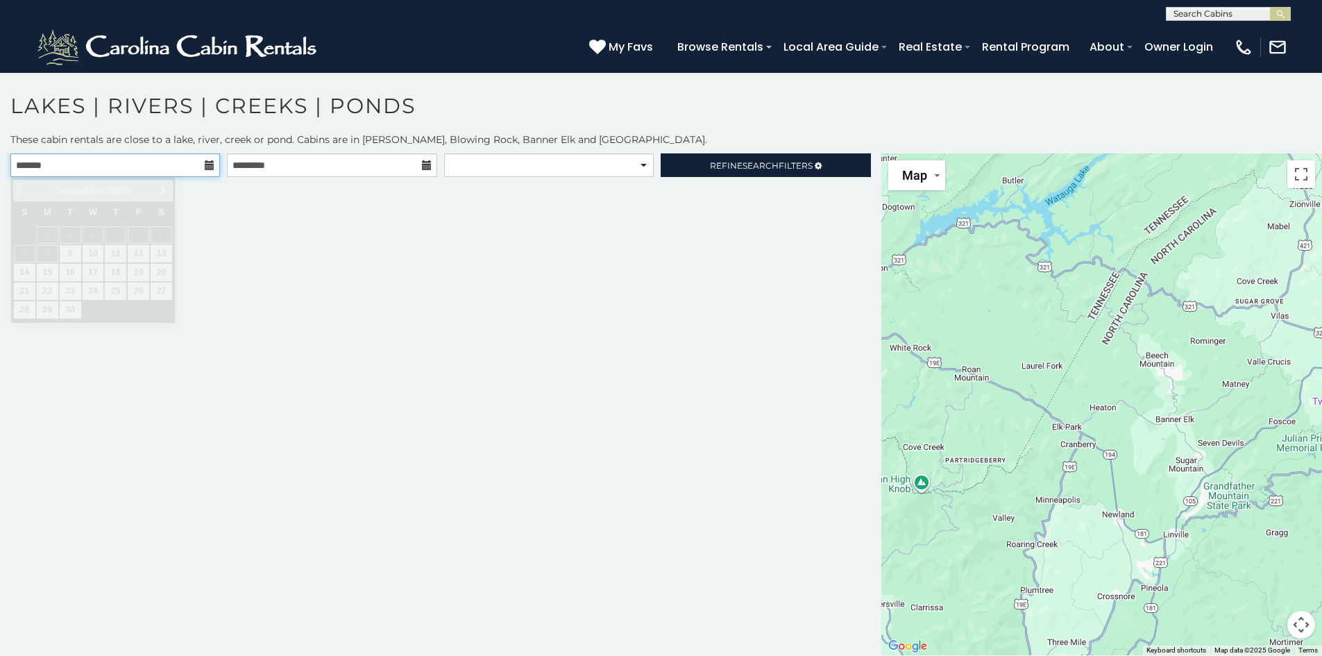
click at [135, 165] on input "text" at bounding box center [115, 165] width 210 height 24
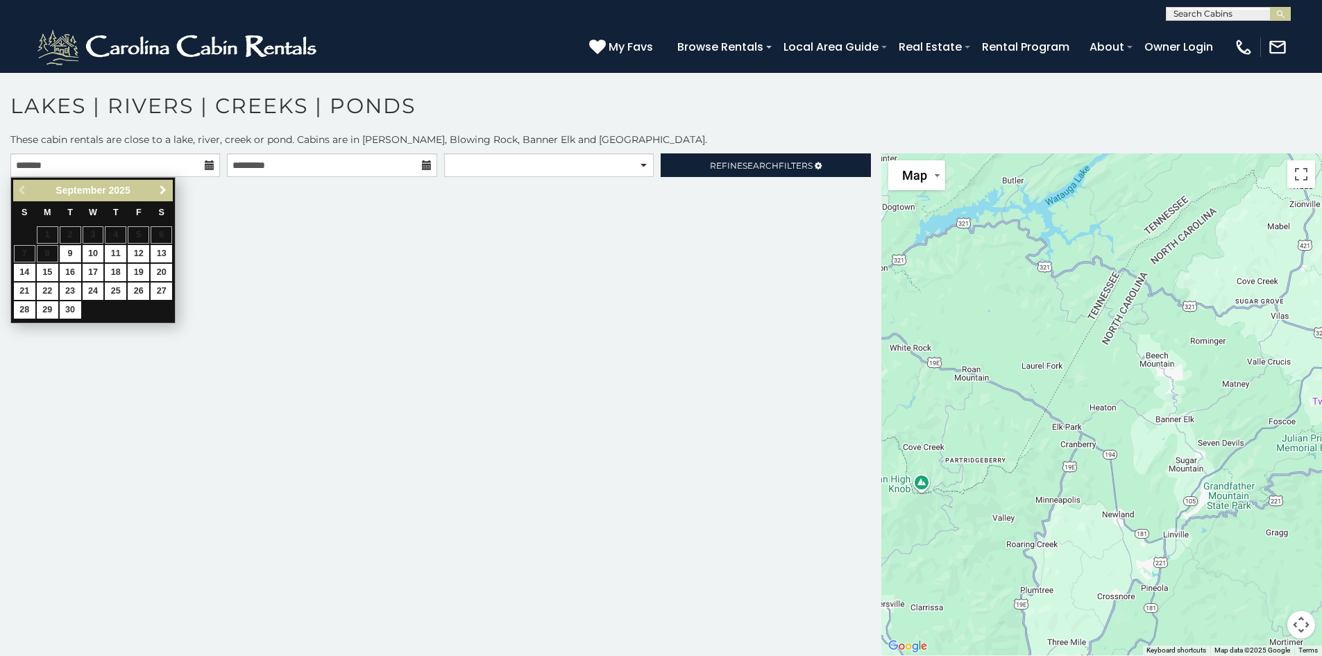
click at [166, 190] on span "Next" at bounding box center [163, 190] width 11 height 11
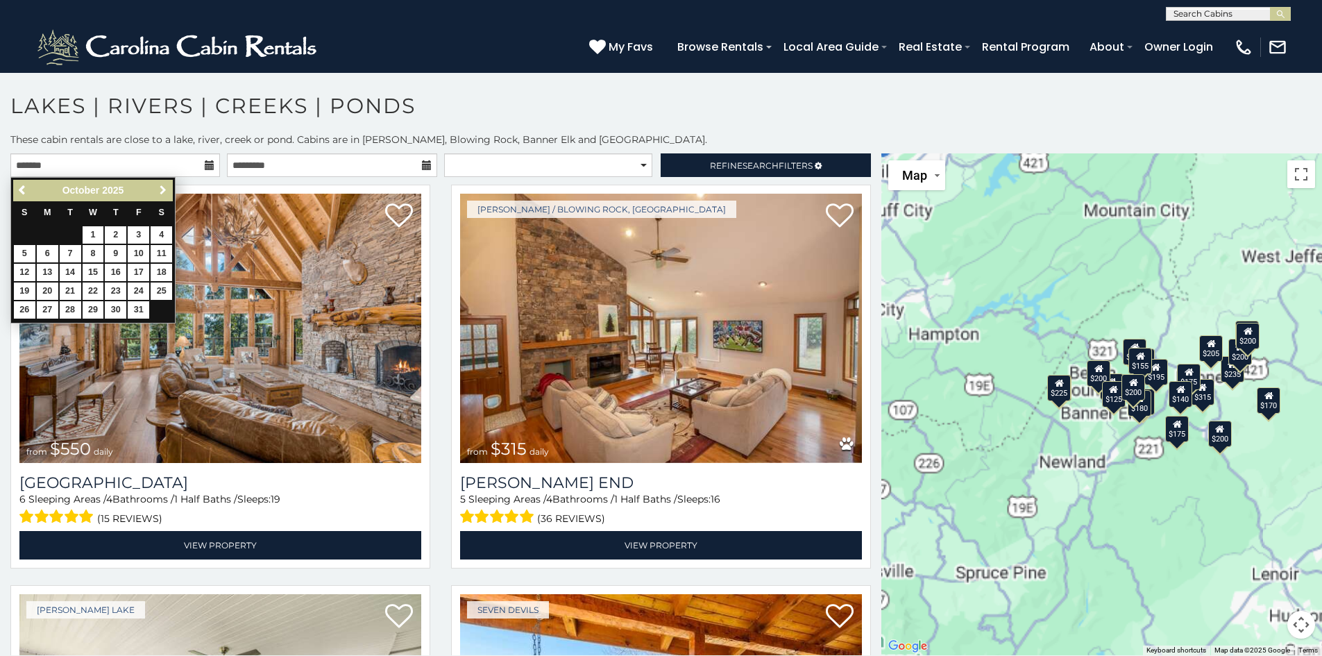
click at [166, 190] on span "Next" at bounding box center [163, 190] width 11 height 11
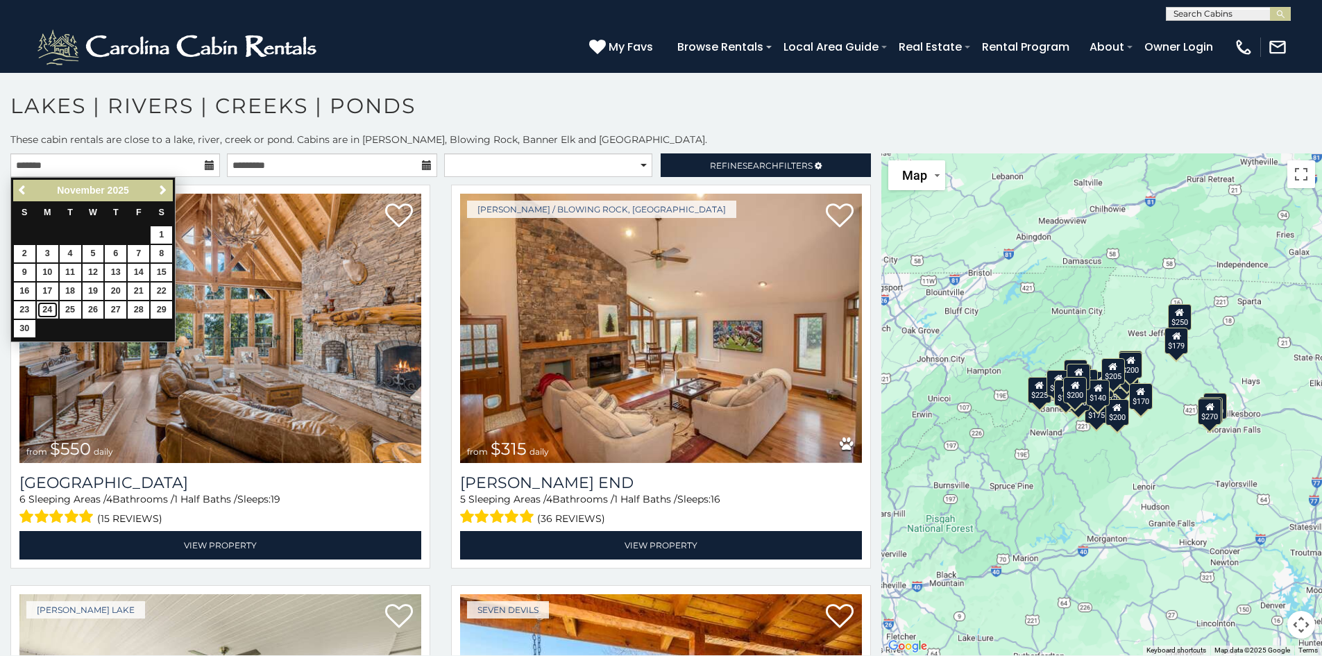
click at [51, 307] on link "24" at bounding box center [48, 309] width 22 height 17
type input "**********"
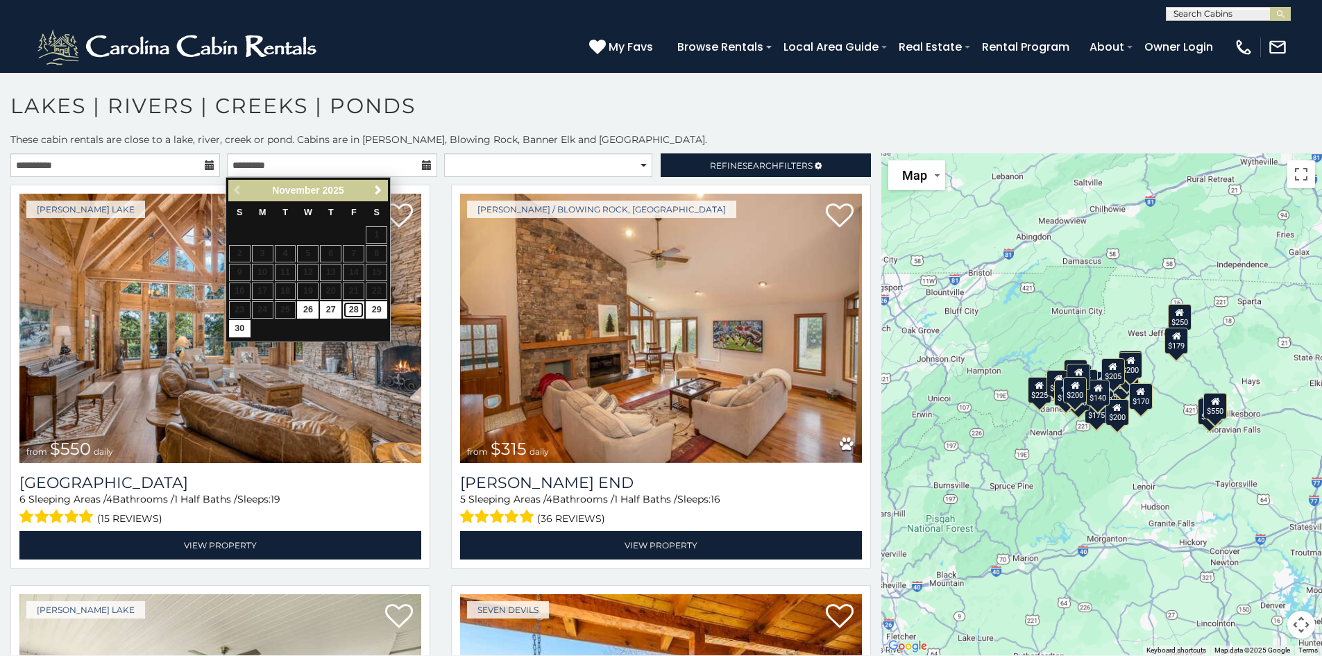
click at [356, 308] on link "28" at bounding box center [354, 309] width 22 height 17
type input "**********"
